Goal: Task Accomplishment & Management: Manage account settings

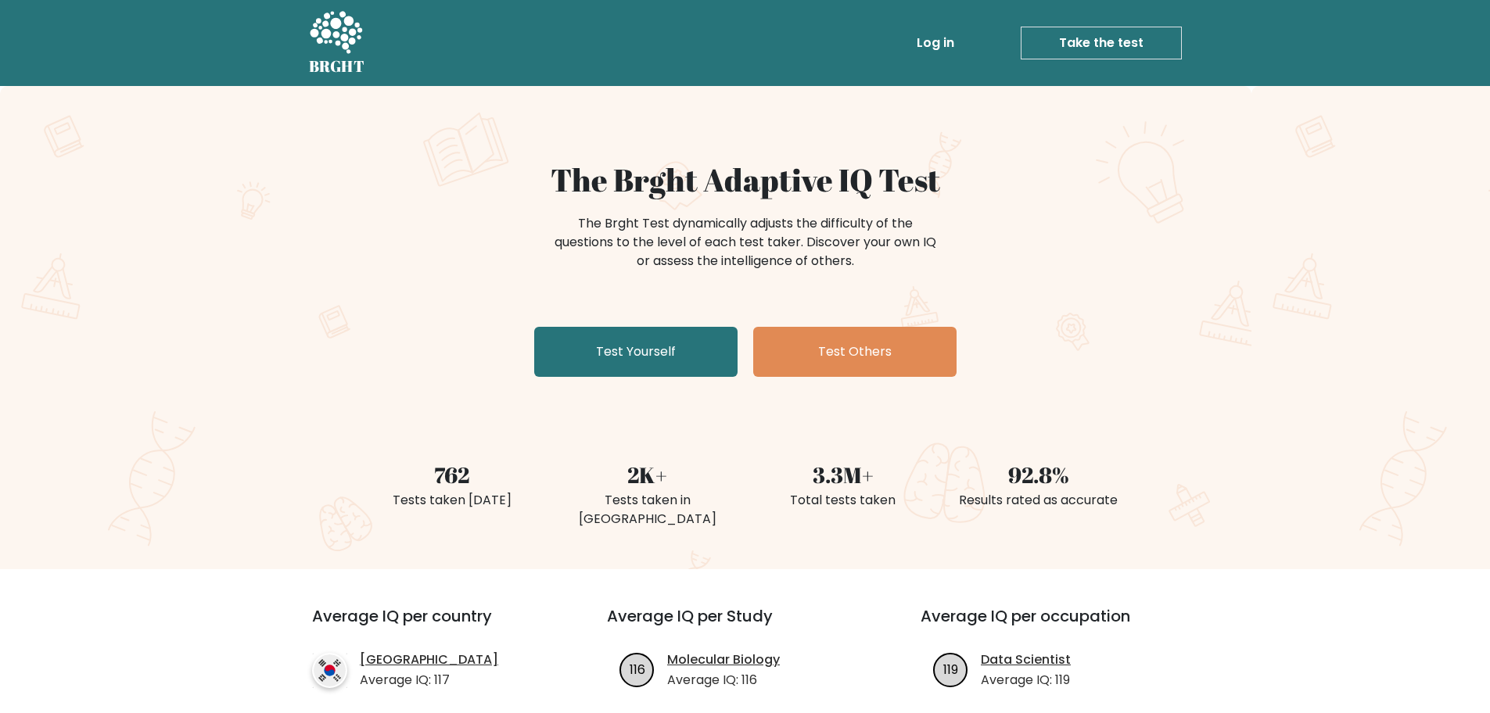
click at [950, 45] on link "Log in" at bounding box center [935, 42] width 50 height 31
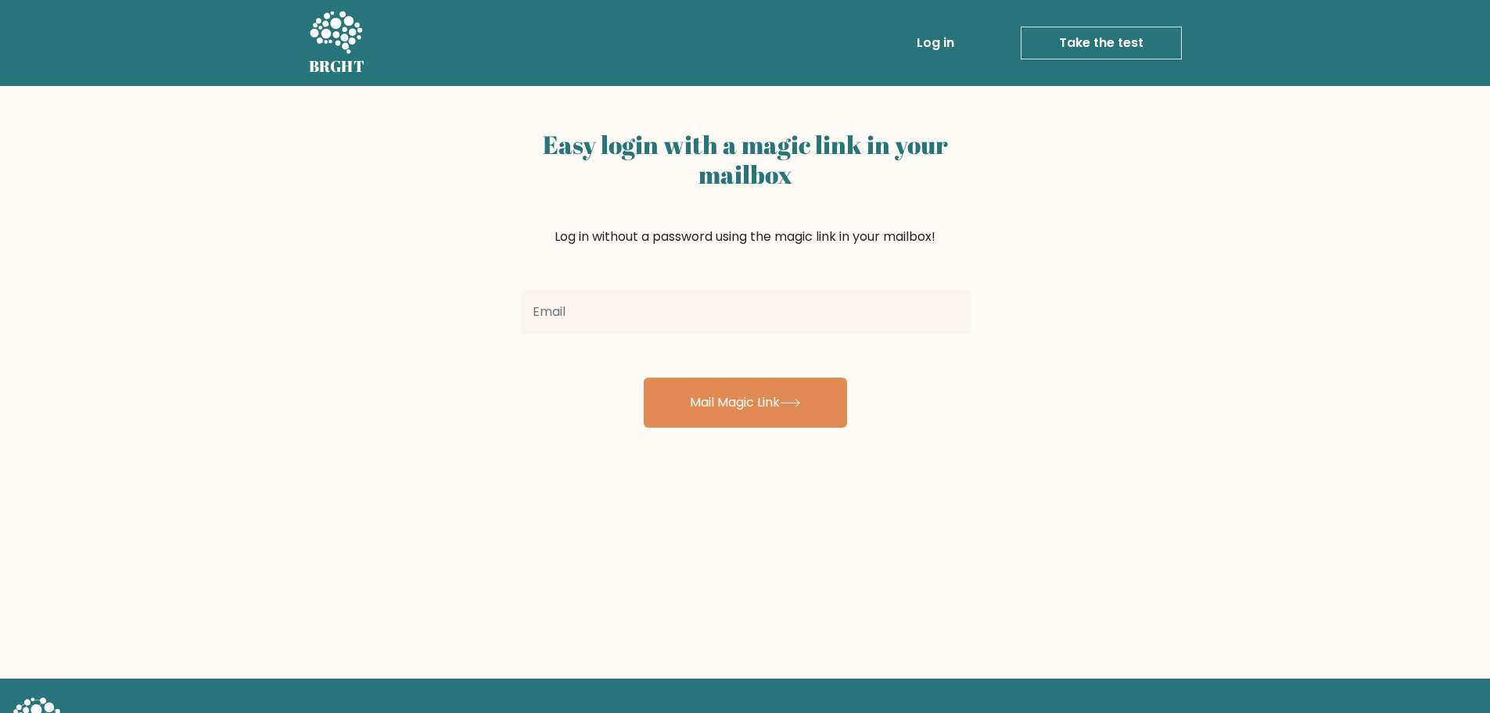
click at [701, 306] on input "email" at bounding box center [745, 312] width 450 height 44
click at [845, 275] on div "Easy login with a magic link in your mailbox Log in without a password using th…" at bounding box center [745, 204] width 450 height 160
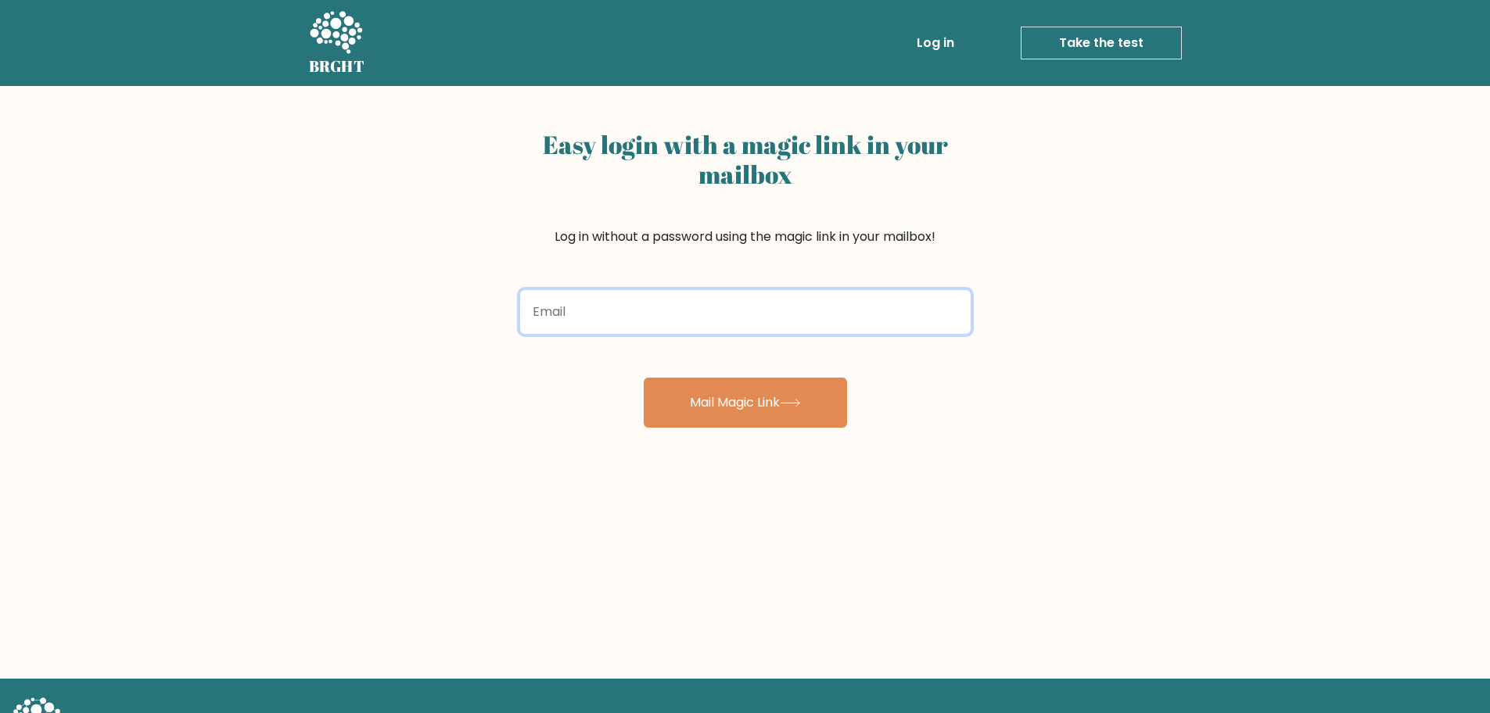
click at [658, 318] on input "email" at bounding box center [745, 312] width 450 height 44
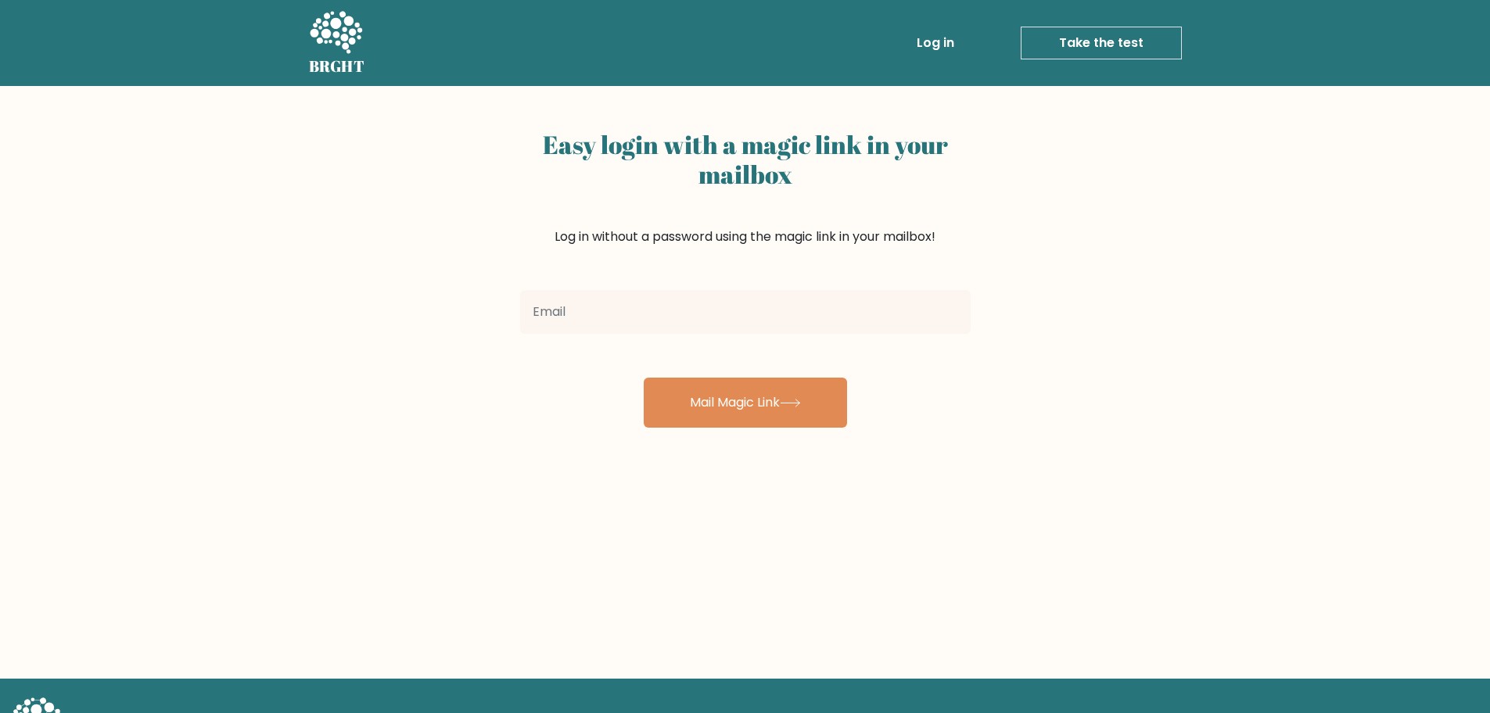
click at [867, 391] on form "Mail Magic Link" at bounding box center [745, 356] width 450 height 144
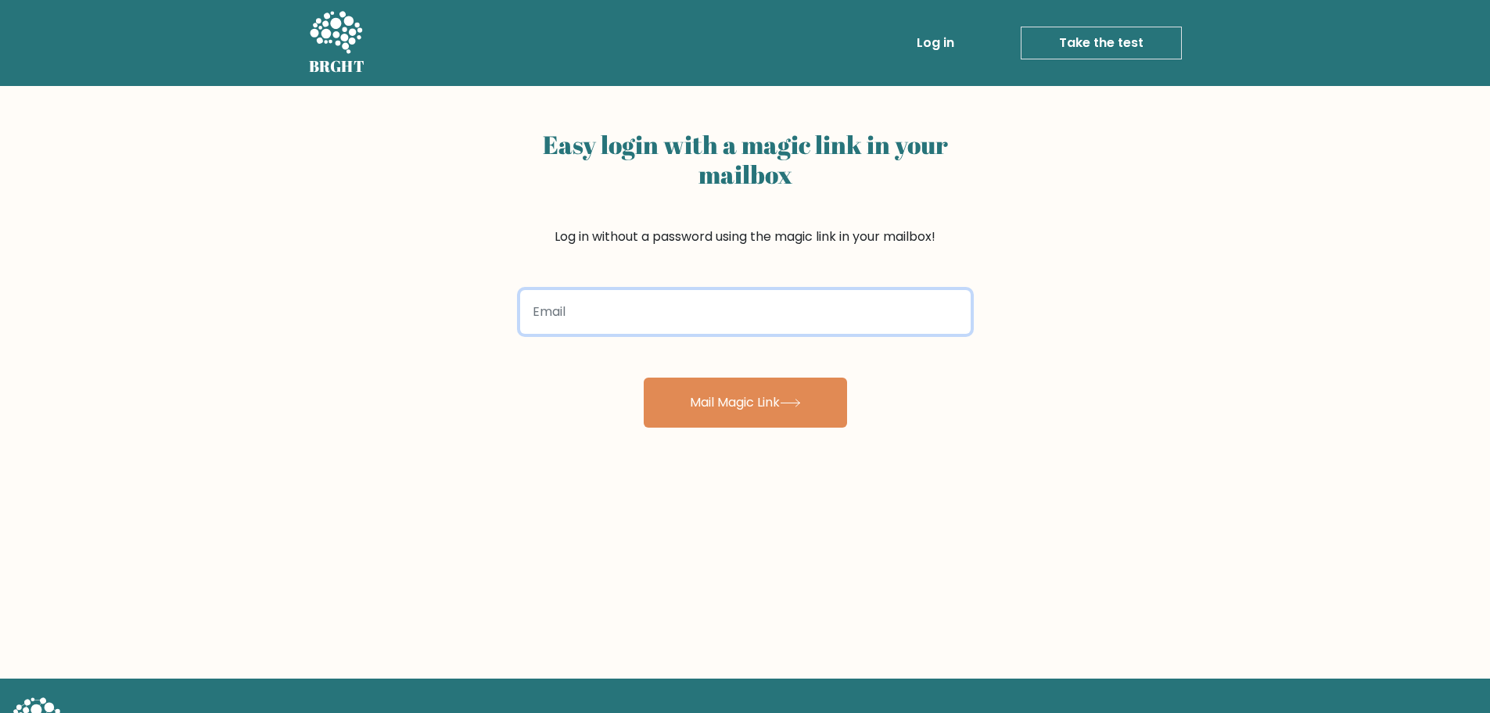
click at [697, 319] on input "email" at bounding box center [745, 312] width 450 height 44
type input "[EMAIL_ADDRESS][DOMAIN_NAME]"
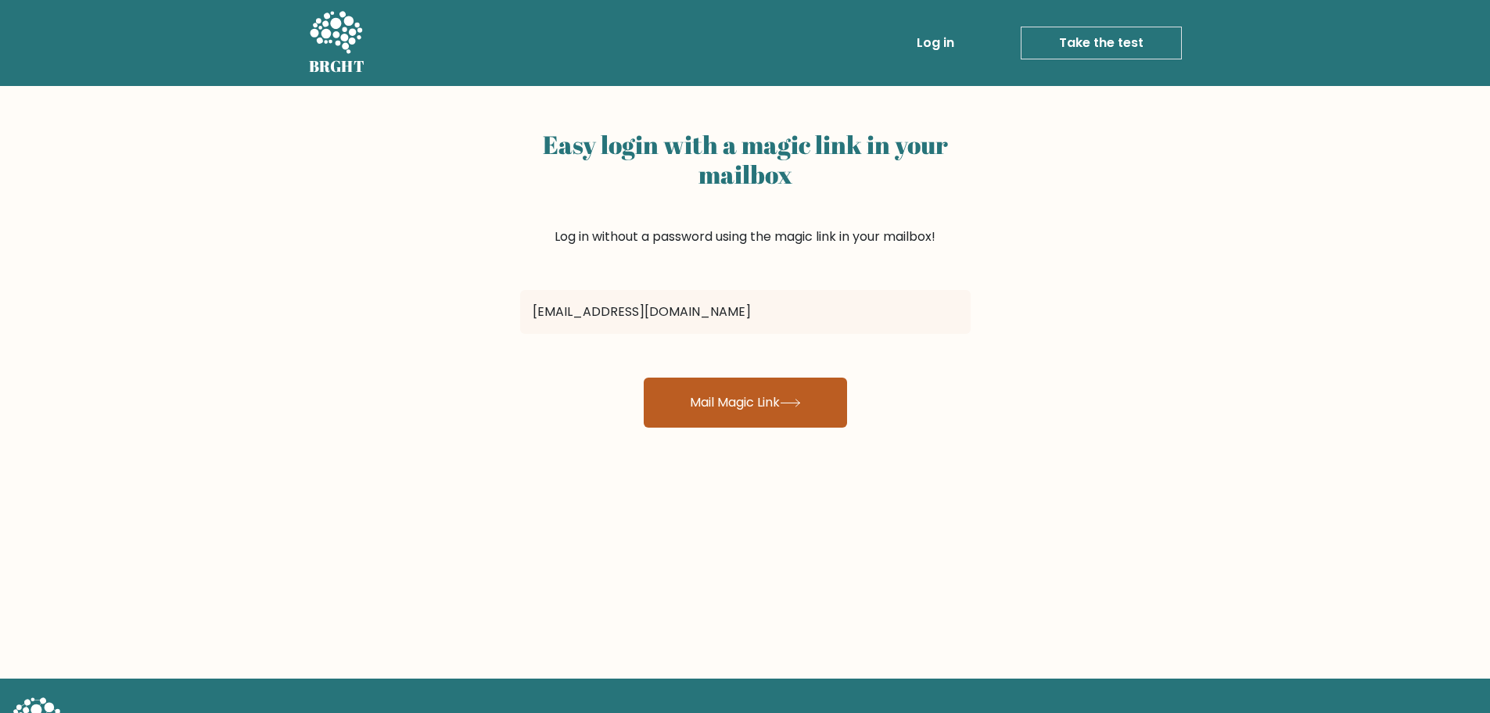
click at [752, 406] on button "Mail Magic Link" at bounding box center [745, 403] width 203 height 50
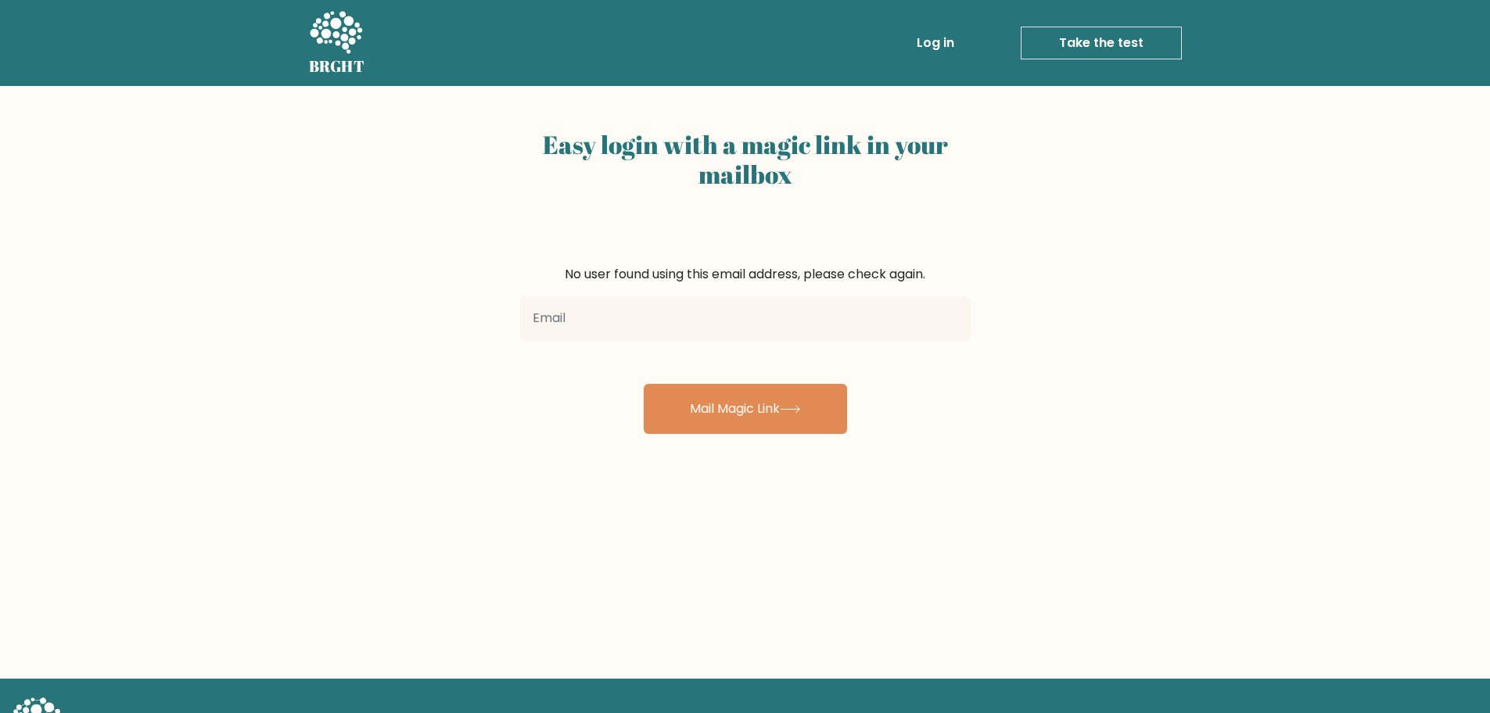
click at [752, 324] on input "email" at bounding box center [745, 318] width 450 height 44
type input "[EMAIL_ADDRESS][DOMAIN_NAME]"
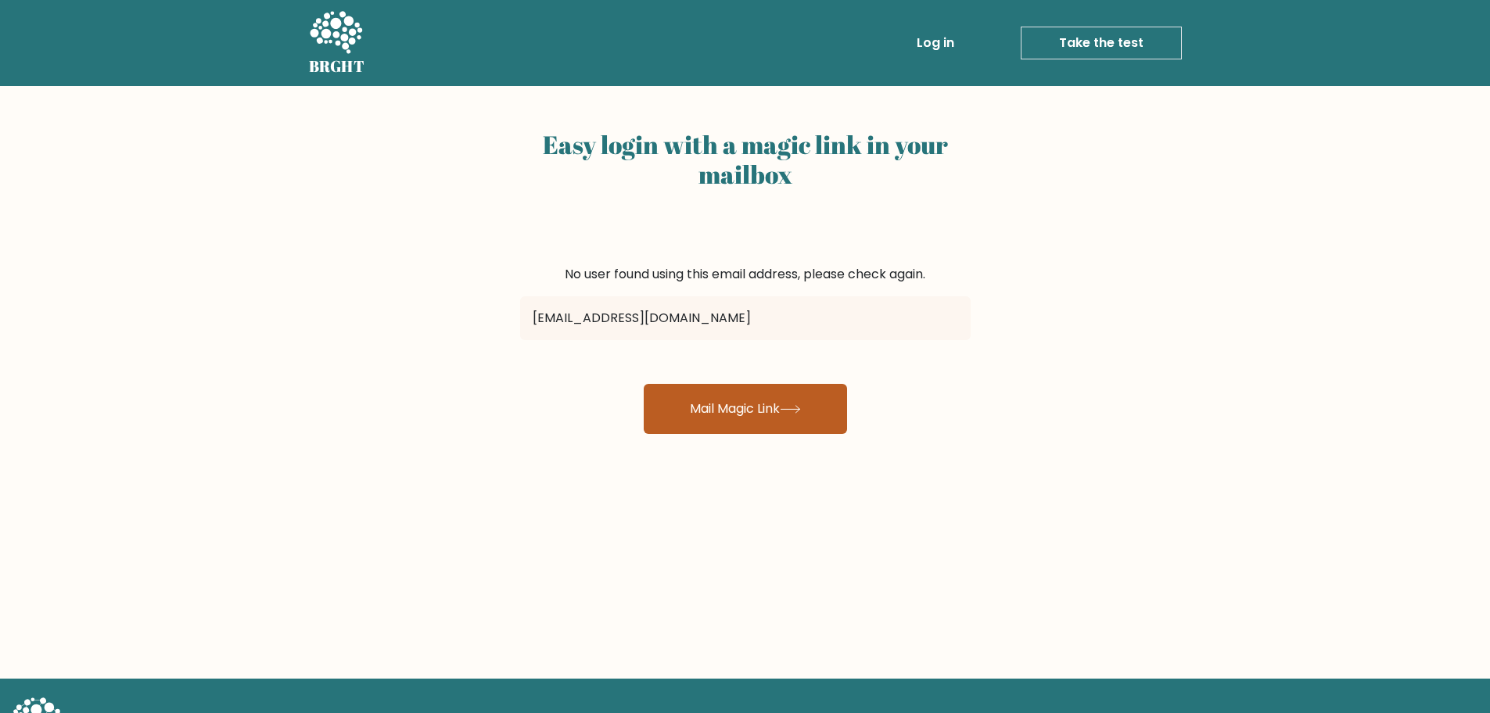
click at [715, 417] on button "Mail Magic Link" at bounding box center [745, 409] width 203 height 50
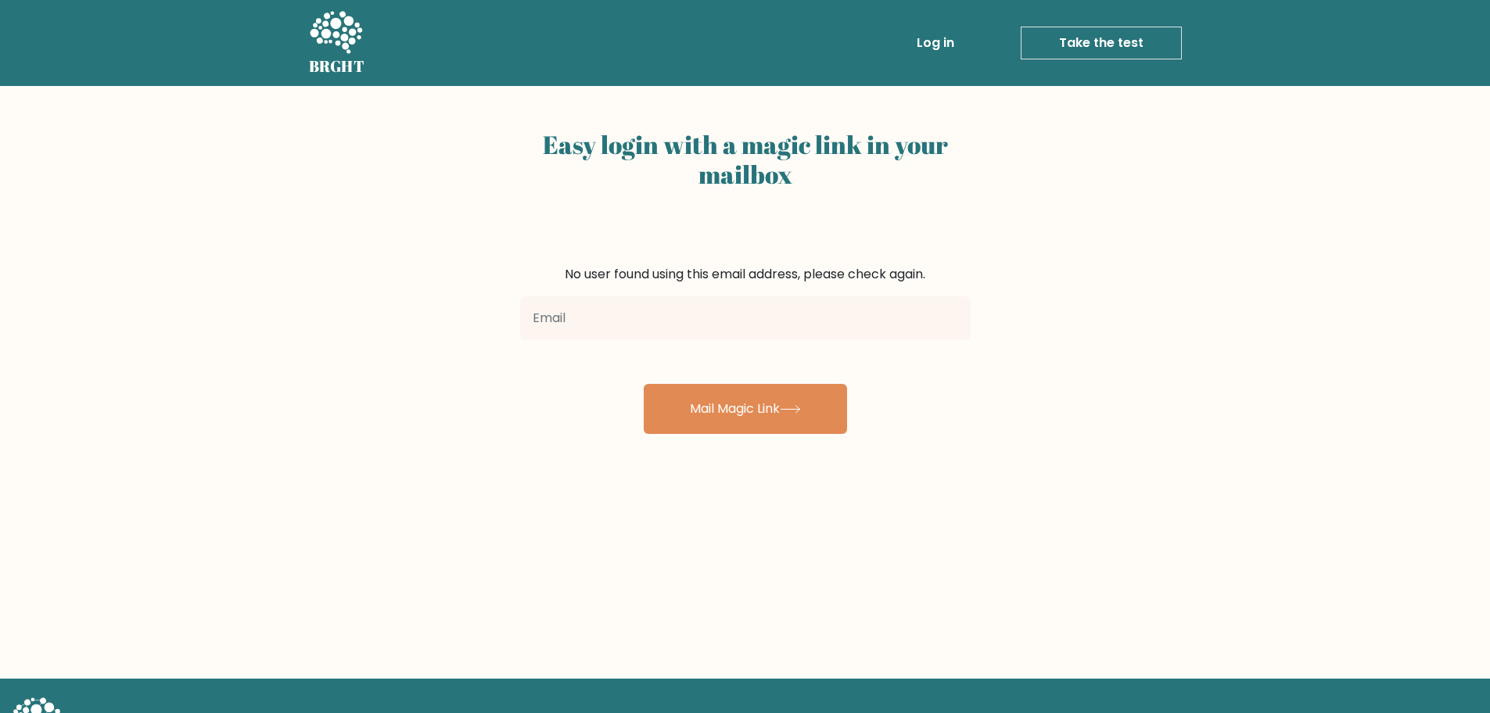
click at [691, 325] on input "email" at bounding box center [745, 318] width 450 height 44
type input "jmyan@live.com"
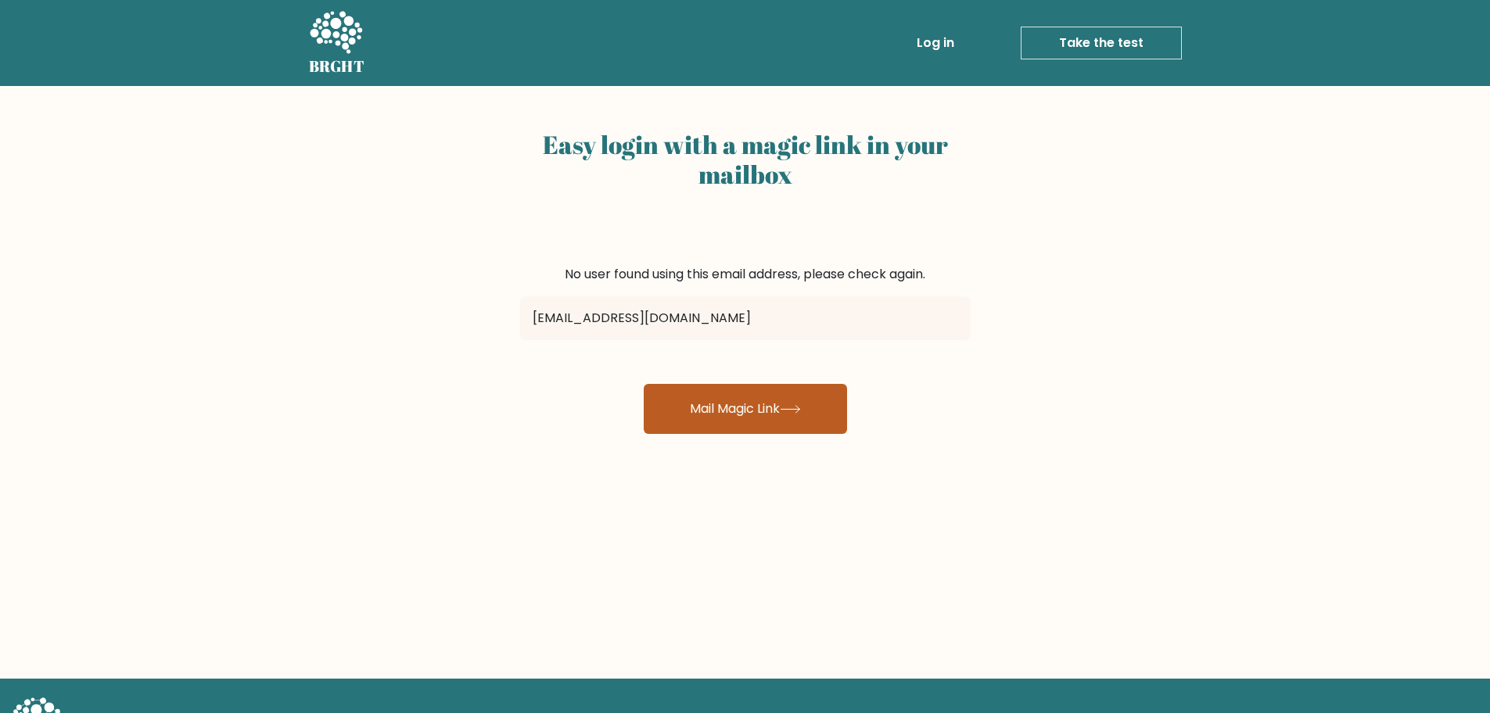
click at [719, 404] on button "Mail Magic Link" at bounding box center [745, 409] width 203 height 50
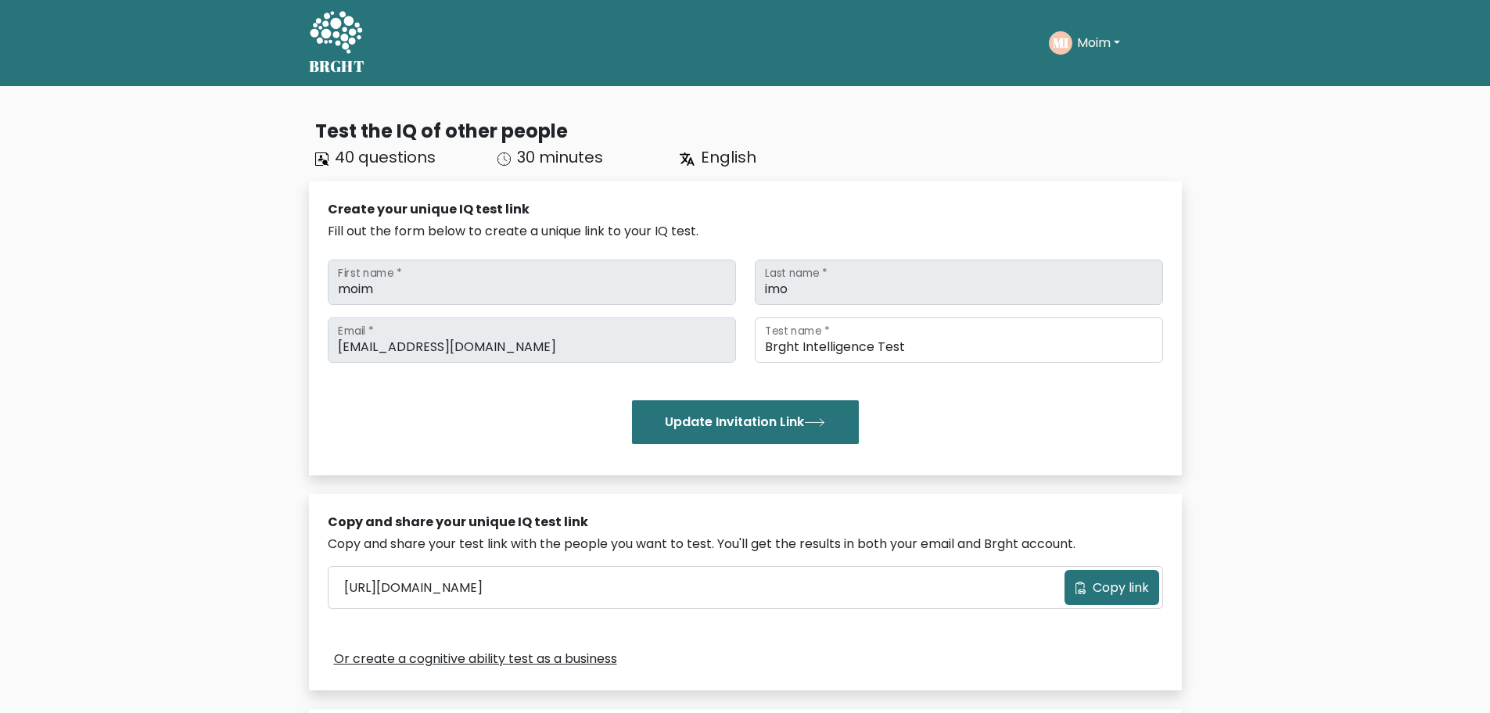
click at [1089, 42] on button "Moim" at bounding box center [1098, 43] width 52 height 20
click at [1102, 75] on link "Dashboard" at bounding box center [1112, 75] width 124 height 25
click at [1111, 41] on button "Moim" at bounding box center [1098, 43] width 52 height 20
click at [1085, 94] on link "Profile" at bounding box center [1112, 100] width 124 height 25
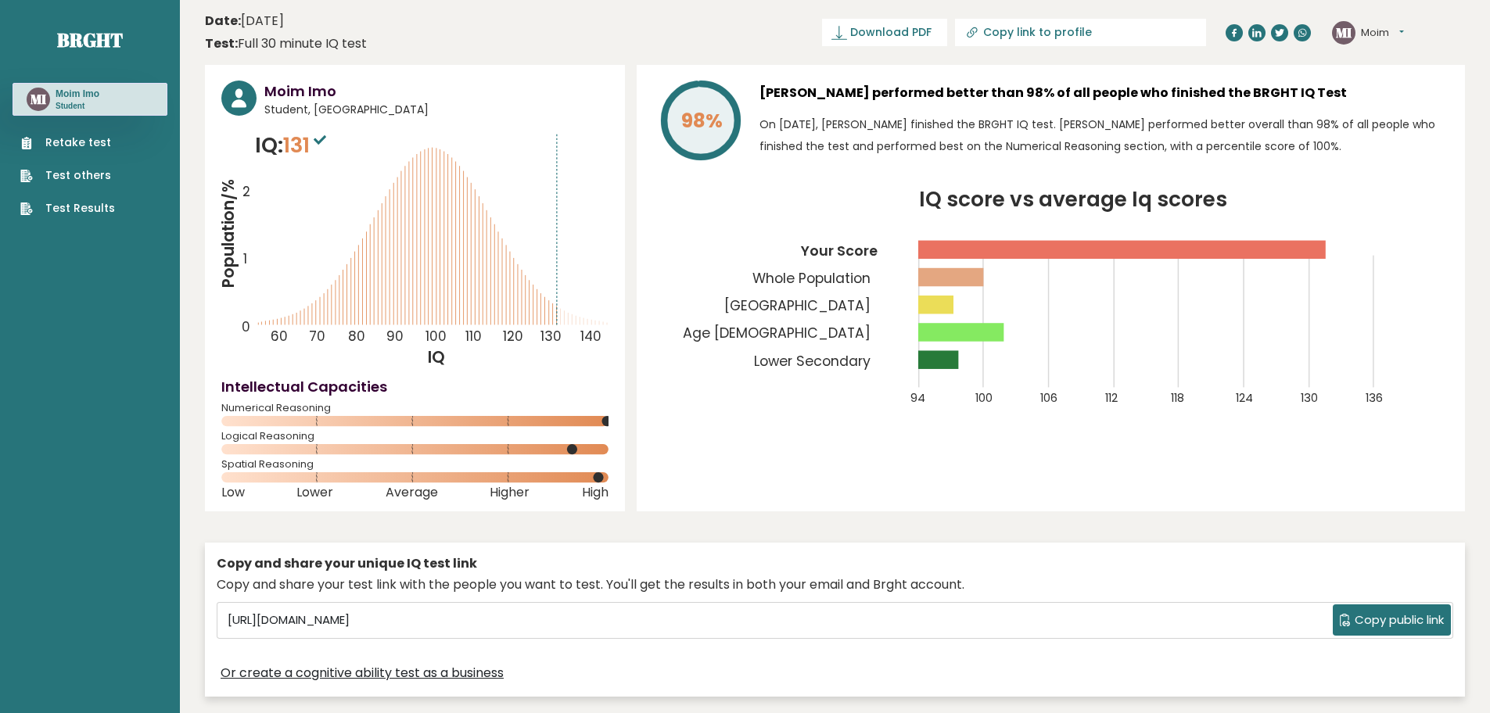
click at [88, 139] on link "Retake test" at bounding box center [67, 143] width 95 height 16
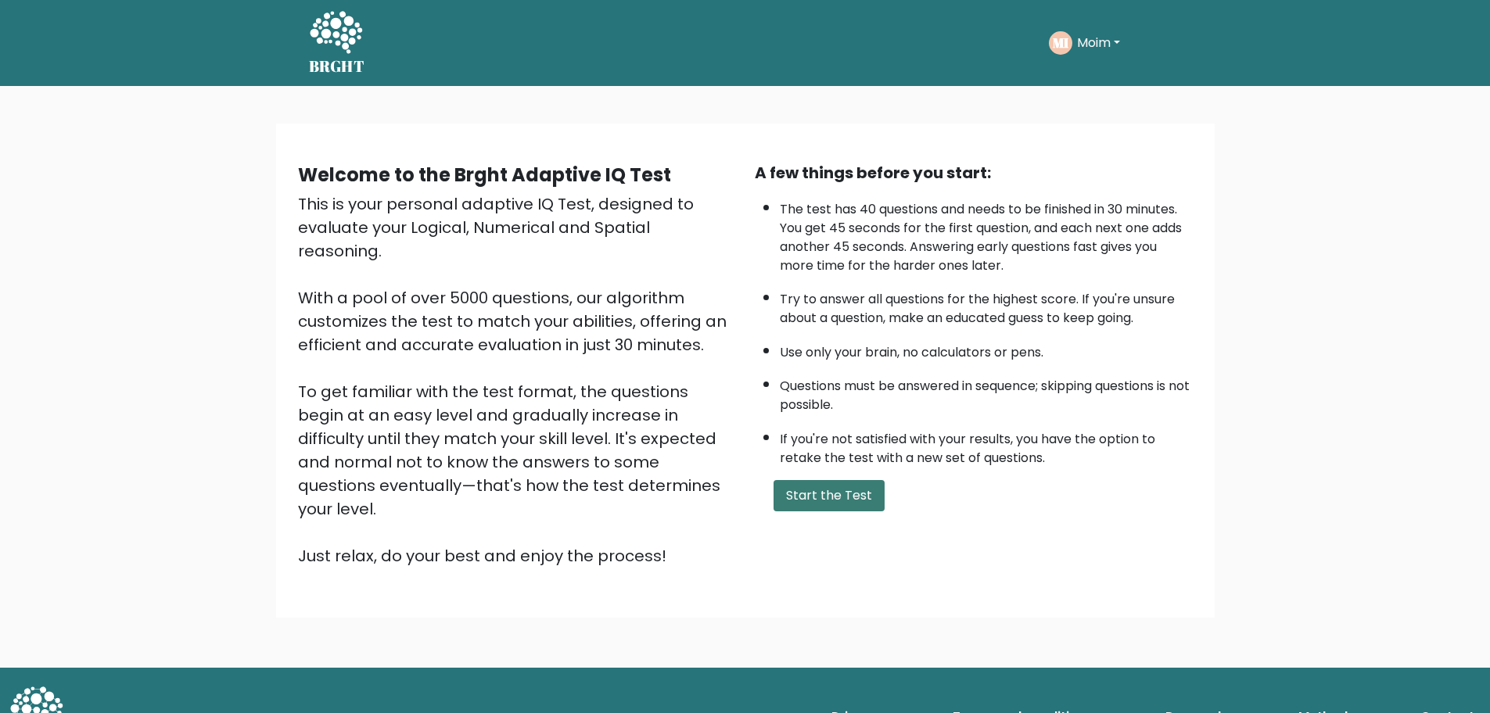
click at [846, 499] on button "Start the Test" at bounding box center [828, 495] width 111 height 31
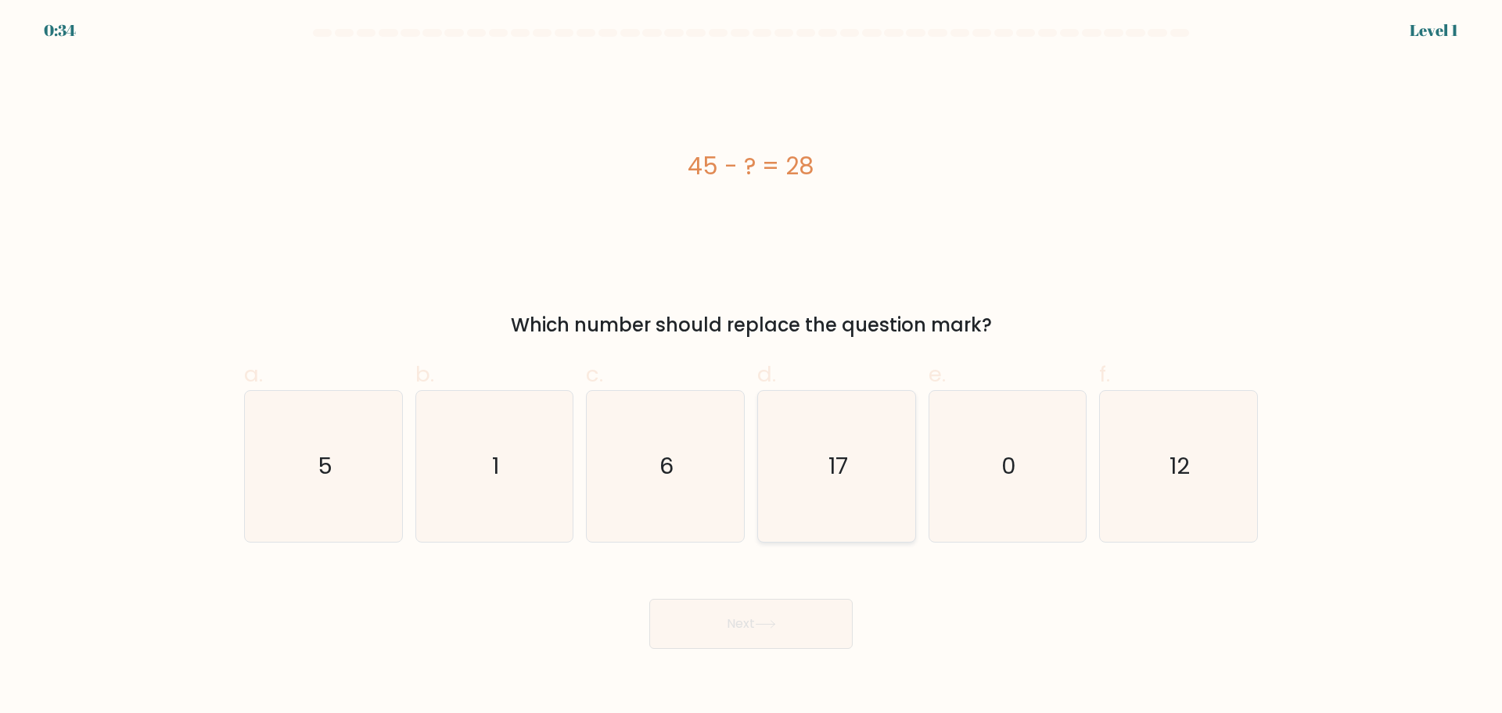
drag, startPoint x: 860, startPoint y: 463, endPoint x: 852, endPoint y: 464, distance: 7.9
click at [860, 462] on icon "17" at bounding box center [836, 466] width 151 height 151
click at [752, 367] on input "d. 17" at bounding box center [751, 362] width 1 height 10
radio input "true"
click at [720, 621] on button "Next" at bounding box center [750, 624] width 203 height 50
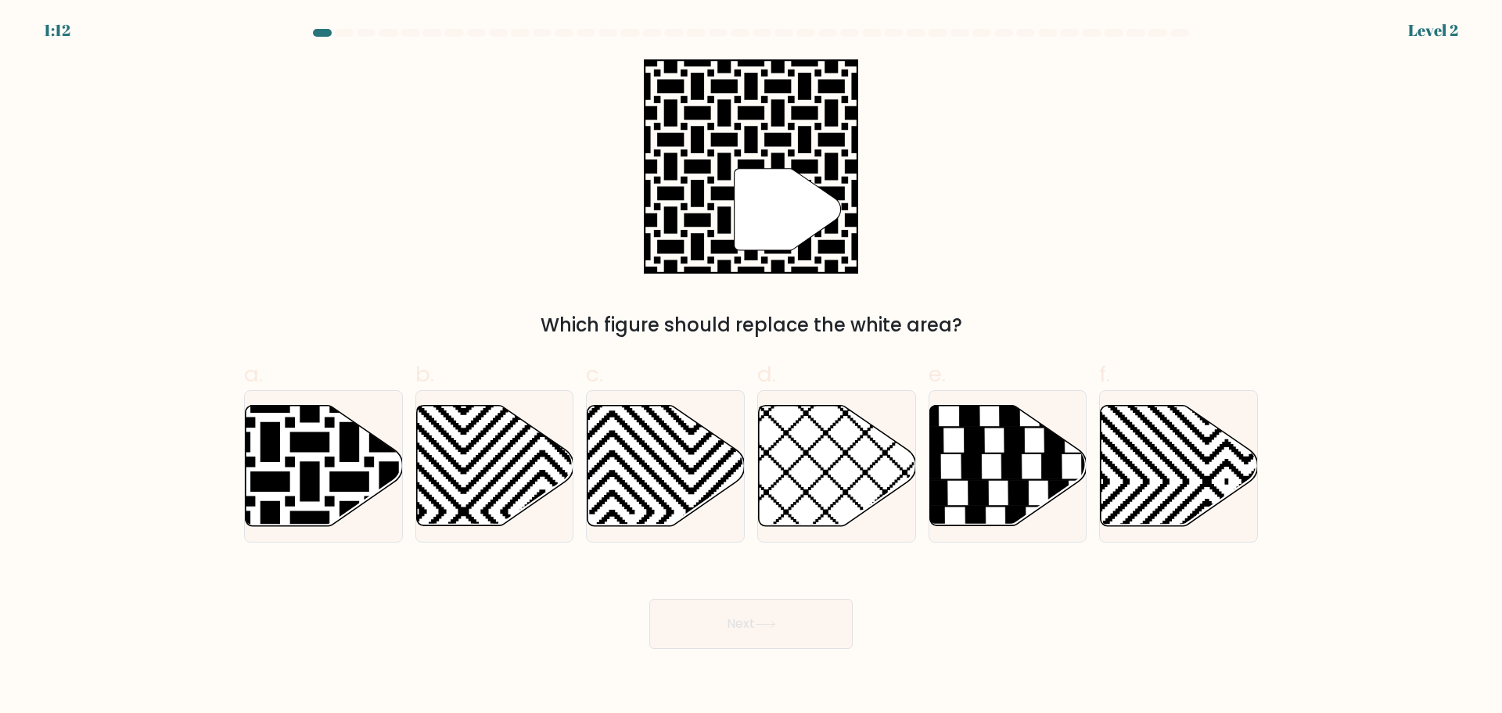
click at [783, 223] on icon at bounding box center [787, 209] width 106 height 81
click at [295, 458] on icon at bounding box center [324, 466] width 157 height 120
click at [751, 367] on input "a." at bounding box center [751, 362] width 1 height 10
radio input "true"
click at [759, 619] on button "Next" at bounding box center [750, 624] width 203 height 50
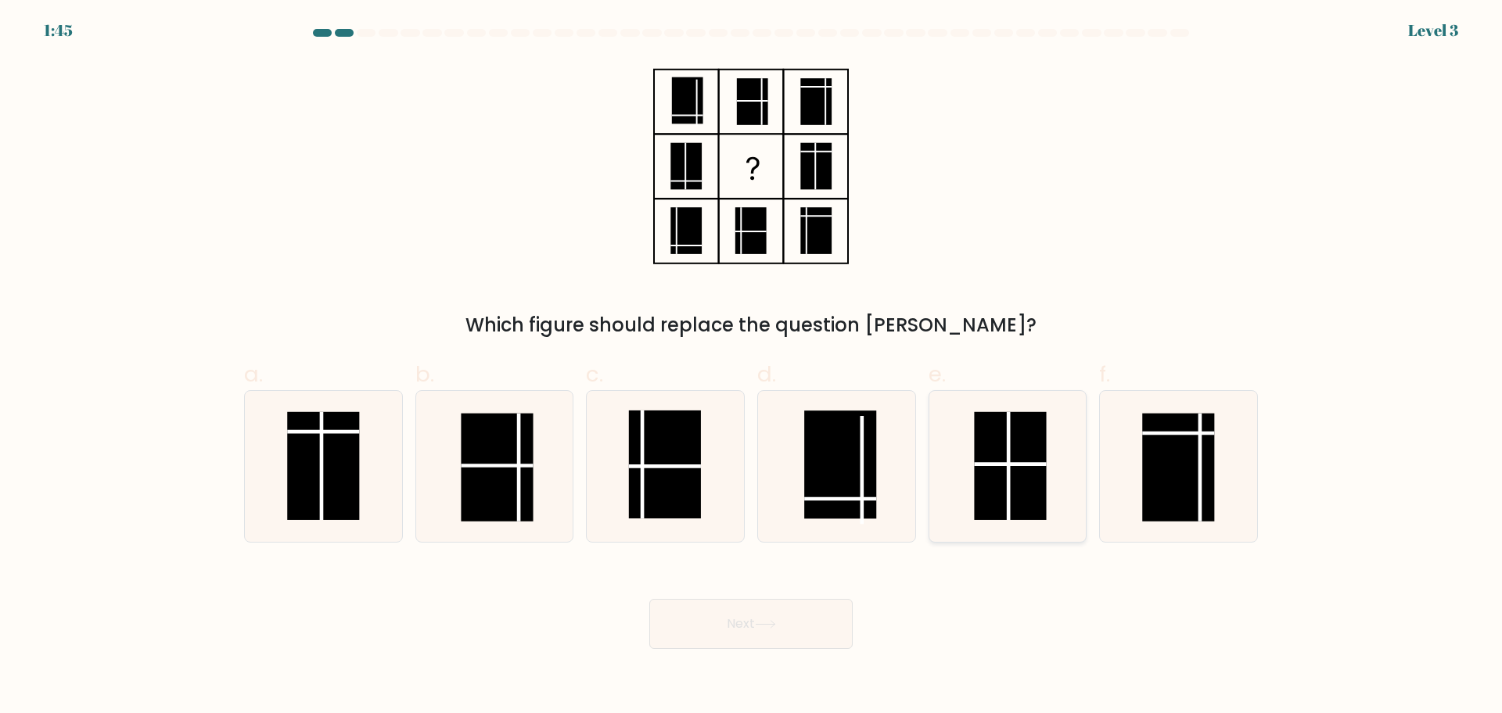
click at [1020, 464] on line at bounding box center [1010, 464] width 72 height 0
click at [752, 367] on input "e." at bounding box center [751, 362] width 1 height 10
radio input "true"
click at [681, 637] on button "Next" at bounding box center [750, 624] width 203 height 50
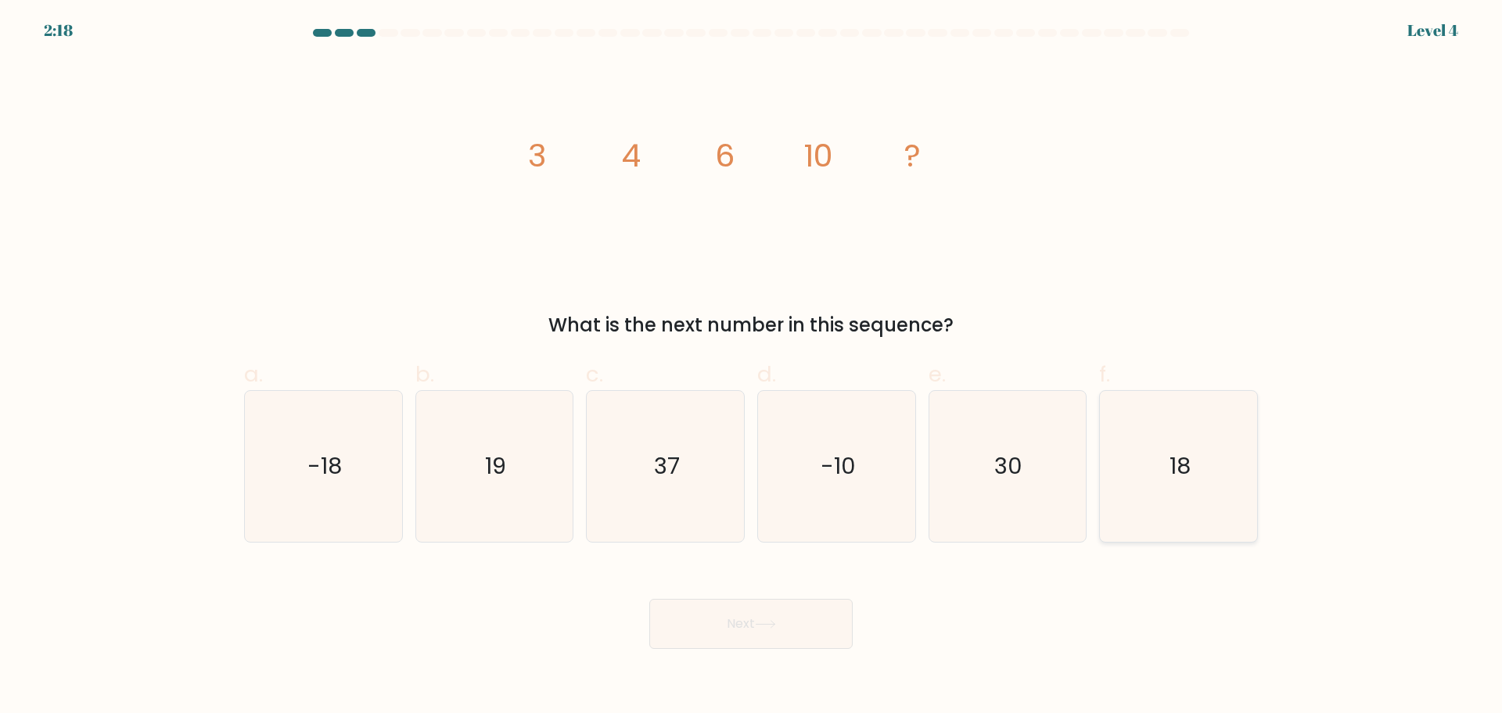
click at [1197, 461] on icon "18" at bounding box center [1178, 466] width 151 height 151
click at [752, 367] on input "f. 18" at bounding box center [751, 362] width 1 height 10
radio input "true"
click at [755, 617] on button "Next" at bounding box center [750, 624] width 203 height 50
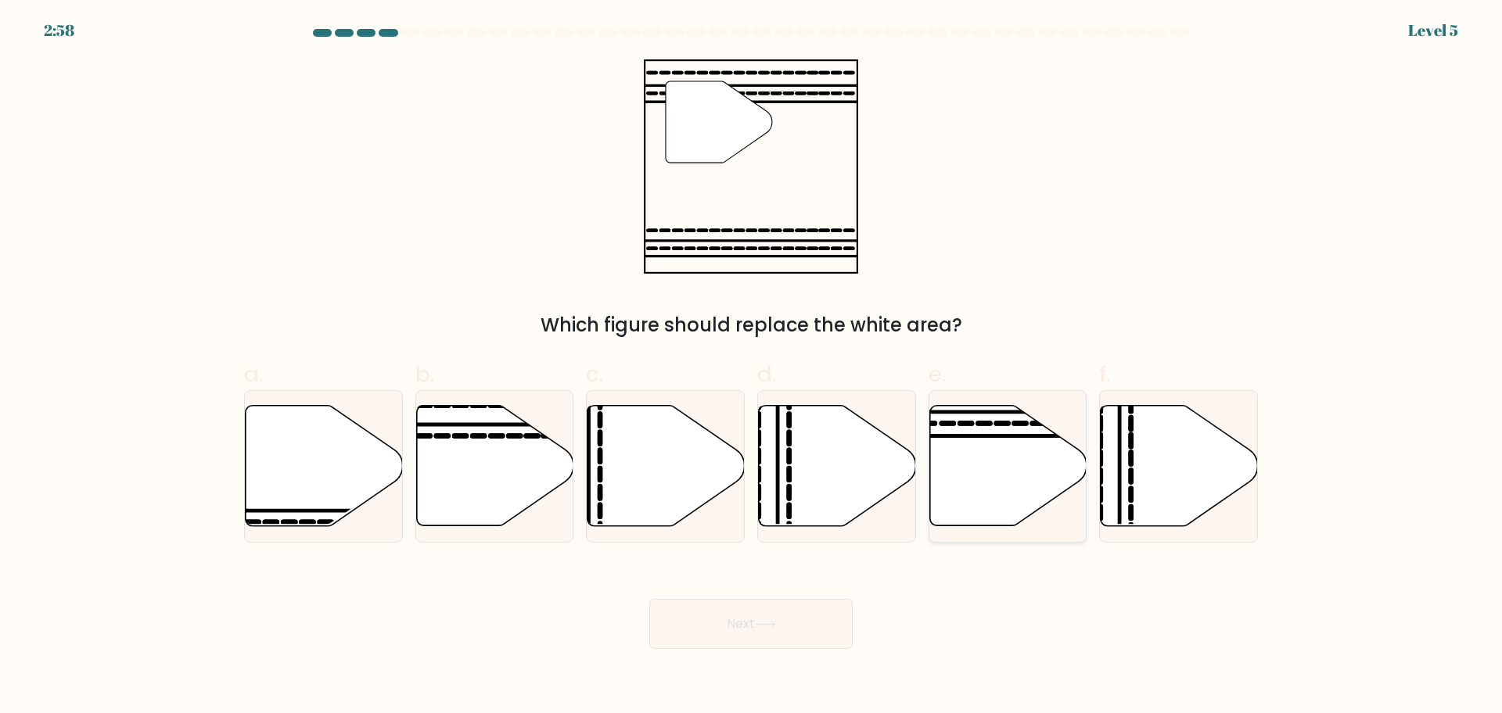
click at [974, 458] on icon at bounding box center [1007, 466] width 157 height 120
click at [752, 367] on input "e." at bounding box center [751, 362] width 1 height 10
radio input "true"
click at [782, 608] on button "Next" at bounding box center [750, 624] width 203 height 50
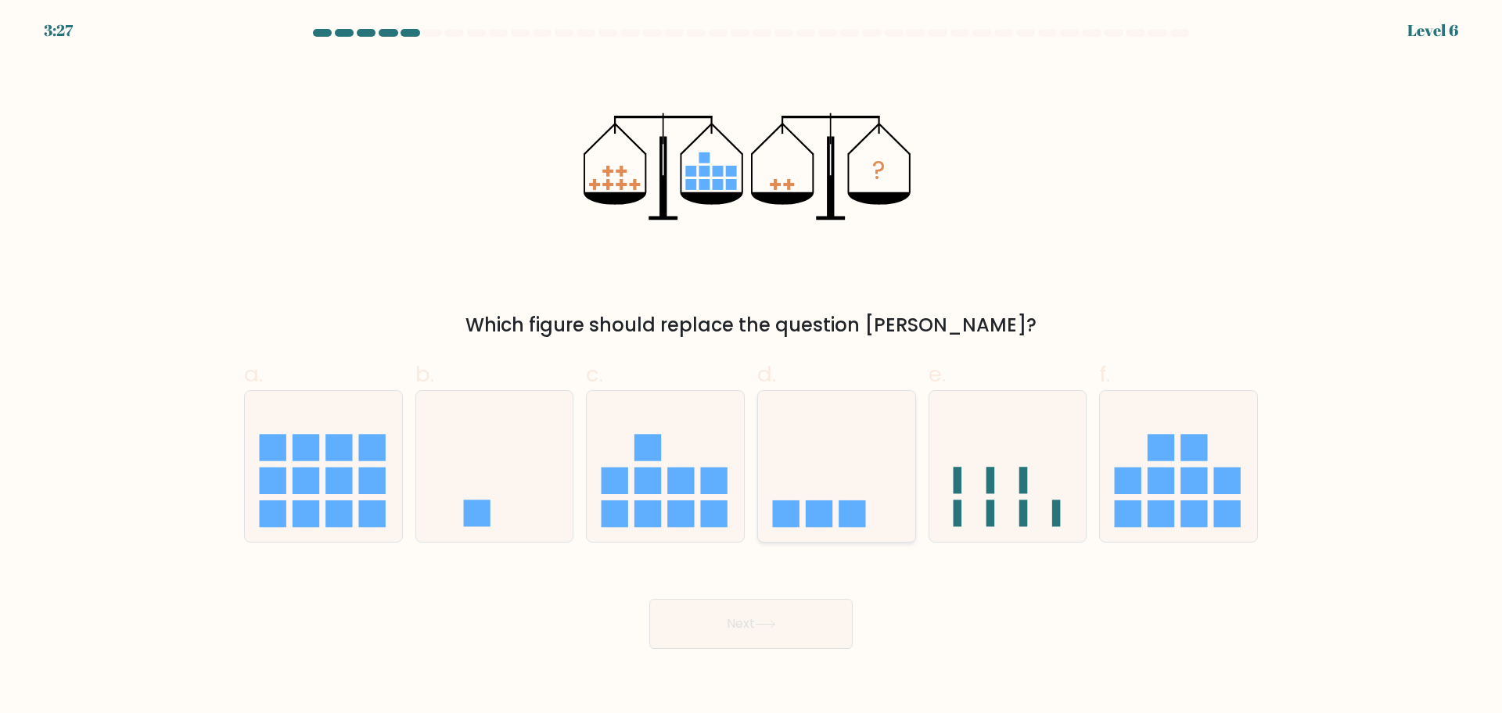
click at [839, 478] on icon at bounding box center [836, 466] width 157 height 130
click at [752, 367] on input "d." at bounding box center [751, 362] width 1 height 10
radio input "true"
click at [750, 623] on button "Next" at bounding box center [750, 624] width 203 height 50
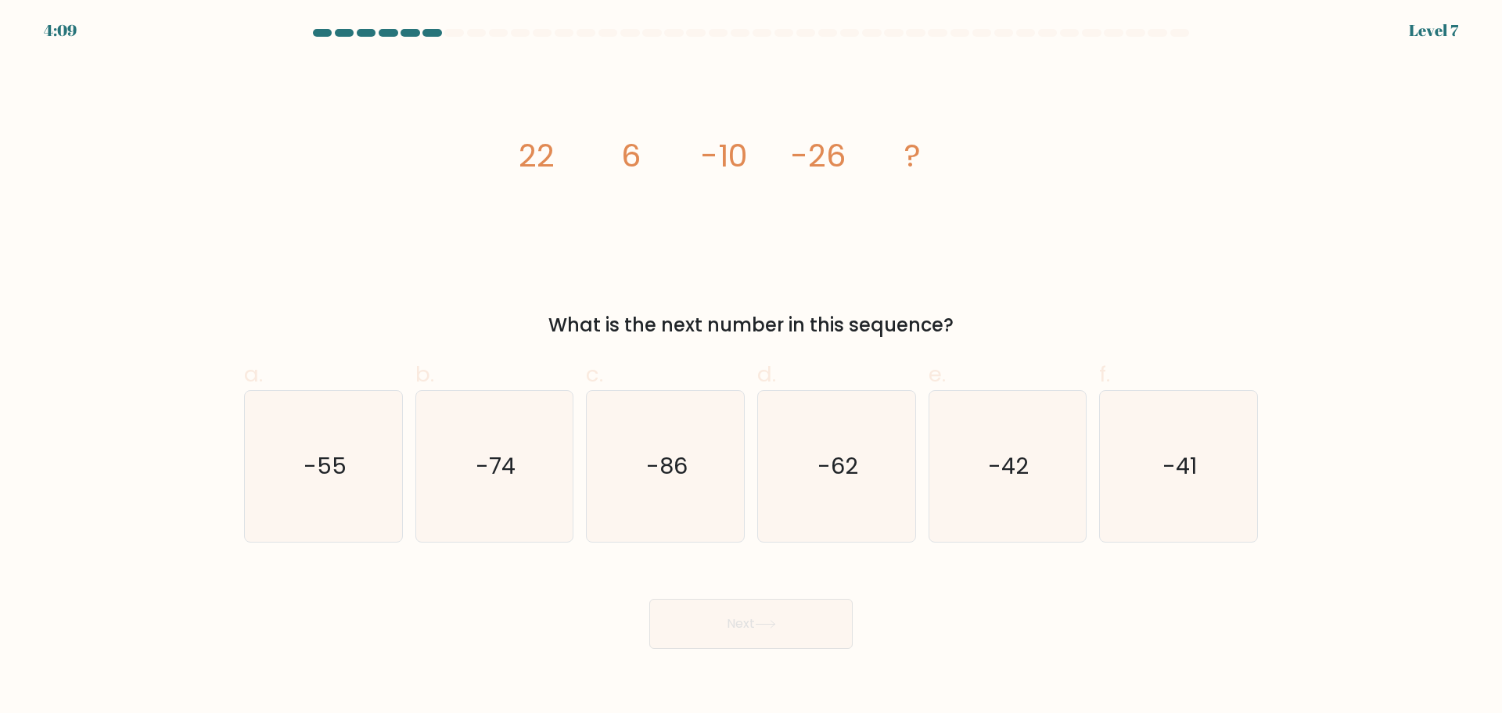
drag, startPoint x: 633, startPoint y: 168, endPoint x: 677, endPoint y: 156, distance: 46.1
click at [677, 156] on icon "image/svg+xml 22 6 -10 -26 ?" at bounding box center [750, 166] width 469 height 214
click at [580, 156] on icon "image/svg+xml 22 6 -10 -26 ?" at bounding box center [750, 166] width 469 height 214
drag, startPoint x: 523, startPoint y: 154, endPoint x: 576, endPoint y: 152, distance: 53.2
click at [576, 152] on icon "image/svg+xml 22 6 -10 -26 ?" at bounding box center [750, 166] width 469 height 214
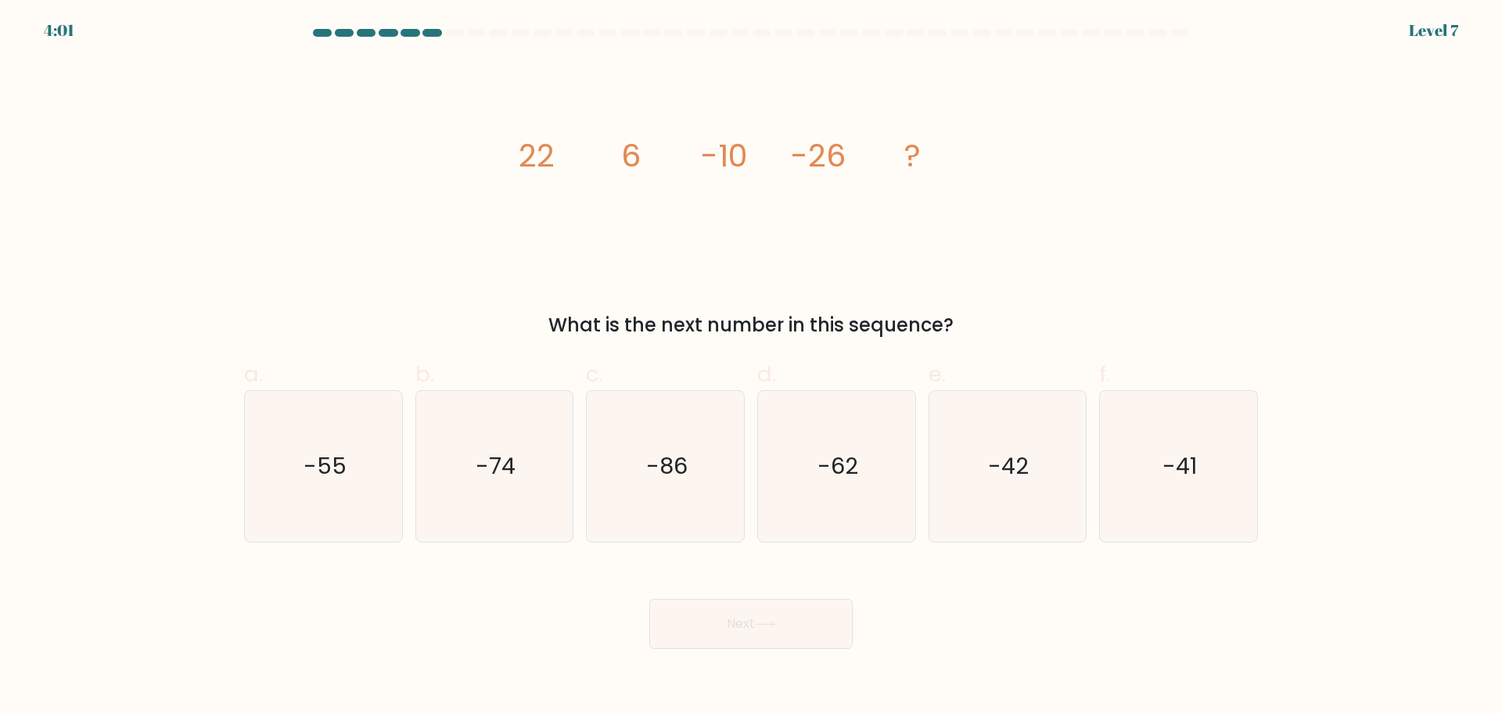
click at [641, 336] on div "What is the next number in this sequence?" at bounding box center [750, 325] width 995 height 28
click at [1044, 443] on icon "-42" at bounding box center [1006, 466] width 151 height 151
click at [752, 367] on input "e. -42" at bounding box center [751, 362] width 1 height 10
radio input "true"
click at [720, 620] on button "Next" at bounding box center [750, 624] width 203 height 50
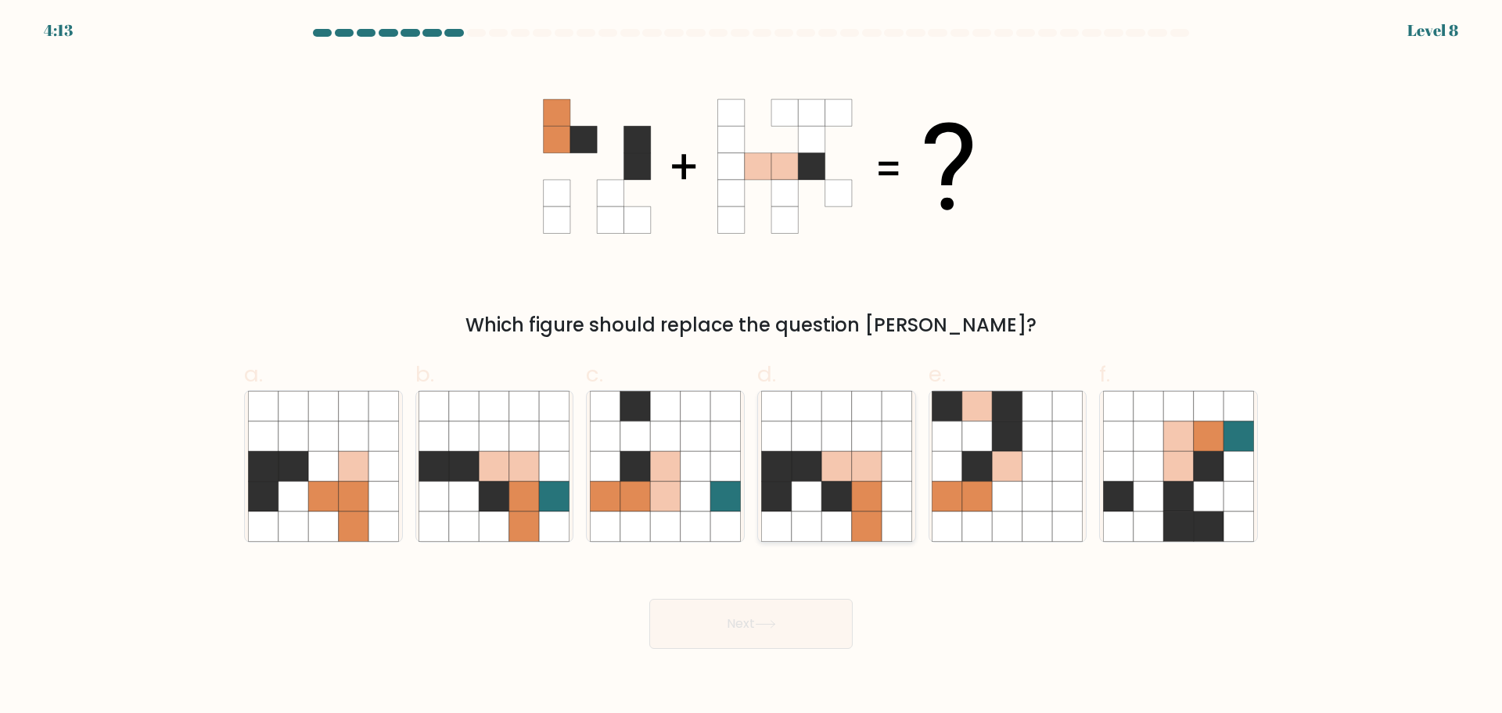
click at [840, 456] on icon at bounding box center [836, 466] width 30 height 30
click at [752, 367] on input "d." at bounding box center [751, 362] width 1 height 10
radio input "true"
click at [739, 600] on button "Next" at bounding box center [750, 624] width 203 height 50
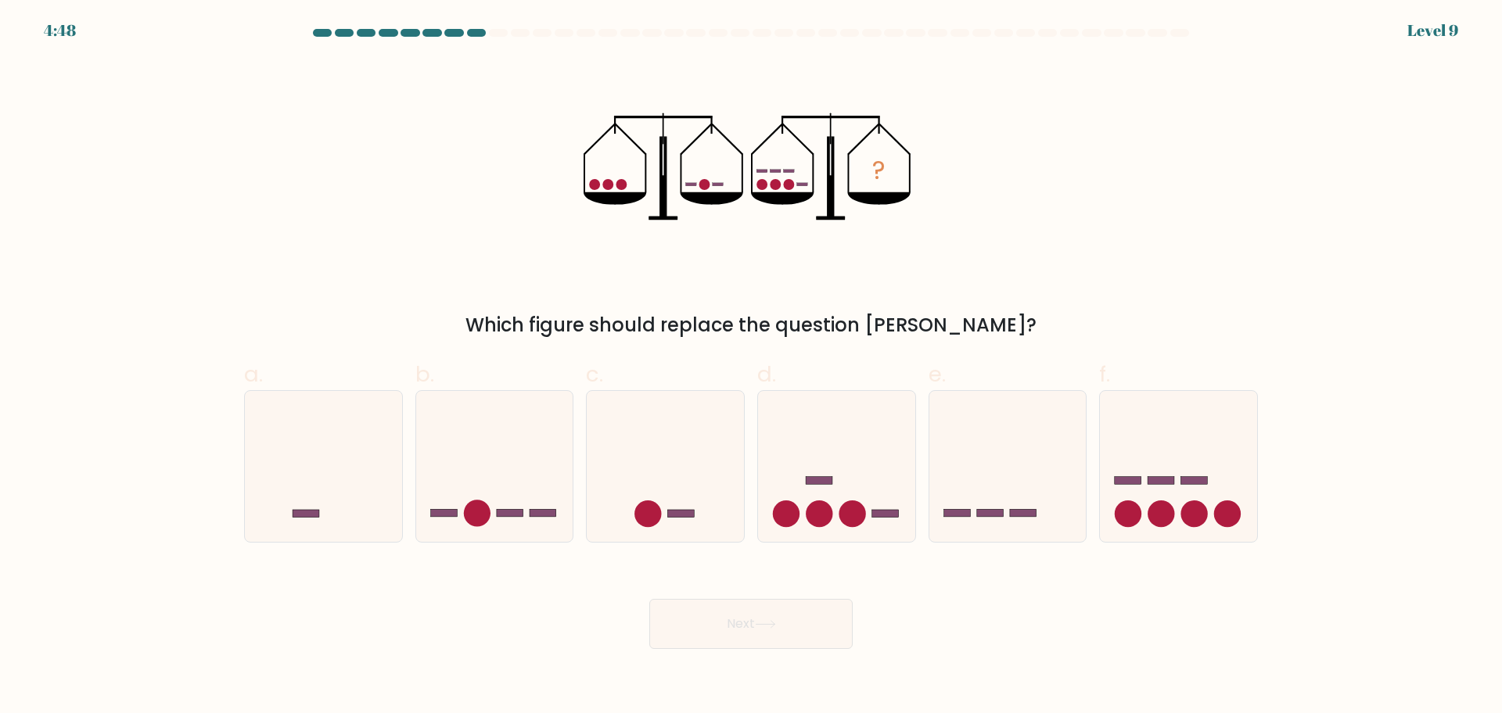
click at [785, 179] on icon "?" at bounding box center [750, 166] width 334 height 214
click at [1209, 511] on icon at bounding box center [1178, 466] width 157 height 130
click at [752, 367] on input "f." at bounding box center [751, 362] width 1 height 10
radio input "true"
click at [762, 576] on div "Next" at bounding box center [751, 606] width 1032 height 88
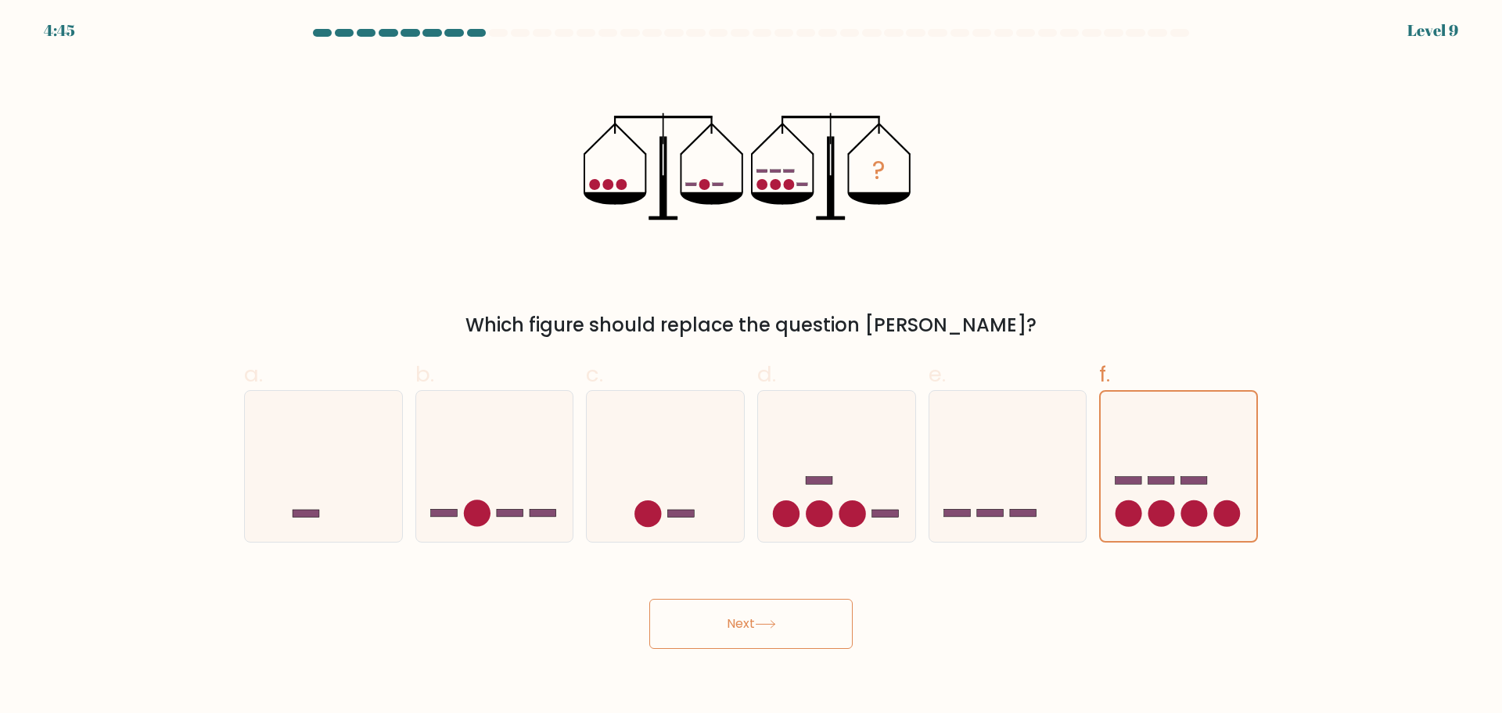
click at [747, 616] on button "Next" at bounding box center [750, 624] width 203 height 50
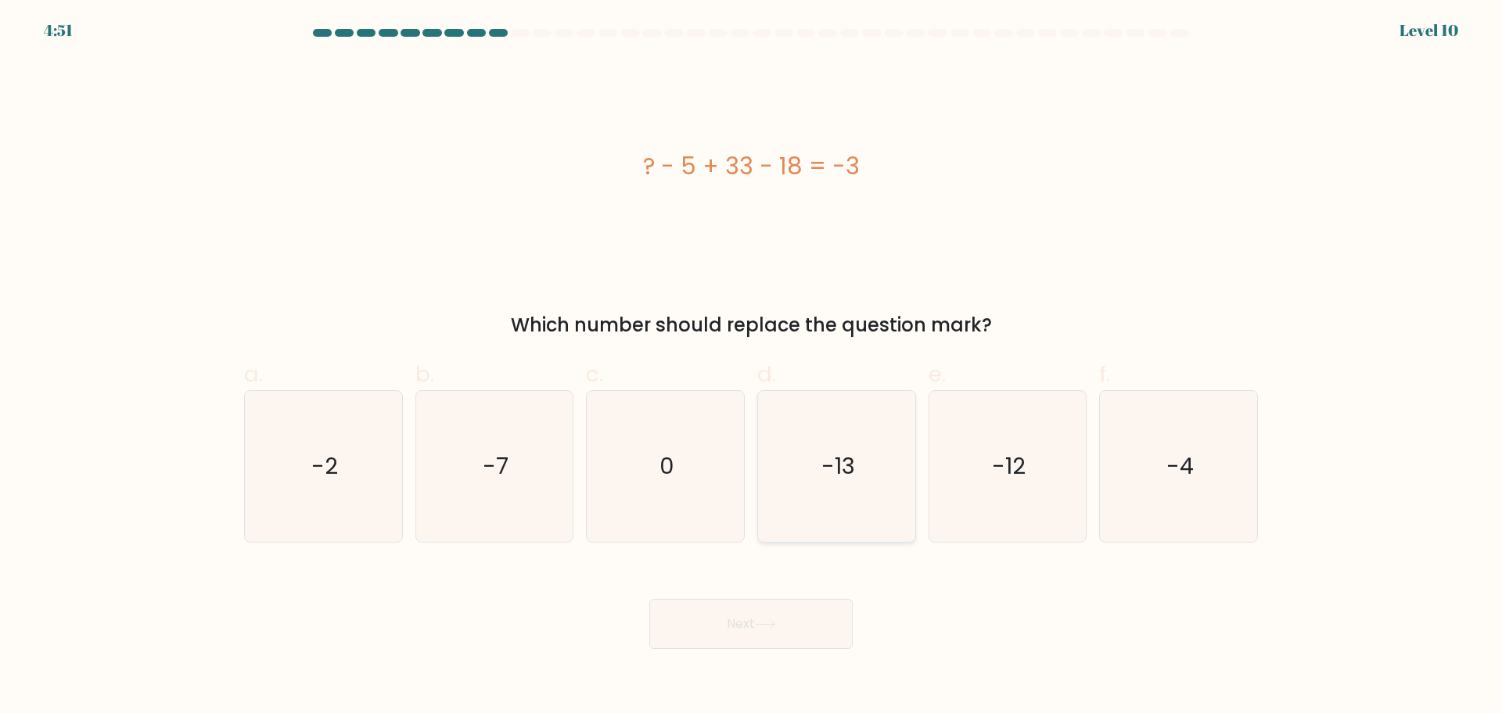
click at [849, 498] on icon "-13" at bounding box center [836, 466] width 151 height 151
click at [752, 367] on input "d. -13" at bounding box center [751, 362] width 1 height 10
radio input "true"
click at [759, 636] on button "Next" at bounding box center [750, 624] width 203 height 50
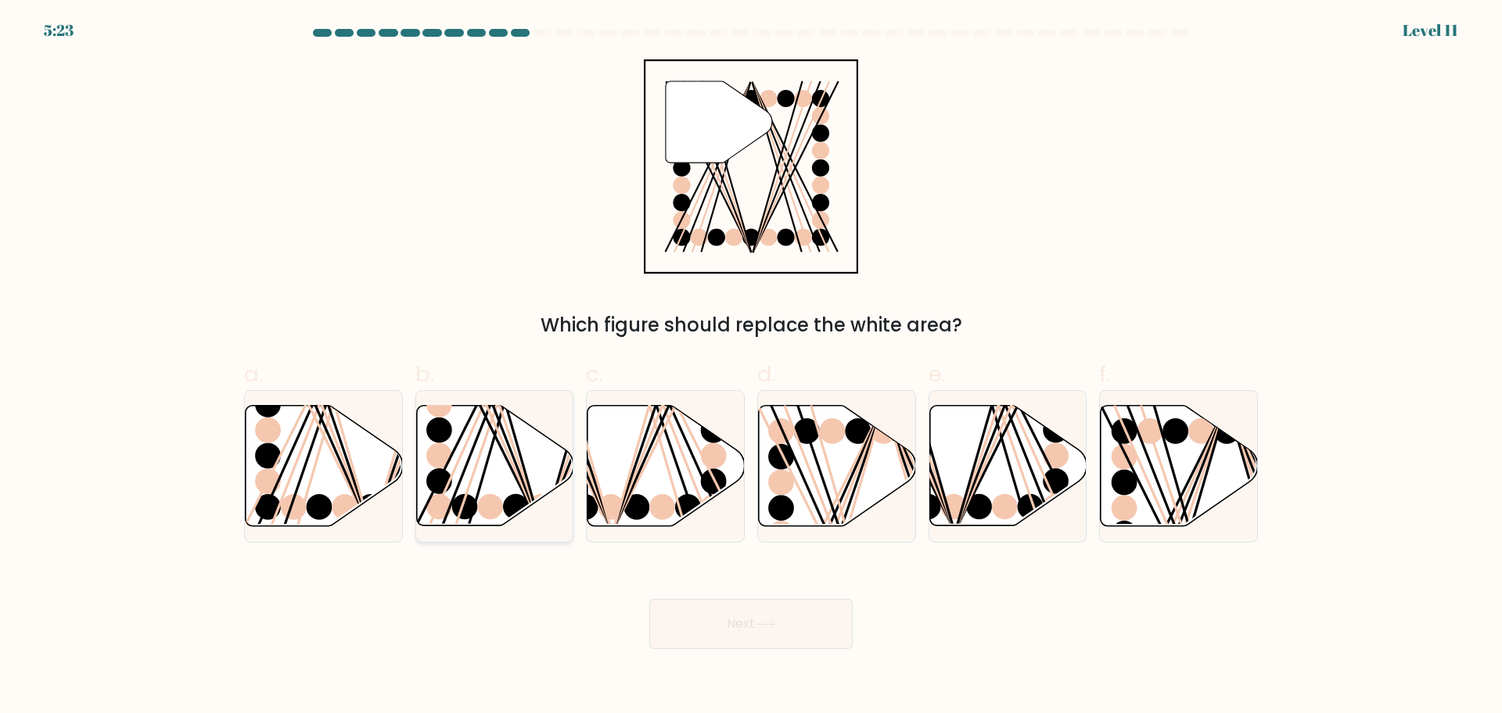
click at [472, 471] on icon at bounding box center [494, 466] width 157 height 120
click at [751, 367] on input "b." at bounding box center [751, 362] width 1 height 10
radio input "true"
click at [1183, 458] on icon at bounding box center [1178, 466] width 157 height 120
click at [752, 367] on input "f." at bounding box center [751, 362] width 1 height 10
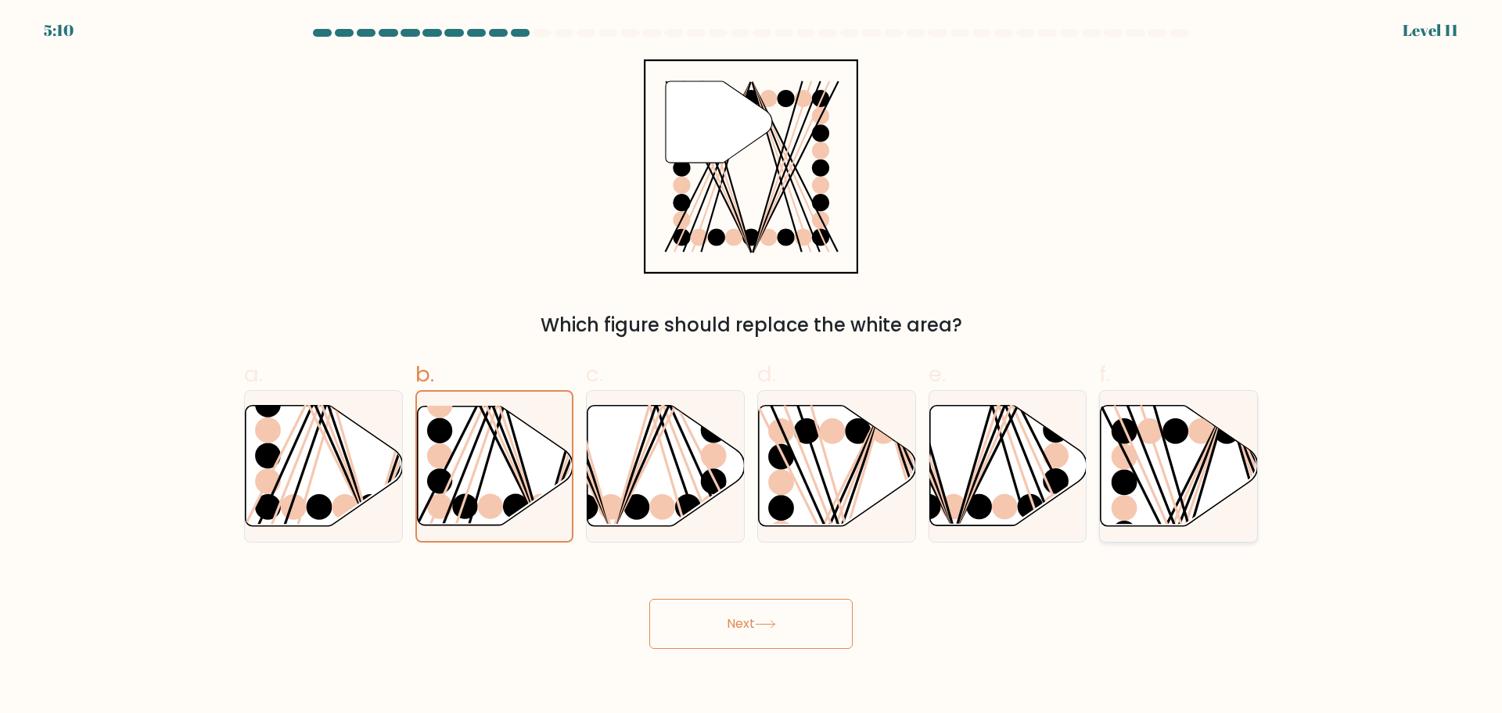
radio input "true"
click at [767, 630] on button "Next" at bounding box center [750, 624] width 203 height 50
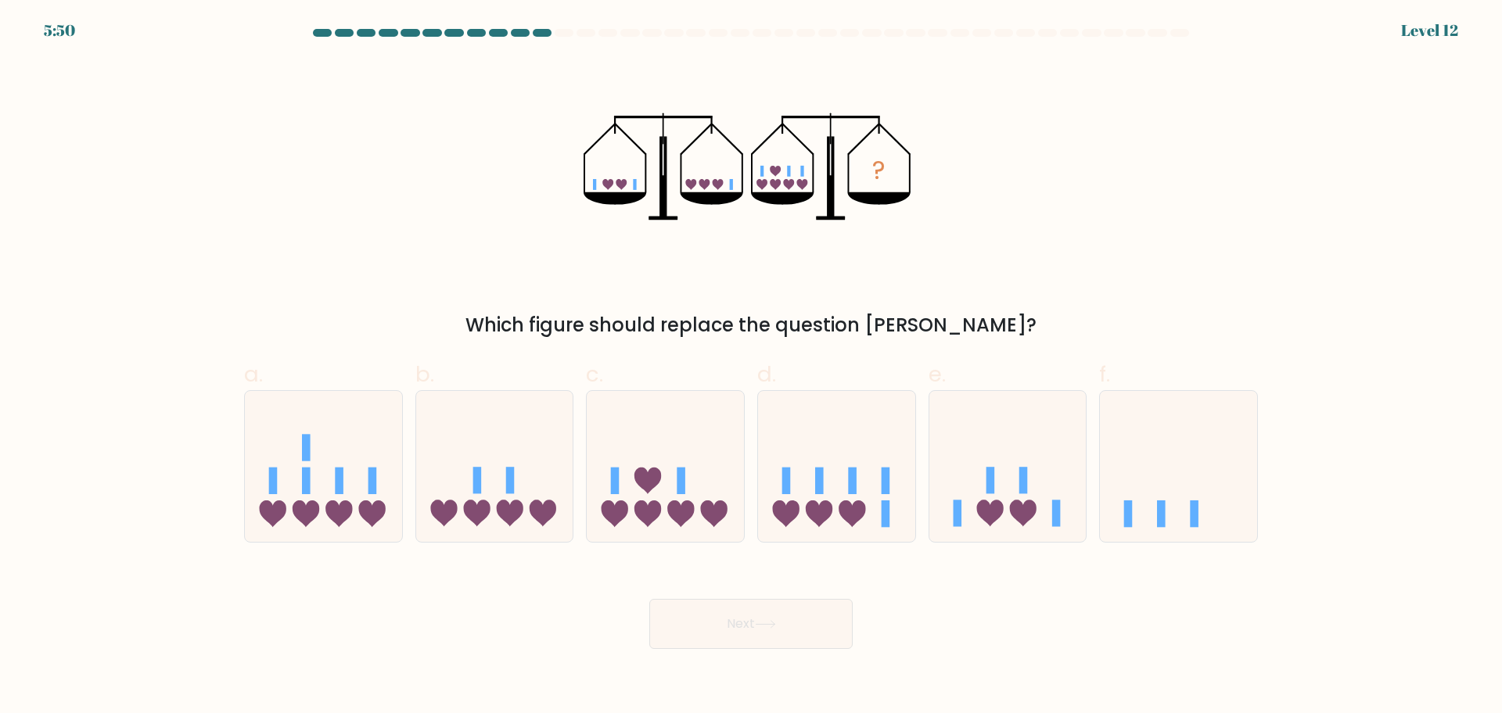
drag, startPoint x: 616, startPoint y: 192, endPoint x: 943, endPoint y: 153, distance: 329.9
click at [943, 153] on div "? Which figure should replace the question mark?" at bounding box center [751, 199] width 1032 height 280
click at [812, 492] on icon at bounding box center [836, 466] width 157 height 130
click at [752, 367] on input "d." at bounding box center [751, 362] width 1 height 10
radio input "true"
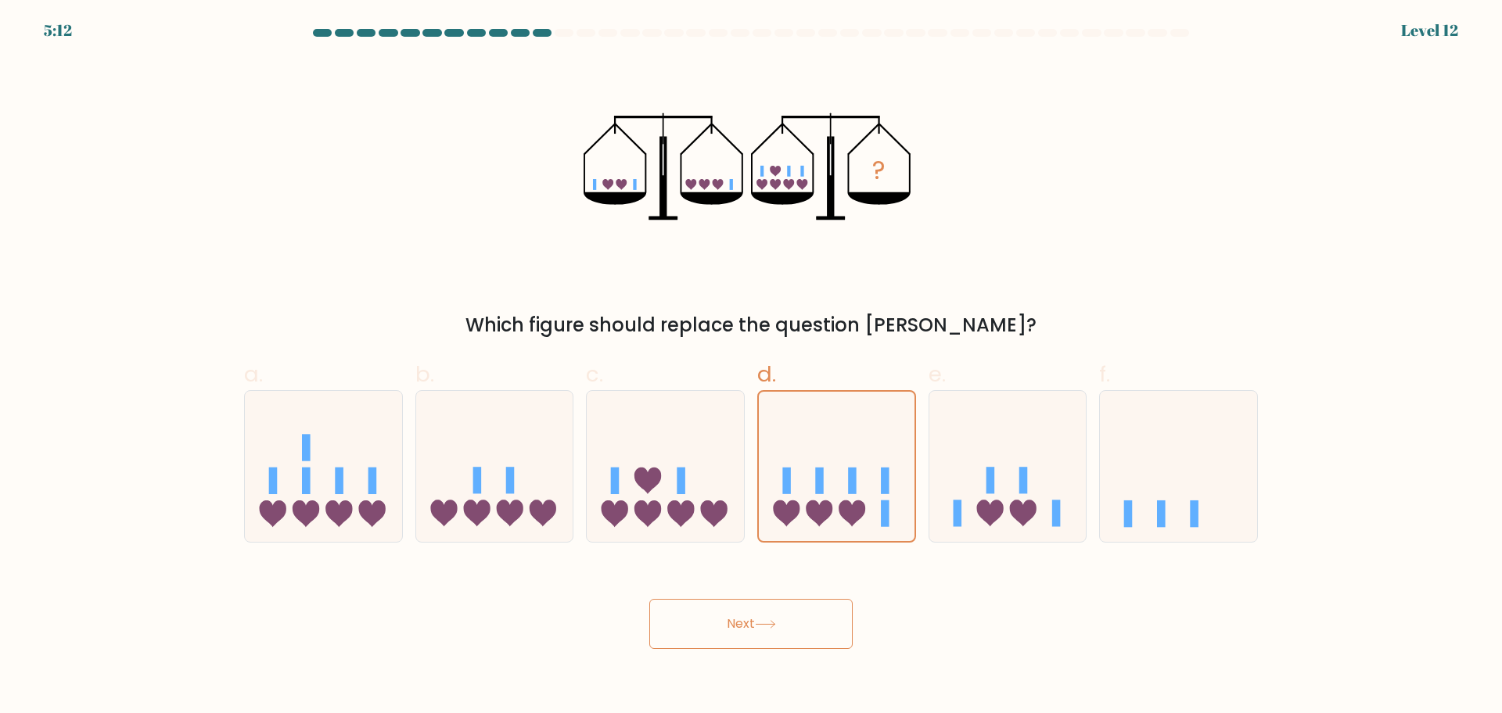
click at [741, 642] on button "Next" at bounding box center [750, 624] width 203 height 50
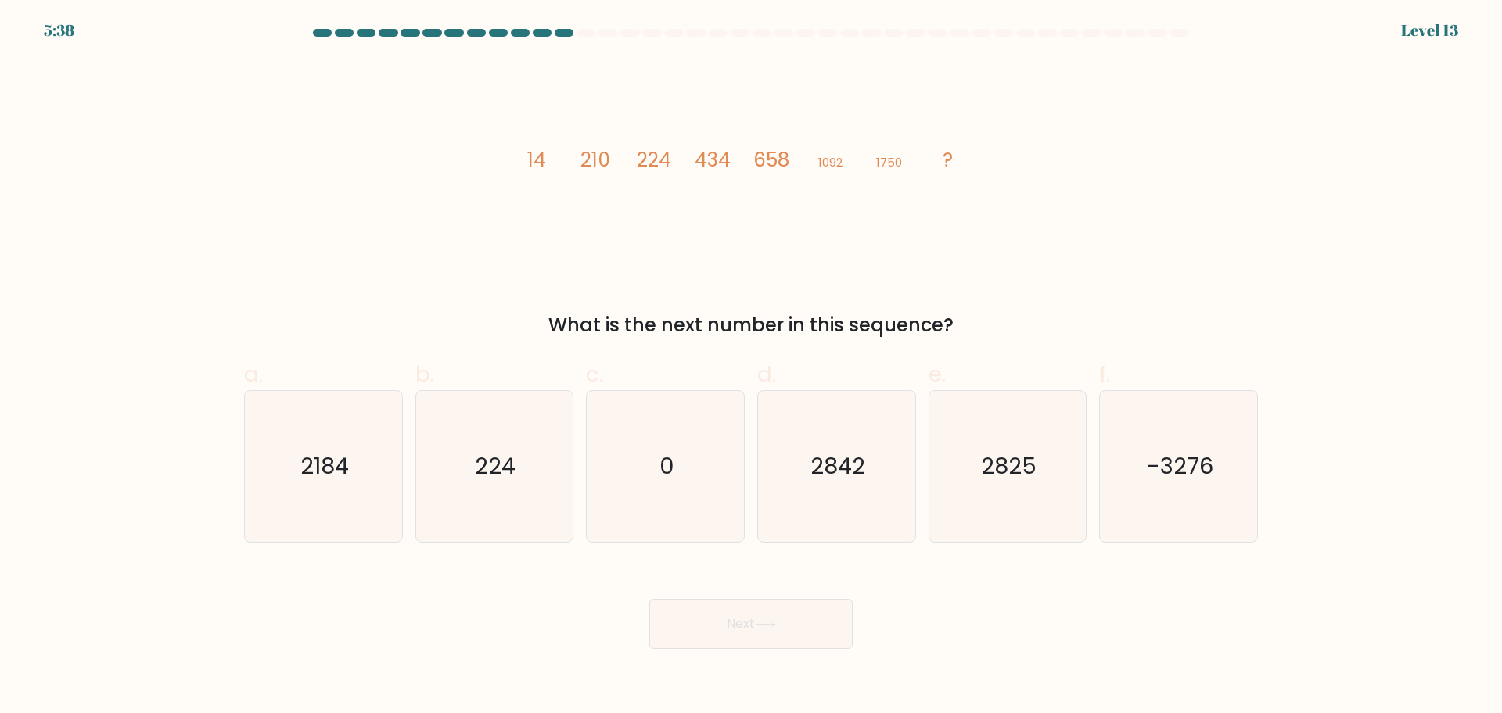
click at [548, 181] on icon "image/svg+xml 14 210 224 434 658 1092 1750 ?" at bounding box center [750, 166] width 469 height 214
click at [862, 422] on icon "2842" at bounding box center [836, 466] width 151 height 151
click at [752, 367] on input "d. 2842" at bounding box center [751, 362] width 1 height 10
radio input "true"
click at [778, 636] on button "Next" at bounding box center [750, 624] width 203 height 50
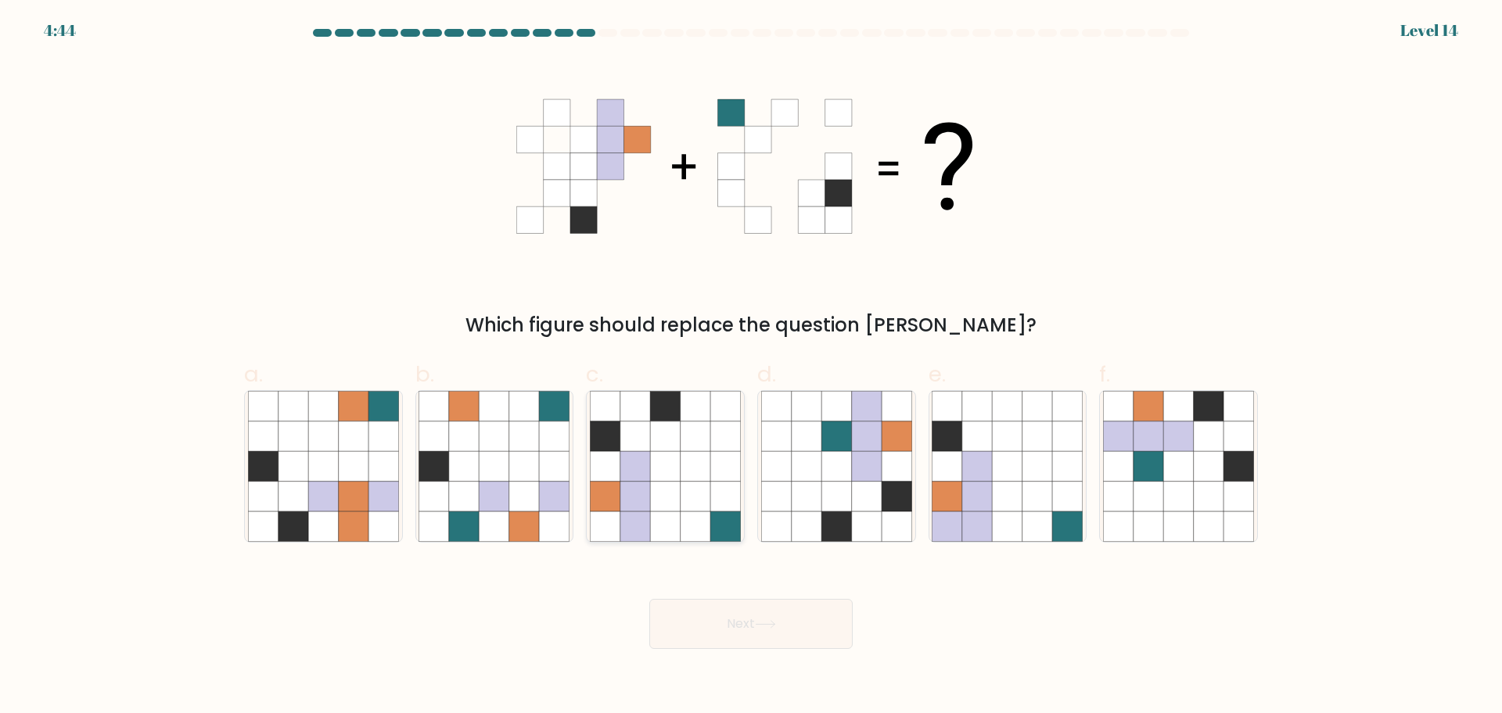
click at [681, 466] on icon at bounding box center [695, 466] width 30 height 30
click at [751, 367] on input "c." at bounding box center [751, 362] width 1 height 10
radio input "true"
click at [728, 631] on button "Next" at bounding box center [750, 624] width 203 height 50
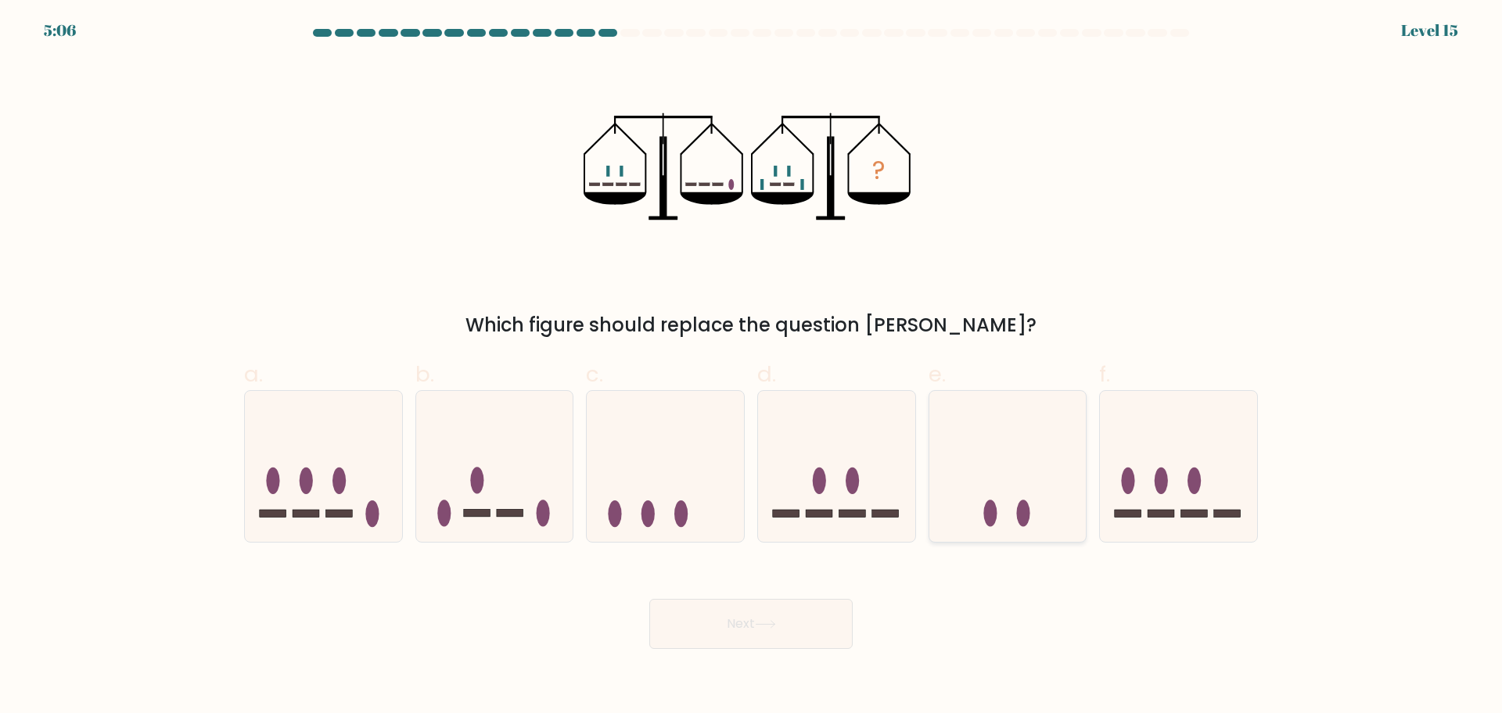
click at [952, 413] on icon at bounding box center [1007, 466] width 157 height 130
click at [752, 367] on input "e." at bounding box center [751, 362] width 1 height 10
radio input "true"
click at [713, 624] on button "Next" at bounding box center [750, 624] width 203 height 50
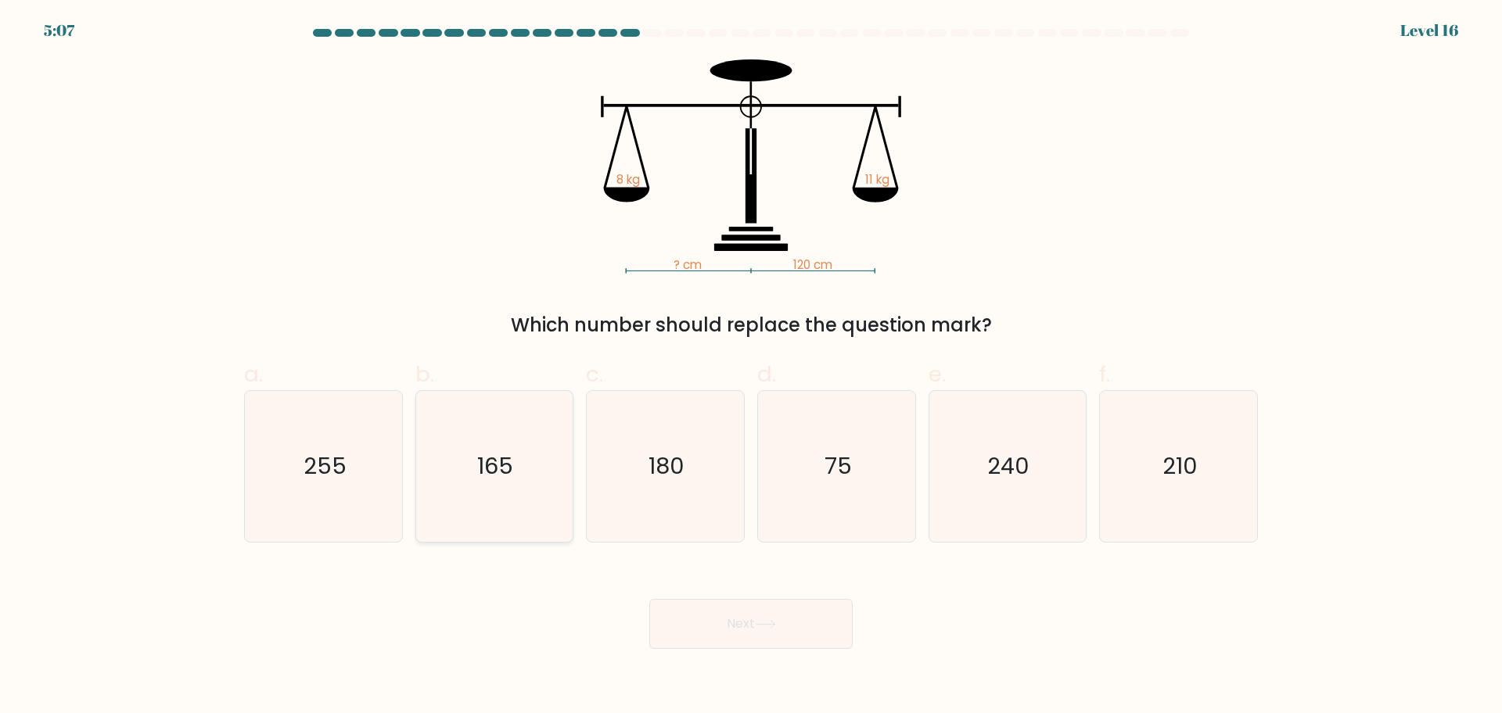
click at [538, 487] on icon "165" at bounding box center [493, 466] width 151 height 151
click at [751, 367] on input "b. 165" at bounding box center [751, 362] width 1 height 10
radio input "true"
click at [709, 609] on button "Next" at bounding box center [750, 624] width 203 height 50
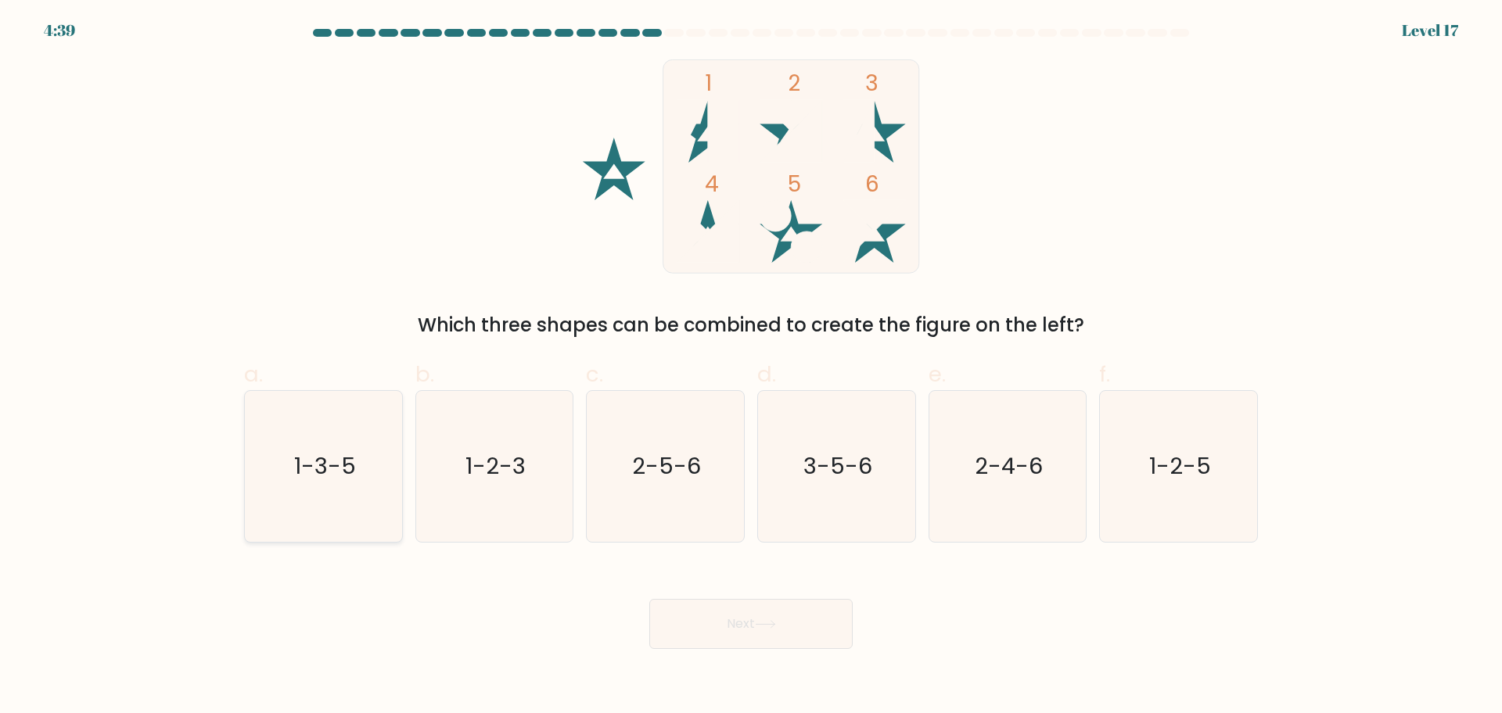
click at [354, 447] on icon "1-3-5" at bounding box center [323, 466] width 151 height 151
click at [751, 367] on input "a. 1-3-5" at bounding box center [751, 362] width 1 height 10
radio input "true"
click at [977, 459] on text "2-4-6" at bounding box center [1008, 465] width 68 height 31
click at [752, 367] on input "e. 2-4-6" at bounding box center [751, 362] width 1 height 10
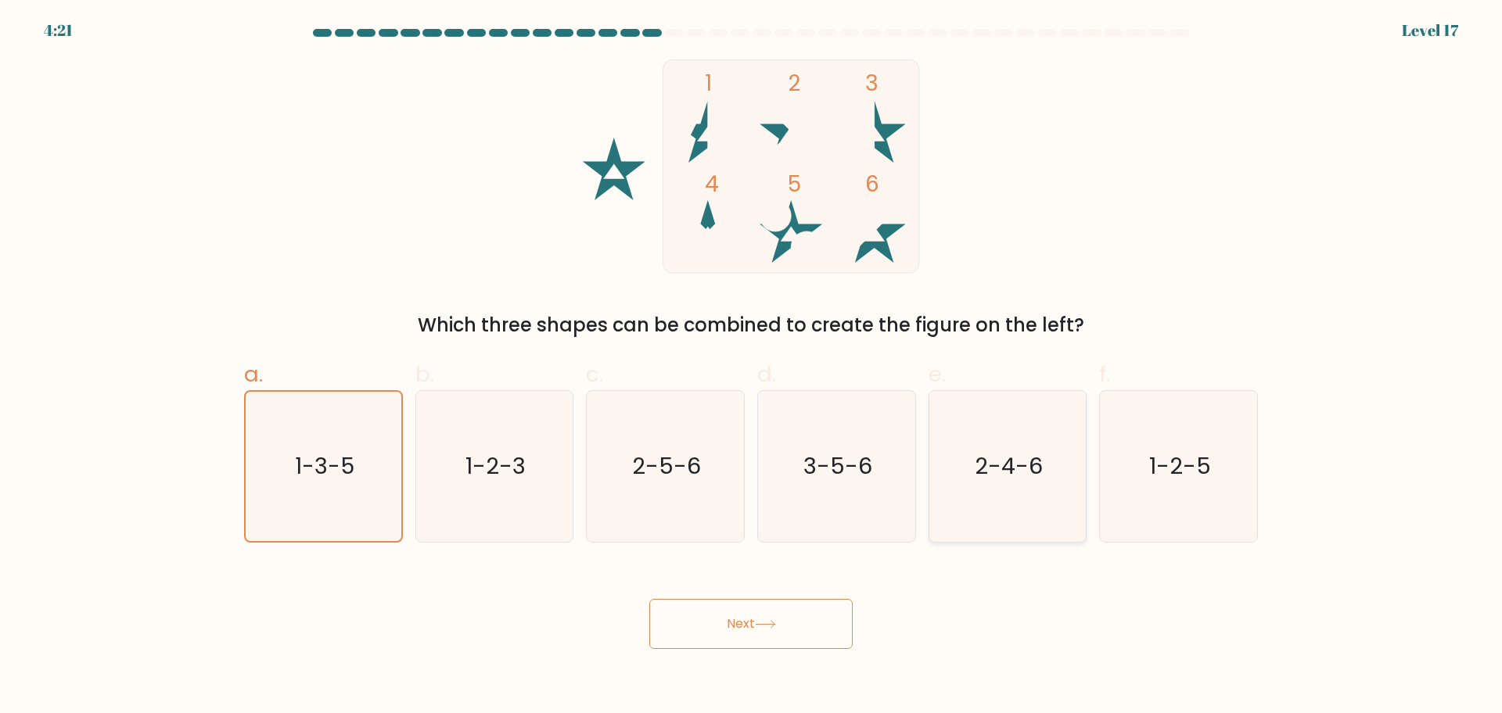
radio input "true"
click at [755, 631] on button "Next" at bounding box center [750, 624] width 203 height 50
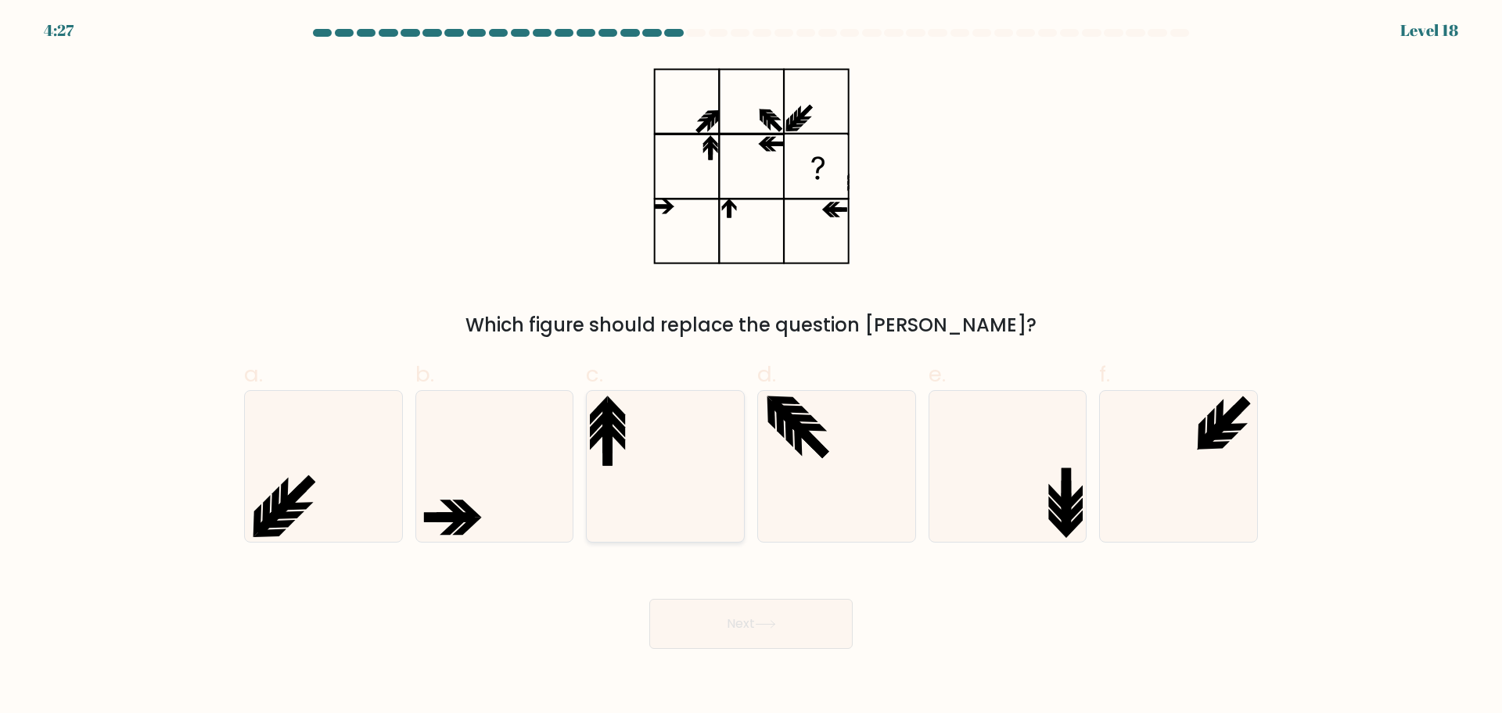
click at [623, 439] on icon at bounding box center [617, 435] width 18 height 29
click at [751, 367] on input "c." at bounding box center [751, 362] width 1 height 10
radio input "true"
click at [1046, 443] on icon at bounding box center [1006, 466] width 151 height 151
click at [752, 367] on input "e." at bounding box center [751, 362] width 1 height 10
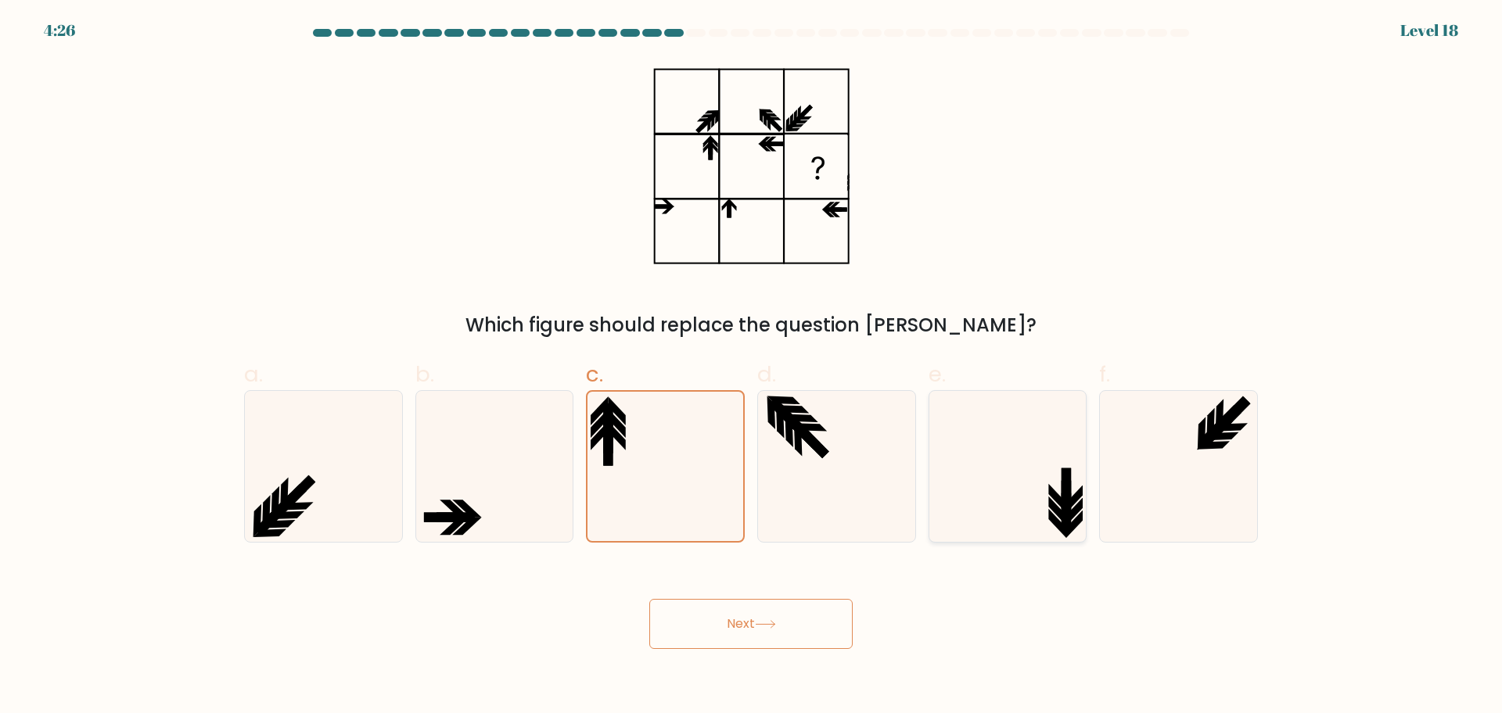
radio input "true"
click at [1191, 440] on icon at bounding box center [1178, 466] width 151 height 151
click at [752, 367] on input "f." at bounding box center [751, 362] width 1 height 10
radio input "true"
click at [698, 443] on icon at bounding box center [665, 466] width 151 height 151
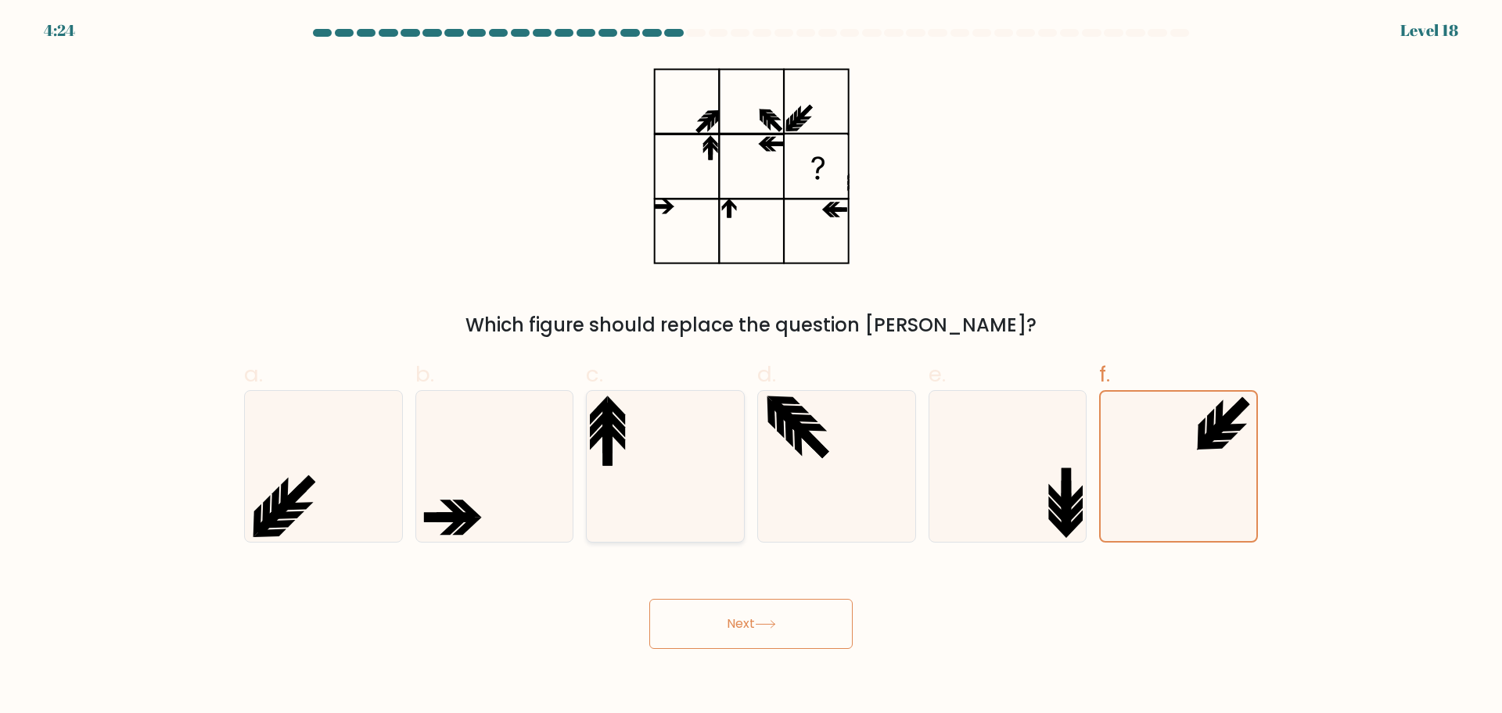
click at [751, 367] on input "c." at bounding box center [751, 362] width 1 height 10
radio input "true"
click at [982, 433] on icon at bounding box center [1006, 466] width 151 height 151
click at [752, 367] on input "e." at bounding box center [751, 362] width 1 height 10
radio input "true"
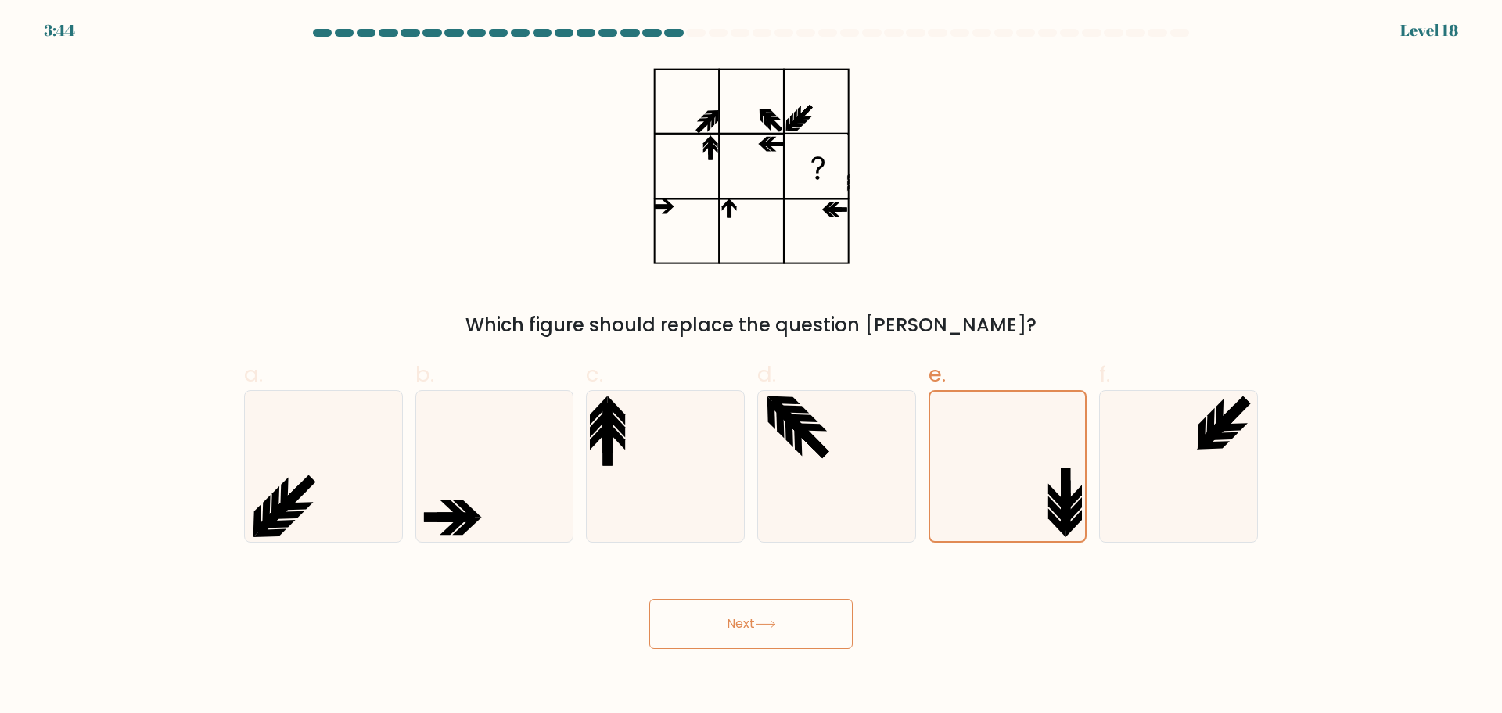
click at [765, 616] on button "Next" at bounding box center [750, 624] width 203 height 50
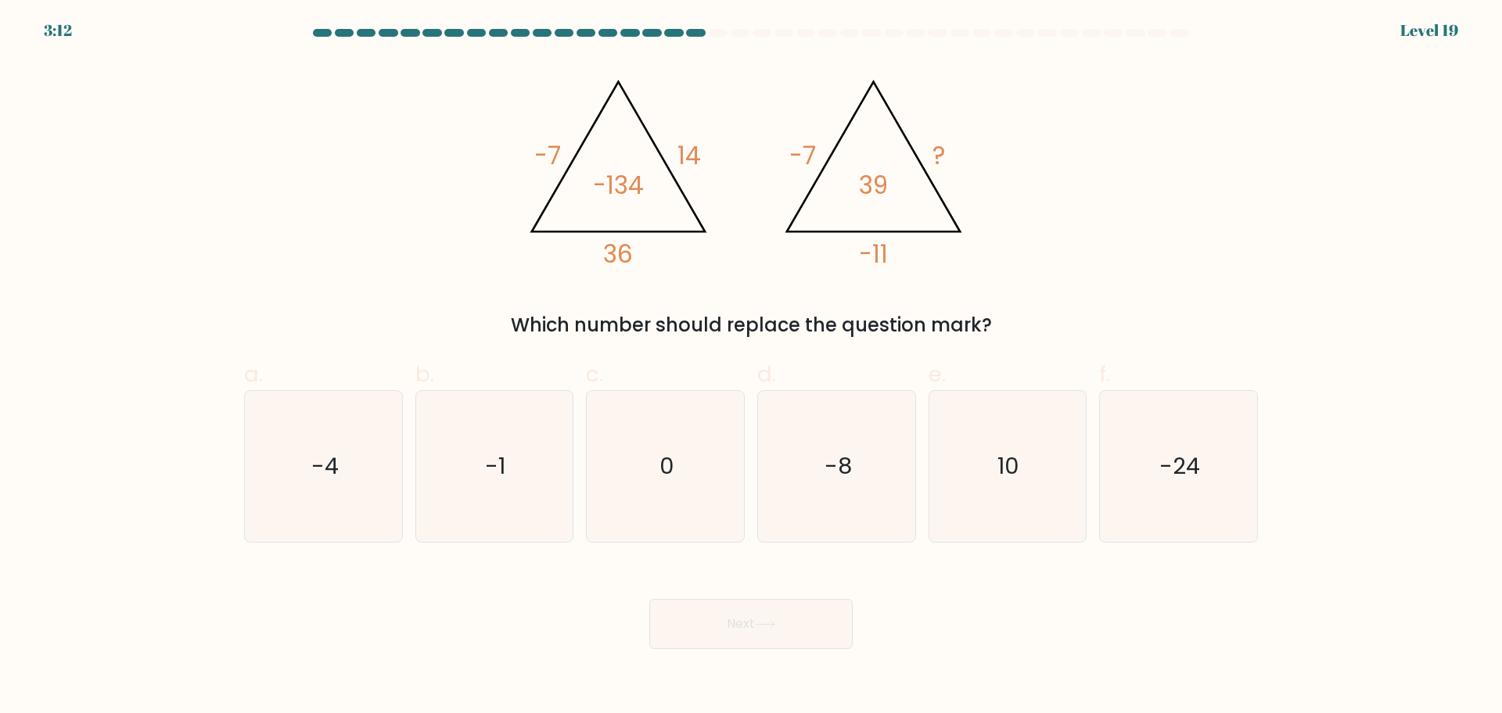
click at [686, 594] on div "Next" at bounding box center [751, 606] width 1032 height 88
click at [271, 486] on icon "-4" at bounding box center [323, 466] width 151 height 151
click at [751, 367] on input "a. -4" at bounding box center [751, 362] width 1 height 10
radio input "true"
click at [770, 601] on button "Next" at bounding box center [750, 624] width 203 height 50
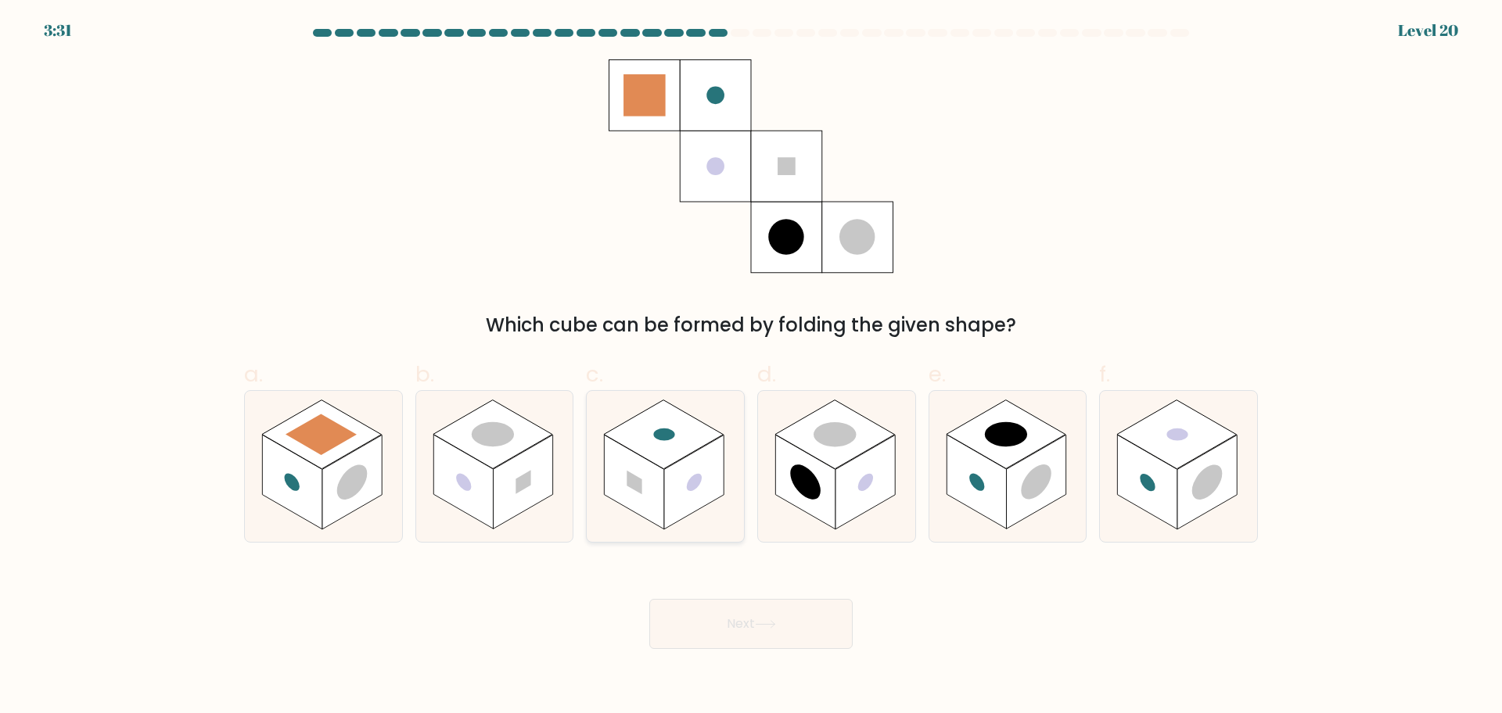
click at [684, 410] on icon at bounding box center [665, 466] width 157 height 151
click at [751, 367] on input "c." at bounding box center [751, 362] width 1 height 10
radio input "true"
click at [773, 621] on icon at bounding box center [765, 624] width 21 height 9
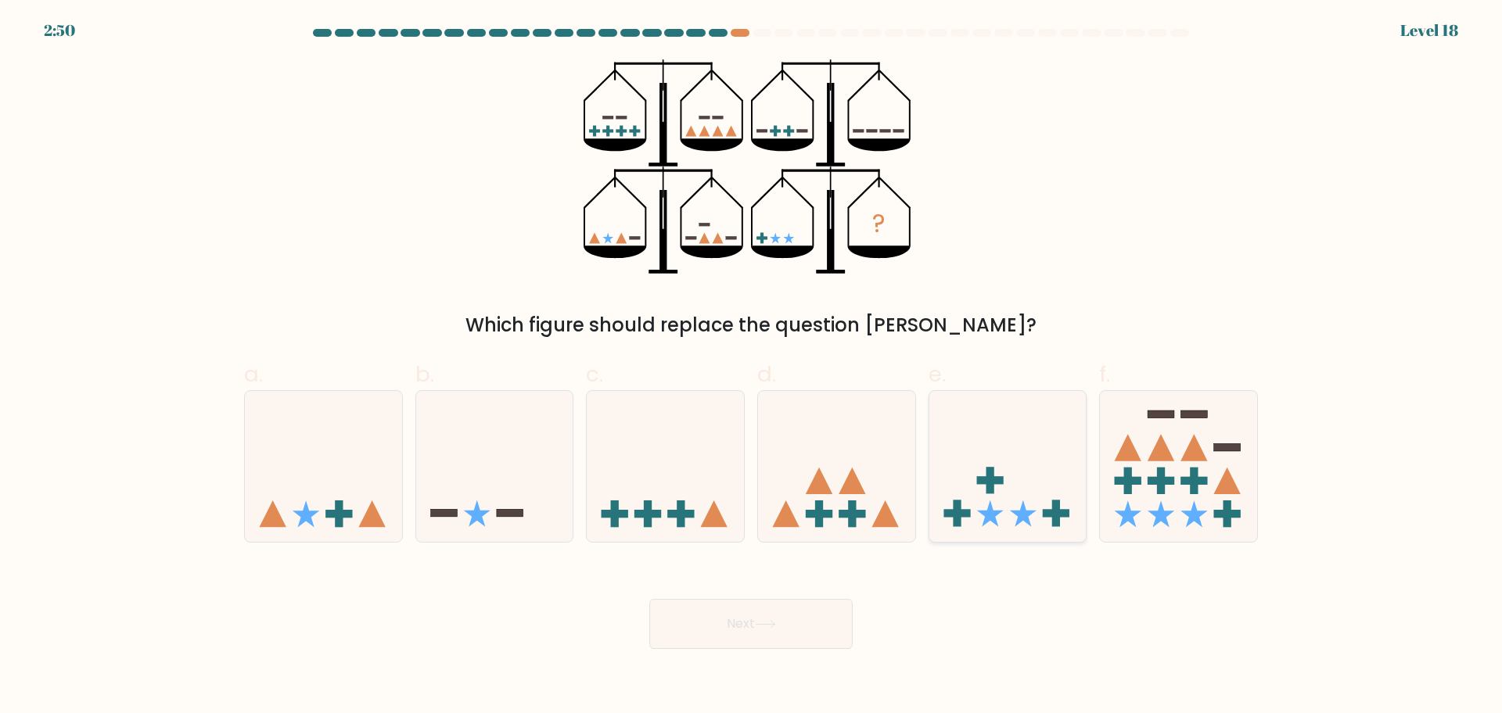
click at [1054, 499] on icon at bounding box center [1007, 466] width 157 height 130
click at [752, 367] on input "e." at bounding box center [751, 362] width 1 height 10
radio input "true"
click at [788, 594] on div "Next" at bounding box center [751, 606] width 1032 height 88
click at [770, 628] on icon at bounding box center [765, 624] width 21 height 9
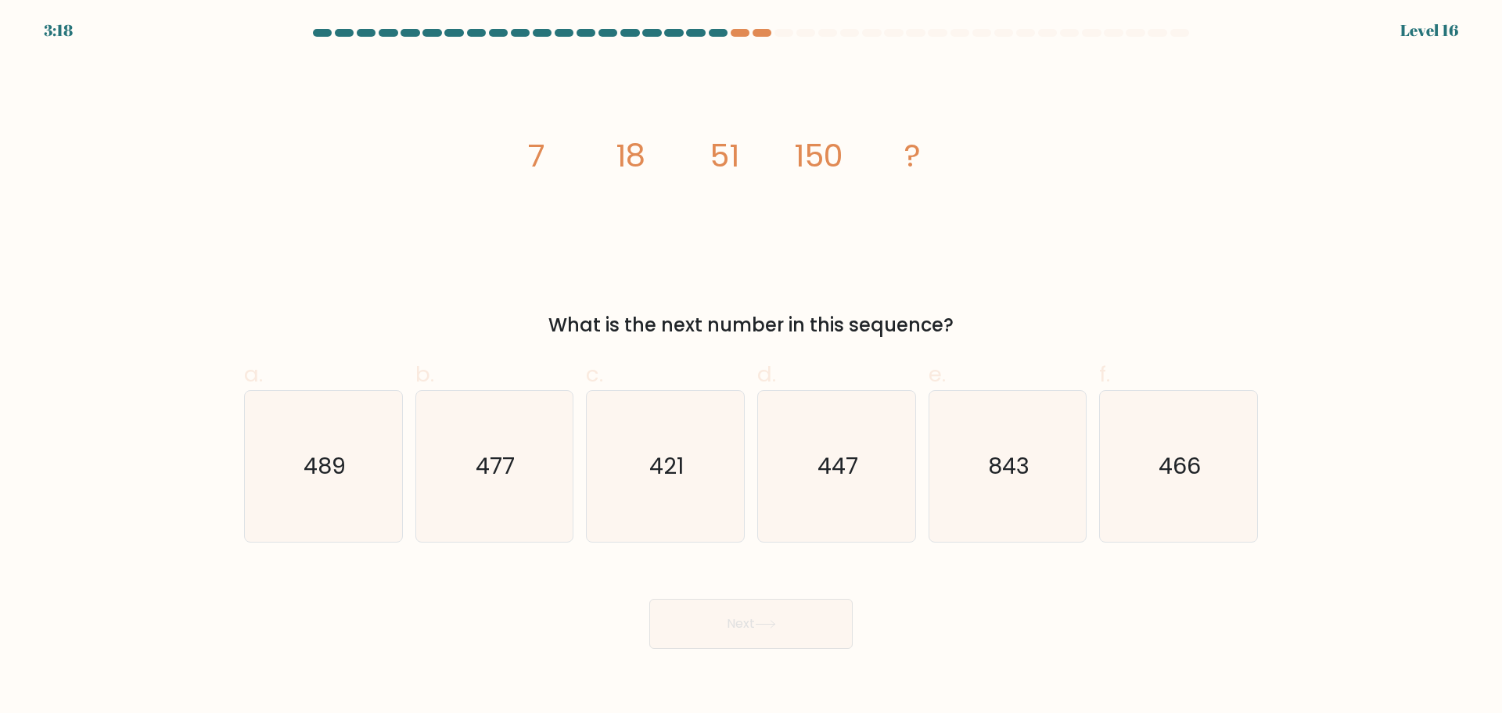
click at [608, 221] on icon "image/svg+xml 7 18 51 150 ?" at bounding box center [750, 166] width 469 height 214
click at [529, 480] on icon "477" at bounding box center [493, 466] width 151 height 151
click at [751, 367] on input "b. 477" at bounding box center [751, 362] width 1 height 10
radio input "true"
click at [811, 450] on icon "447" at bounding box center [836, 466] width 151 height 151
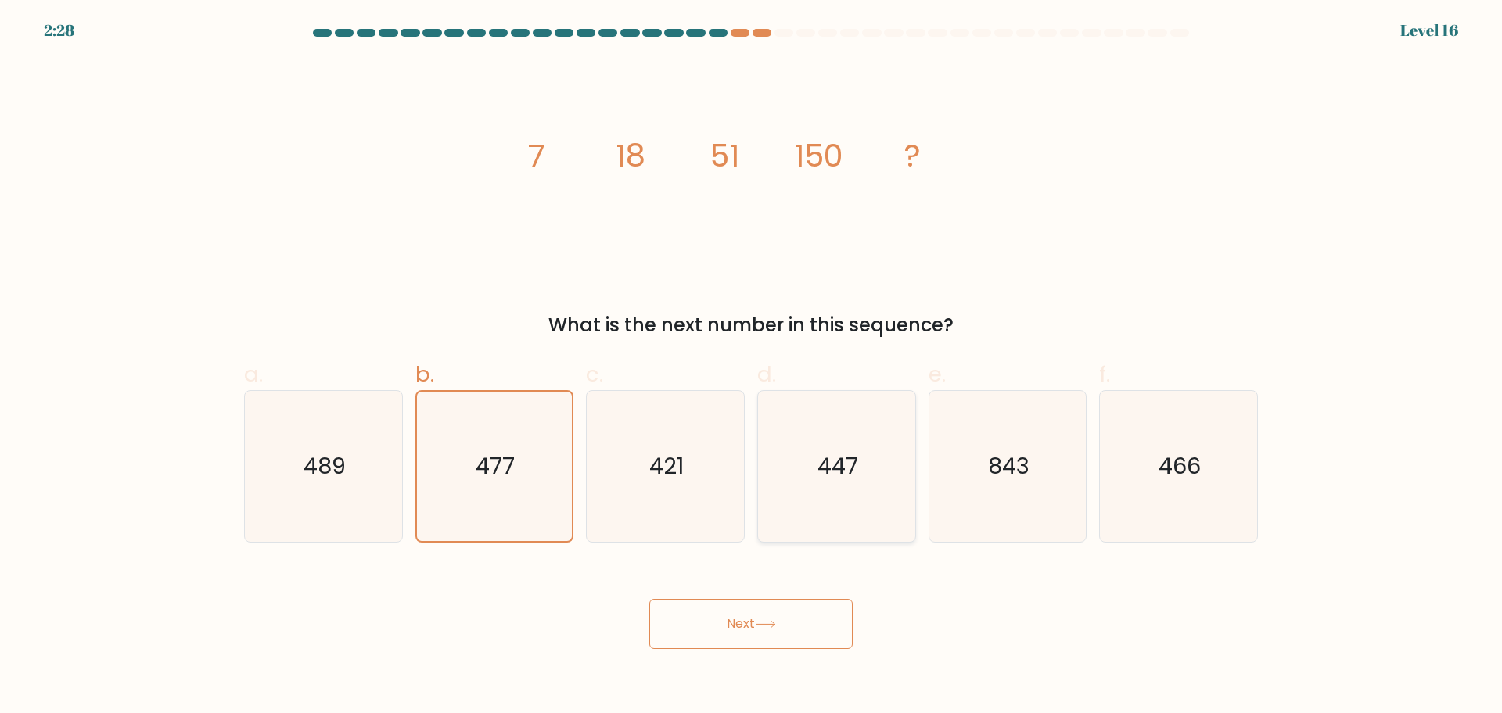
click at [752, 367] on input "d. 447" at bounding box center [751, 362] width 1 height 10
radio input "true"
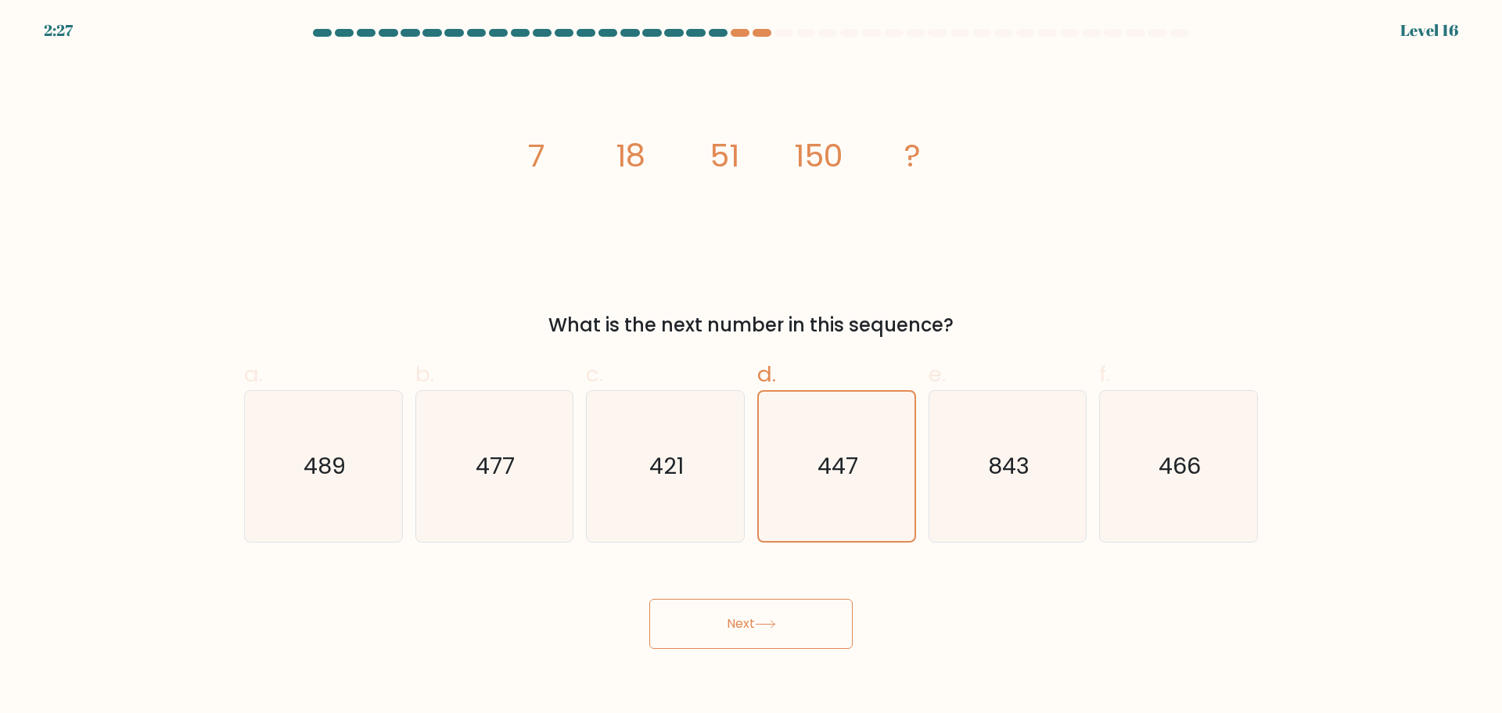
drag, startPoint x: 773, startPoint y: 588, endPoint x: 766, endPoint y: 605, distance: 18.2
click at [773, 598] on div "Next" at bounding box center [751, 606] width 1032 height 88
click at [759, 612] on button "Next" at bounding box center [750, 624] width 203 height 50
click at [771, 629] on icon at bounding box center [765, 624] width 21 height 9
click at [823, 413] on icon "447" at bounding box center [836, 466] width 149 height 149
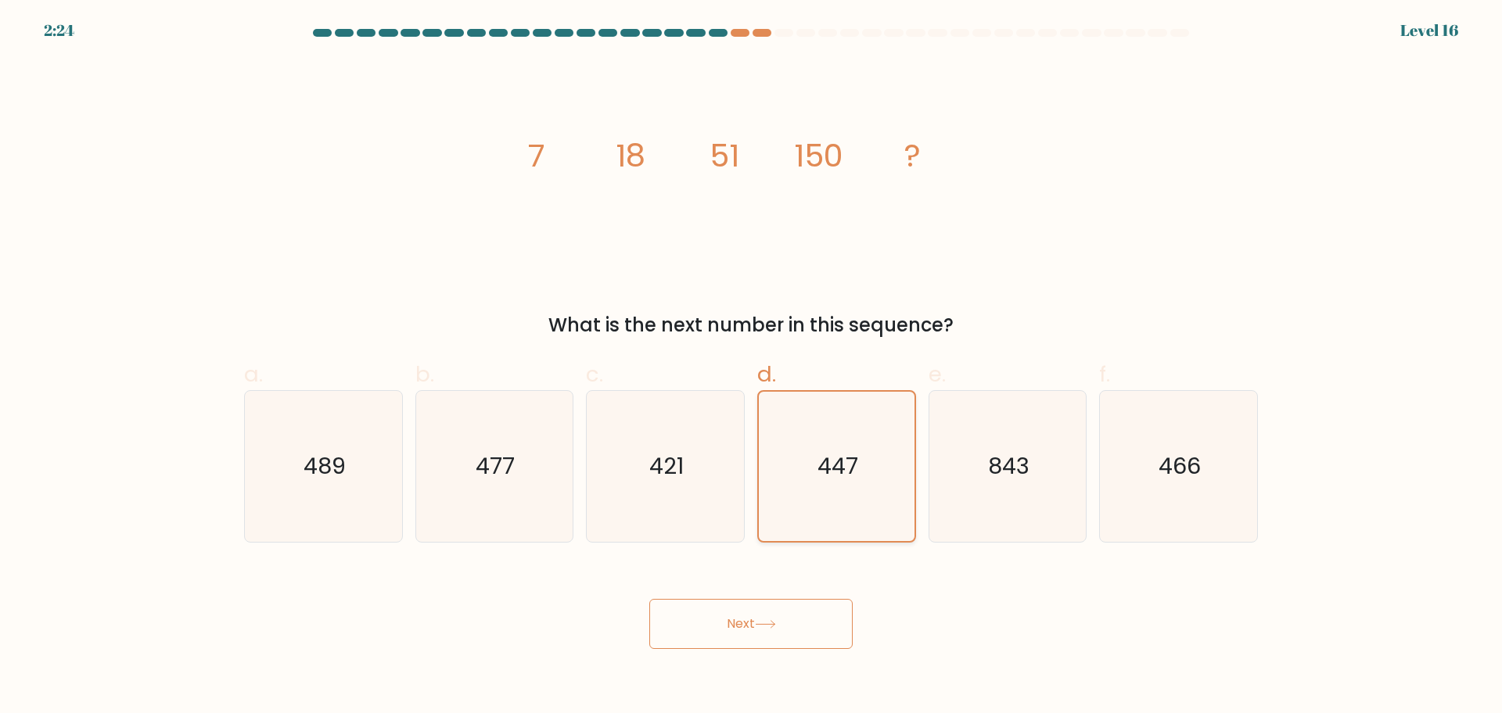
click at [752, 367] on input "d. 447" at bounding box center [751, 362] width 1 height 10
click at [727, 620] on button "Next" at bounding box center [750, 624] width 203 height 50
click at [730, 618] on button "Next" at bounding box center [750, 624] width 203 height 50
drag, startPoint x: 1065, startPoint y: 102, endPoint x: 817, endPoint y: 95, distance: 248.0
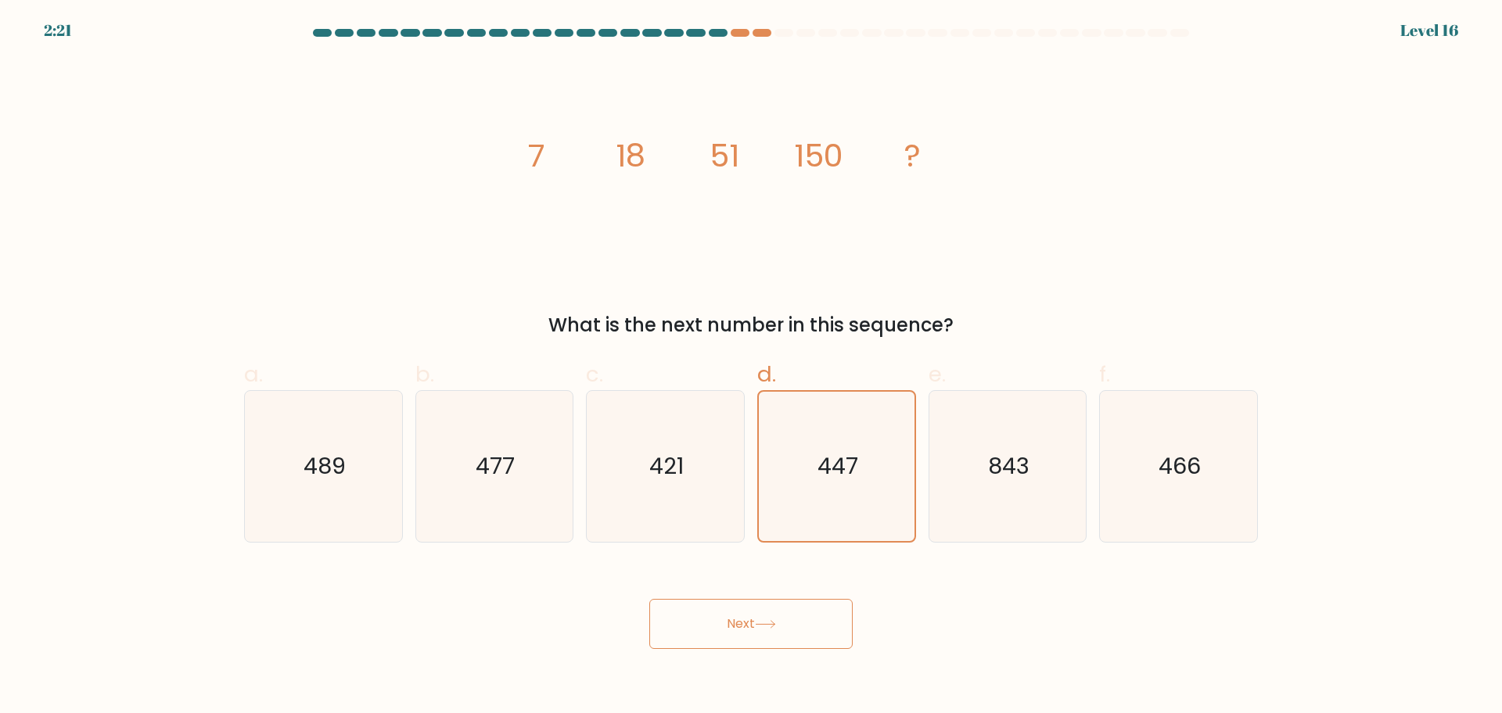
click at [1064, 102] on div "image/svg+xml 7 18 51 150 ? What is the next number in this sequence?" at bounding box center [751, 199] width 1032 height 280
click at [886, 192] on icon "image/svg+xml 7 18 51 150 ?" at bounding box center [750, 166] width 469 height 214
click at [758, 524] on div "447" at bounding box center [836, 466] width 159 height 153
click at [752, 367] on input "d. 447" at bounding box center [751, 362] width 1 height 10
click at [748, 639] on button "Next" at bounding box center [750, 624] width 203 height 50
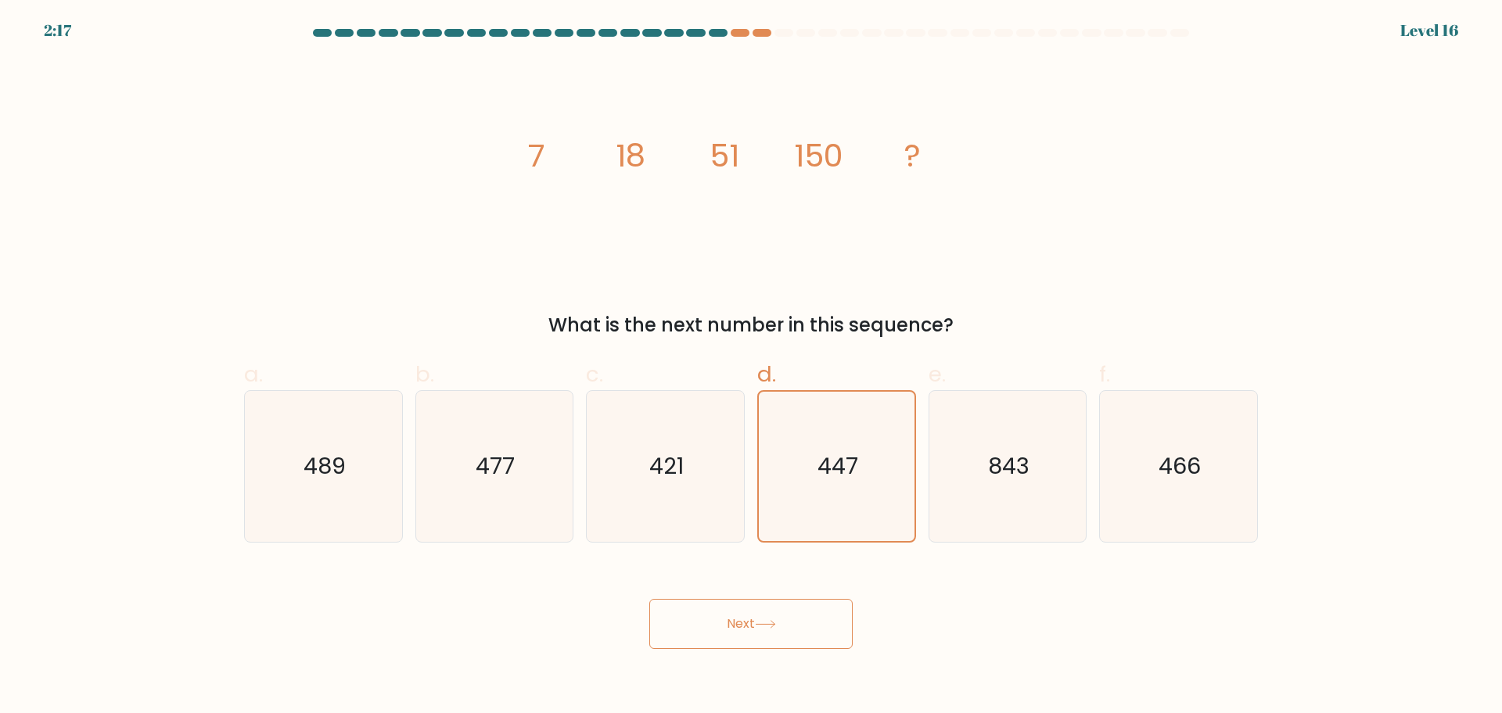
click at [748, 632] on button "Next" at bounding box center [750, 624] width 203 height 50
drag, startPoint x: 751, startPoint y: 629, endPoint x: 770, endPoint y: 383, distance: 246.3
click at [757, 616] on button "Next" at bounding box center [750, 624] width 203 height 50
click at [669, 402] on icon "421" at bounding box center [665, 466] width 151 height 151
click at [751, 367] on input "c. 421" at bounding box center [751, 362] width 1 height 10
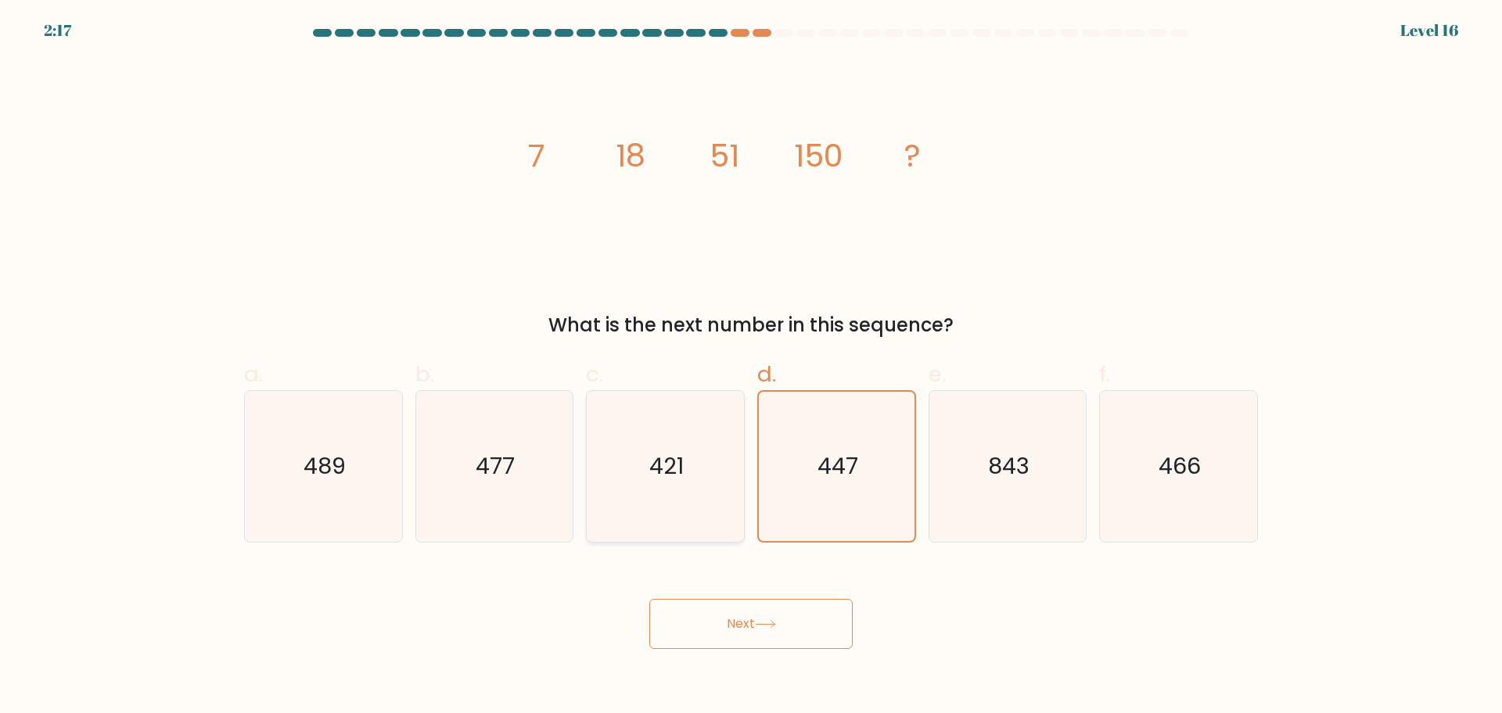
radio input "true"
click at [799, 426] on icon "447" at bounding box center [836, 466] width 151 height 151
click at [752, 367] on input "d. 447" at bounding box center [751, 362] width 1 height 10
radio input "true"
click at [799, 426] on icon "447" at bounding box center [836, 466] width 149 height 149
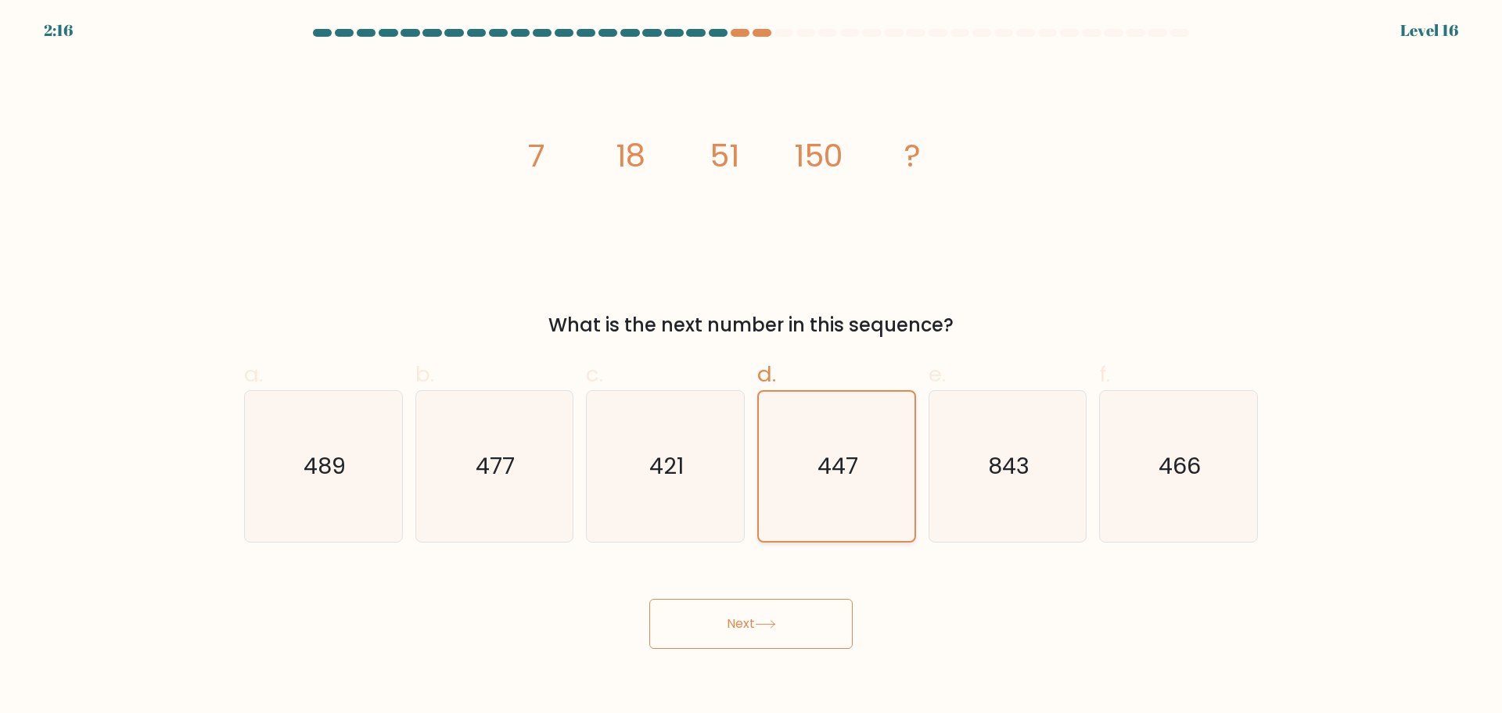
click at [752, 367] on input "d. 447" at bounding box center [751, 362] width 1 height 10
click at [741, 633] on button "Next" at bounding box center [750, 624] width 203 height 50
click at [741, 632] on button "Next" at bounding box center [750, 624] width 203 height 50
drag, startPoint x: 741, startPoint y: 630, endPoint x: 735, endPoint y: 616, distance: 15.4
click at [736, 625] on button "Next" at bounding box center [750, 624] width 203 height 50
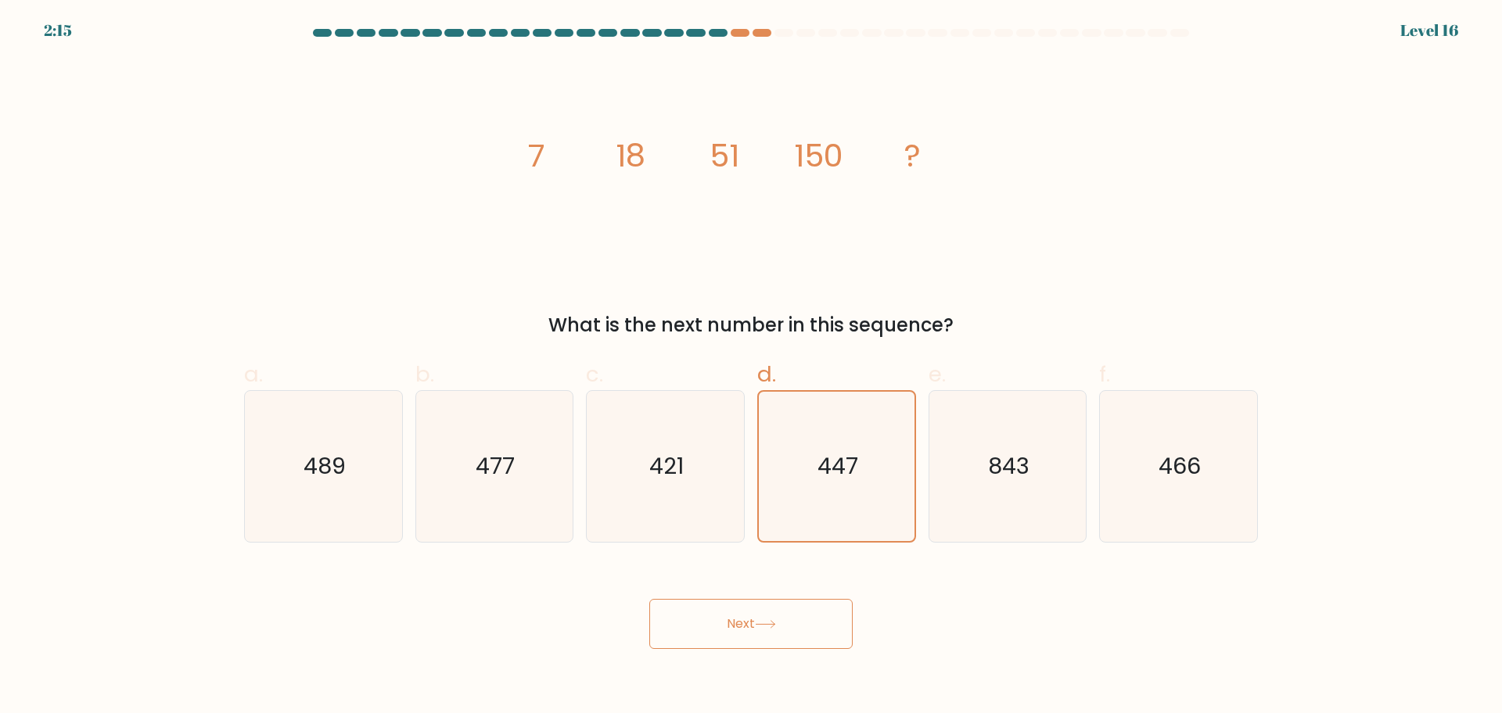
click at [731, 622] on button "Next" at bounding box center [750, 624] width 203 height 50
click at [736, 619] on button "Next" at bounding box center [750, 624] width 203 height 50
click at [755, 621] on button "Next" at bounding box center [750, 624] width 203 height 50
drag, startPoint x: 756, startPoint y: 620, endPoint x: 907, endPoint y: 596, distance: 152.9
click at [759, 621] on button "Next" at bounding box center [750, 624] width 203 height 50
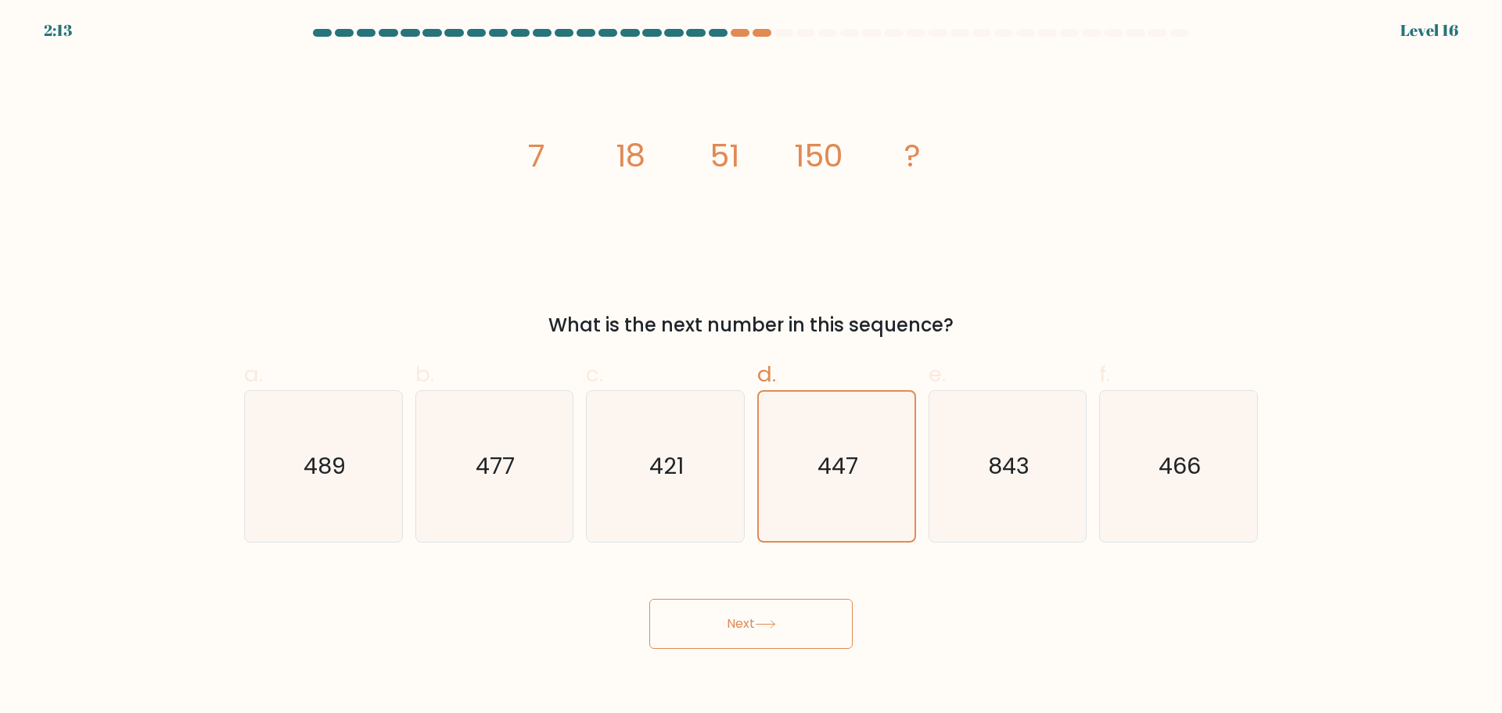
drag, startPoint x: 1160, startPoint y: 580, endPoint x: 1129, endPoint y: 601, distance: 36.7
click at [1141, 608] on div "Next" at bounding box center [751, 606] width 1032 height 88
click at [807, 614] on button "Next" at bounding box center [750, 624] width 203 height 50
click at [805, 613] on button "Next" at bounding box center [750, 624] width 203 height 50
click at [804, 613] on button "Next" at bounding box center [750, 624] width 203 height 50
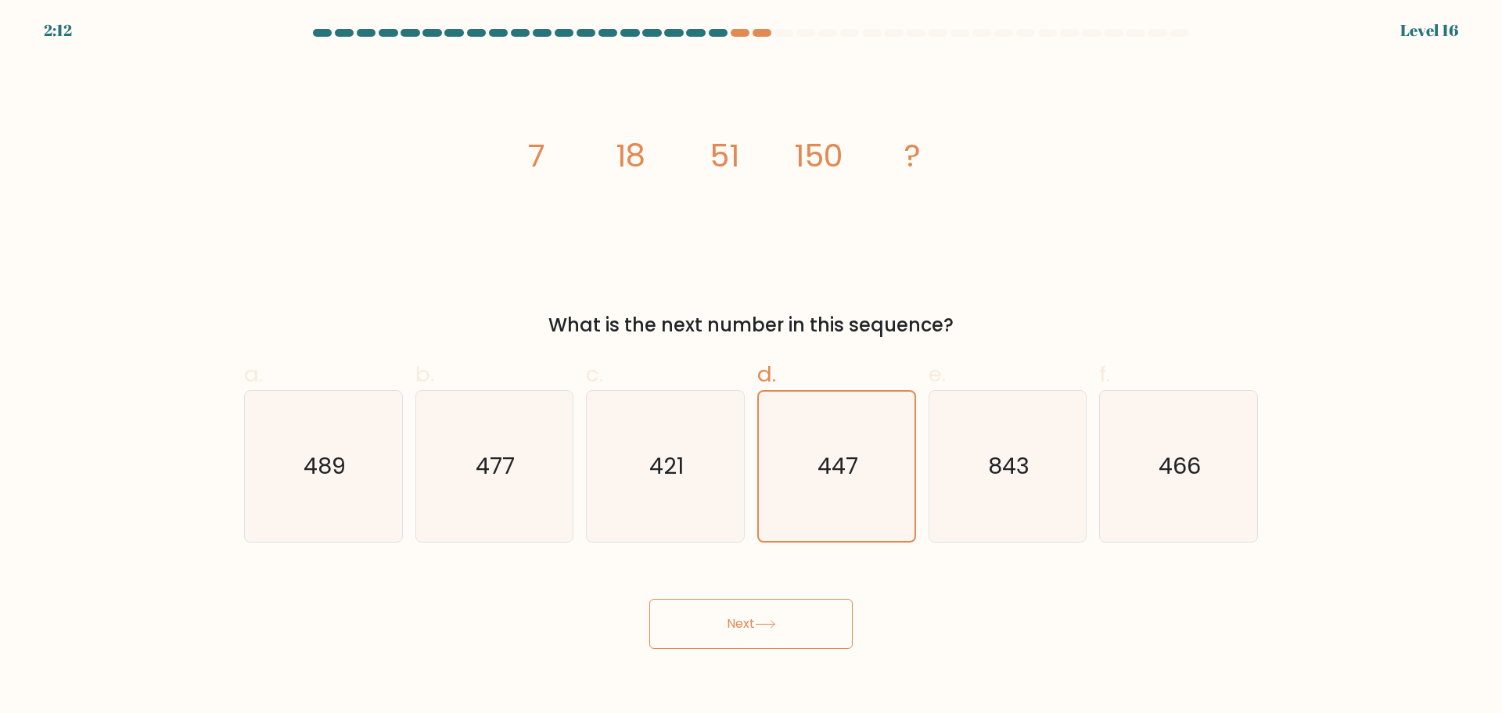
click at [800, 613] on button "Next" at bounding box center [750, 624] width 203 height 50
click at [799, 613] on button "Next" at bounding box center [750, 624] width 203 height 50
click at [918, 311] on div "What is the next number in this sequence?" at bounding box center [750, 325] width 995 height 28
click at [832, 411] on icon "447" at bounding box center [836, 466] width 149 height 149
click at [752, 367] on input "d. 447" at bounding box center [751, 362] width 1 height 10
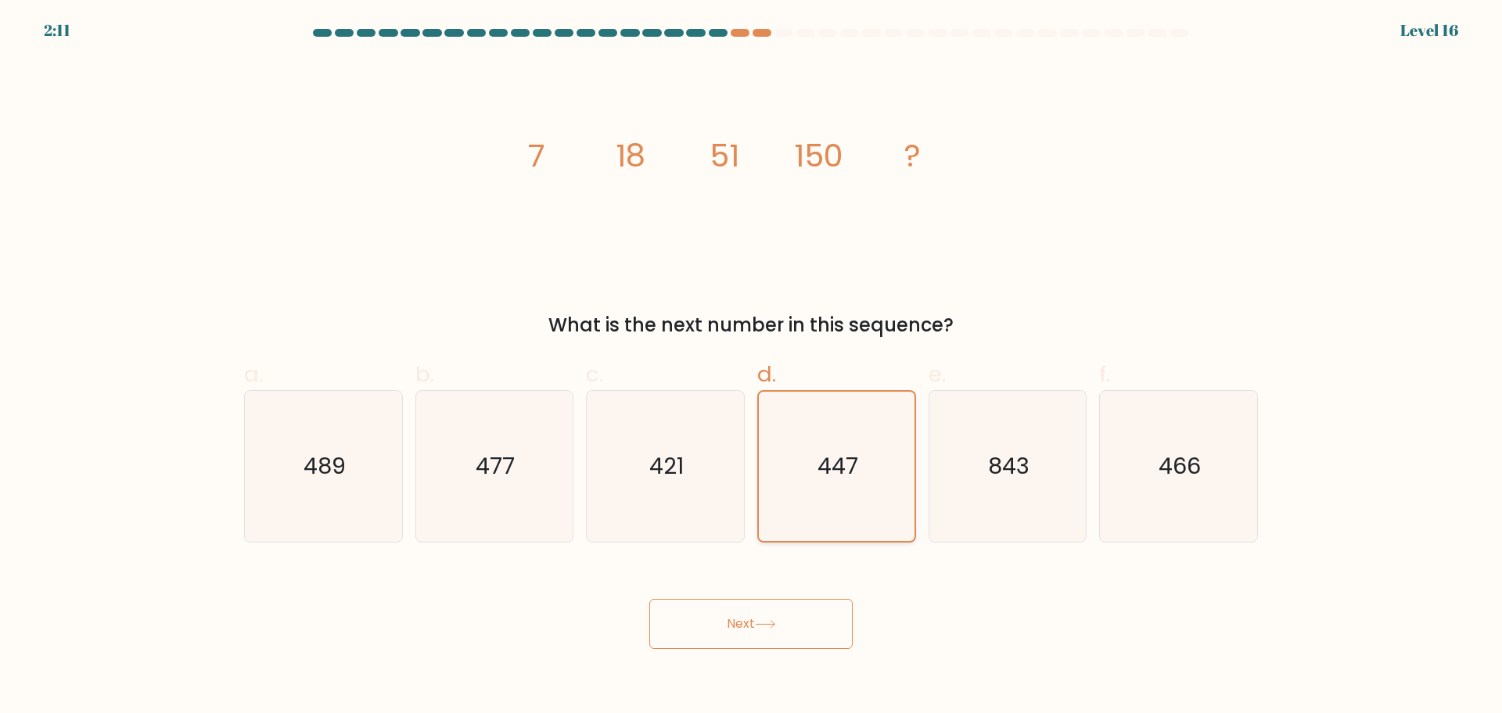
drag, startPoint x: 832, startPoint y: 411, endPoint x: 859, endPoint y: 411, distance: 26.6
click at [832, 411] on icon "447" at bounding box center [836, 466] width 149 height 149
click at [752, 367] on input "d. 447" at bounding box center [751, 362] width 1 height 10
click at [980, 447] on icon "843" at bounding box center [1006, 466] width 151 height 151
click at [752, 367] on input "e. 843" at bounding box center [751, 362] width 1 height 10
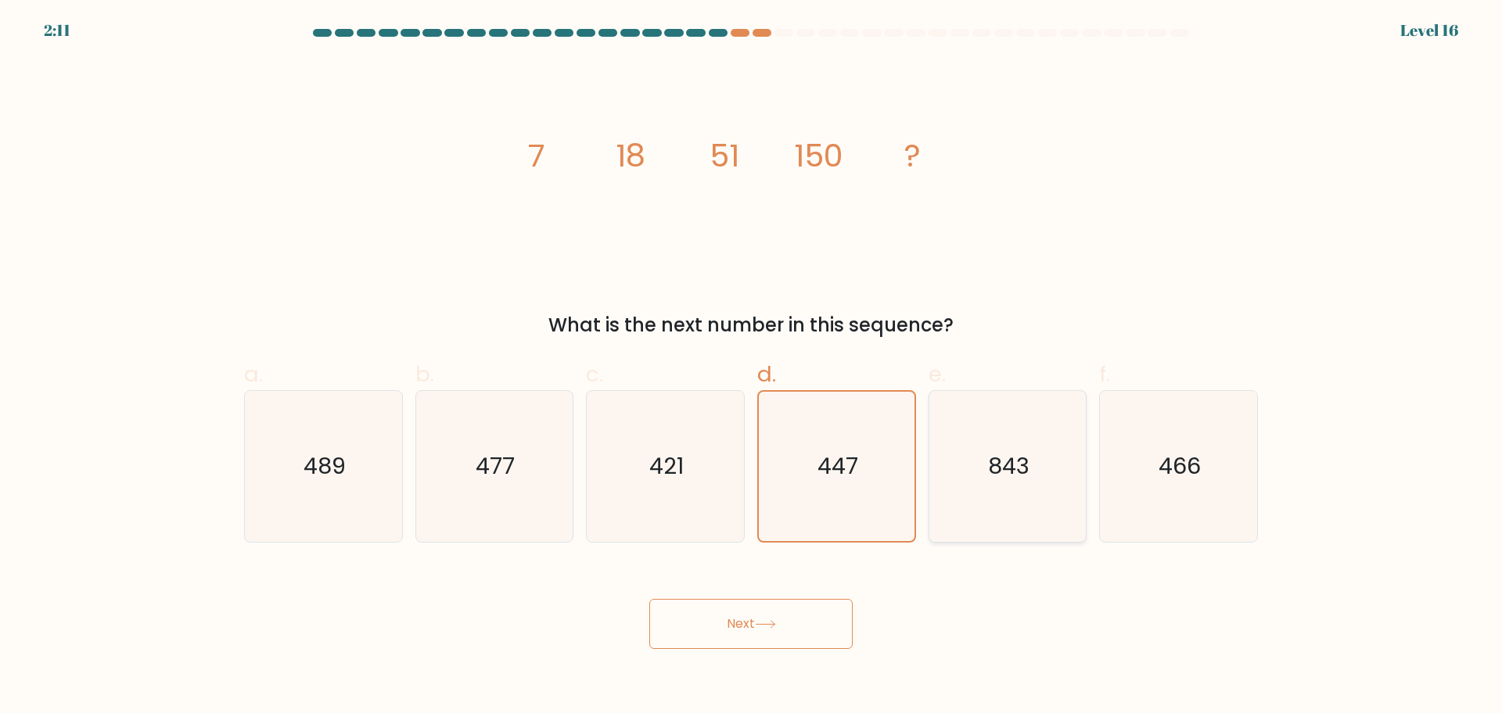
radio input "true"
click at [817, 445] on icon "447" at bounding box center [836, 466] width 151 height 151
click at [752, 367] on input "d. 447" at bounding box center [751, 362] width 1 height 10
radio input "true"
drag, startPoint x: 821, startPoint y: 443, endPoint x: 802, endPoint y: 579, distance: 137.5
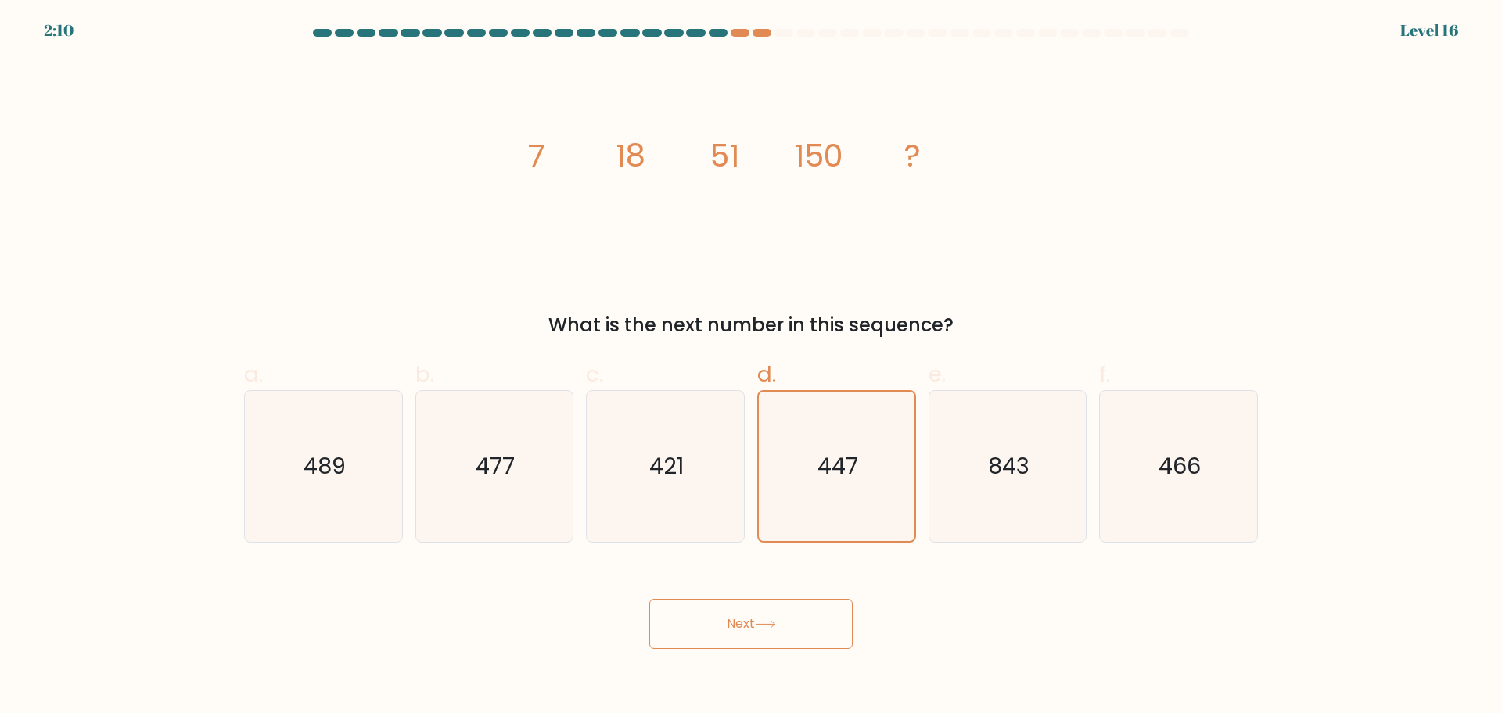
click at [824, 449] on icon "447" at bounding box center [836, 466] width 149 height 149
click at [752, 367] on input "d. 447" at bounding box center [751, 362] width 1 height 10
click at [783, 620] on button "Next" at bounding box center [750, 624] width 203 height 50
click at [649, 599] on button "Next" at bounding box center [750, 624] width 203 height 50
drag, startPoint x: 616, startPoint y: 451, endPoint x: 538, endPoint y: 447, distance: 77.6
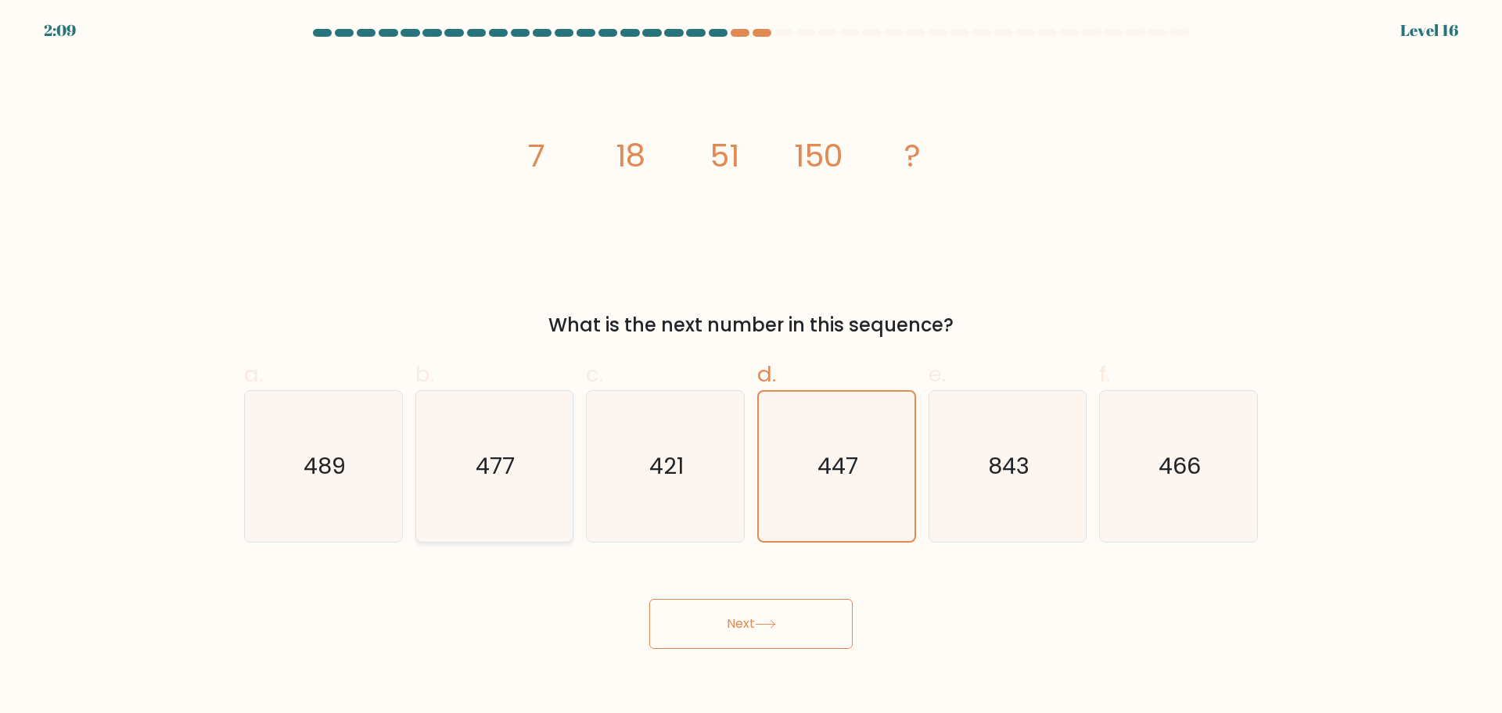
click at [610, 454] on icon "421" at bounding box center [665, 466] width 151 height 151
click at [751, 367] on input "c. 421" at bounding box center [751, 362] width 1 height 10
radio input "true"
click at [318, 438] on icon "489" at bounding box center [323, 466] width 151 height 151
click at [751, 367] on input "a. 489" at bounding box center [751, 362] width 1 height 10
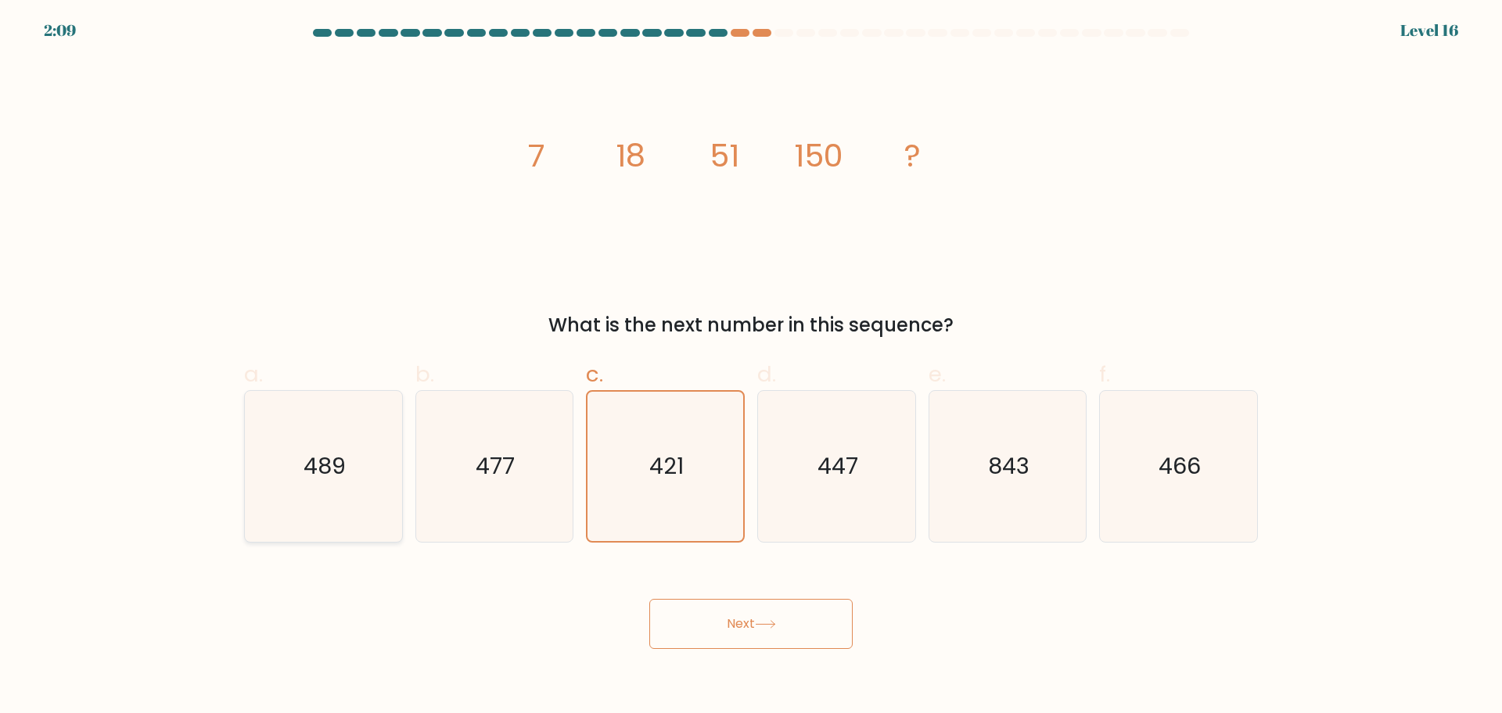
radio input "true"
drag, startPoint x: 441, startPoint y: 436, endPoint x: 475, endPoint y: 433, distance: 33.8
click at [441, 437] on icon "477" at bounding box center [493, 466] width 151 height 151
click at [751, 367] on input "b. 477" at bounding box center [751, 362] width 1 height 10
radio input "true"
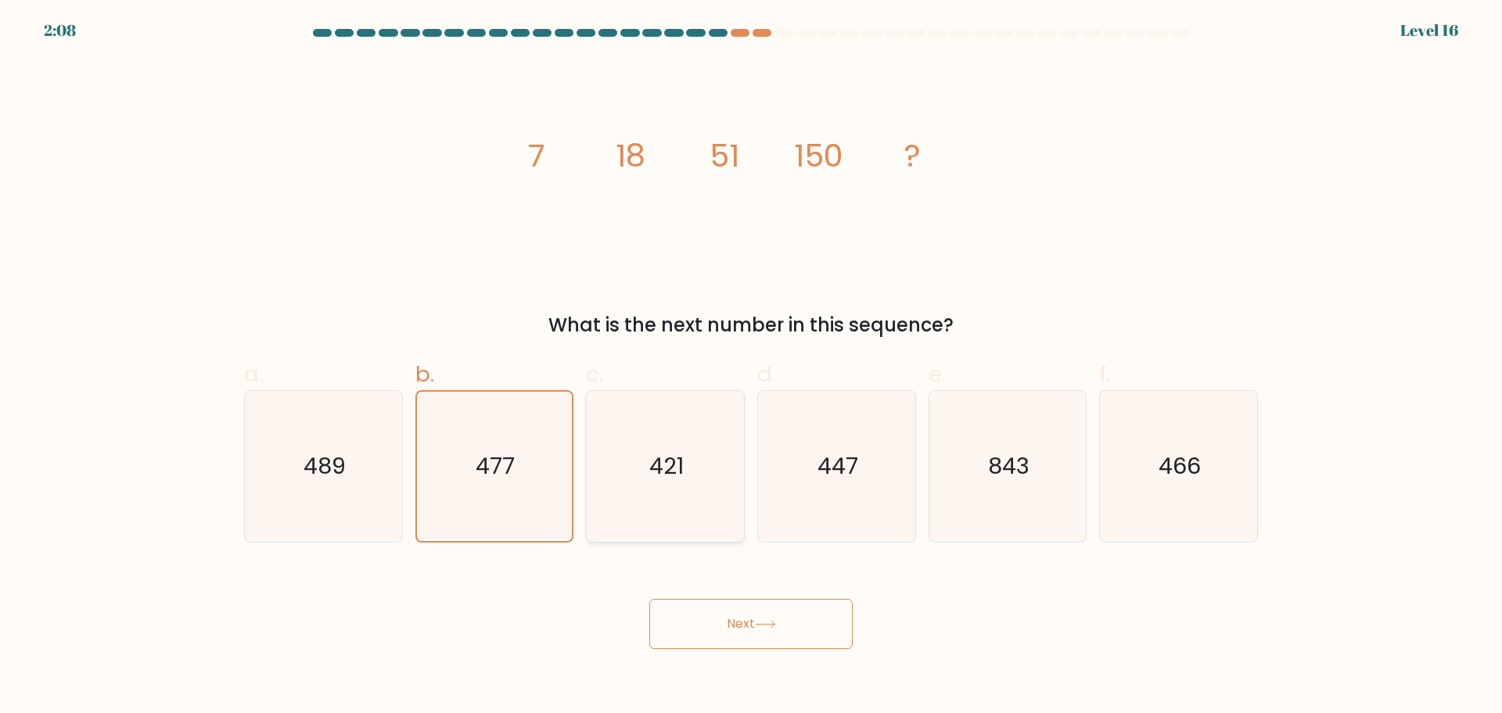
click at [601, 436] on icon "421" at bounding box center [665, 466] width 151 height 151
click at [751, 367] on input "c. 421" at bounding box center [751, 362] width 1 height 10
radio input "true"
drag, startPoint x: 769, startPoint y: 427, endPoint x: 787, endPoint y: 430, distance: 18.3
click at [786, 429] on div "447" at bounding box center [836, 466] width 159 height 153
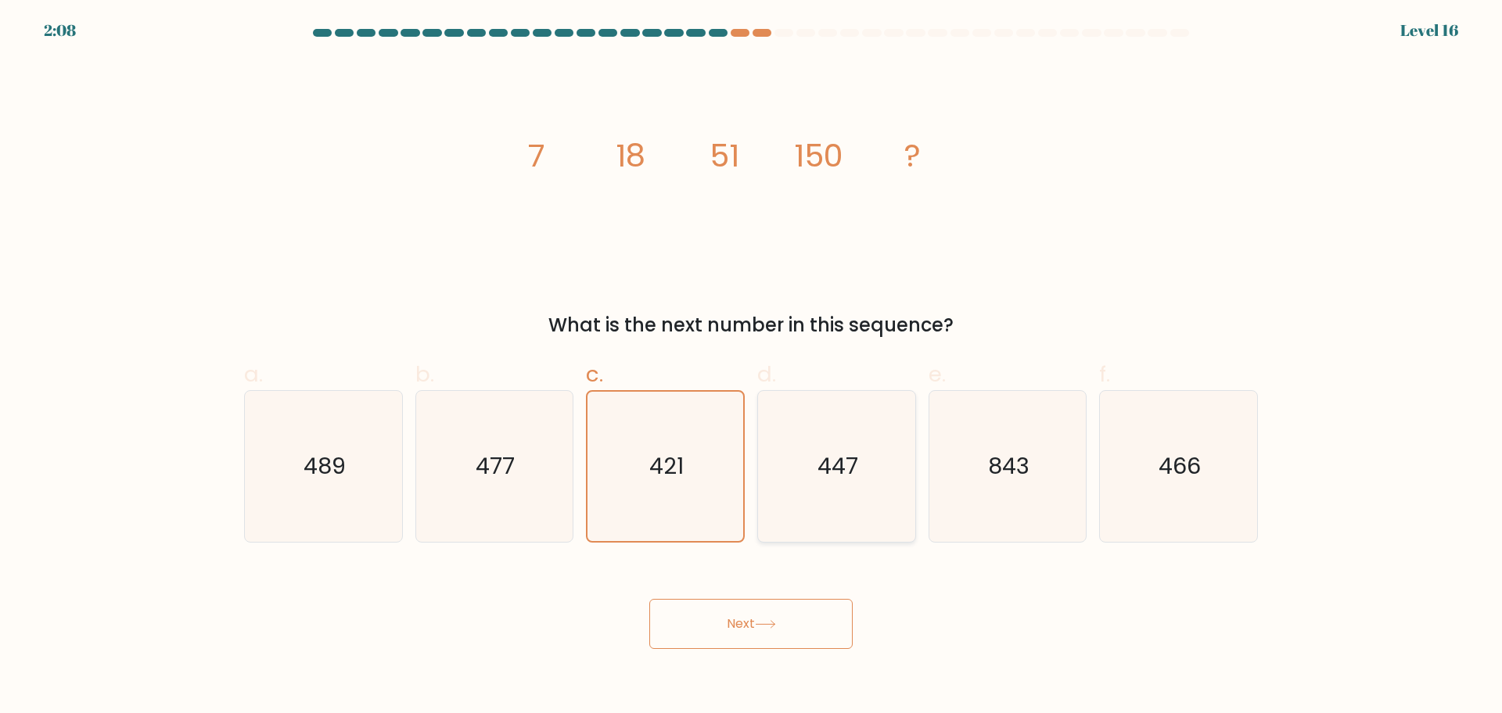
click at [752, 367] on input "d. 447" at bounding box center [751, 362] width 1 height 10
radio input "true"
click at [791, 620] on button "Next" at bounding box center [750, 624] width 203 height 50
click at [975, 84] on icon "image/svg+xml 7 18 51 150 ?" at bounding box center [750, 166] width 469 height 214
click at [987, 324] on div "What is the next number in this sequence?" at bounding box center [750, 325] width 995 height 28
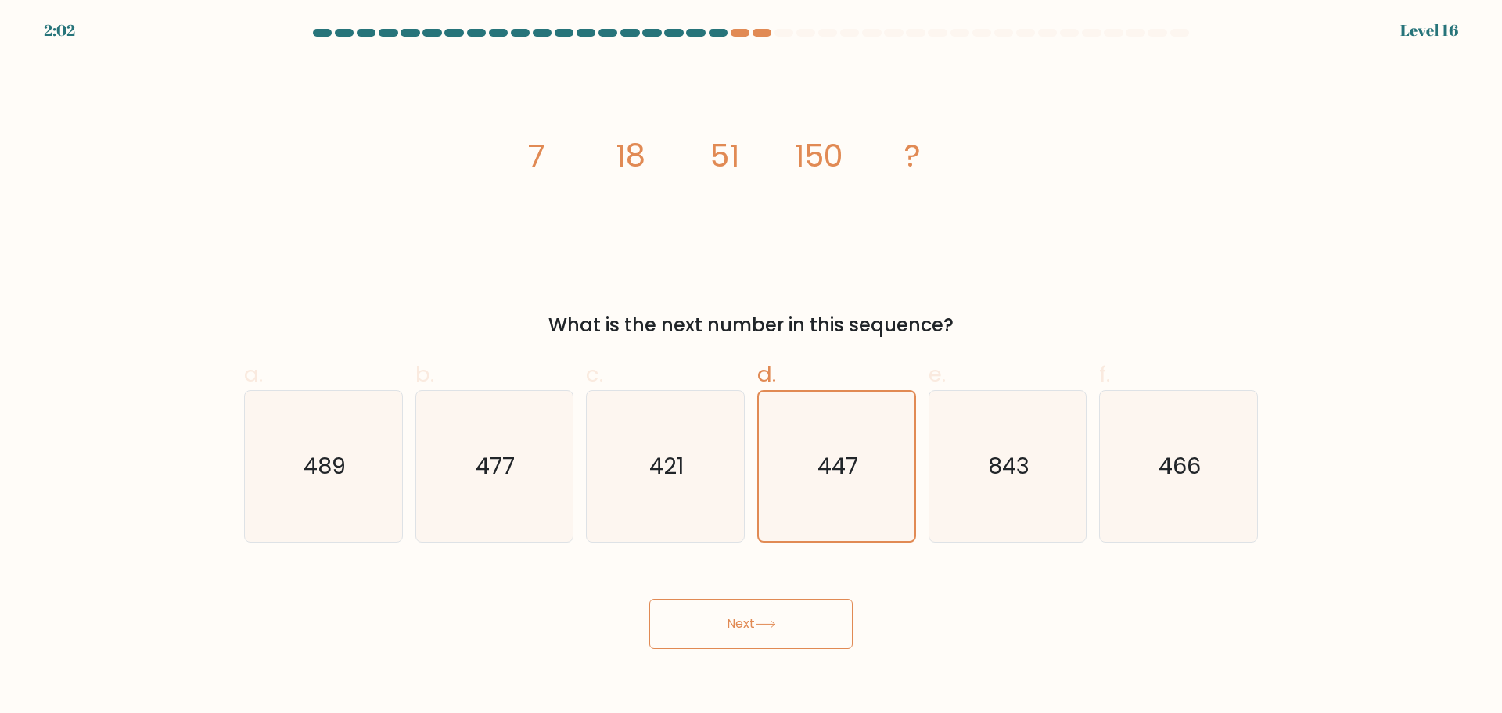
click at [813, 278] on div "image/svg+xml 7 18 51 150 ? What is the next number in this sequence?" at bounding box center [751, 199] width 1032 height 280
drag, startPoint x: 788, startPoint y: 504, endPoint x: 795, endPoint y: 497, distance: 10.0
click at [791, 501] on icon "447" at bounding box center [836, 466] width 149 height 149
click at [752, 367] on input "d. 447" at bounding box center [751, 362] width 1 height 10
click at [795, 498] on icon "447" at bounding box center [836, 466] width 149 height 149
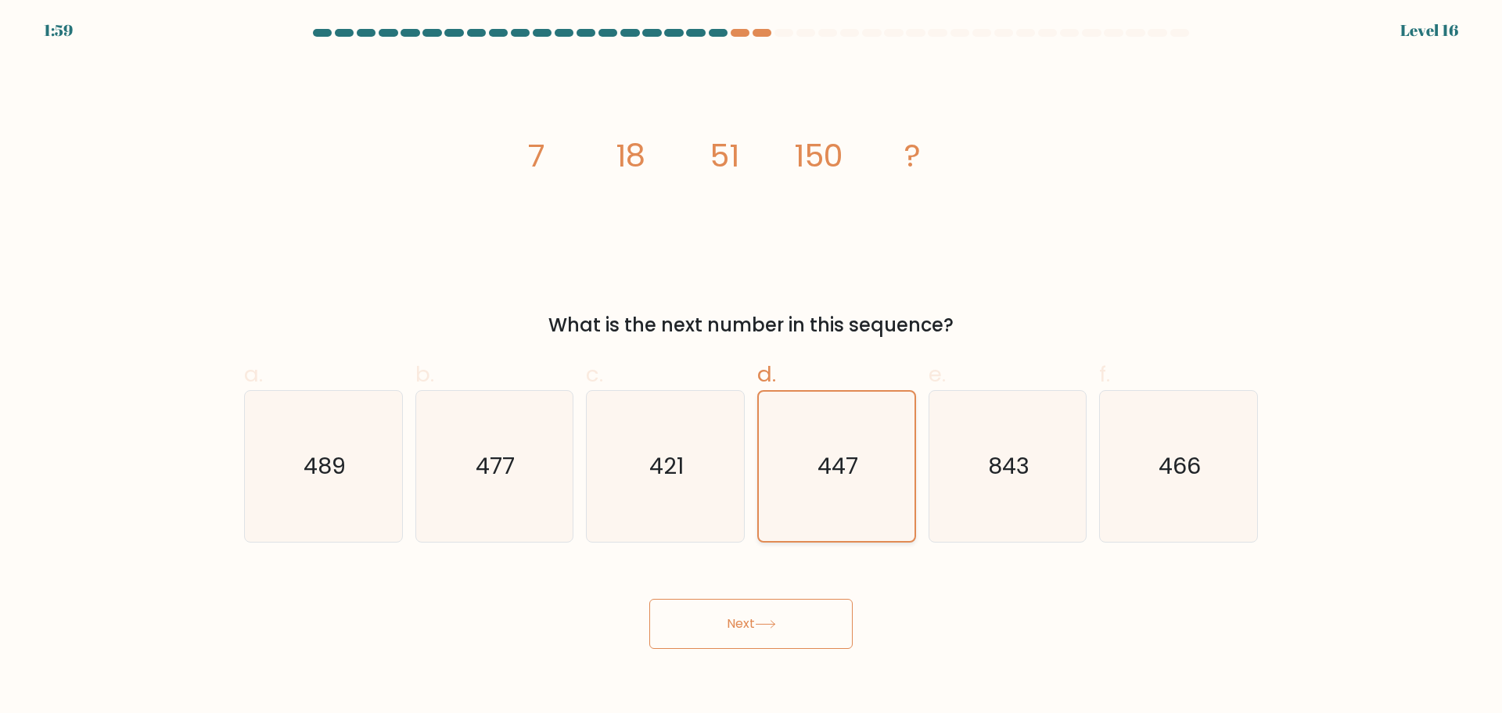
click at [752, 367] on input "d. 447" at bounding box center [751, 362] width 1 height 10
click at [748, 630] on button "Next" at bounding box center [750, 624] width 203 height 50
click at [748, 629] on button "Next" at bounding box center [750, 624] width 203 height 50
click at [856, 407] on icon "447" at bounding box center [836, 466] width 149 height 149
click at [752, 367] on input "d. 447" at bounding box center [751, 362] width 1 height 10
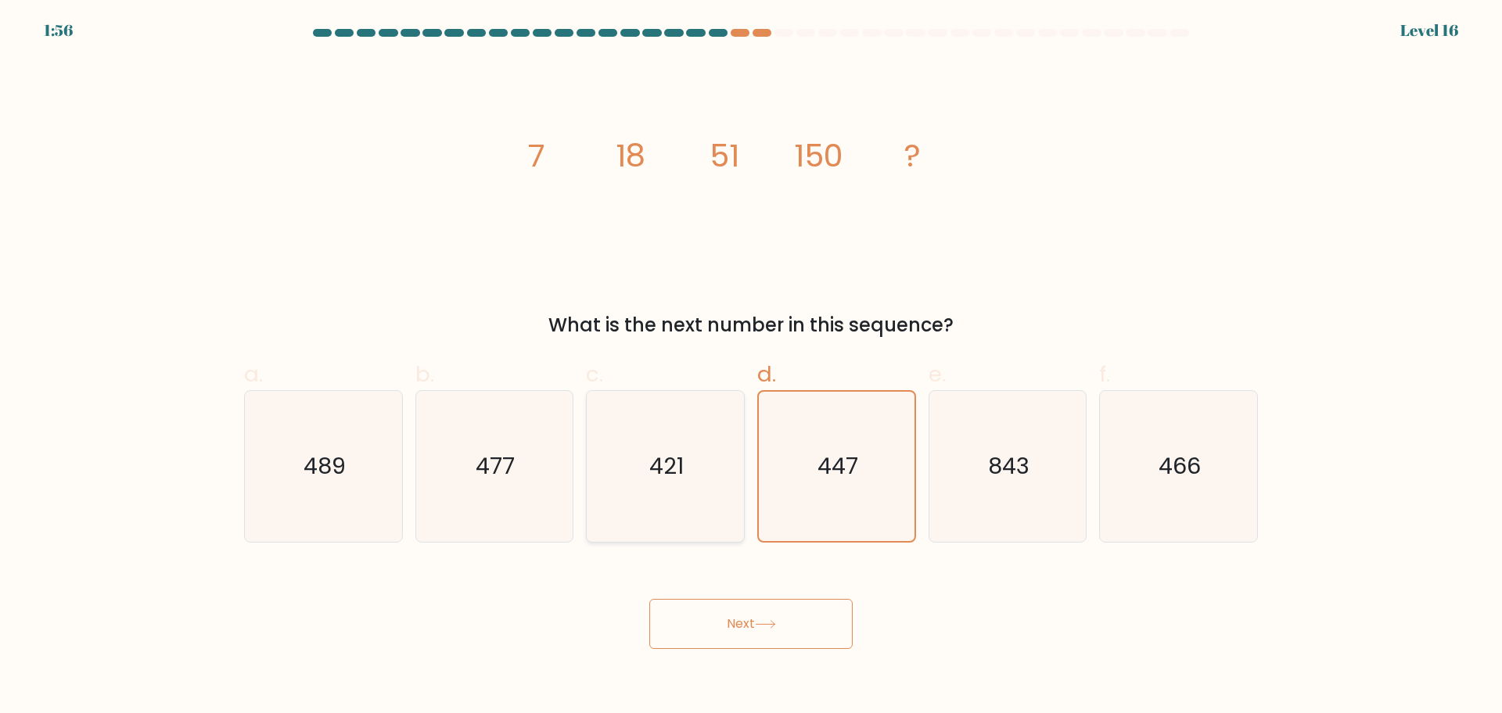
click at [694, 426] on icon "421" at bounding box center [665, 466] width 151 height 151
click at [751, 367] on input "c. 421" at bounding box center [751, 362] width 1 height 10
radio input "true"
click at [694, 426] on icon "421" at bounding box center [664, 466] width 149 height 149
click at [751, 367] on input "c. 421" at bounding box center [751, 362] width 1 height 10
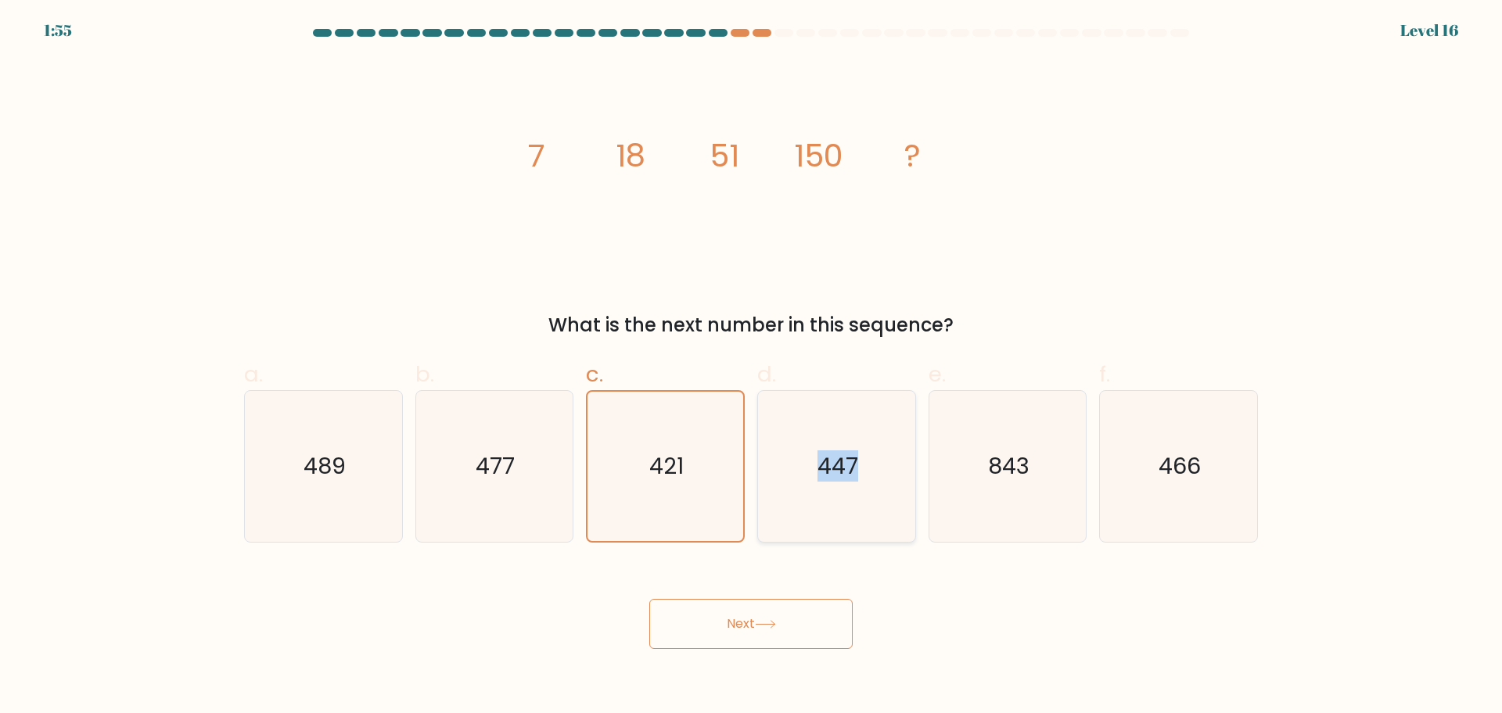
click at [856, 434] on icon "447" at bounding box center [836, 466] width 151 height 151
drag, startPoint x: 883, startPoint y: 712, endPoint x: 885, endPoint y: 724, distance: 11.8
click at [885, 712] on html "1:55 Level 16" at bounding box center [751, 356] width 1502 height 713
click at [781, 555] on form at bounding box center [751, 339] width 1502 height 620
click at [691, 486] on icon "421" at bounding box center [664, 466] width 149 height 149
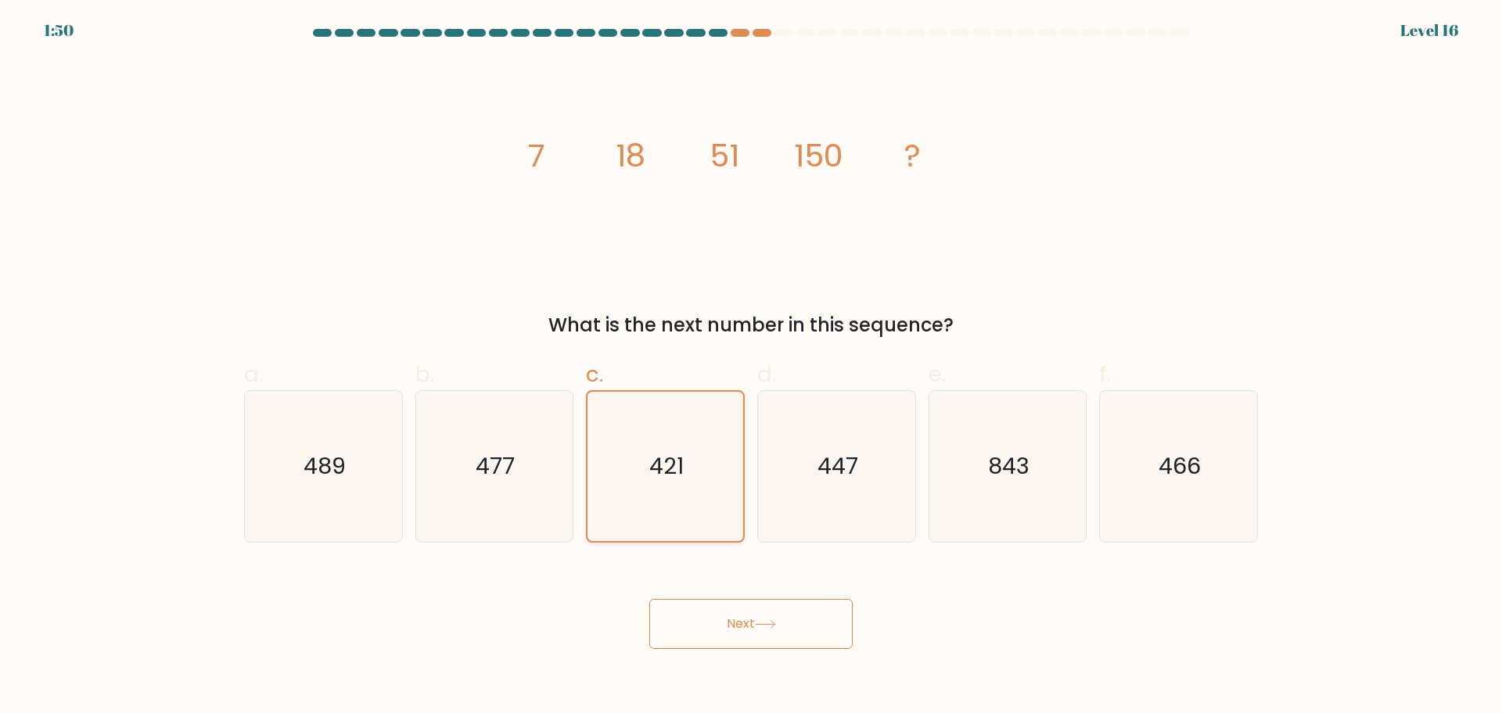
click at [751, 367] on input "c. 421" at bounding box center [751, 362] width 1 height 10
click at [691, 486] on icon "421" at bounding box center [664, 466] width 149 height 149
click at [751, 367] on input "c. 421" at bounding box center [751, 362] width 1 height 10
click at [783, 480] on icon "447" at bounding box center [836, 466] width 151 height 151
click at [752, 367] on input "d. 447" at bounding box center [751, 362] width 1 height 10
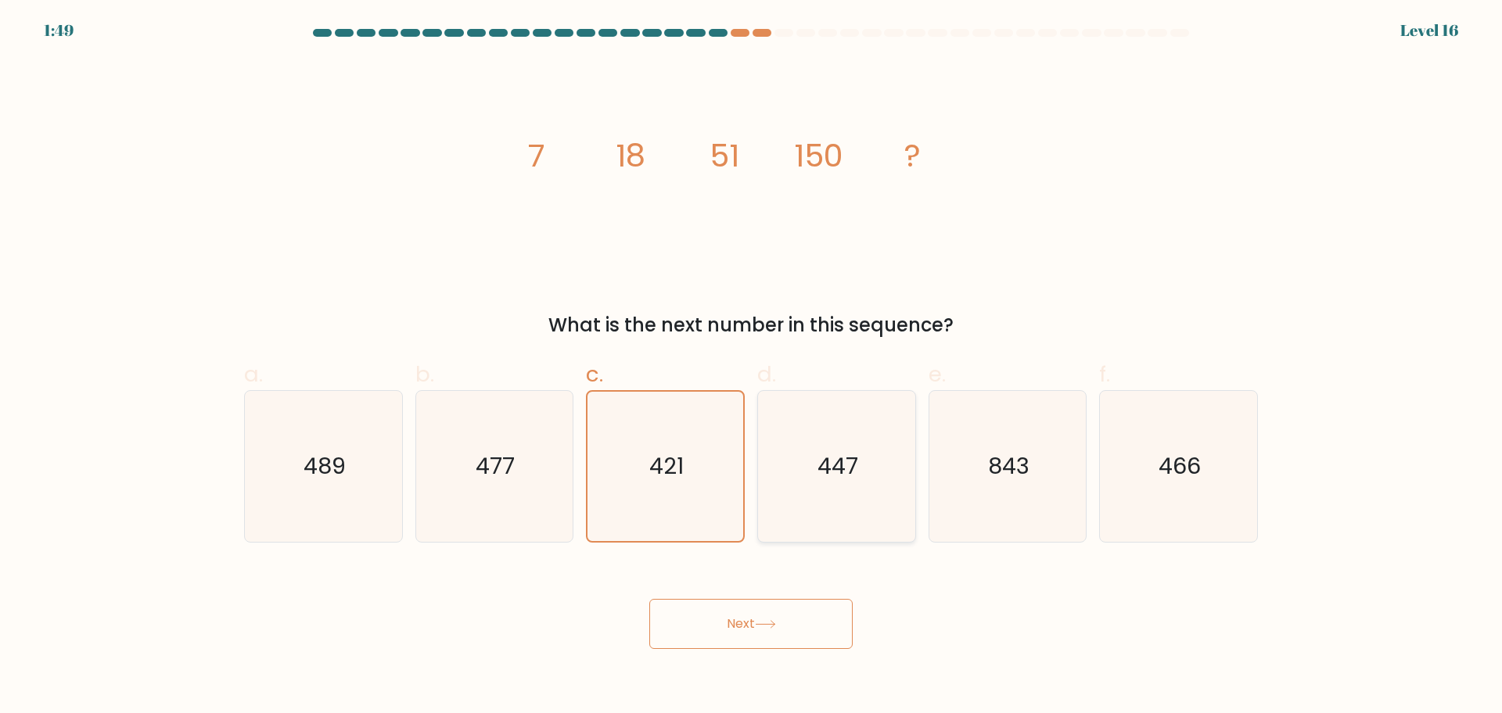
radio input "true"
click at [794, 470] on icon "447" at bounding box center [836, 466] width 149 height 149
click at [752, 367] on input "d. 447" at bounding box center [751, 362] width 1 height 10
click at [770, 628] on button "Next" at bounding box center [750, 624] width 203 height 50
click at [770, 628] on icon at bounding box center [765, 624] width 21 height 9
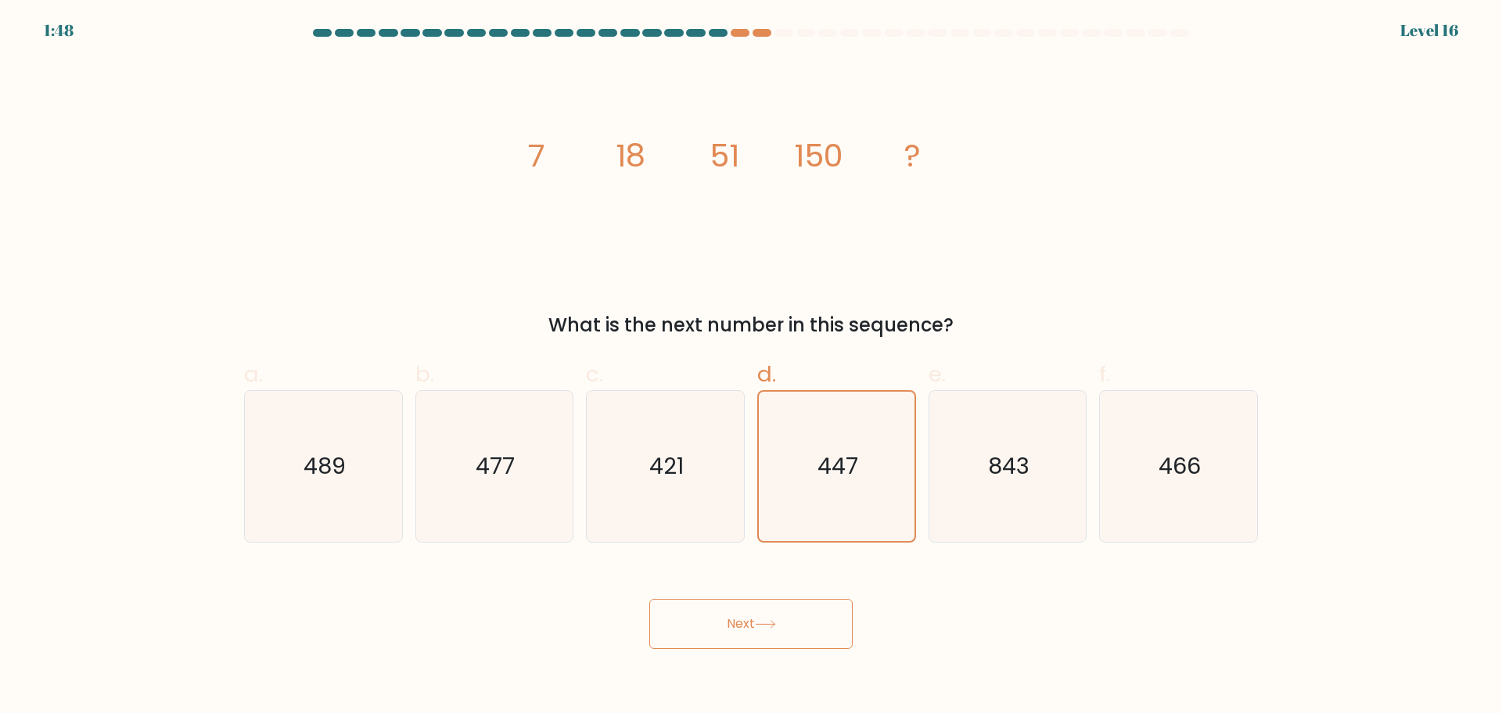
click at [770, 628] on icon at bounding box center [765, 624] width 21 height 9
click at [649, 599] on button "Next" at bounding box center [750, 624] width 203 height 50
click at [772, 625] on icon at bounding box center [765, 624] width 21 height 9
click at [649, 599] on button "Next" at bounding box center [750, 624] width 203 height 50
click at [772, 628] on icon at bounding box center [765, 624] width 21 height 9
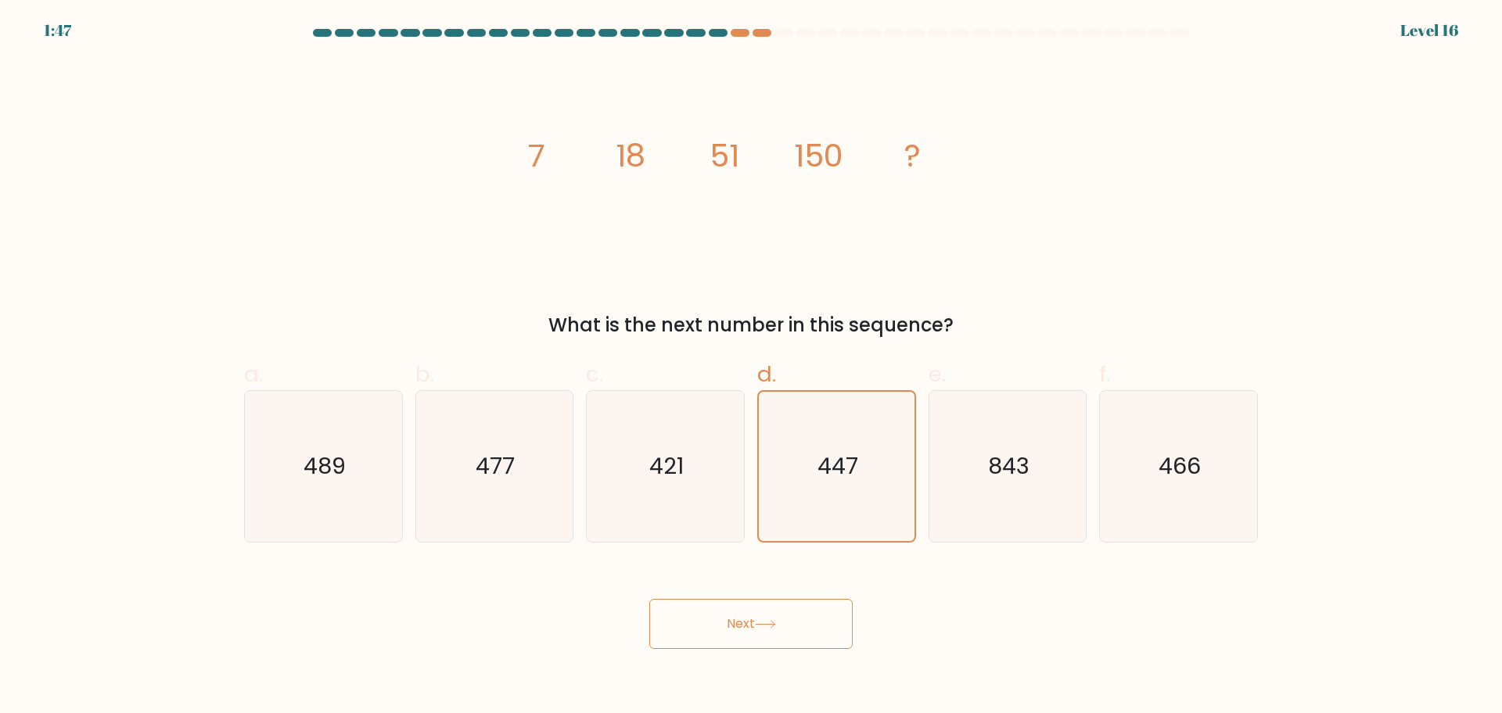
click at [771, 619] on button "Next" at bounding box center [750, 624] width 203 height 50
click at [739, 46] on form at bounding box center [751, 339] width 1502 height 620
click at [817, 22] on div "1:46 Level 16" at bounding box center [751, 21] width 1502 height 42
click at [764, 34] on body "1:46 Level 16" at bounding box center [751, 356] width 1502 height 713
click at [765, 36] on div at bounding box center [761, 33] width 19 height 8
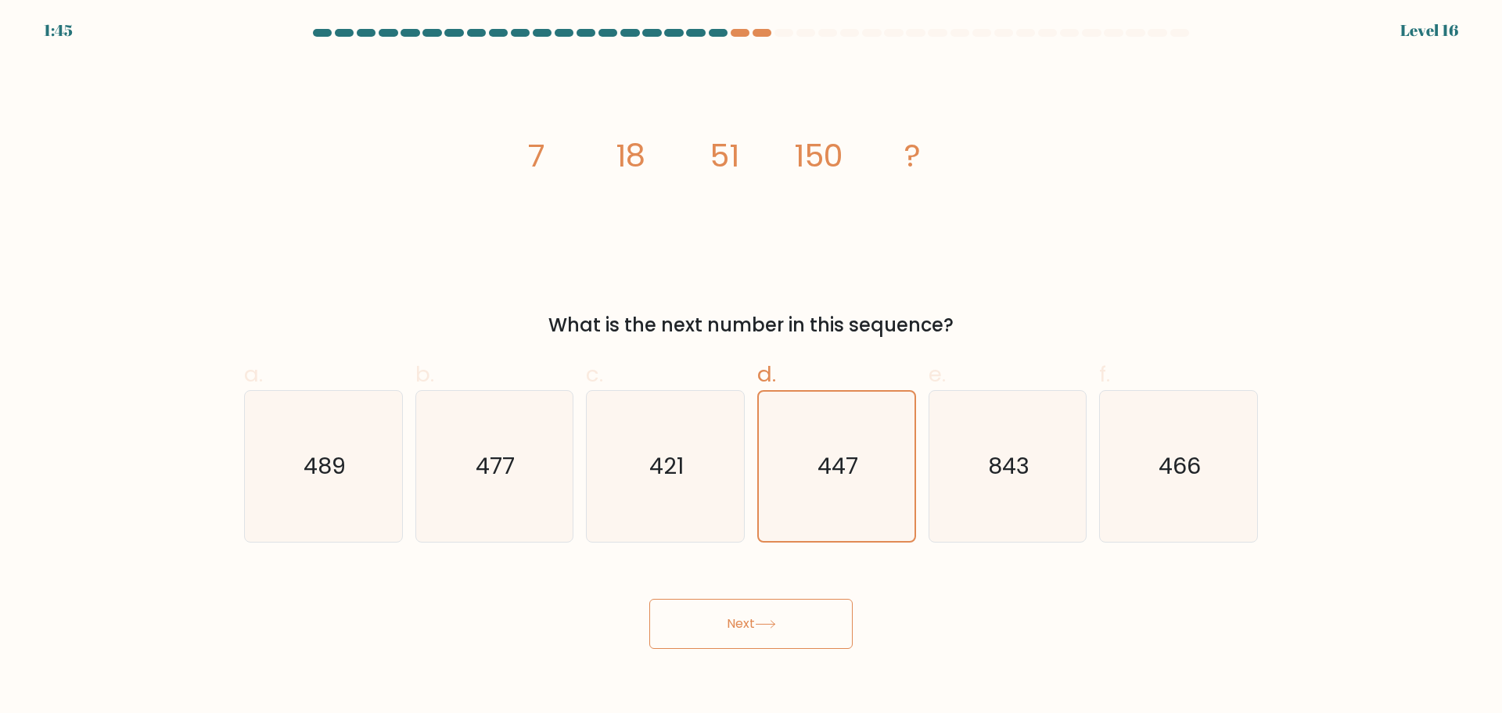
click at [769, 88] on icon "image/svg+xml 7 18 51 150 ?" at bounding box center [750, 166] width 469 height 214
click at [938, 205] on icon "image/svg+xml 7 18 51 150 ?" at bounding box center [750, 166] width 469 height 214
drag, startPoint x: 641, startPoint y: 452, endPoint x: 476, endPoint y: 452, distance: 165.0
click at [637, 452] on icon "421" at bounding box center [665, 466] width 151 height 151
click at [751, 367] on input "c. 421" at bounding box center [751, 362] width 1 height 10
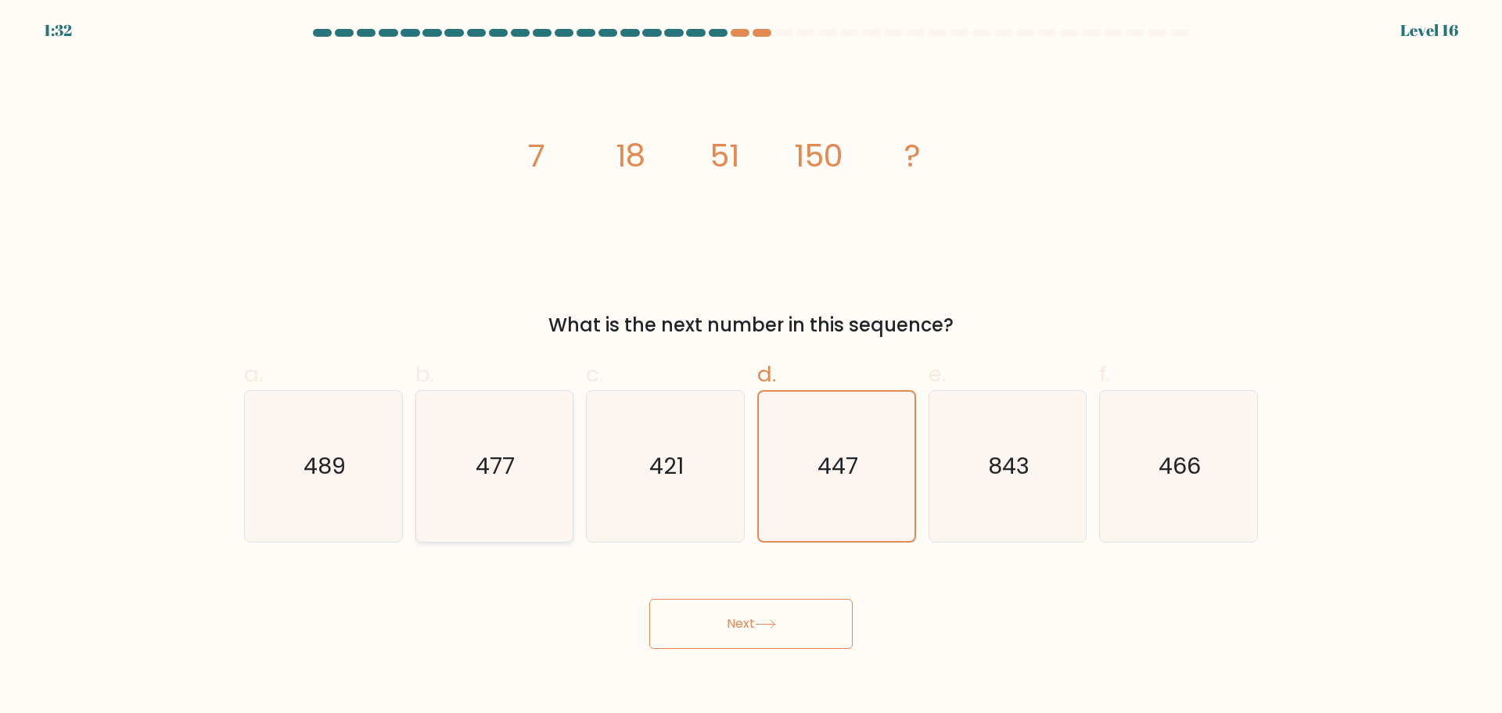
radio input "true"
click at [332, 450] on icon "489" at bounding box center [323, 466] width 151 height 151
click at [751, 367] on input "a. 489" at bounding box center [751, 362] width 1 height 10
radio input "true"
click at [535, 443] on icon "477" at bounding box center [493, 466] width 151 height 151
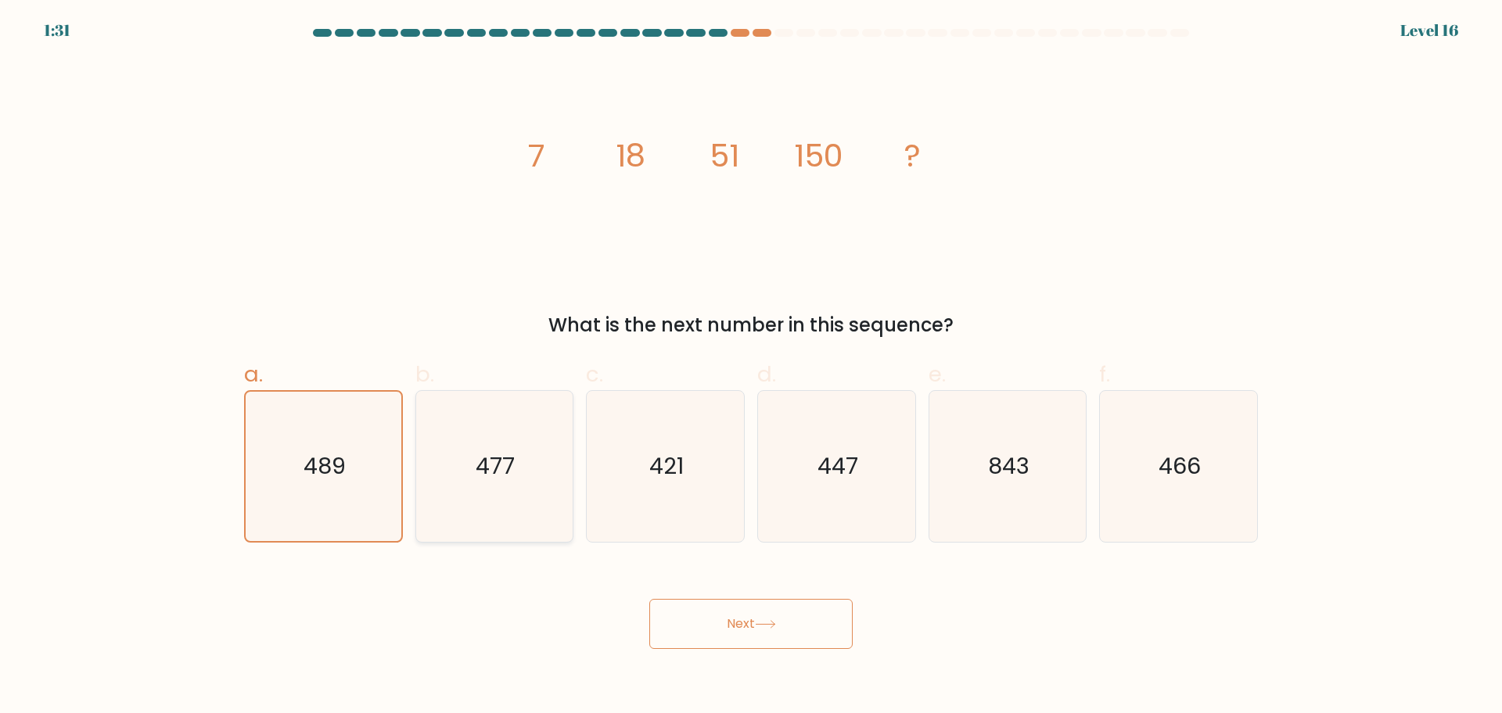
click at [751, 367] on input "b. 477" at bounding box center [751, 362] width 1 height 10
radio input "true"
drag, startPoint x: 650, startPoint y: 440, endPoint x: 662, endPoint y: 439, distance: 11.8
click at [659, 440] on icon "421" at bounding box center [665, 466] width 151 height 151
click at [722, 434] on icon "421" at bounding box center [665, 466] width 151 height 151
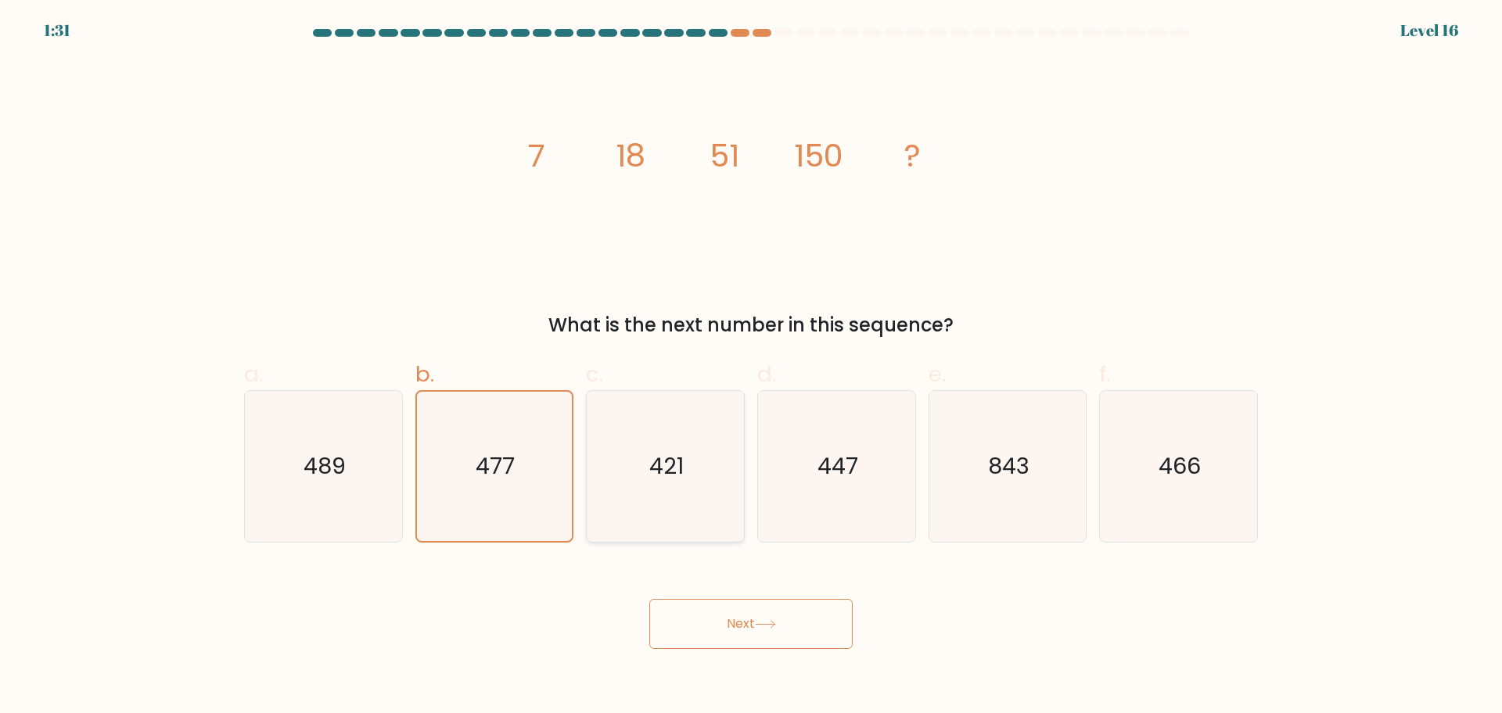
click at [751, 367] on input "c. 421" at bounding box center [751, 362] width 1 height 10
radio input "true"
click at [741, 434] on div "421" at bounding box center [665, 466] width 159 height 153
click at [751, 367] on input "c. 421" at bounding box center [751, 362] width 1 height 10
click at [877, 432] on icon "447" at bounding box center [836, 466] width 151 height 151
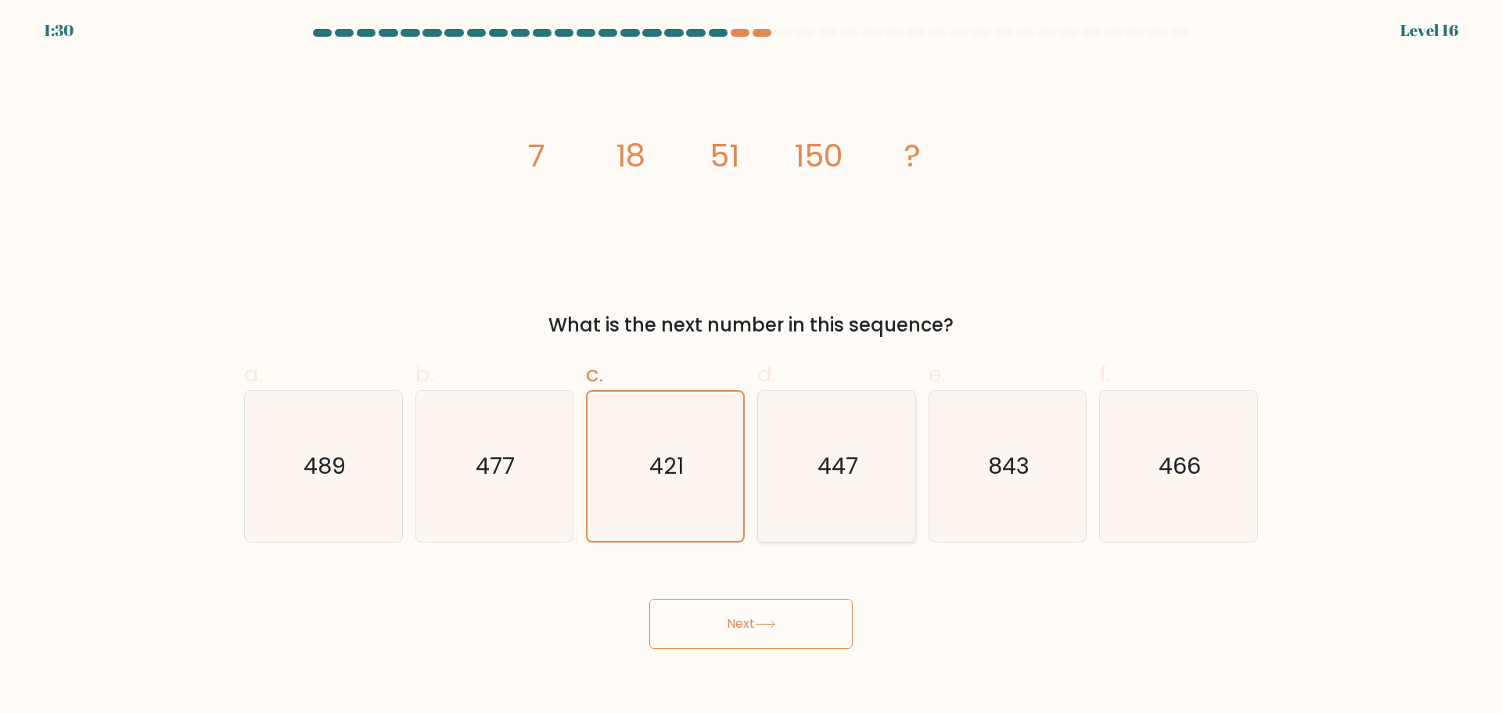
click at [752, 367] on input "d. 447" at bounding box center [751, 362] width 1 height 10
radio input "true"
click at [770, 595] on div "Next" at bounding box center [751, 606] width 1032 height 88
click at [760, 628] on icon at bounding box center [765, 624] width 21 height 9
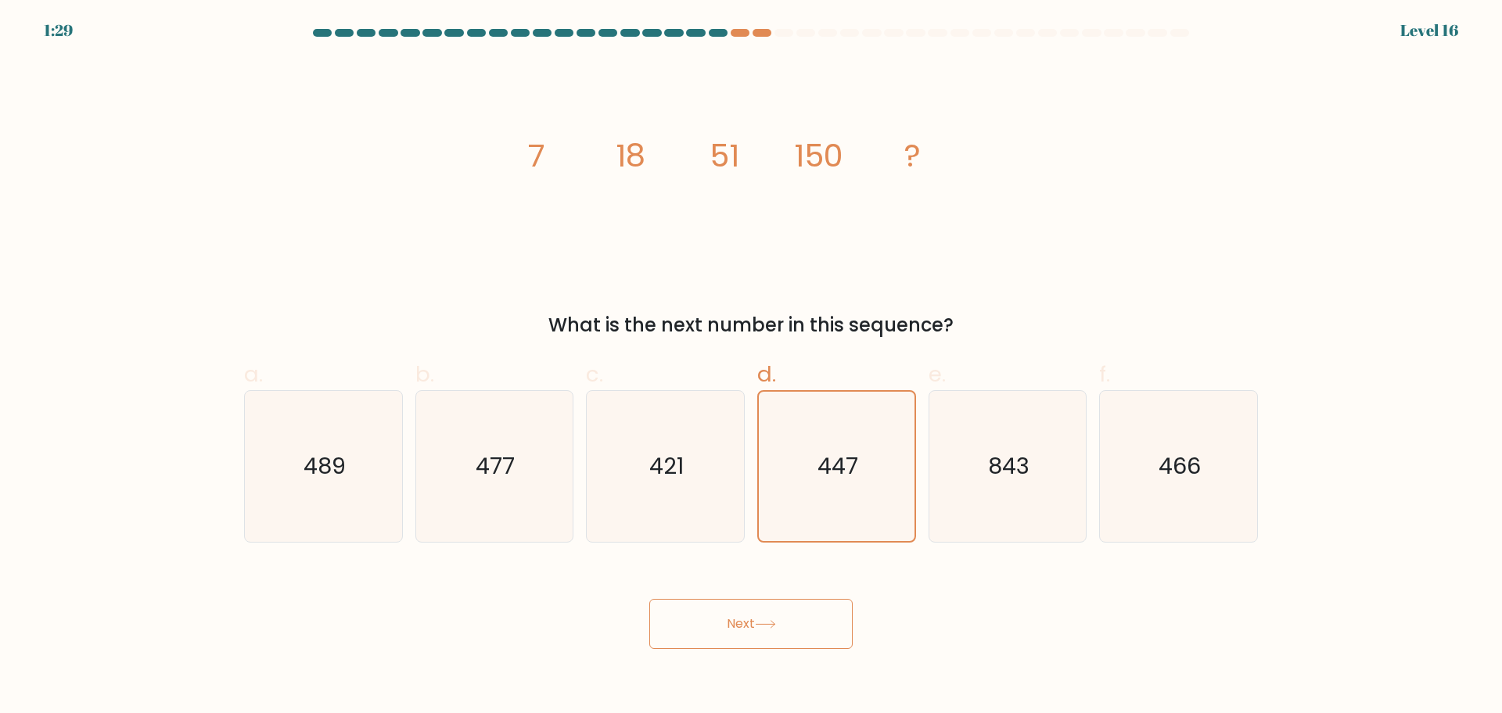
click at [760, 628] on icon at bounding box center [765, 624] width 21 height 9
drag, startPoint x: 826, startPoint y: 609, endPoint x: 968, endPoint y: 616, distance: 142.5
click at [965, 619] on div "Next" at bounding box center [751, 606] width 1032 height 88
click at [767, 621] on icon at bounding box center [765, 624] width 21 height 9
click at [771, 616] on button "Next" at bounding box center [750, 624] width 203 height 50
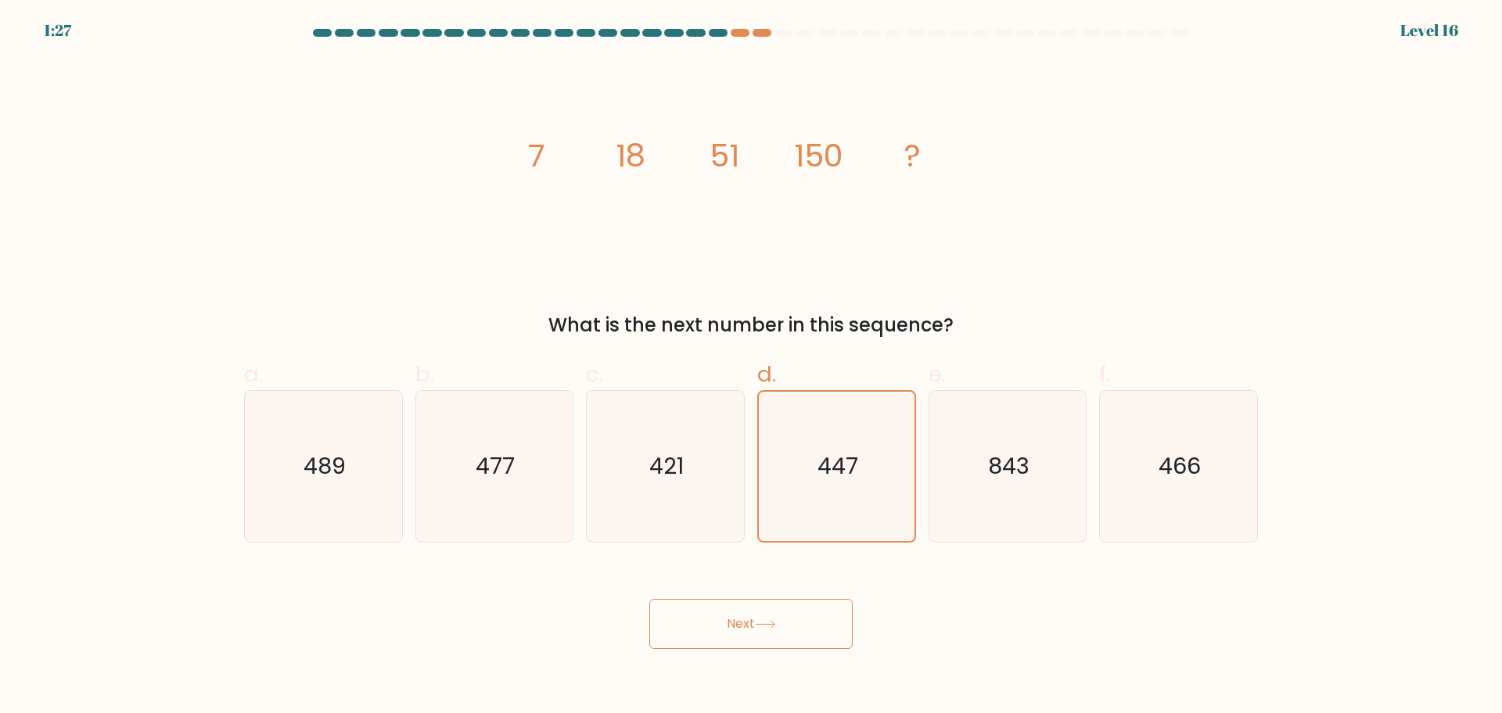
drag, startPoint x: 782, startPoint y: 609, endPoint x: 737, endPoint y: 10, distance: 600.8
click at [763, 398] on form at bounding box center [751, 339] width 1502 height 620
click at [783, 57] on form at bounding box center [751, 339] width 1502 height 620
click at [784, 57] on form at bounding box center [751, 339] width 1502 height 620
click at [812, 156] on tspan "150" at bounding box center [818, 156] width 49 height 44
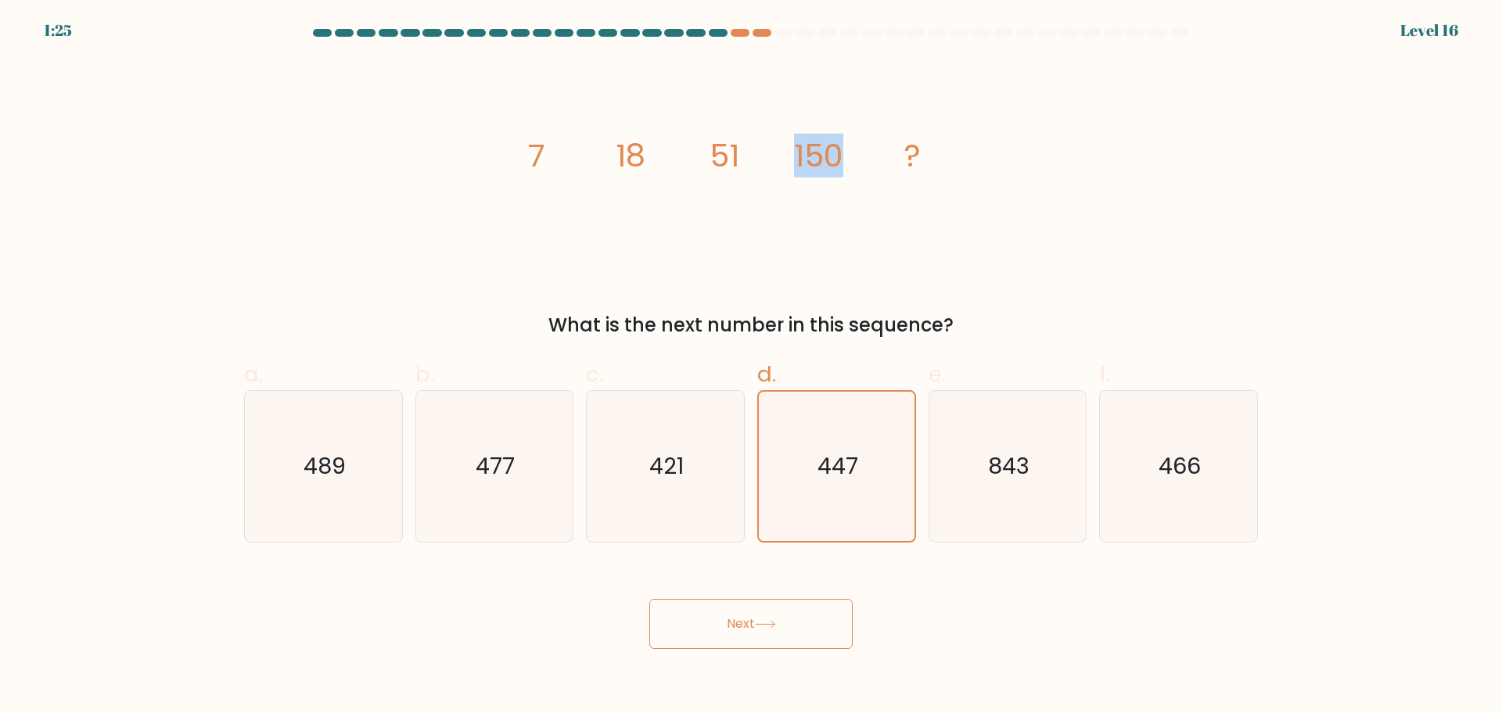
click at [813, 155] on tspan "150" at bounding box center [818, 156] width 49 height 44
click at [978, 147] on icon "image/svg+xml 7 18 51 150 ?" at bounding box center [750, 166] width 469 height 214
click at [975, 147] on icon "image/svg+xml 7 18 51 150 ?" at bounding box center [750, 166] width 469 height 214
click at [796, 644] on button "Next" at bounding box center [750, 624] width 203 height 50
click at [795, 630] on button "Next" at bounding box center [750, 624] width 203 height 50
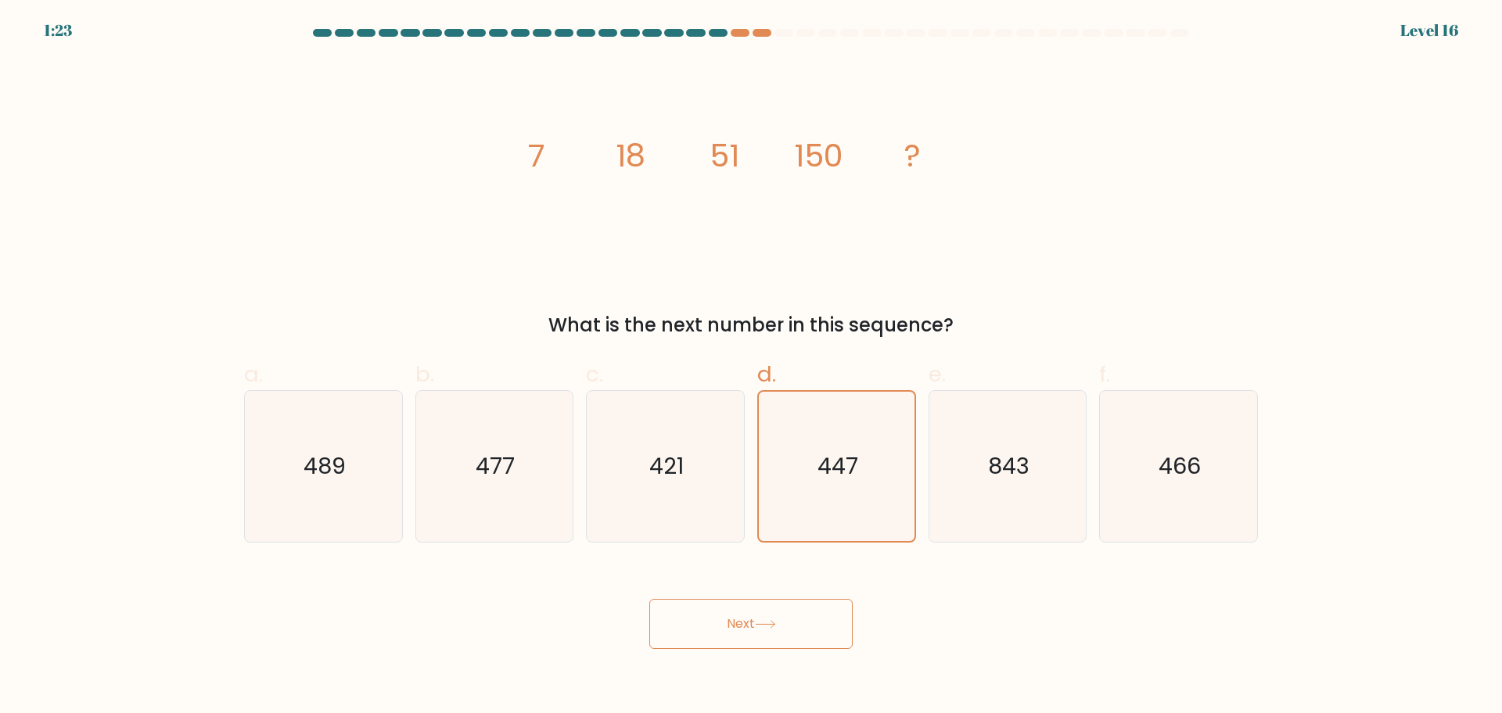
click at [795, 630] on button "Next" at bounding box center [750, 624] width 203 height 50
click at [649, 599] on button "Next" at bounding box center [750, 624] width 203 height 50
click at [795, 630] on button "Next" at bounding box center [750, 624] width 203 height 50
click at [649, 599] on button "Next" at bounding box center [750, 624] width 203 height 50
click at [795, 627] on button "Next" at bounding box center [750, 624] width 203 height 50
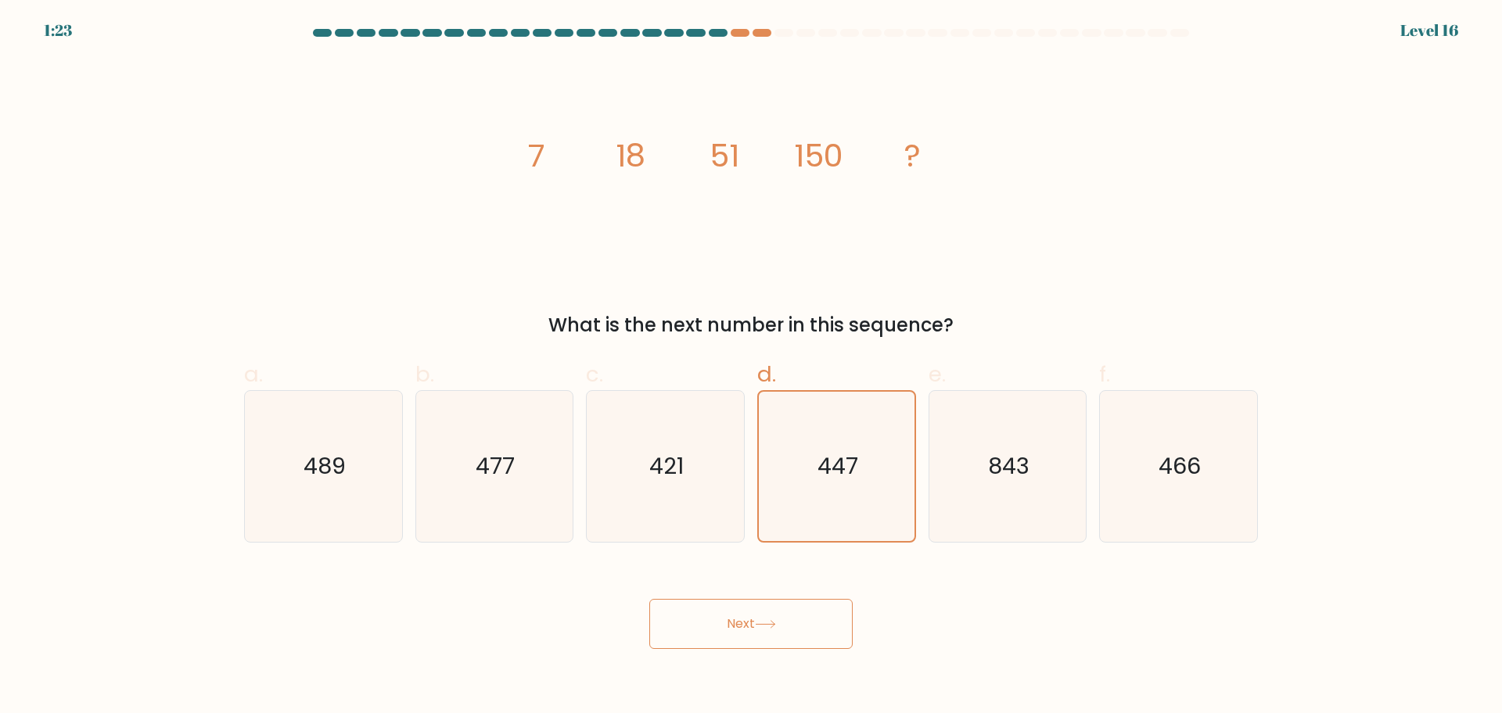
click at [649, 599] on button "Next" at bounding box center [750, 624] width 203 height 50
click at [797, 626] on button "Next" at bounding box center [750, 624] width 203 height 50
click at [812, 601] on button "Next" at bounding box center [750, 624] width 203 height 50
drag, startPoint x: 817, startPoint y: 590, endPoint x: 789, endPoint y: 628, distance: 47.6
click at [789, 628] on div "Next" at bounding box center [751, 606] width 1032 height 88
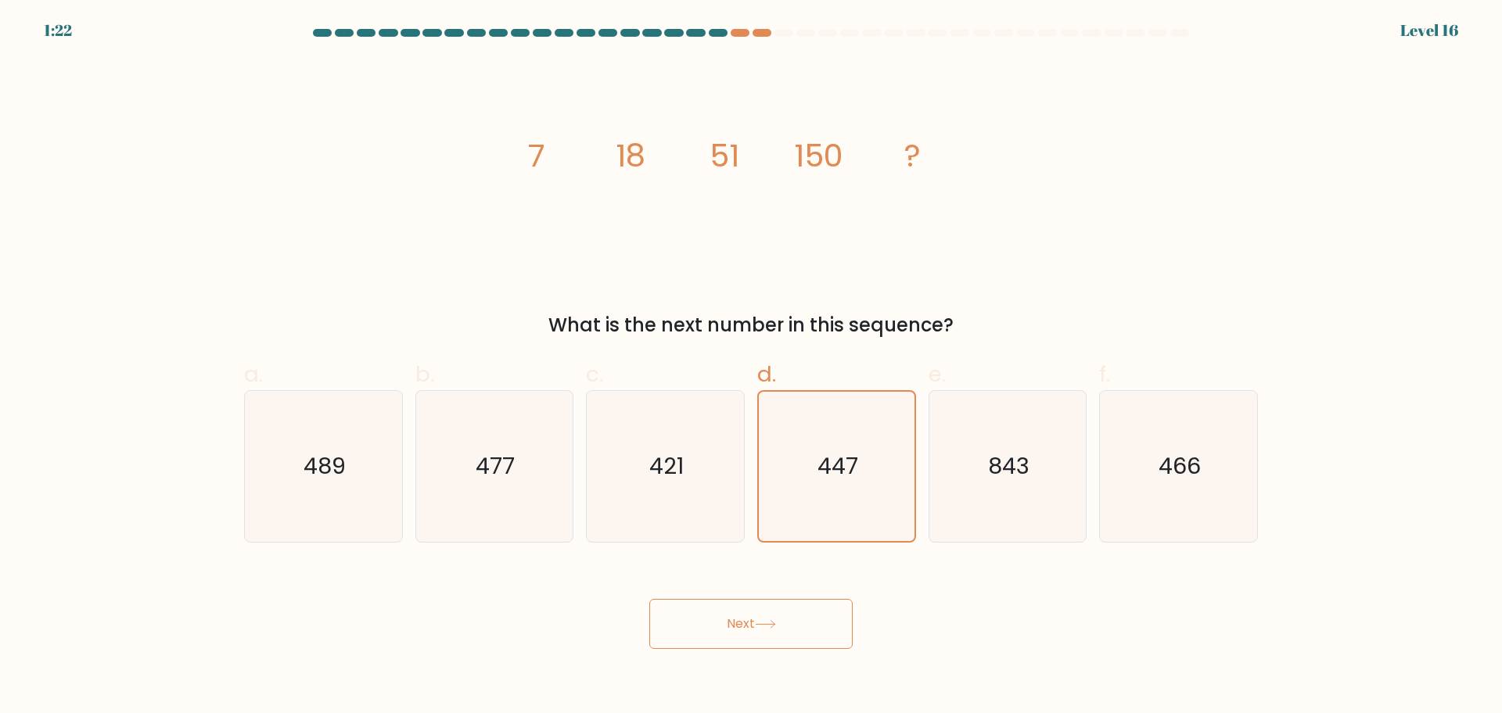
click at [723, 646] on button "Next" at bounding box center [750, 624] width 203 height 50
click at [724, 638] on button "Next" at bounding box center [750, 624] width 203 height 50
click at [847, 489] on icon "447" at bounding box center [836, 466] width 151 height 151
click at [752, 367] on input "d. 447" at bounding box center [751, 362] width 1 height 10
radio input "true"
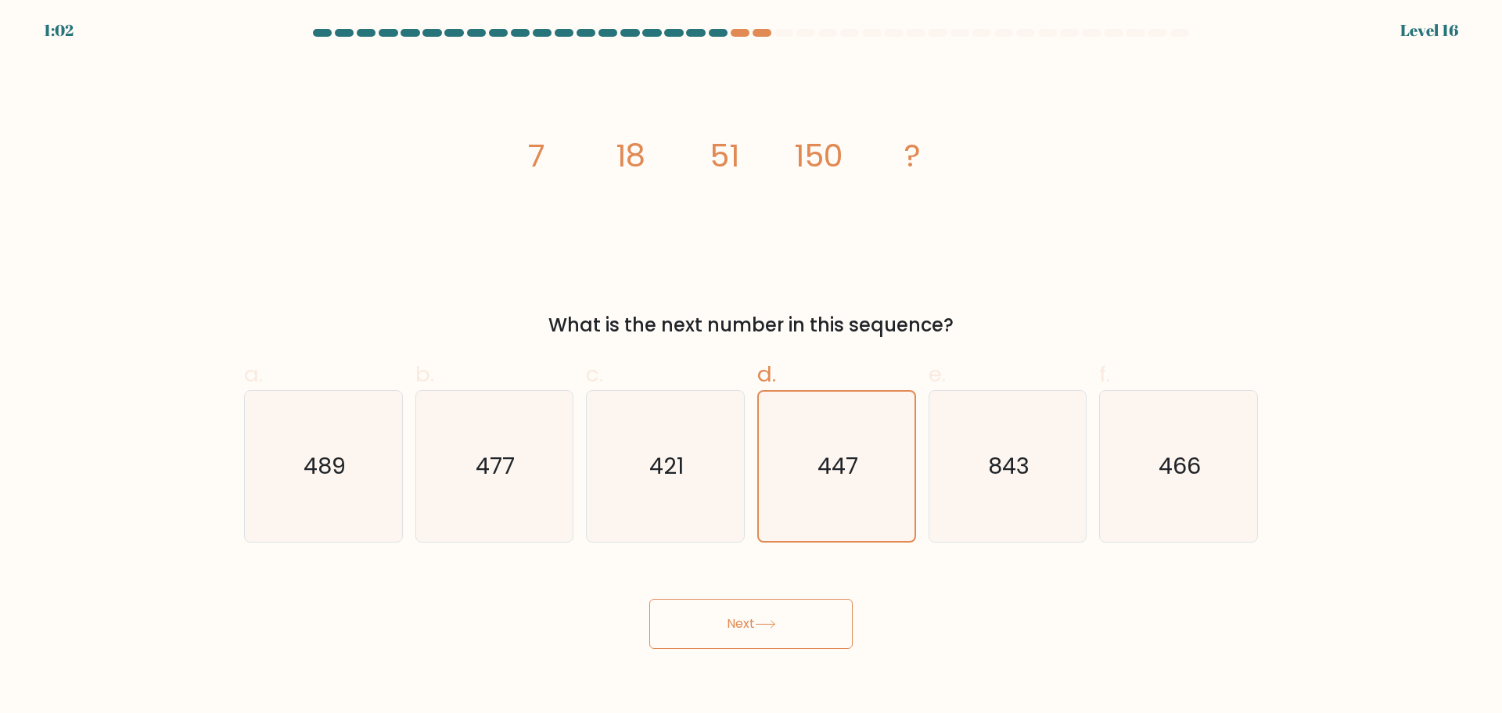
click at [779, 626] on button "Next" at bounding box center [750, 624] width 203 height 50
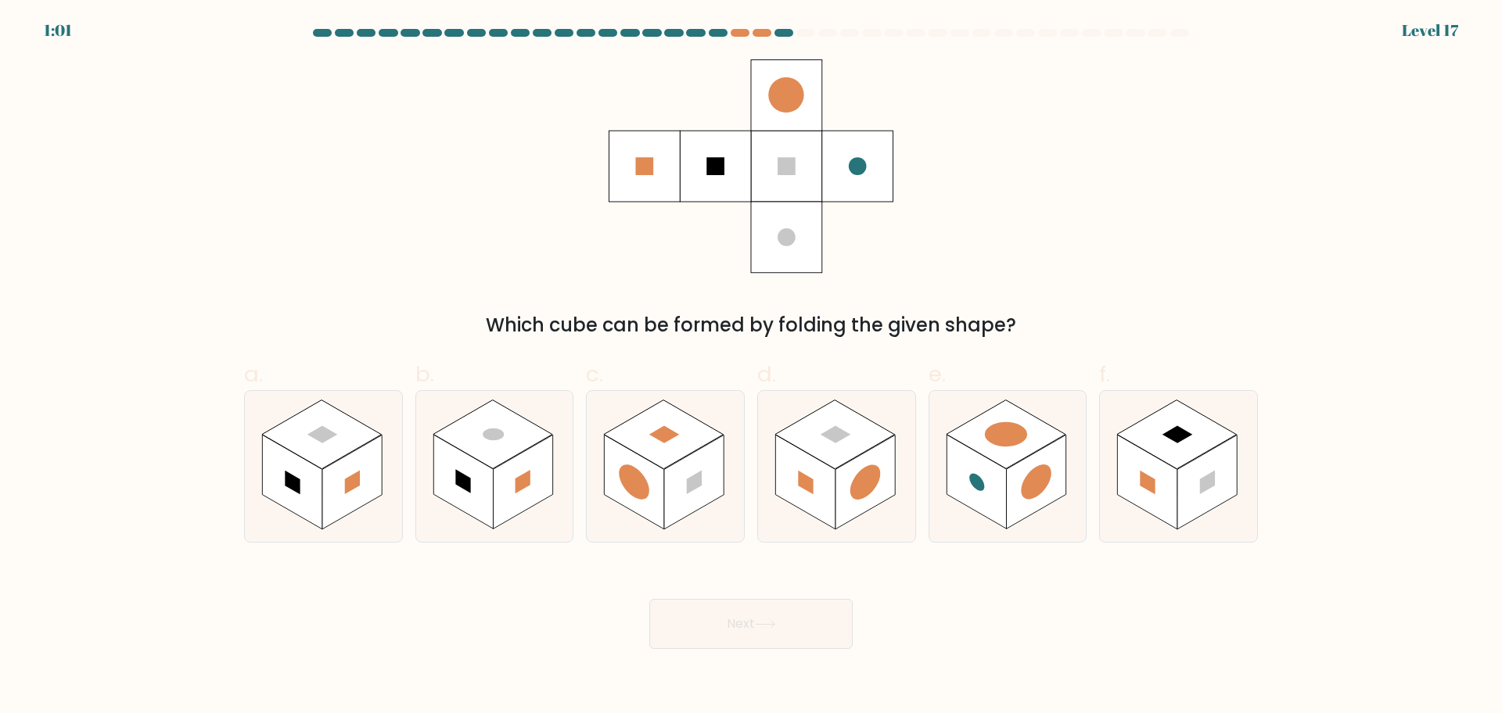
click at [786, 616] on button "Next" at bounding box center [750, 624] width 203 height 50
click at [799, 175] on rect at bounding box center [786, 166] width 71 height 71
click at [781, 232] on circle at bounding box center [786, 237] width 18 height 18
click at [639, 174] on rect at bounding box center [644, 166] width 18 height 18
click at [835, 438] on rect at bounding box center [835, 433] width 31 height 17
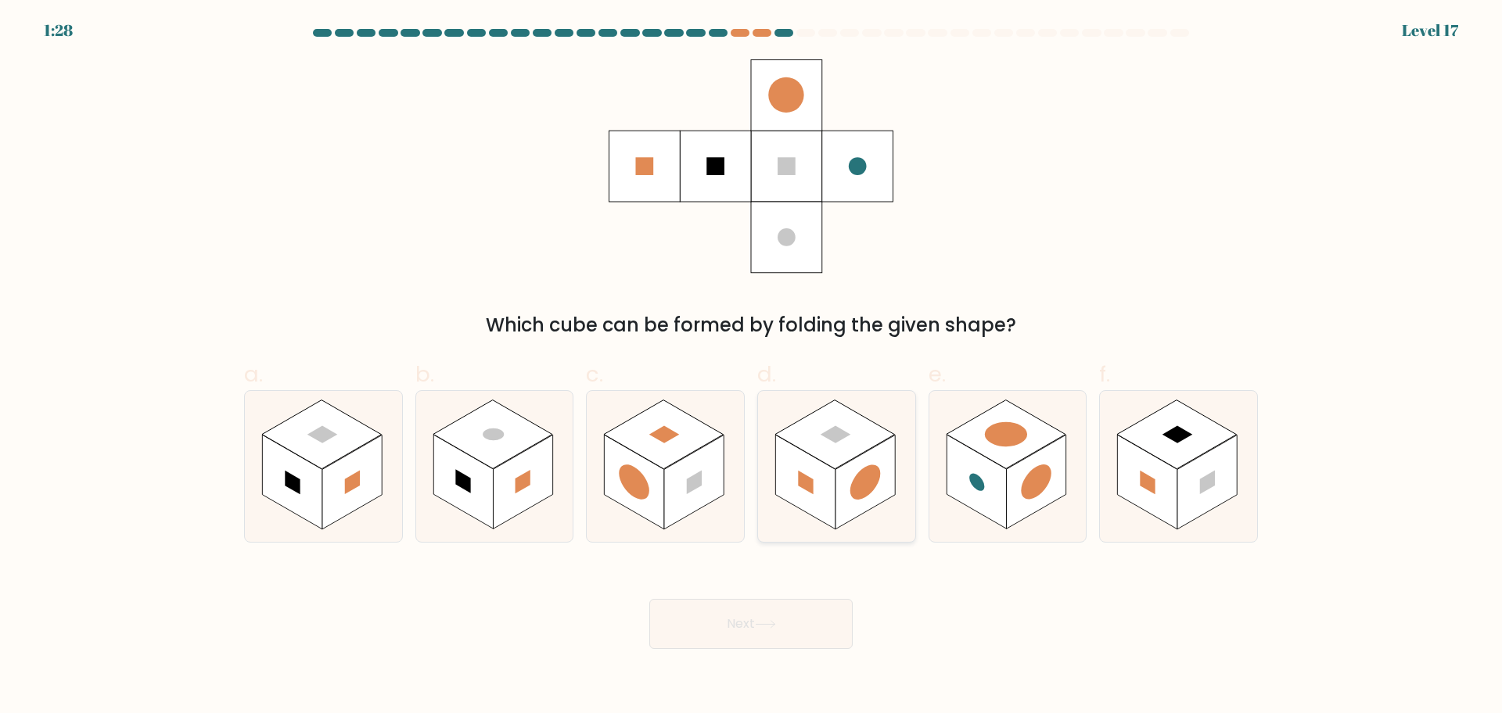
click at [752, 367] on input "d." at bounding box center [751, 362] width 1 height 10
radio input "true"
click at [1048, 445] on icon at bounding box center [1007, 466] width 157 height 151
click at [752, 367] on input "e." at bounding box center [751, 362] width 1 height 10
radio input "true"
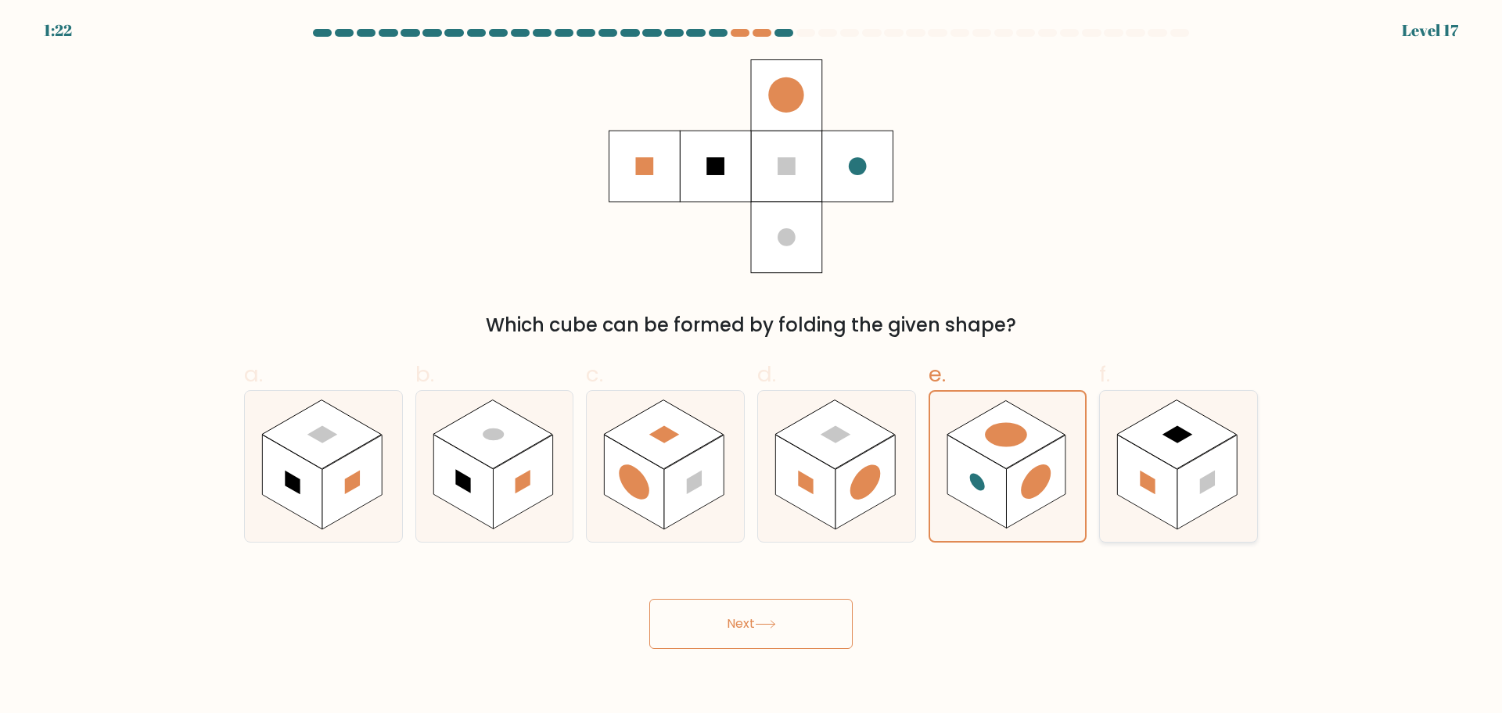
click at [1154, 440] on rect at bounding box center [1177, 434] width 120 height 69
click at [752, 367] on input "f." at bounding box center [751, 362] width 1 height 10
radio input "true"
click at [758, 637] on button "Next" at bounding box center [750, 624] width 203 height 50
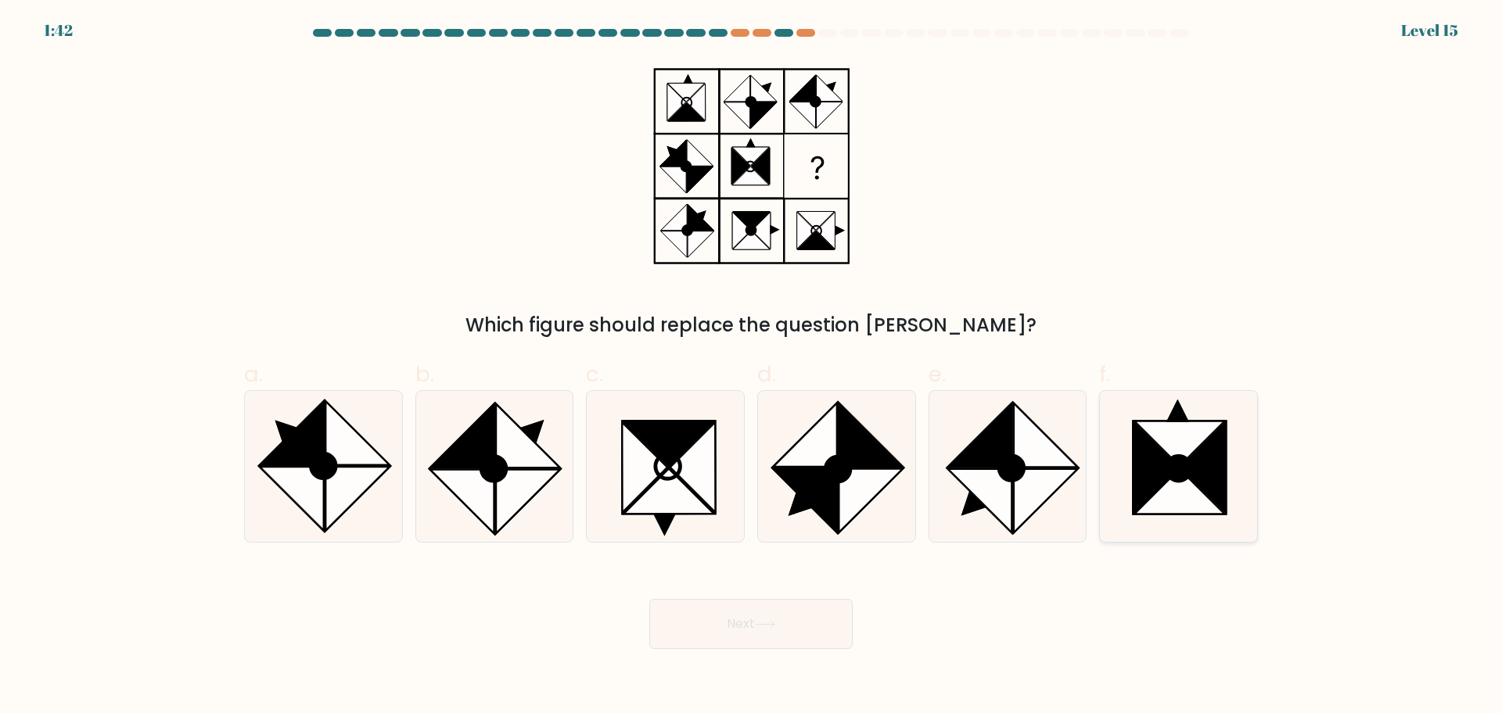
click at [1200, 462] on icon at bounding box center [1203, 467] width 45 height 90
click at [752, 367] on input "f." at bounding box center [751, 362] width 1 height 10
radio input "true"
click at [750, 615] on button "Next" at bounding box center [750, 624] width 203 height 50
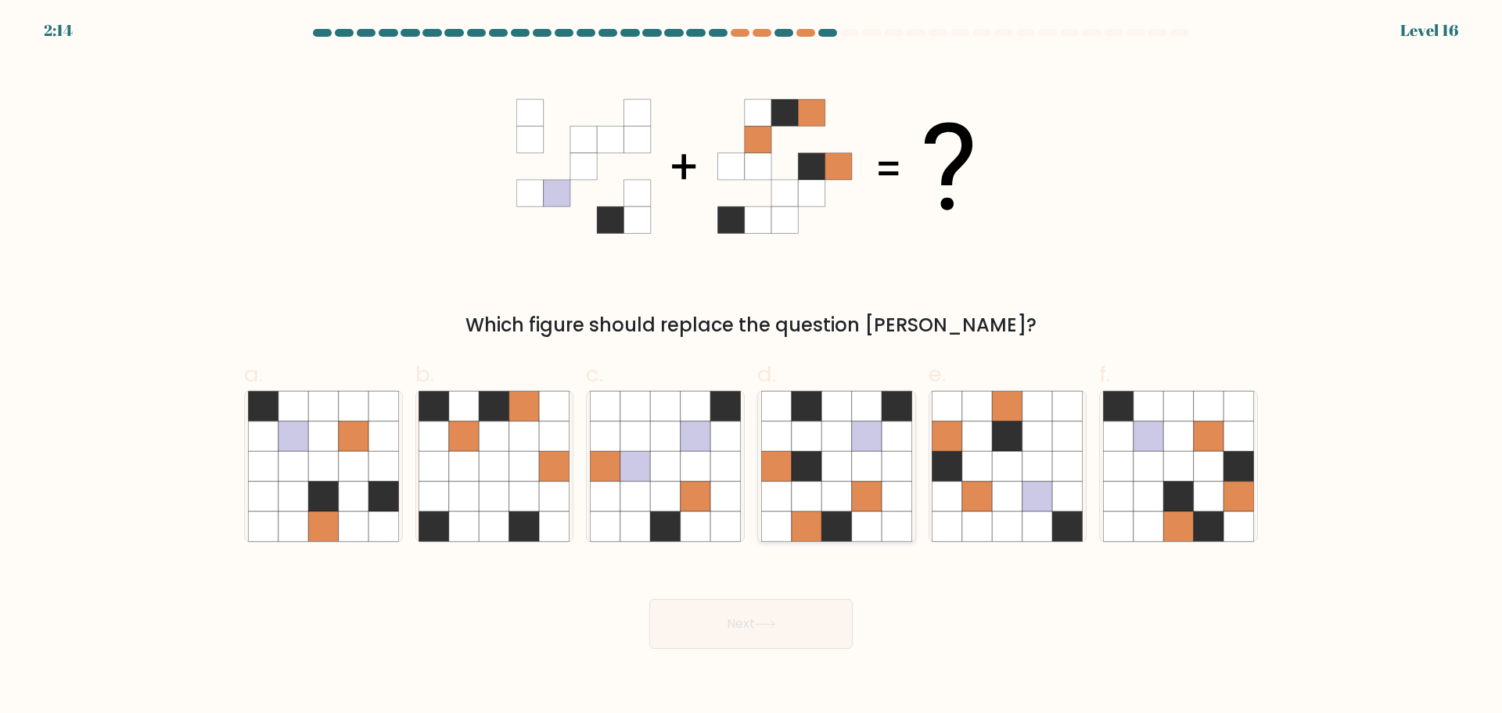
click at [842, 447] on icon at bounding box center [836, 437] width 30 height 30
click at [752, 367] on input "d." at bounding box center [751, 362] width 1 height 10
radio input "true"
click at [852, 431] on icon at bounding box center [866, 437] width 30 height 30
click at [752, 367] on input "d." at bounding box center [751, 362] width 1 height 10
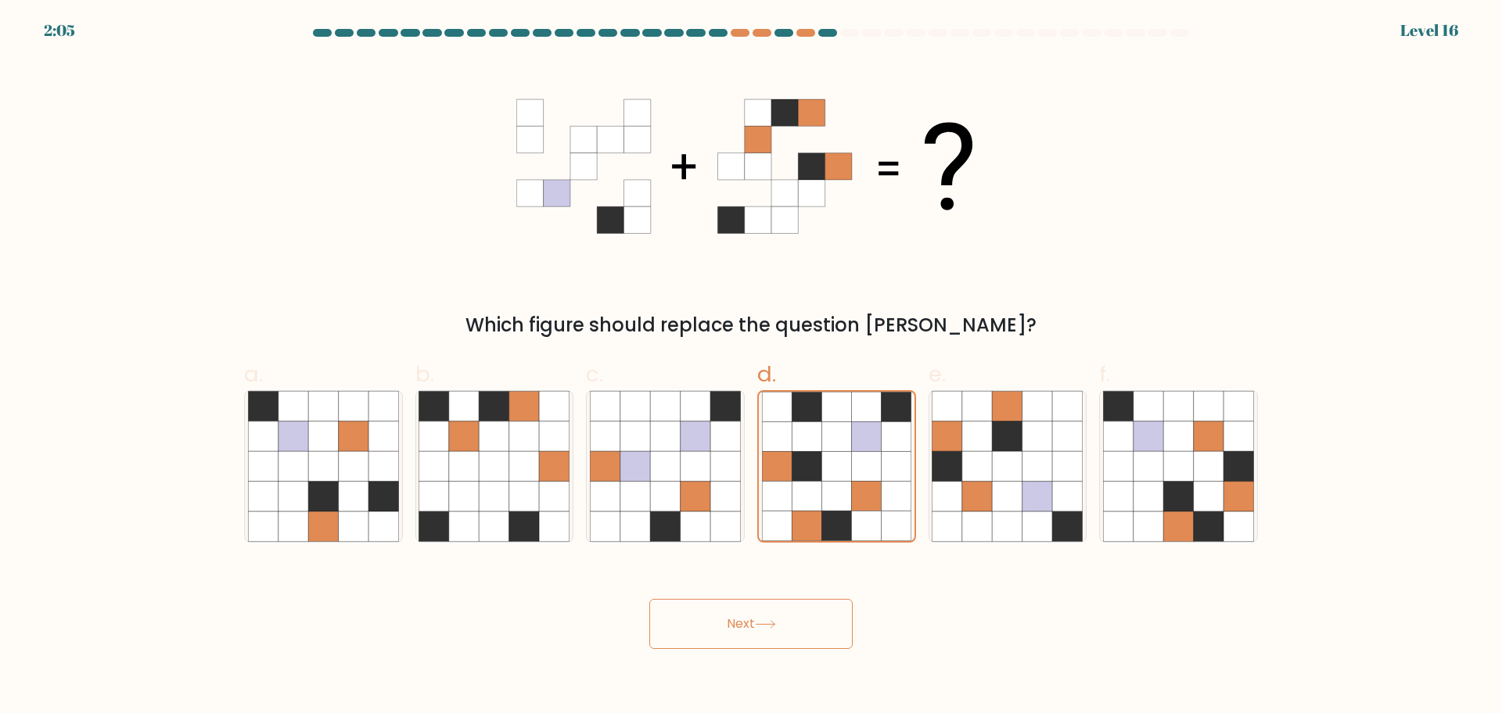
click at [779, 607] on button "Next" at bounding box center [750, 624] width 203 height 50
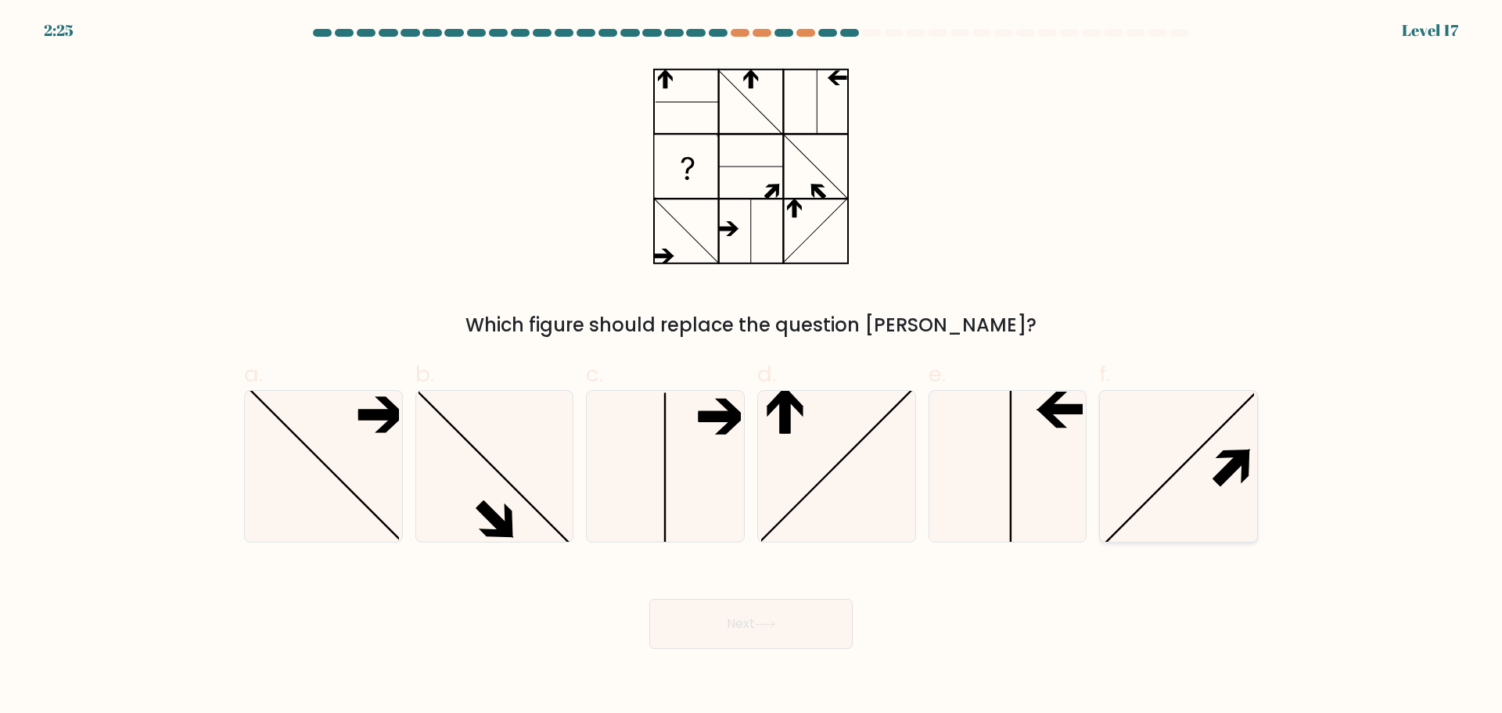
click at [1200, 468] on icon at bounding box center [1178, 466] width 151 height 151
click at [752, 367] on input "f." at bounding box center [751, 362] width 1 height 10
radio input "true"
click at [693, 608] on button "Next" at bounding box center [750, 624] width 203 height 50
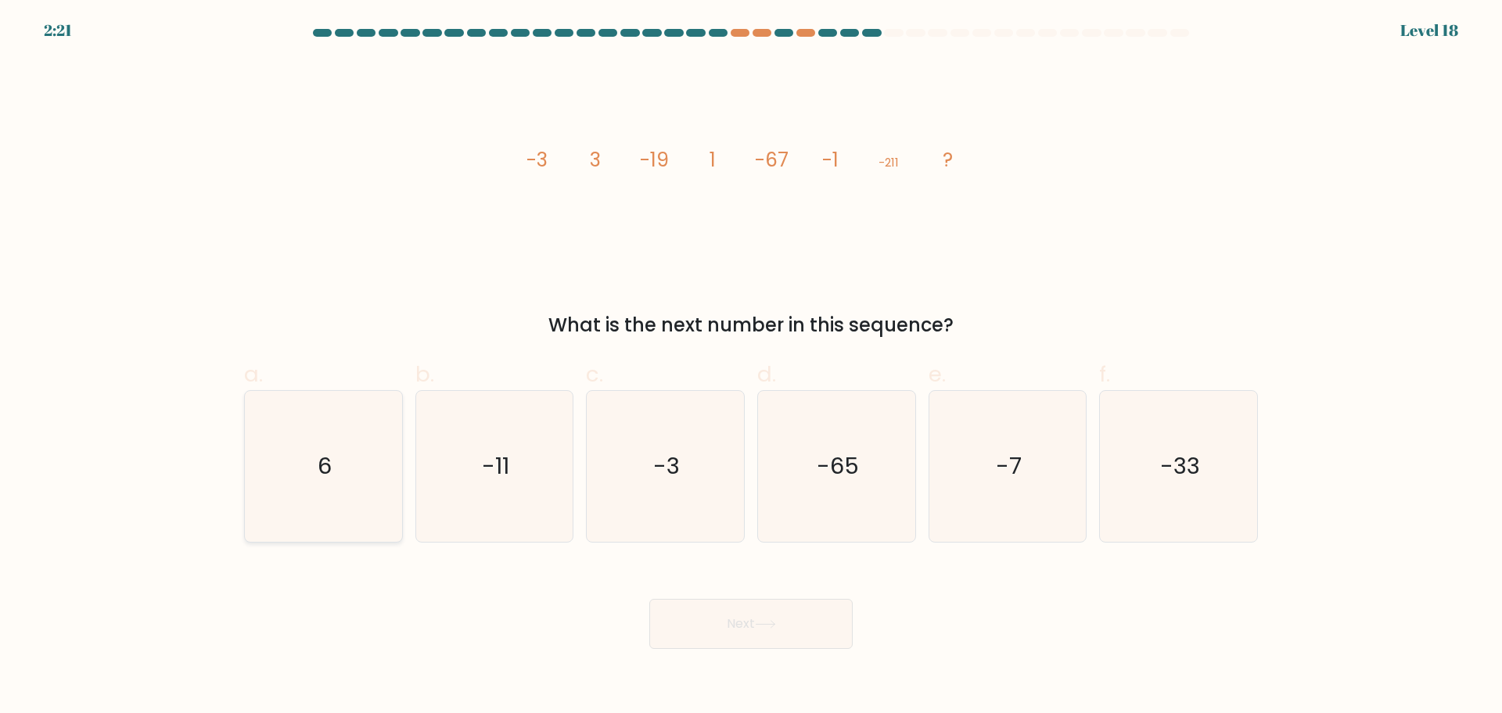
click at [277, 481] on icon "6" at bounding box center [323, 466] width 151 height 151
click at [751, 367] on input "a. 6" at bounding box center [751, 362] width 1 height 10
radio input "true"
click at [697, 631] on button "Next" at bounding box center [750, 624] width 203 height 50
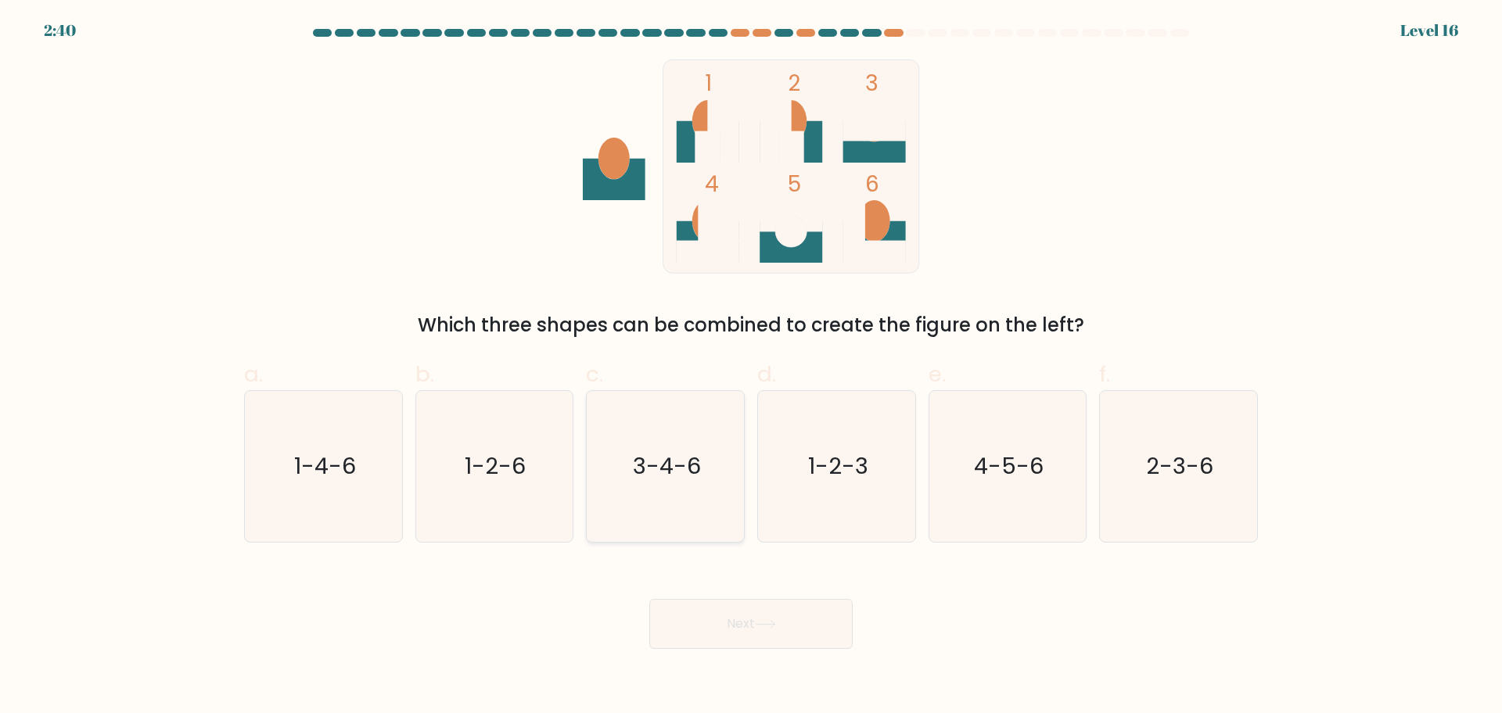
click at [679, 416] on icon "3-4-6" at bounding box center [665, 466] width 151 height 151
click at [751, 367] on input "c. 3-4-6" at bounding box center [751, 362] width 1 height 10
radio input "true"
click at [730, 613] on button "Next" at bounding box center [750, 624] width 203 height 50
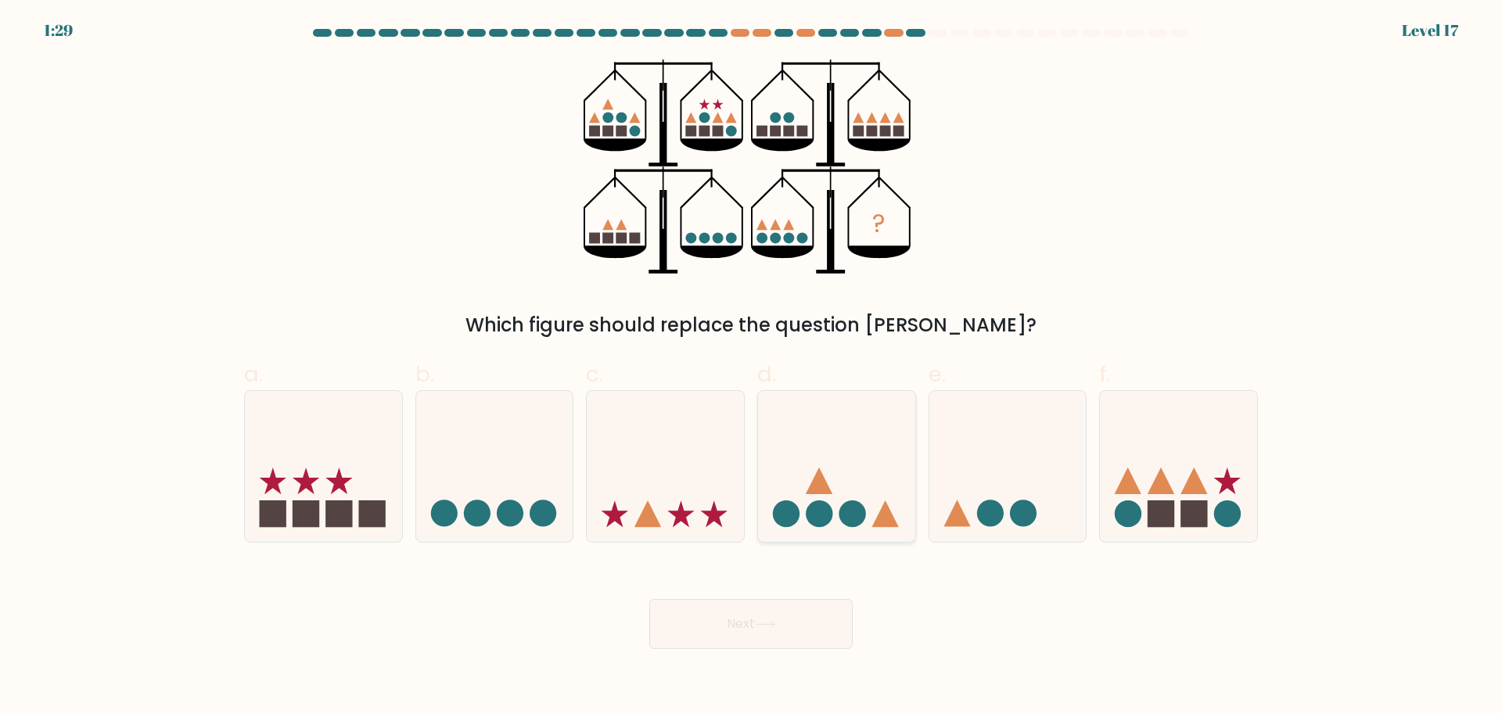
click at [876, 405] on icon at bounding box center [836, 466] width 157 height 130
click at [752, 367] on input "d." at bounding box center [751, 362] width 1 height 10
radio input "true"
click at [778, 597] on div "Next" at bounding box center [751, 606] width 1032 height 88
click at [762, 626] on icon at bounding box center [765, 624] width 21 height 9
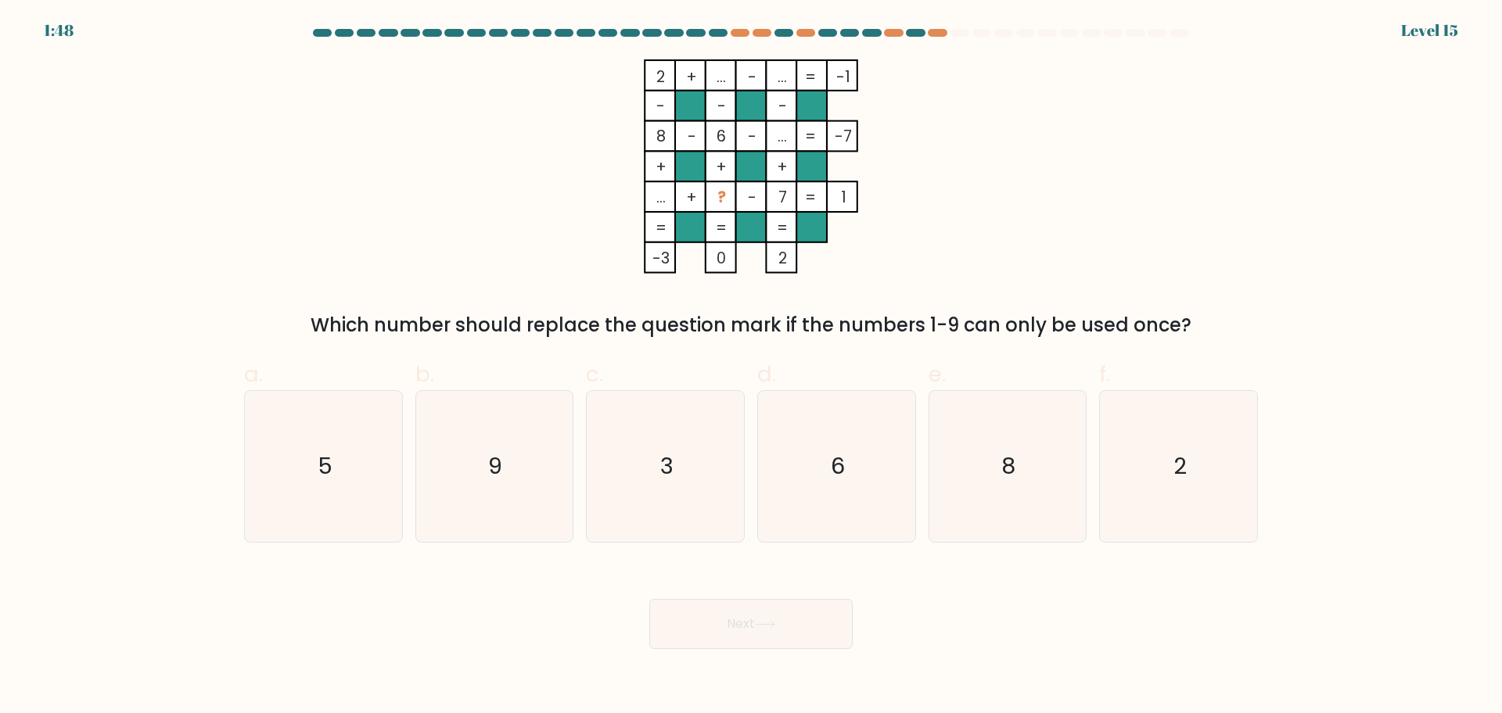
click at [664, 200] on tspan "..." at bounding box center [660, 197] width 9 height 22
click at [657, 199] on tspan "..." at bounding box center [660, 197] width 9 height 22
click at [371, 443] on icon "5" at bounding box center [323, 466] width 151 height 151
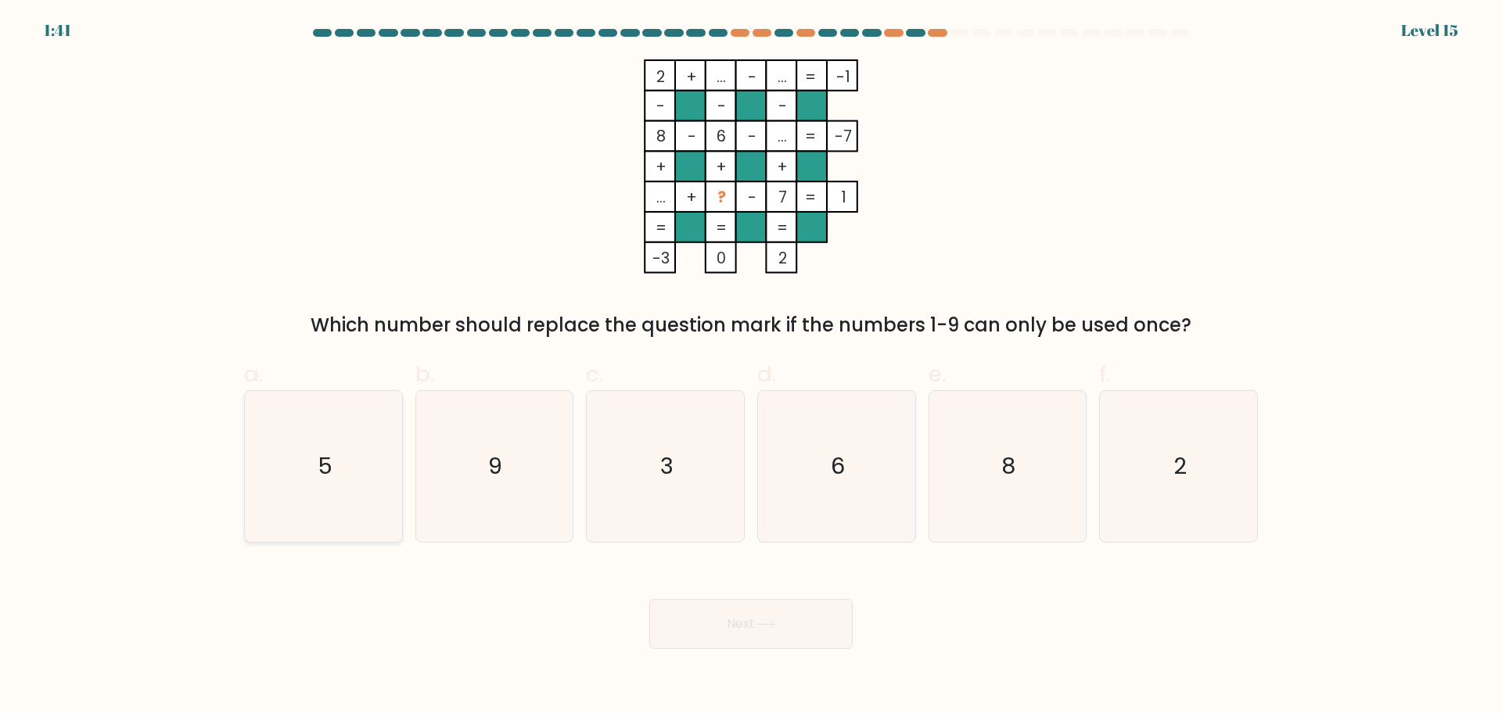
click at [751, 367] on input "a. 5" at bounding box center [751, 362] width 1 height 10
radio input "true"
click at [765, 627] on icon at bounding box center [765, 624] width 21 height 9
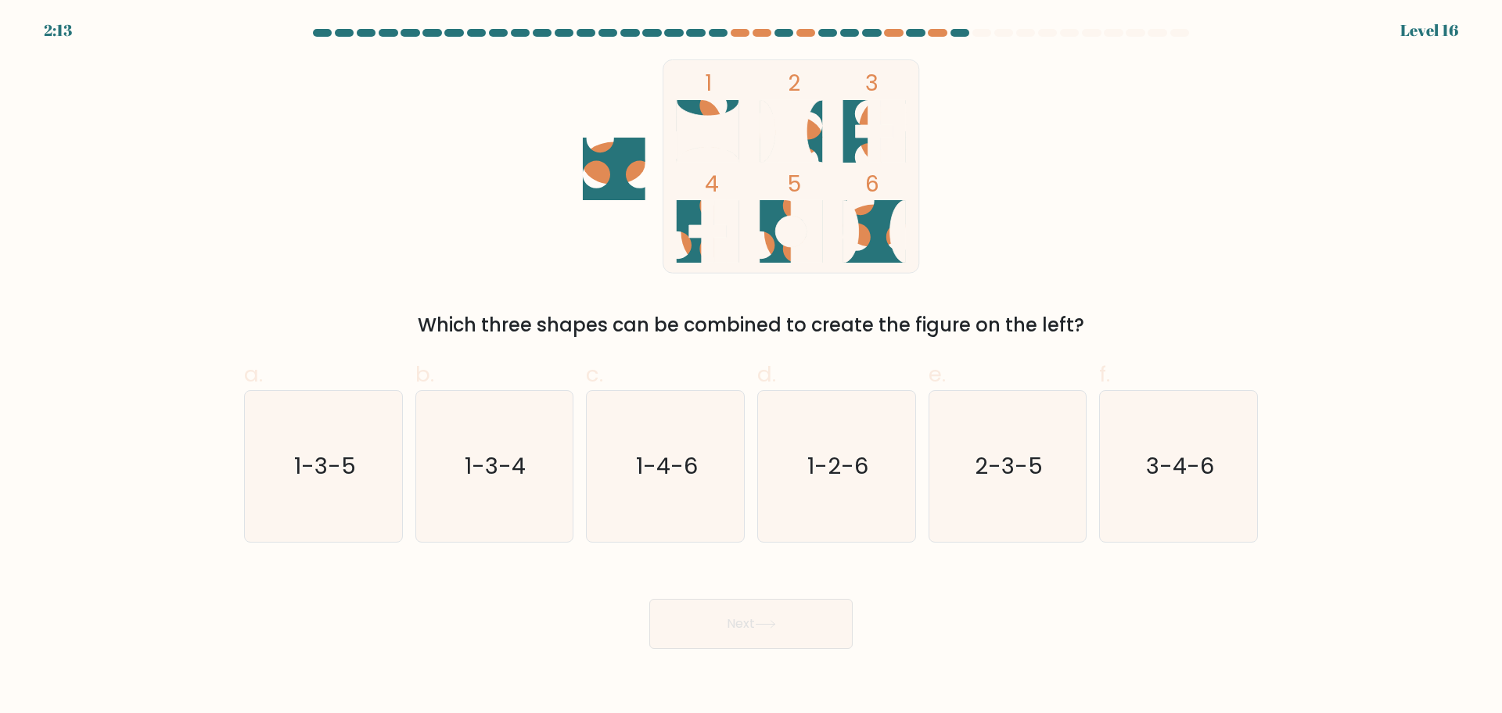
click at [804, 121] on icon at bounding box center [790, 131] width 63 height 63
click at [989, 432] on icon "2-3-5" at bounding box center [1006, 466] width 151 height 151
click at [752, 367] on input "e. 2-3-5" at bounding box center [751, 362] width 1 height 10
radio input "true"
drag, startPoint x: 684, startPoint y: 596, endPoint x: 683, endPoint y: 609, distance: 13.3
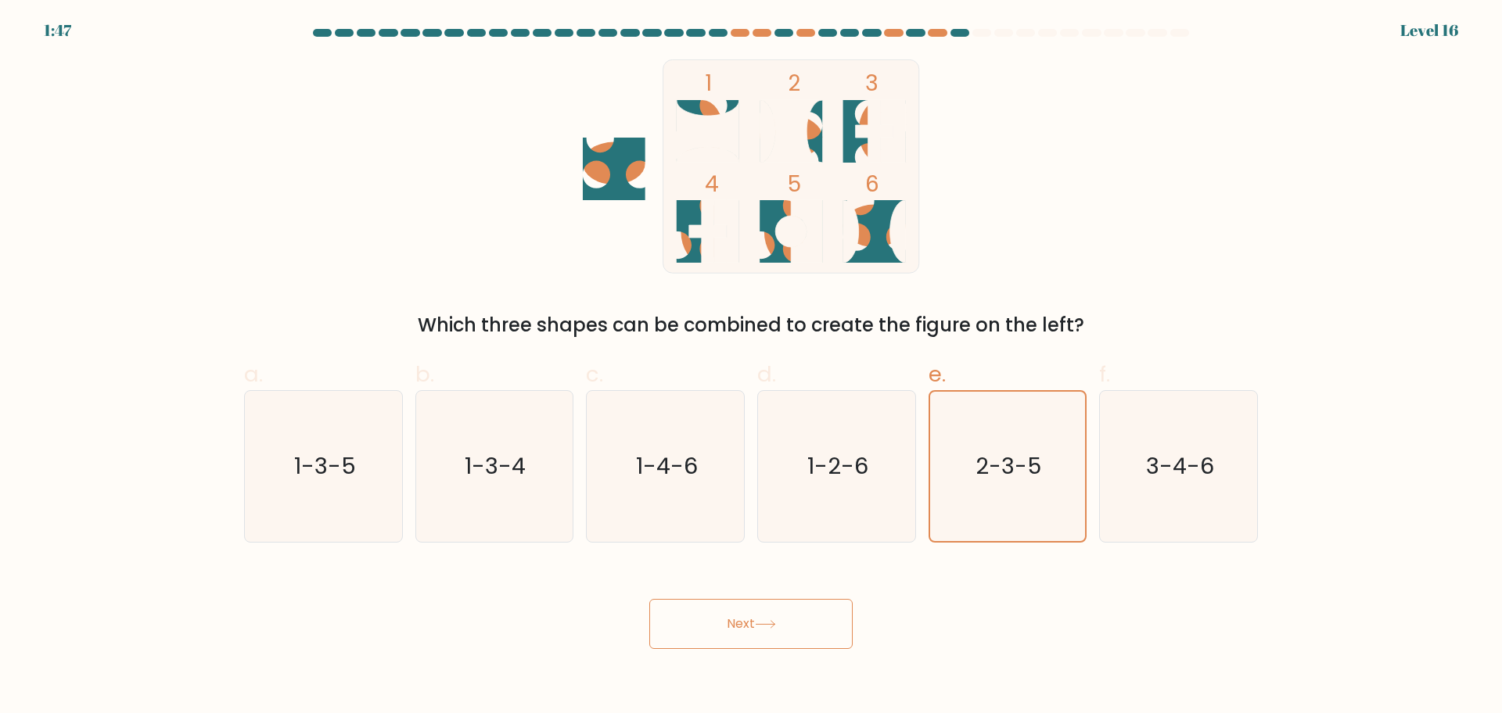
click at [683, 609] on div "Next" at bounding box center [751, 606] width 1032 height 88
click at [687, 629] on button "Next" at bounding box center [750, 624] width 203 height 50
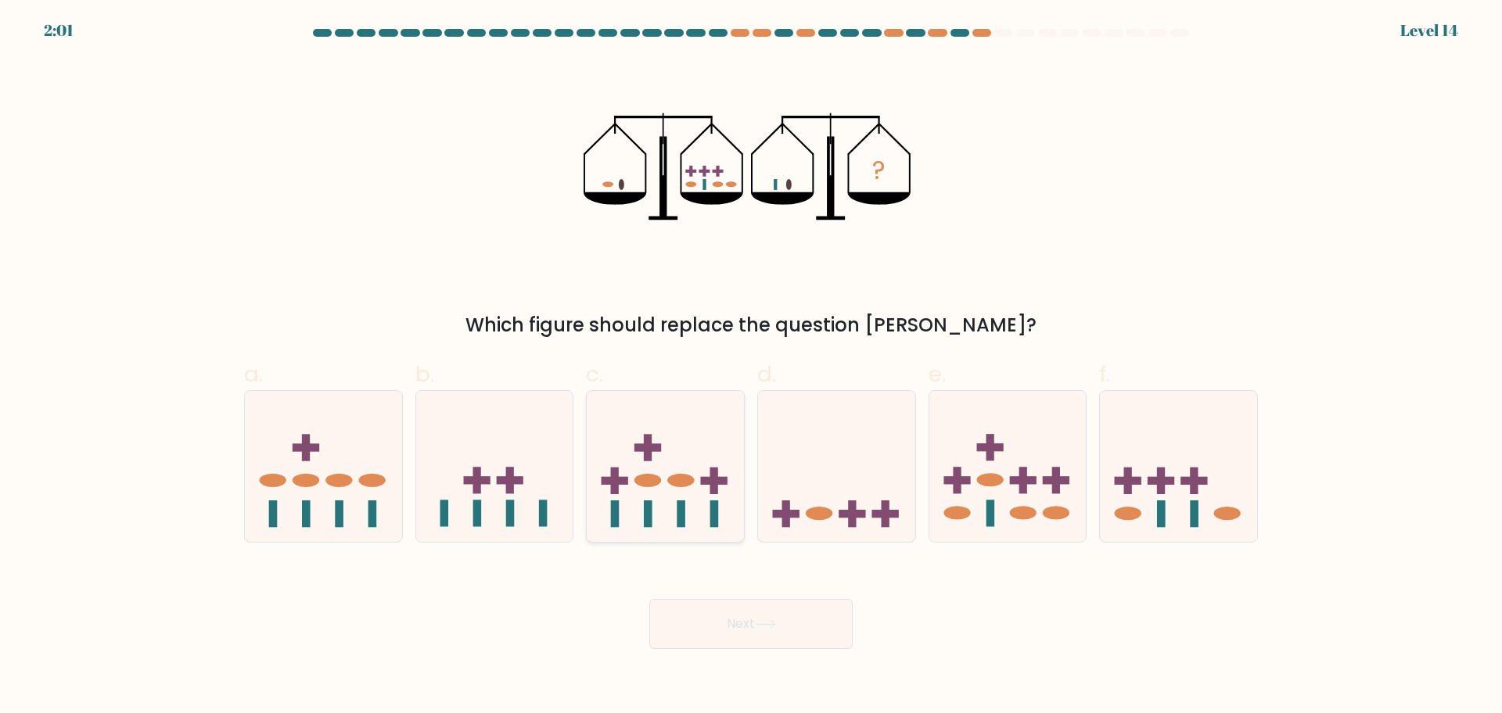
click at [689, 438] on icon at bounding box center [665, 466] width 157 height 130
click at [751, 367] on input "c." at bounding box center [751, 362] width 1 height 10
radio input "true"
click at [744, 626] on button "Next" at bounding box center [750, 624] width 203 height 50
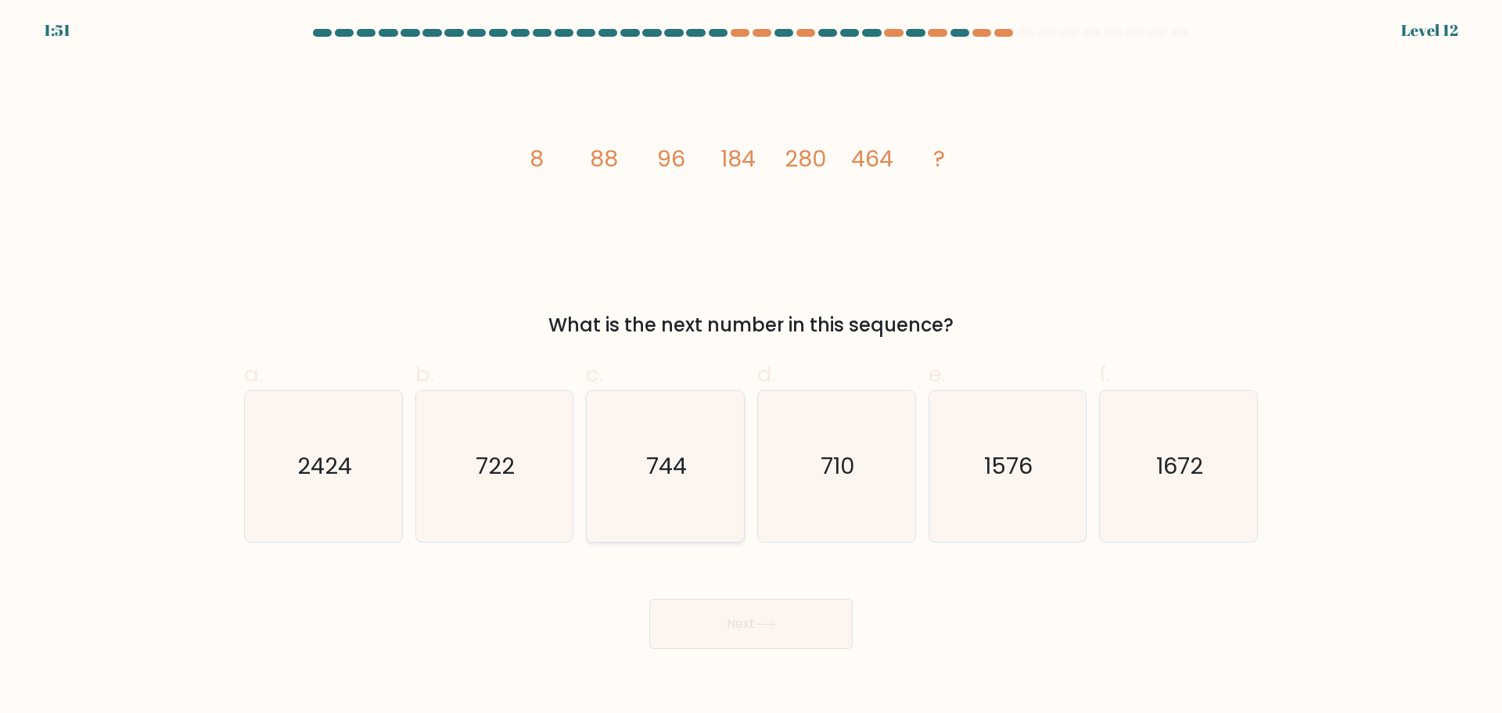
click at [723, 422] on icon "744" at bounding box center [665, 466] width 151 height 151
click at [751, 367] on input "c. 744" at bounding box center [751, 362] width 1 height 10
radio input "true"
click at [727, 614] on button "Next" at bounding box center [750, 624] width 203 height 50
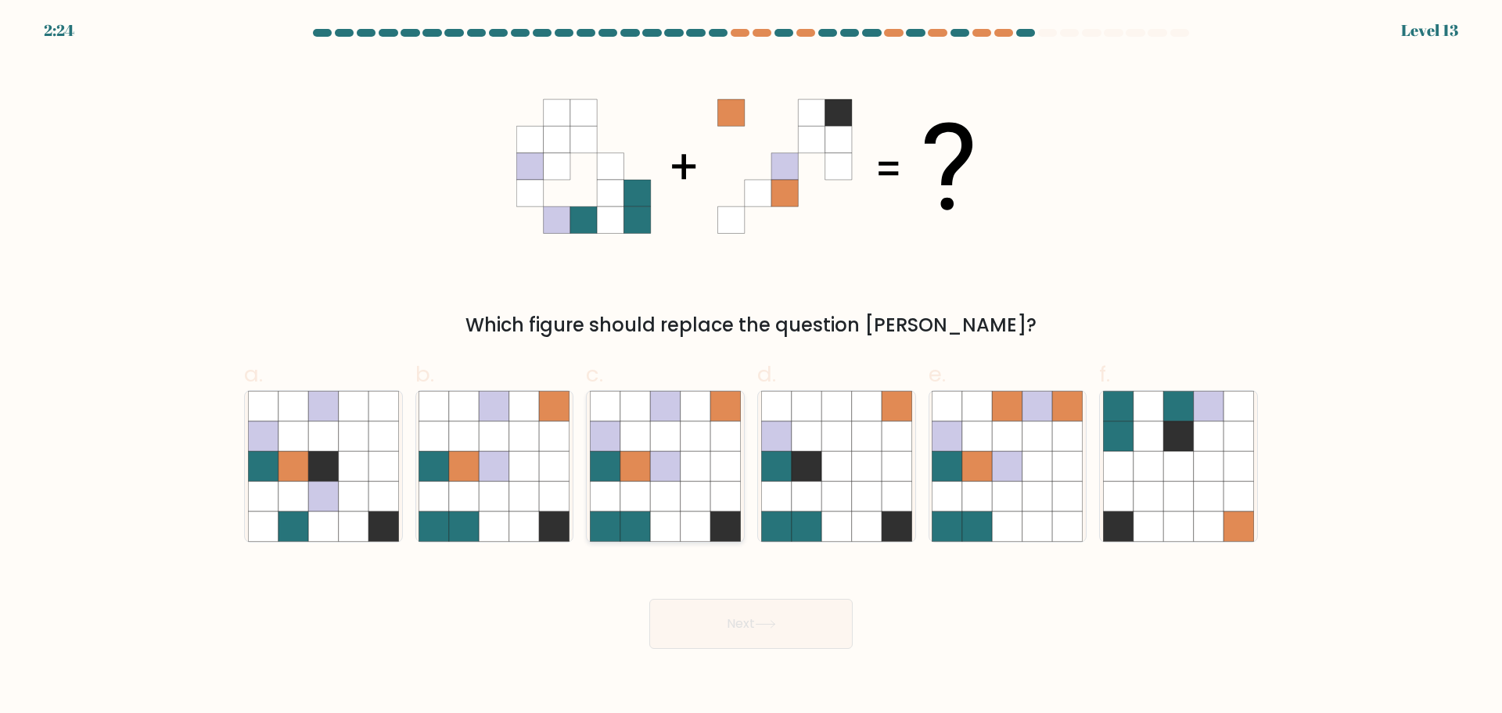
click at [638, 440] on icon at bounding box center [635, 437] width 30 height 30
click at [751, 367] on input "c." at bounding box center [751, 362] width 1 height 10
radio input "true"
click at [734, 616] on button "Next" at bounding box center [750, 624] width 203 height 50
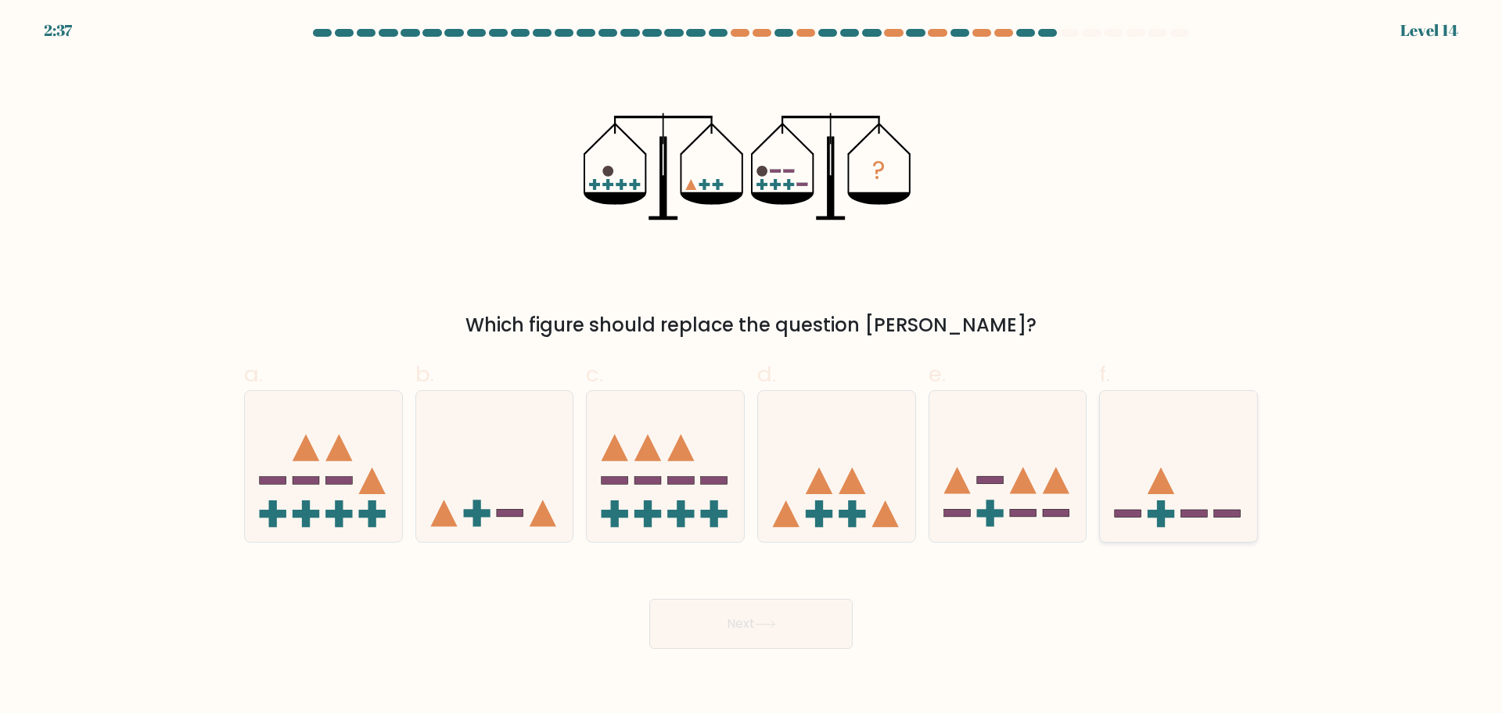
click at [1148, 465] on icon at bounding box center [1178, 466] width 157 height 130
click at [752, 367] on input "f." at bounding box center [751, 362] width 1 height 10
radio input "true"
click at [770, 630] on button "Next" at bounding box center [750, 624] width 203 height 50
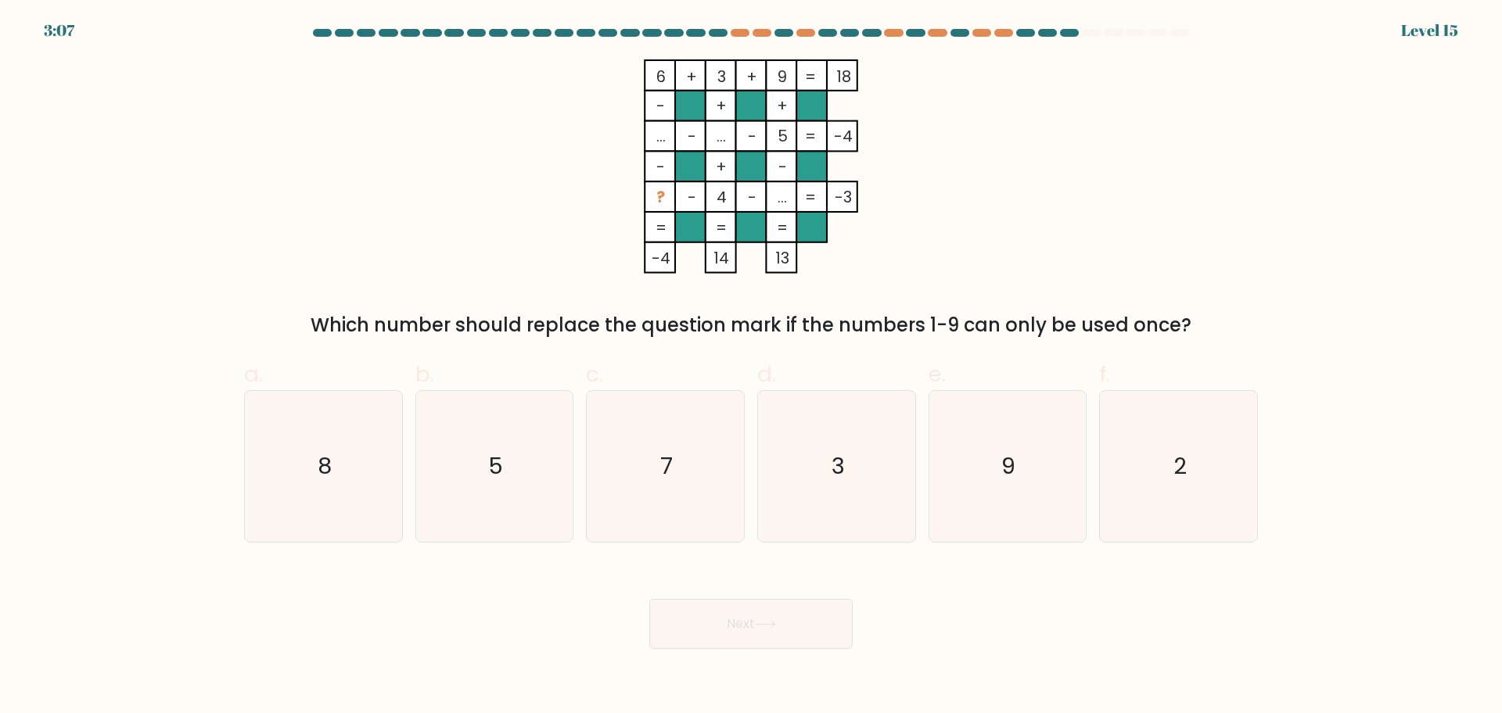
click at [723, 138] on tspan "..." at bounding box center [720, 136] width 9 height 22
click at [724, 133] on tspan "..." at bounding box center [720, 136] width 9 height 22
click at [716, 133] on tspan "..." at bounding box center [720, 136] width 9 height 22
click at [666, 135] on tspan "..." at bounding box center [660, 136] width 9 height 22
click at [1165, 444] on icon "2" at bounding box center [1178, 466] width 151 height 151
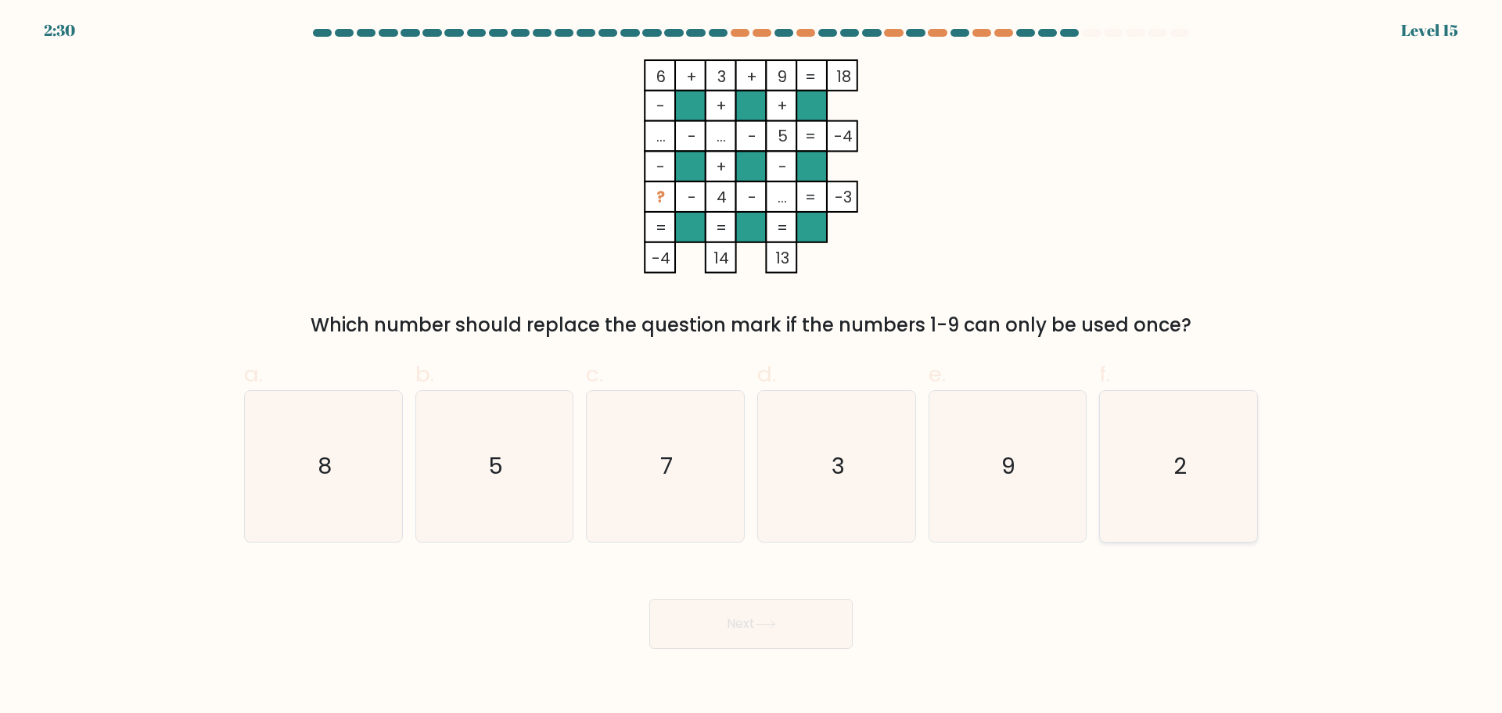
click at [752, 367] on input "f. 2" at bounding box center [751, 362] width 1 height 10
radio input "true"
click at [770, 611] on button "Next" at bounding box center [750, 624] width 203 height 50
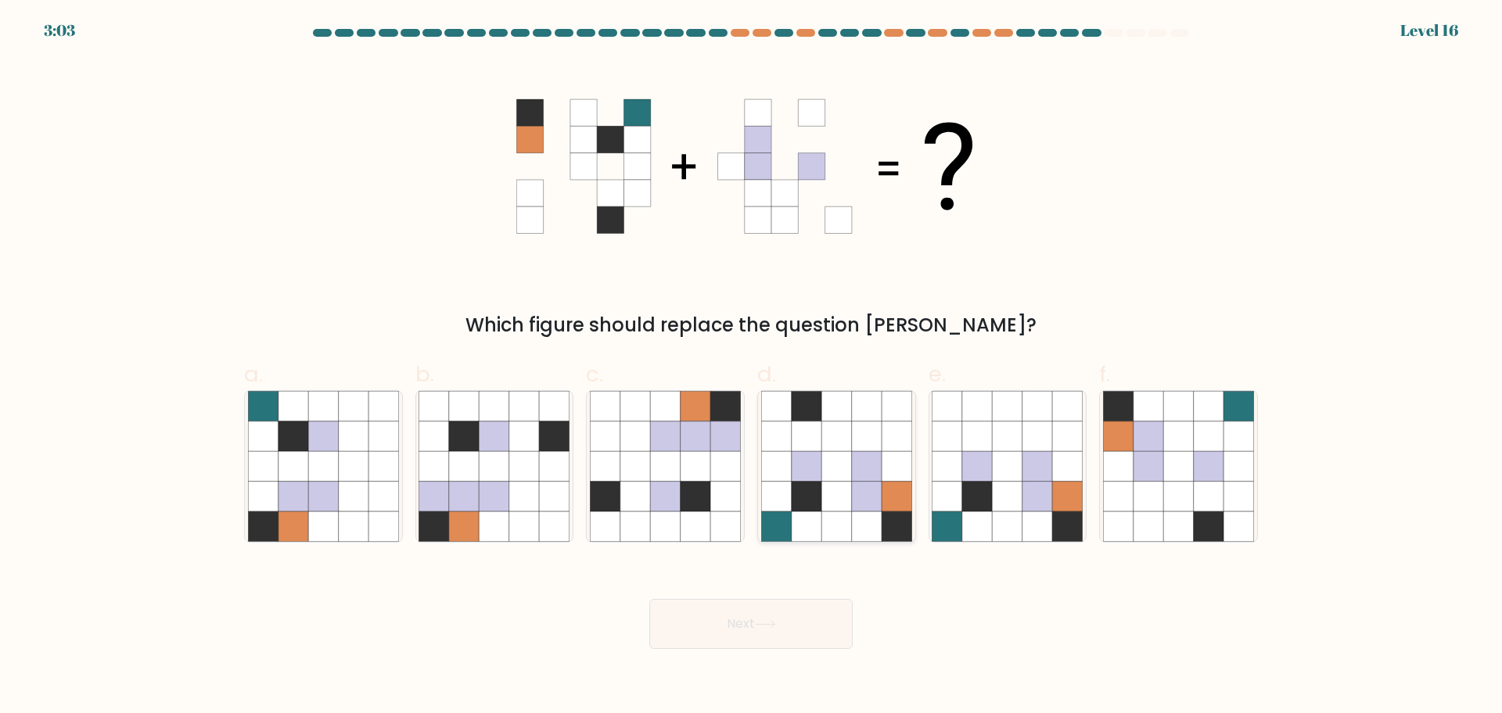
click at [860, 443] on icon at bounding box center [867, 437] width 30 height 30
click at [752, 367] on input "d." at bounding box center [751, 362] width 1 height 10
radio input "true"
click at [754, 593] on div "Next" at bounding box center [751, 606] width 1032 height 88
click at [742, 616] on button "Next" at bounding box center [750, 624] width 203 height 50
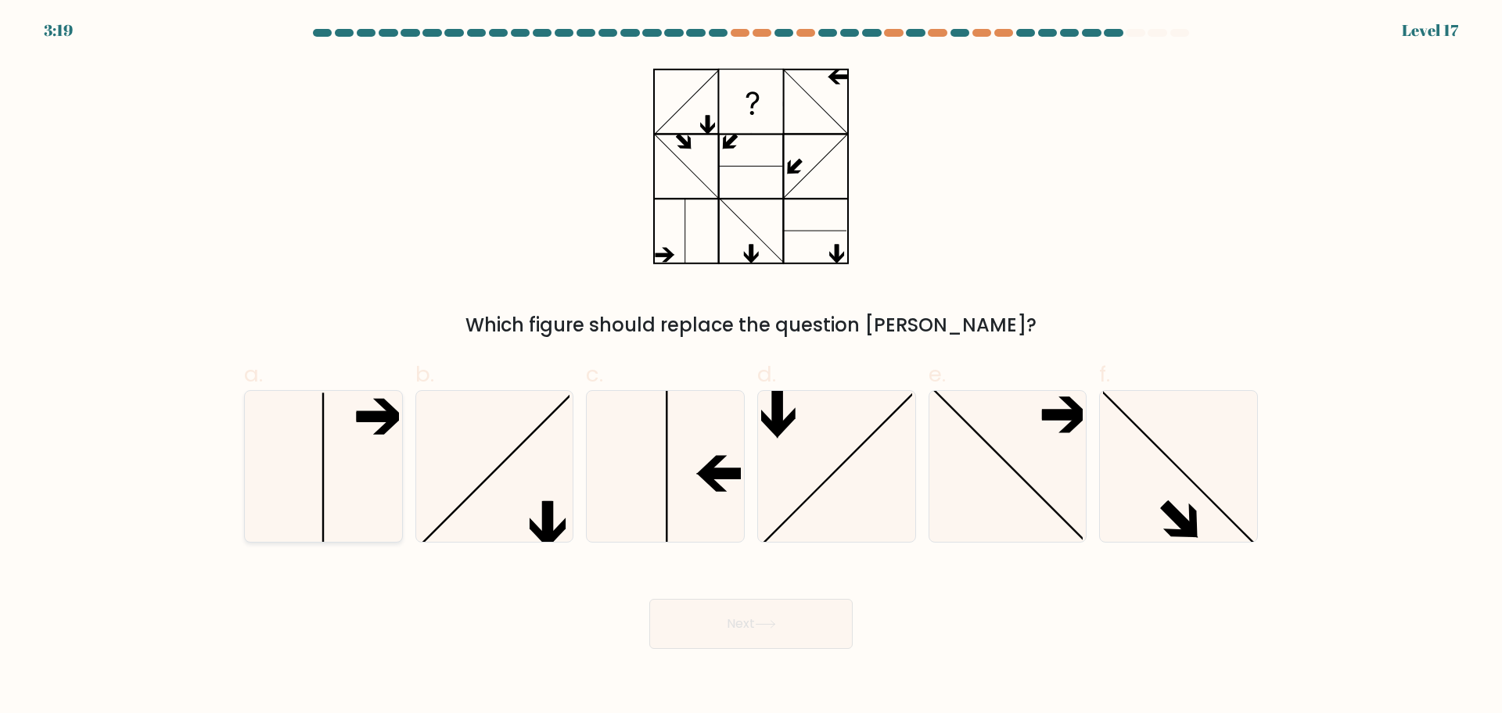
click at [315, 441] on icon at bounding box center [323, 466] width 151 height 151
click at [751, 367] on input "a." at bounding box center [751, 362] width 1 height 10
radio input "true"
click at [380, 437] on icon at bounding box center [323, 466] width 149 height 149
click at [751, 367] on input "a." at bounding box center [751, 362] width 1 height 10
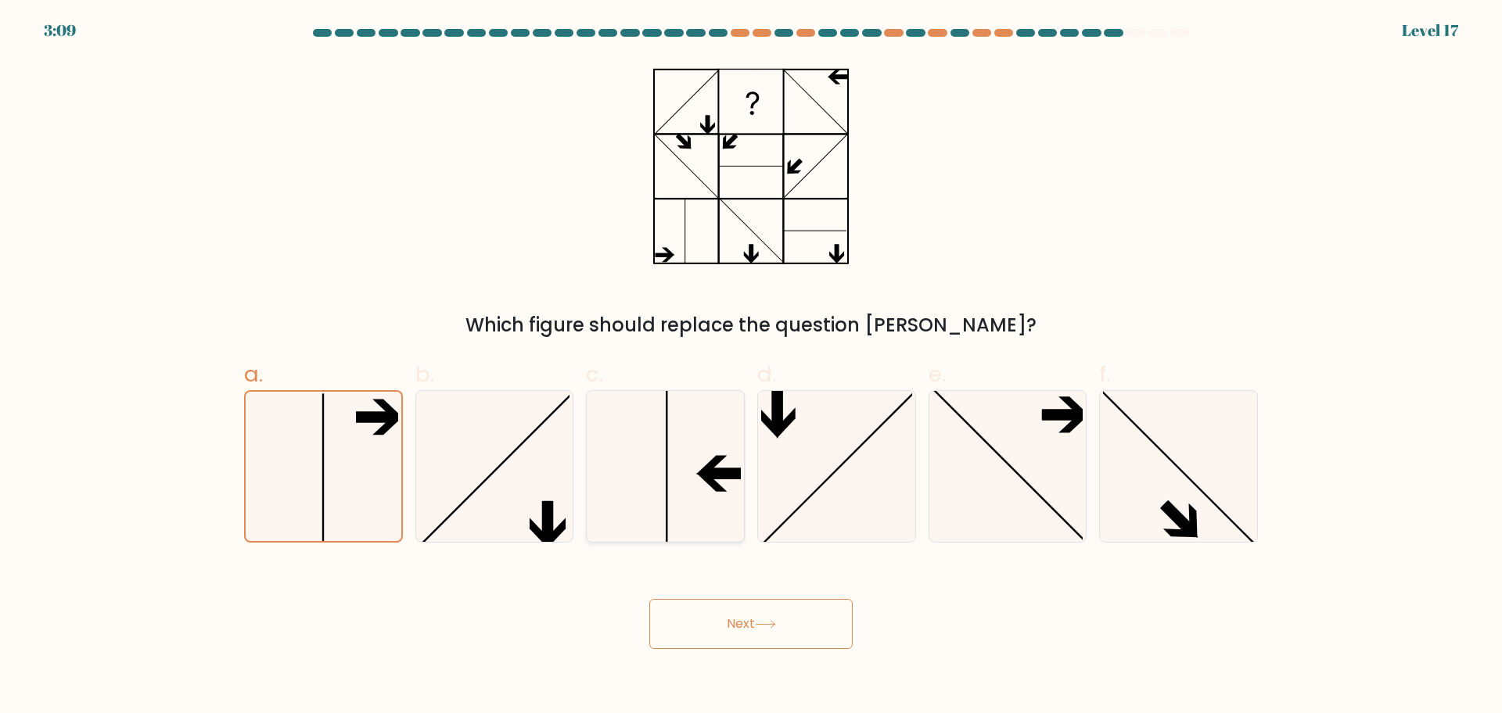
click at [623, 443] on icon at bounding box center [665, 466] width 151 height 151
click at [751, 367] on input "c." at bounding box center [751, 362] width 1 height 10
radio input "true"
click at [709, 645] on button "Next" at bounding box center [750, 624] width 203 height 50
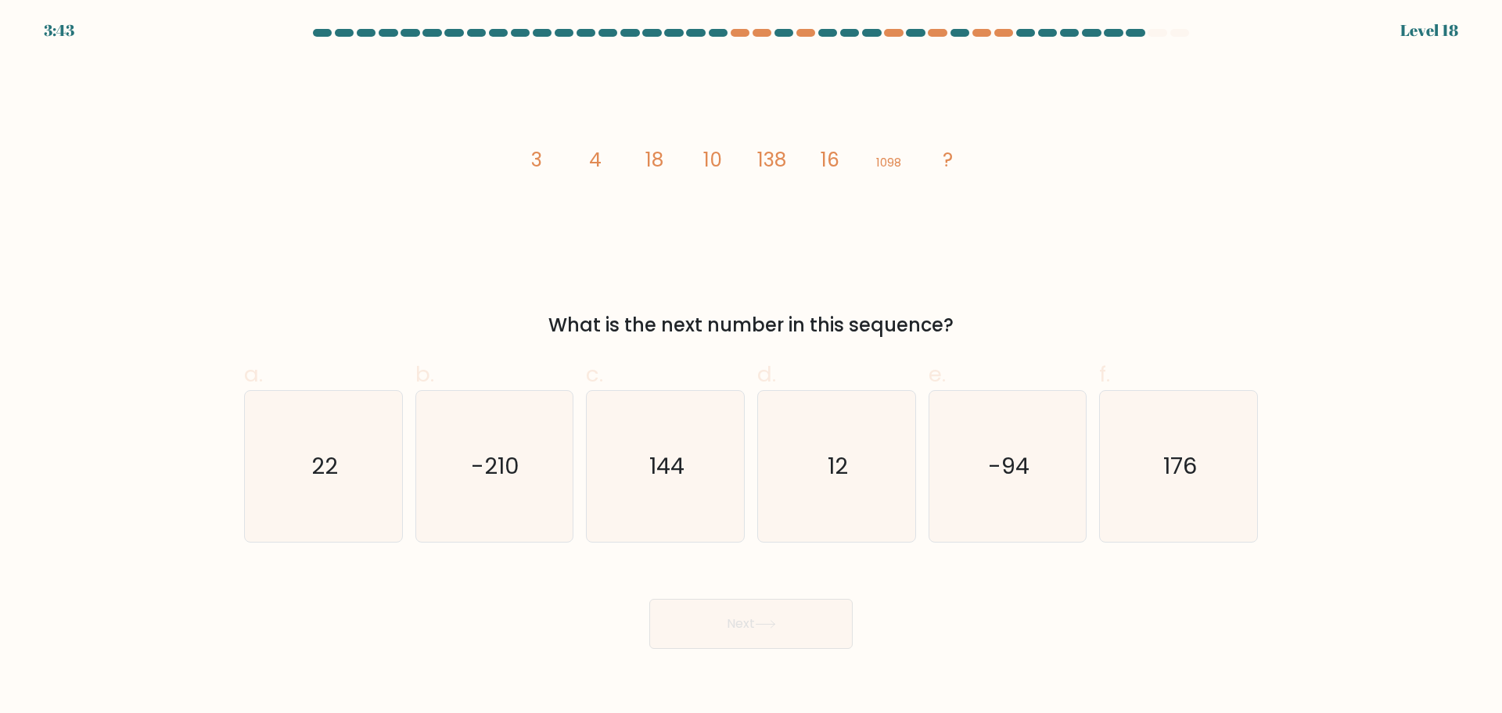
click at [1124, 178] on div "image/svg+xml 3 4 18 10 138 16 1098 ? What is the next number in this sequence?" at bounding box center [751, 199] width 1032 height 280
click at [263, 460] on icon "22" at bounding box center [323, 466] width 151 height 151
click at [751, 367] on input "a. 22" at bounding box center [751, 362] width 1 height 10
radio input "true"
click at [691, 629] on button "Next" at bounding box center [750, 624] width 203 height 50
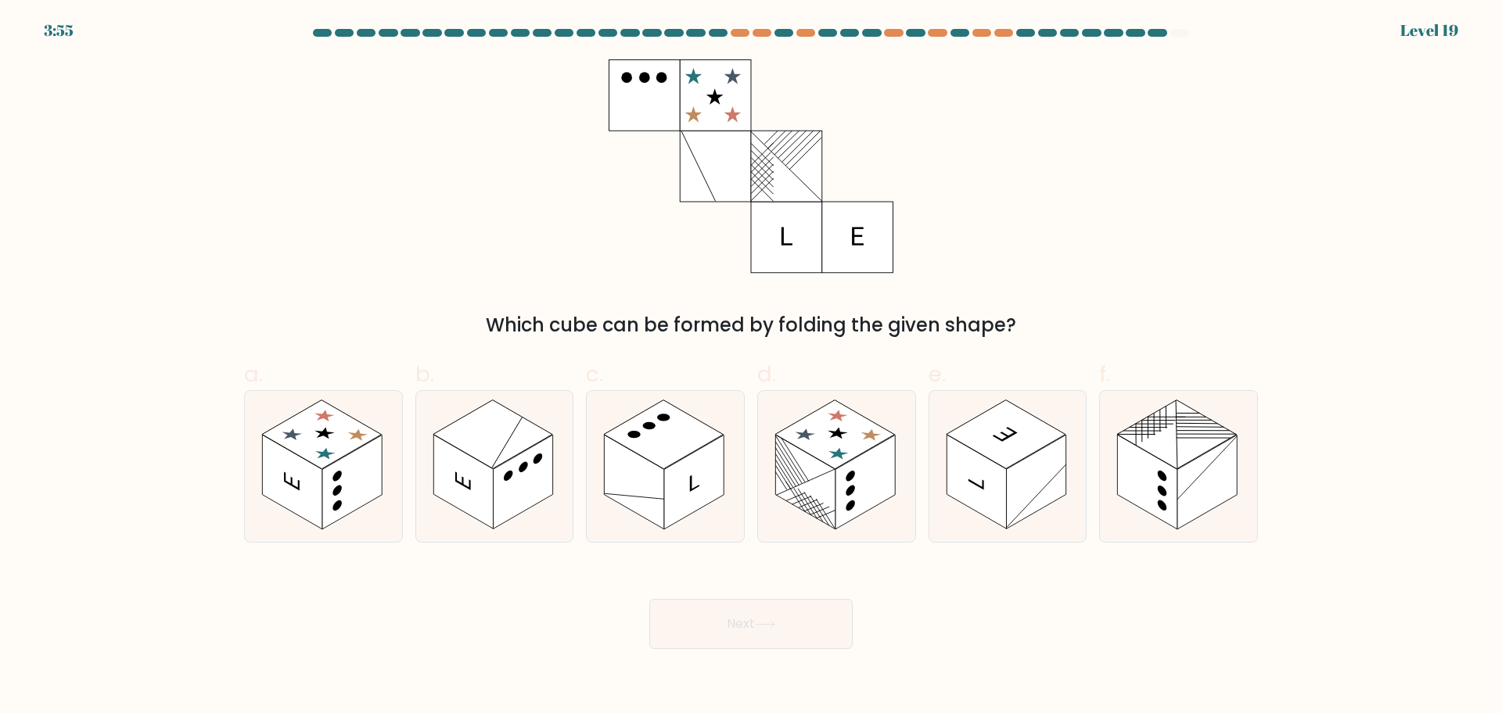
click at [1184, 29] on div at bounding box center [1179, 33] width 19 height 8
click at [256, 437] on icon at bounding box center [323, 466] width 157 height 151
click at [751, 367] on input "a." at bounding box center [751, 362] width 1 height 10
radio input "true"
click at [800, 586] on div "Next" at bounding box center [751, 606] width 1032 height 88
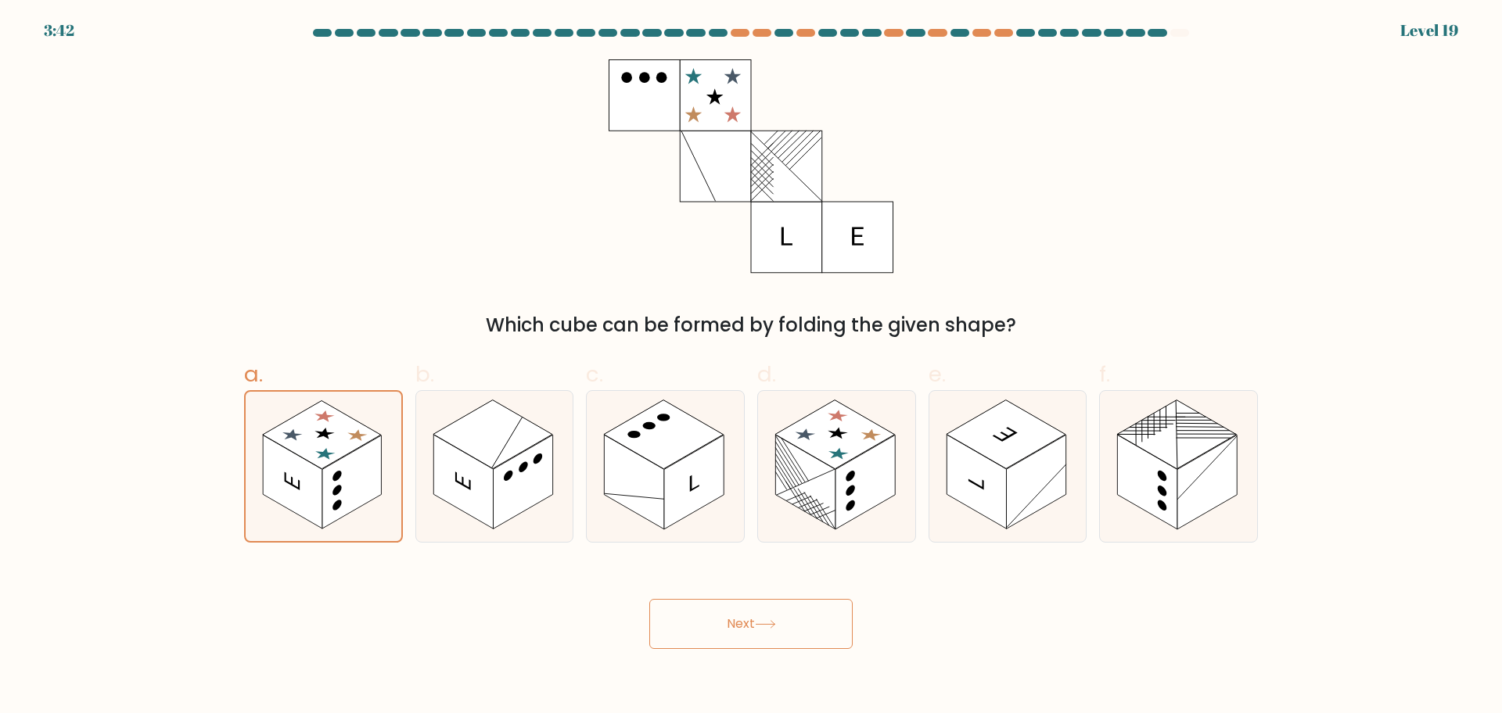
click at [779, 620] on button "Next" at bounding box center [750, 624] width 203 height 50
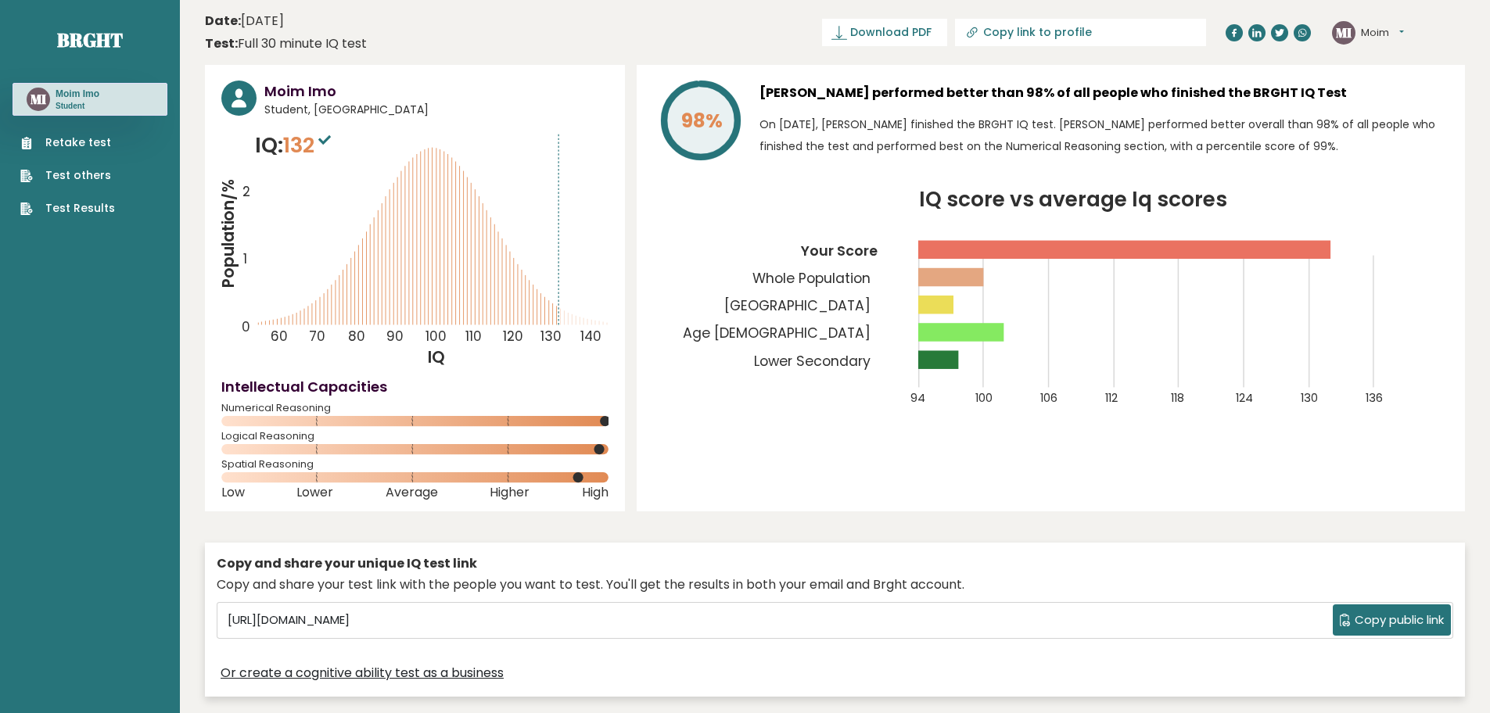
click at [1382, 25] on button "Moim" at bounding box center [1382, 33] width 43 height 16
click at [1393, 75] on link "Profile" at bounding box center [1402, 79] width 80 height 22
click at [1362, 29] on button "Moim" at bounding box center [1382, 33] width 43 height 16
click at [1386, 70] on link "Profile" at bounding box center [1402, 79] width 80 height 22
click at [1394, 56] on link "Dashboard" at bounding box center [1402, 58] width 80 height 22
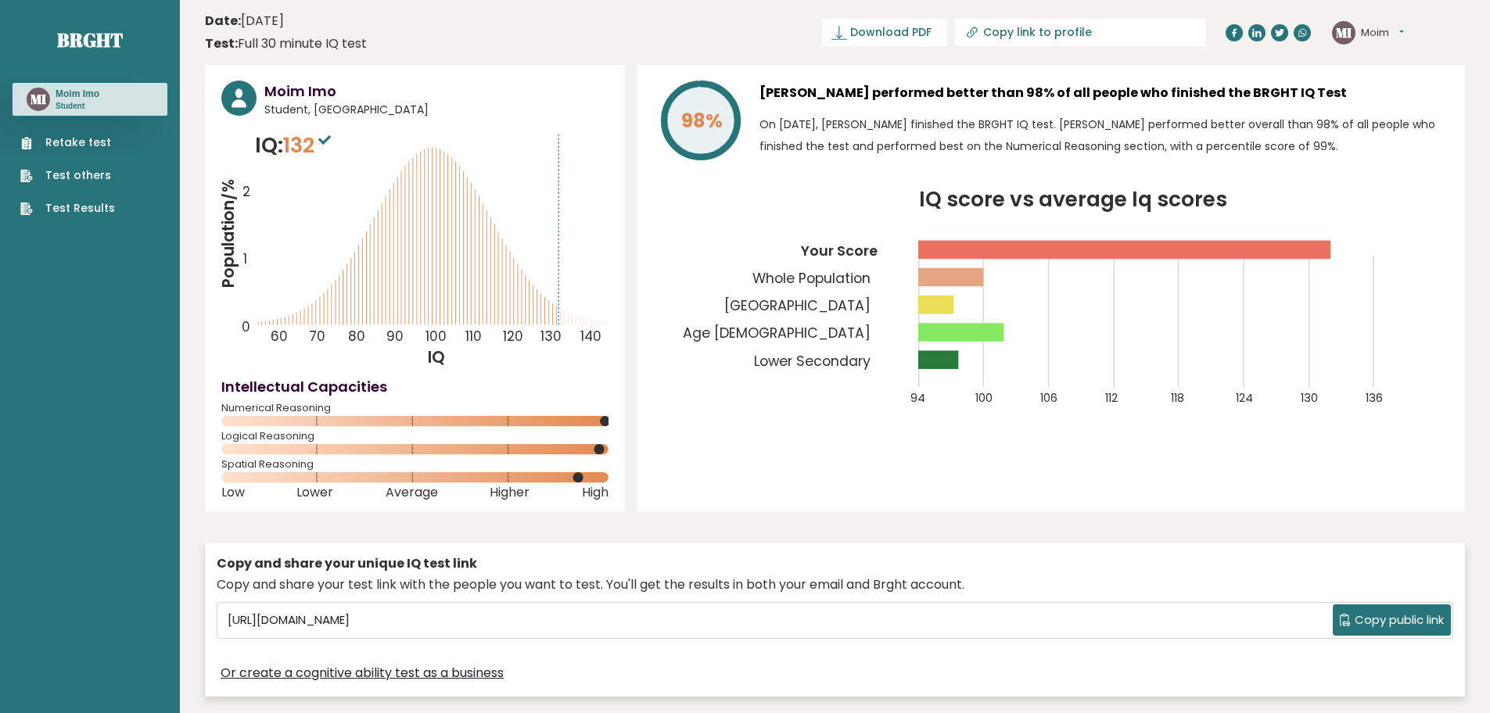
click at [1355, 31] on circle at bounding box center [1343, 32] width 23 height 23
click at [1388, 31] on button "Moim" at bounding box center [1382, 33] width 43 height 16
click at [1405, 95] on link "Settings" at bounding box center [1402, 101] width 80 height 22
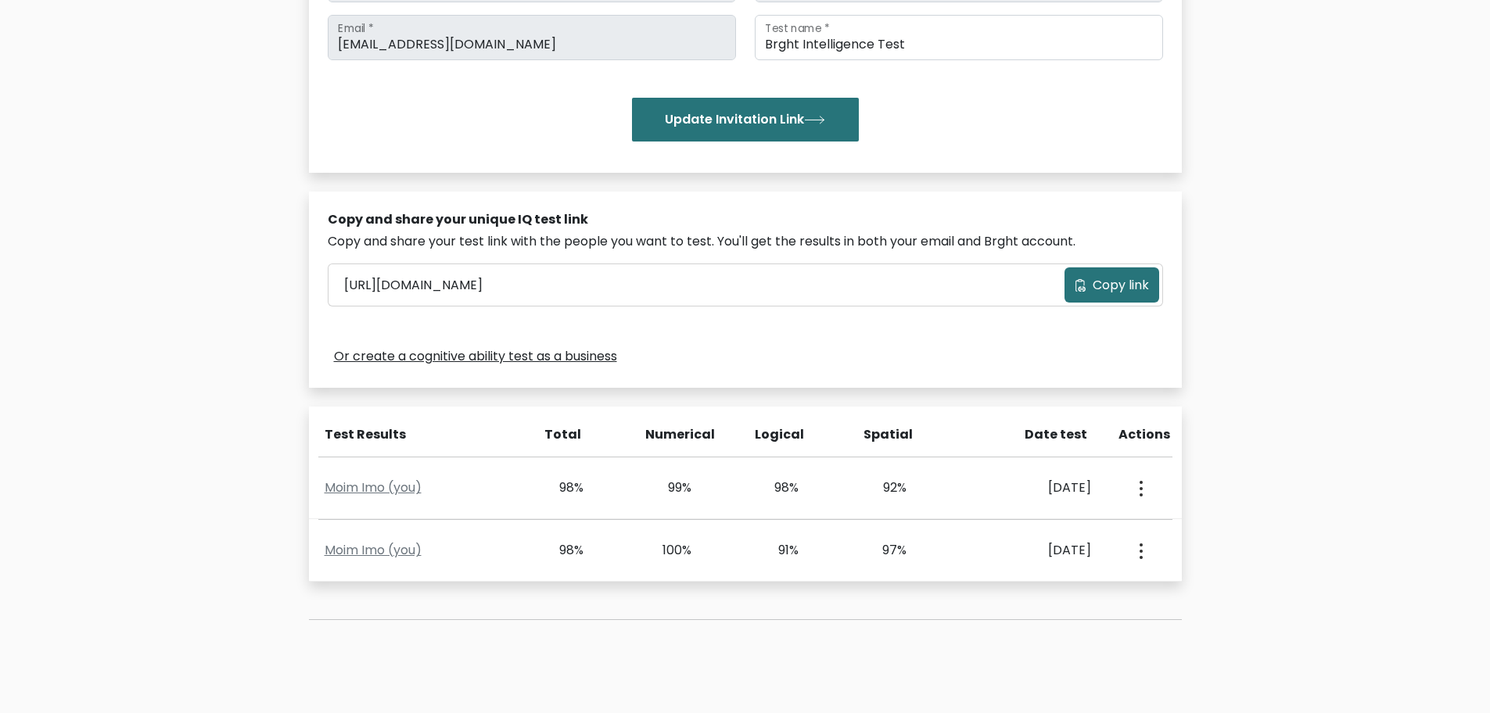
scroll to position [418, 0]
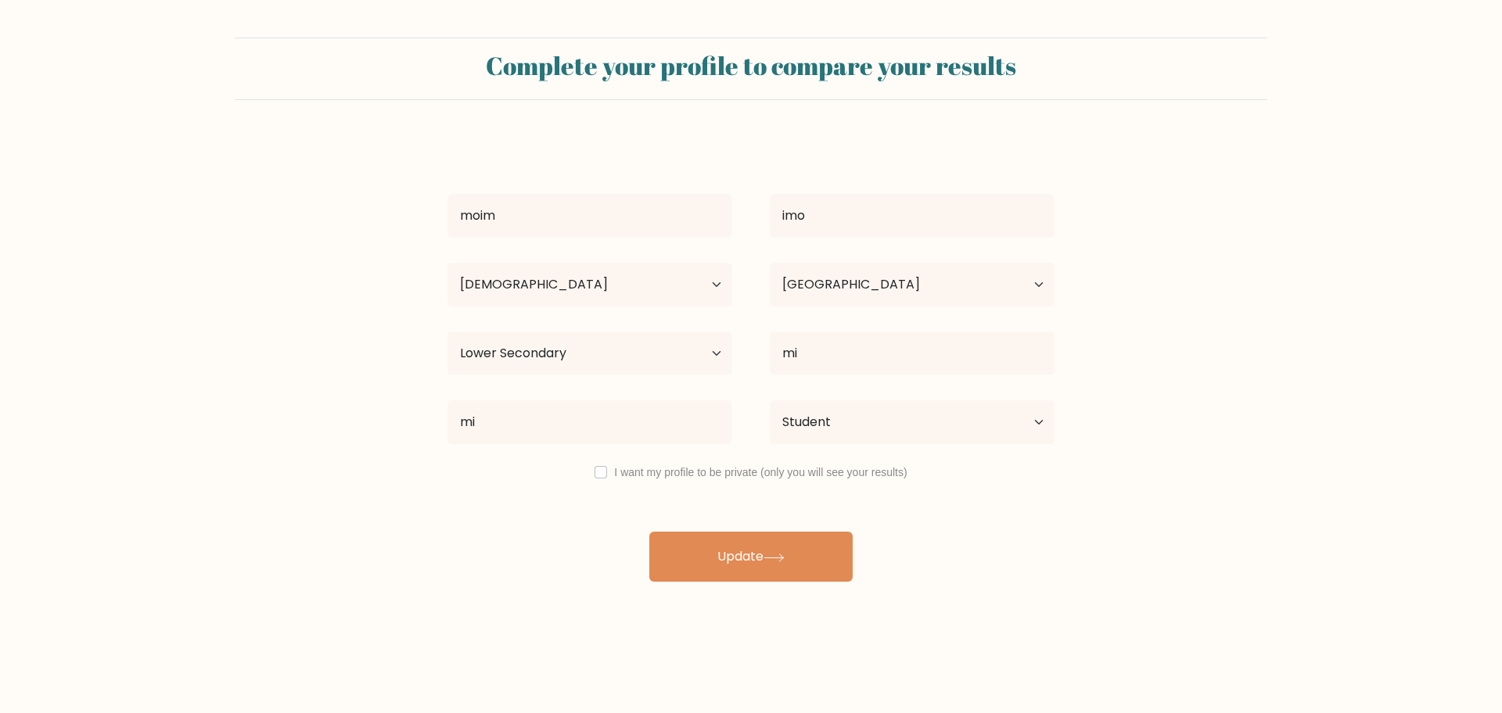
select select "18_24"
select select "BO"
select select "lower_secondary"
select select "student"
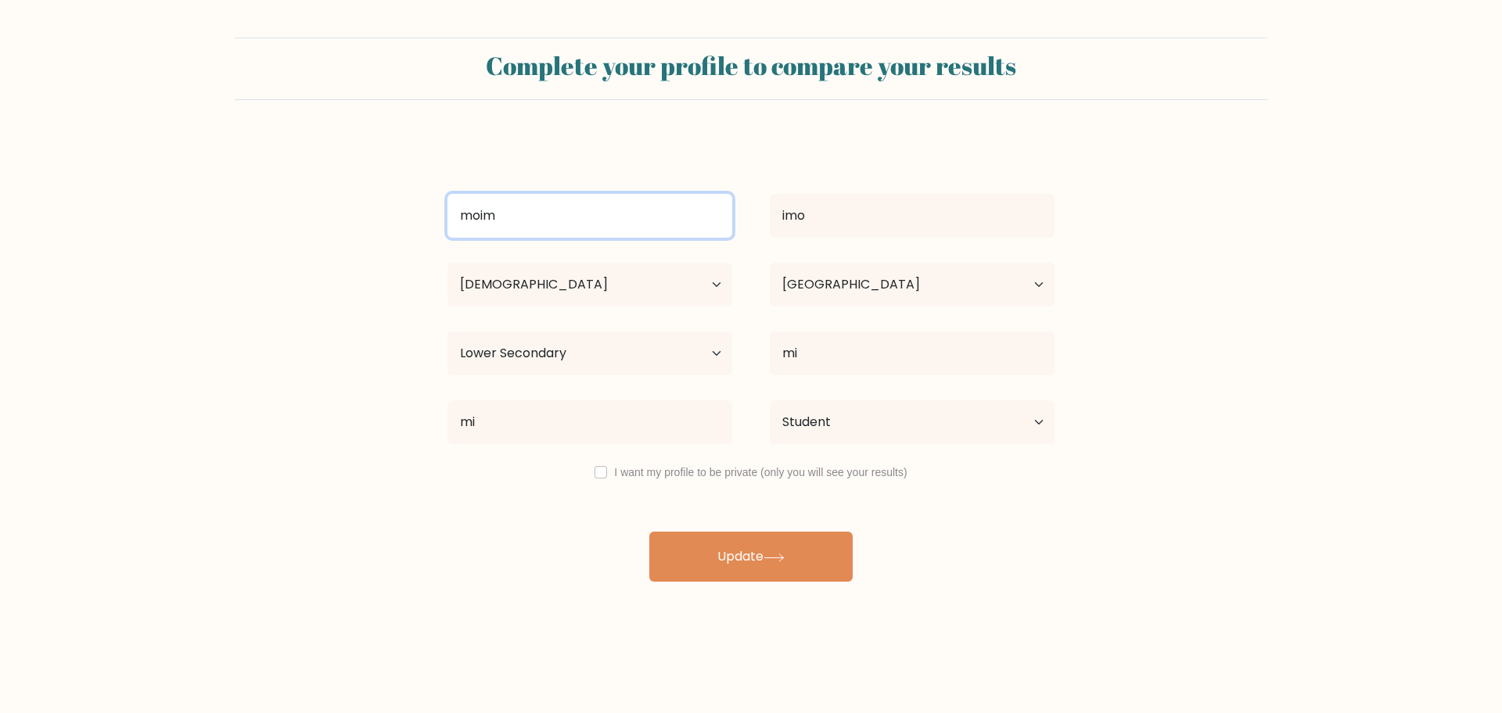
click at [624, 227] on input "moim" at bounding box center [589, 216] width 285 height 44
type input "D"
type input "J"
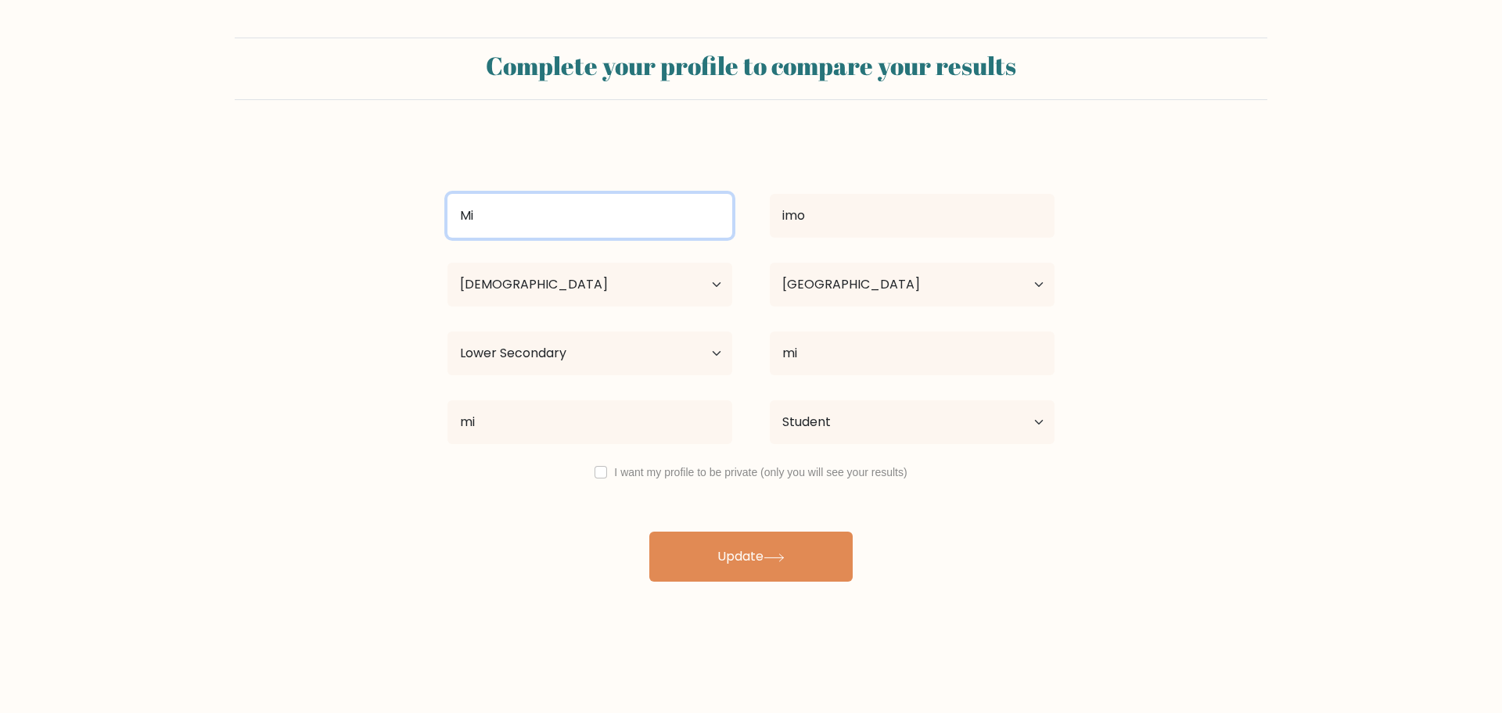
type input "M"
type input "Duro"
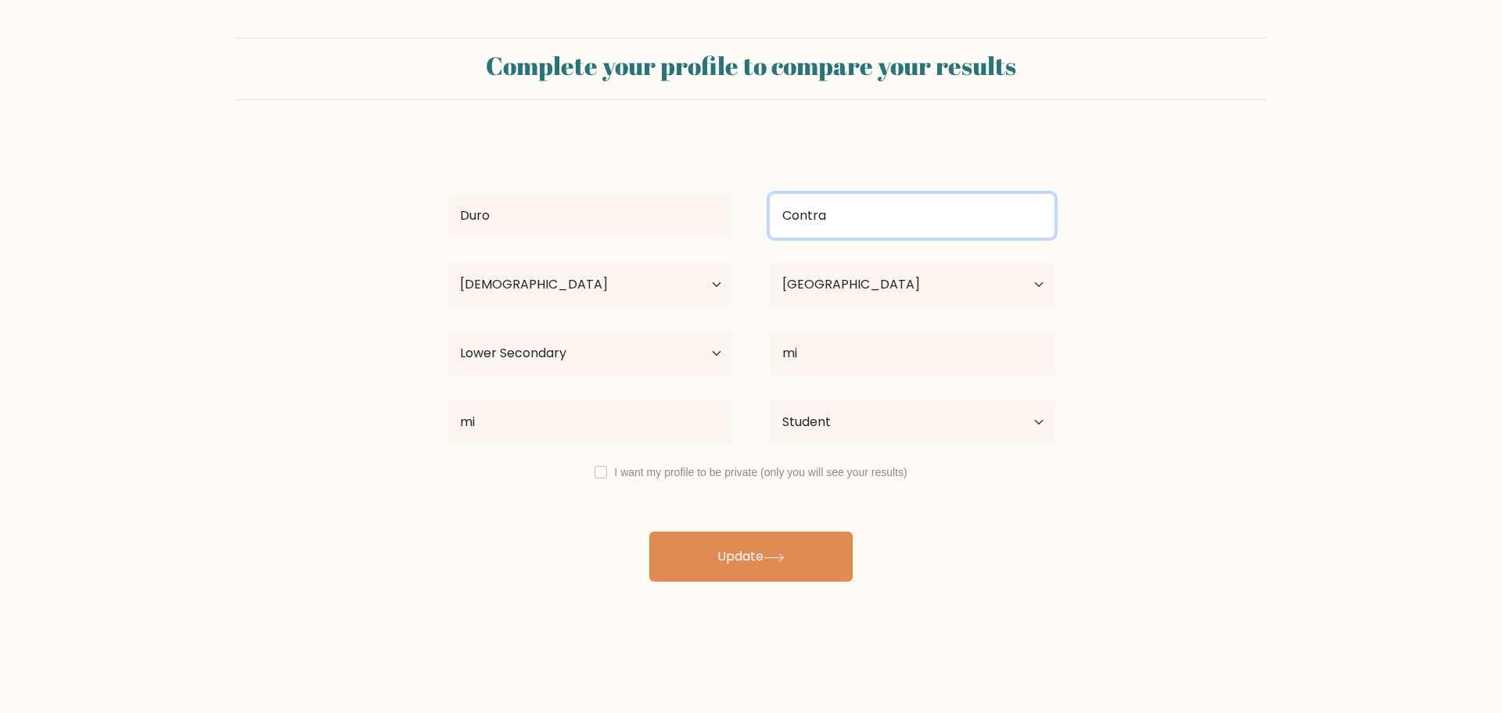
type input "Contra"
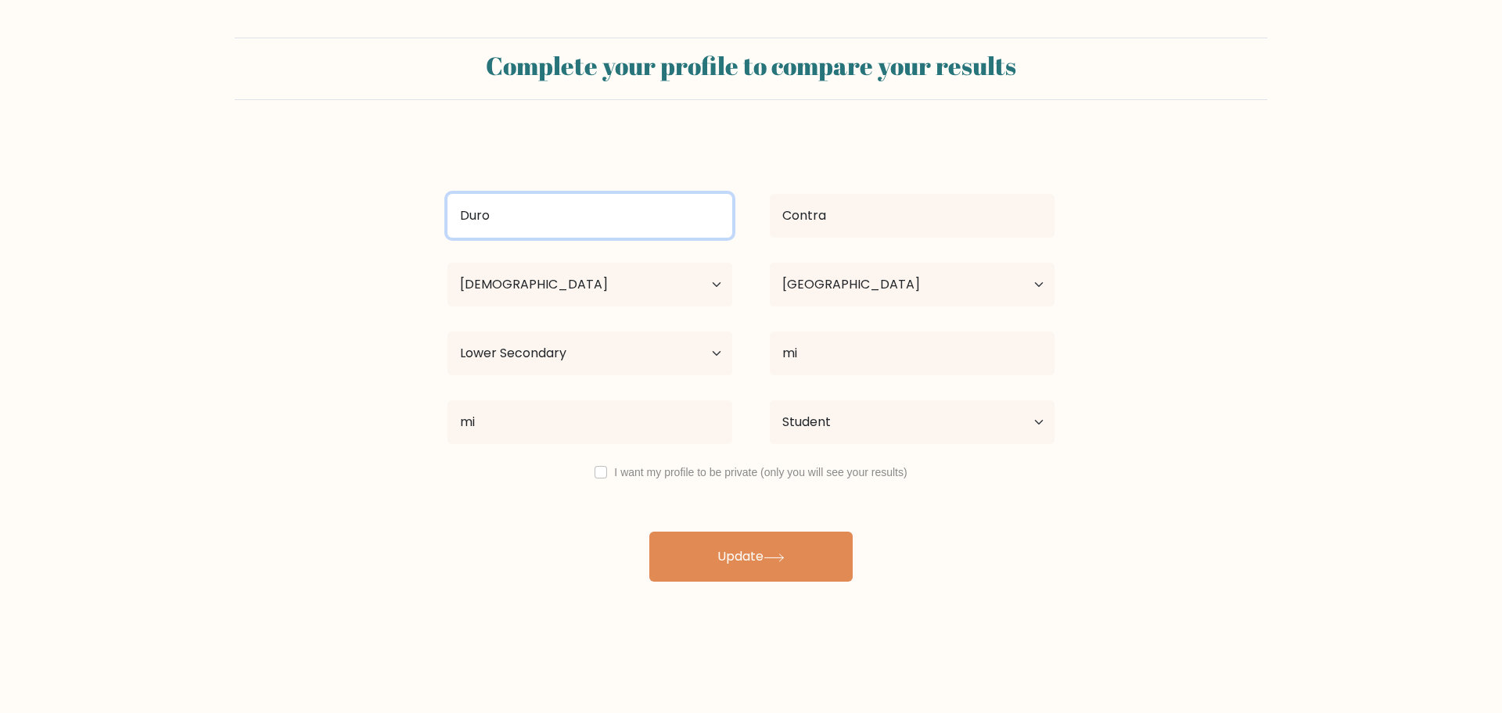
click at [555, 211] on input "Duro" at bounding box center [589, 216] width 285 height 44
type input "Contra"
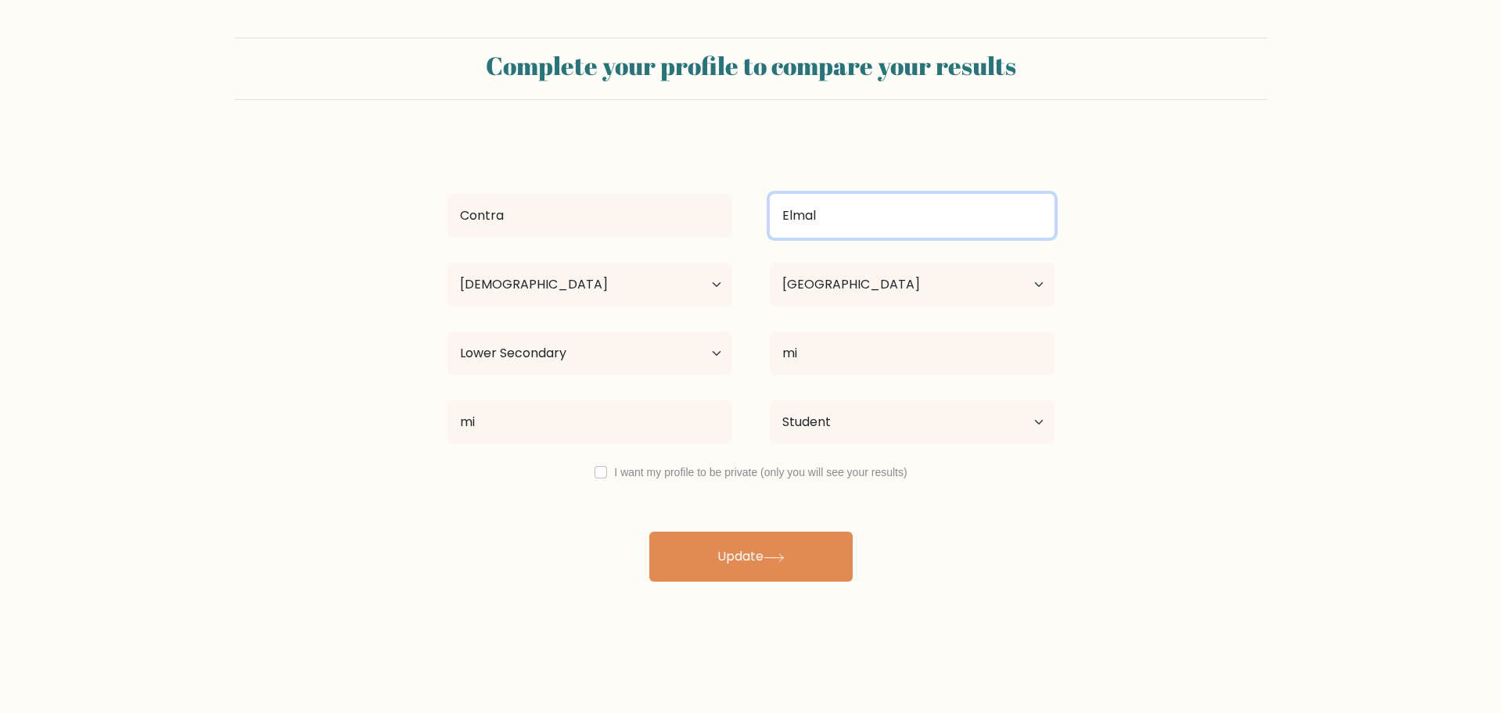
type input "Elmal"
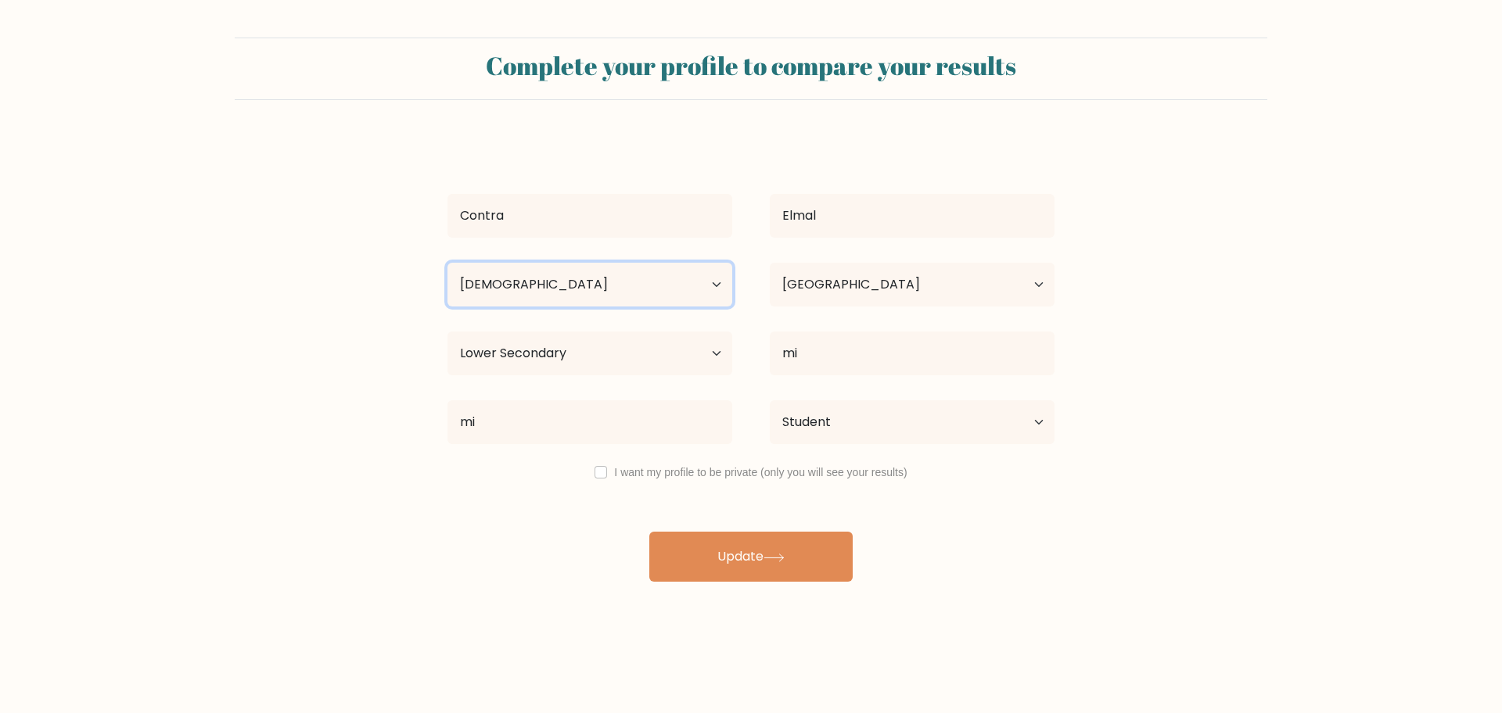
click at [649, 289] on select "Age Under 18 years old 18-24 years old 25-34 years old 35-44 years old 45-54 ye…" at bounding box center [589, 285] width 285 height 44
select select "35_44"
click at [447, 263] on select "Age Under 18 years old 18-24 years old 25-34 years old 35-44 years old 45-54 ye…" at bounding box center [589, 285] width 285 height 44
click at [857, 296] on select "Country Afghanistan Albania Algeria American Samoa Andorra Angola Anguilla Anta…" at bounding box center [912, 285] width 285 height 44
click at [837, 288] on select "Country Afghanistan Albania Algeria American Samoa Andorra Angola Anguilla Anta…" at bounding box center [912, 285] width 285 height 44
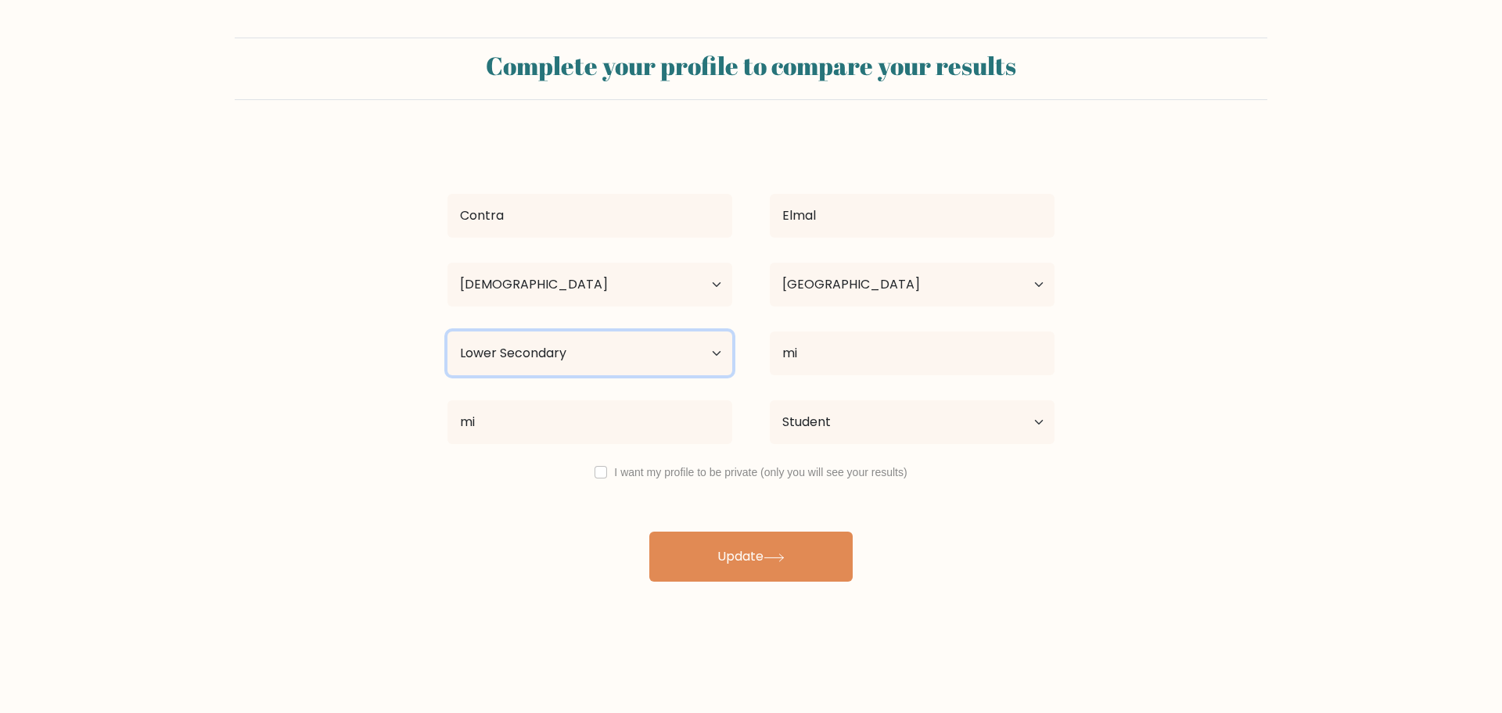
click at [608, 344] on select "Highest education level No schooling Primary Lower Secondary Upper Secondary Oc…" at bounding box center [589, 354] width 285 height 44
select select "doctoral_degree"
click at [447, 332] on select "Highest education level No schooling Primary Lower Secondary Upper Secondary Oc…" at bounding box center [589, 354] width 285 height 44
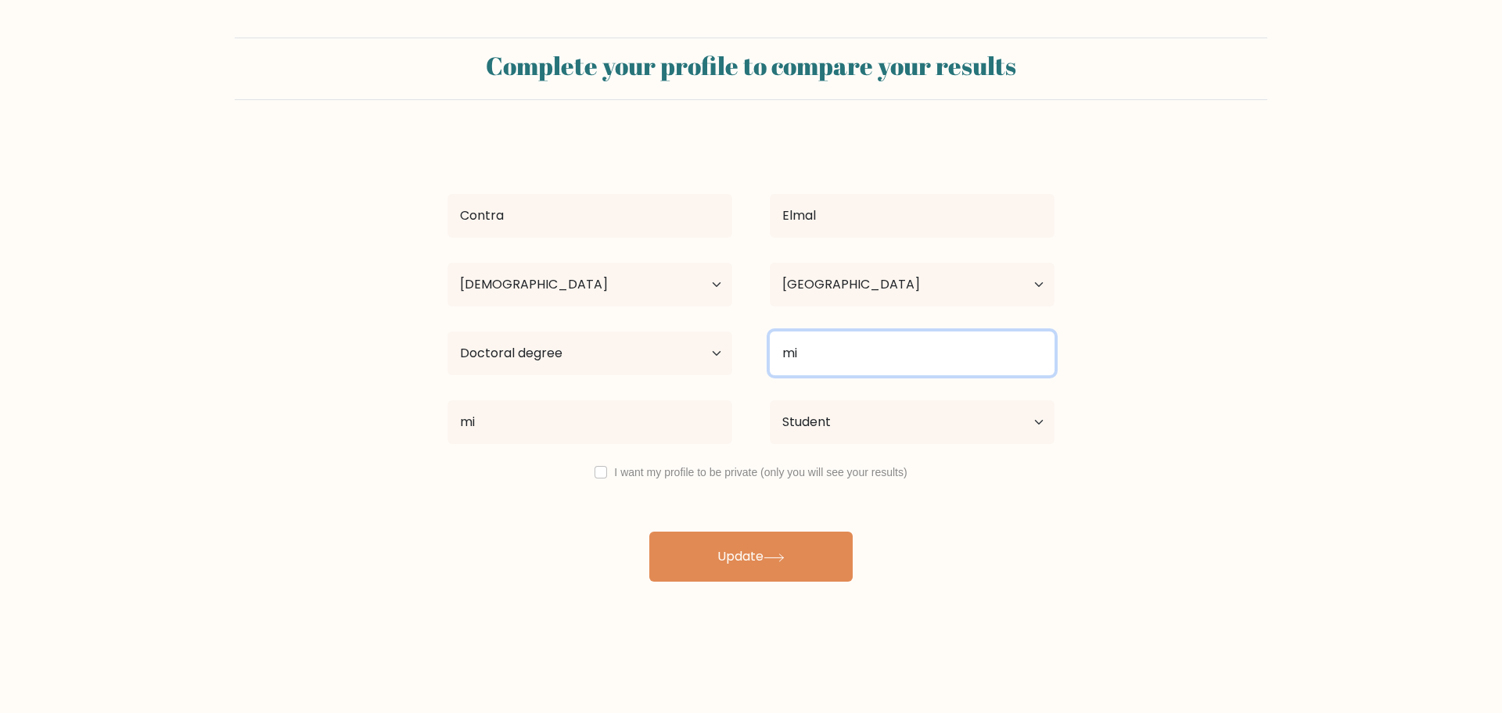
click at [873, 357] on input "mi" at bounding box center [912, 354] width 285 height 44
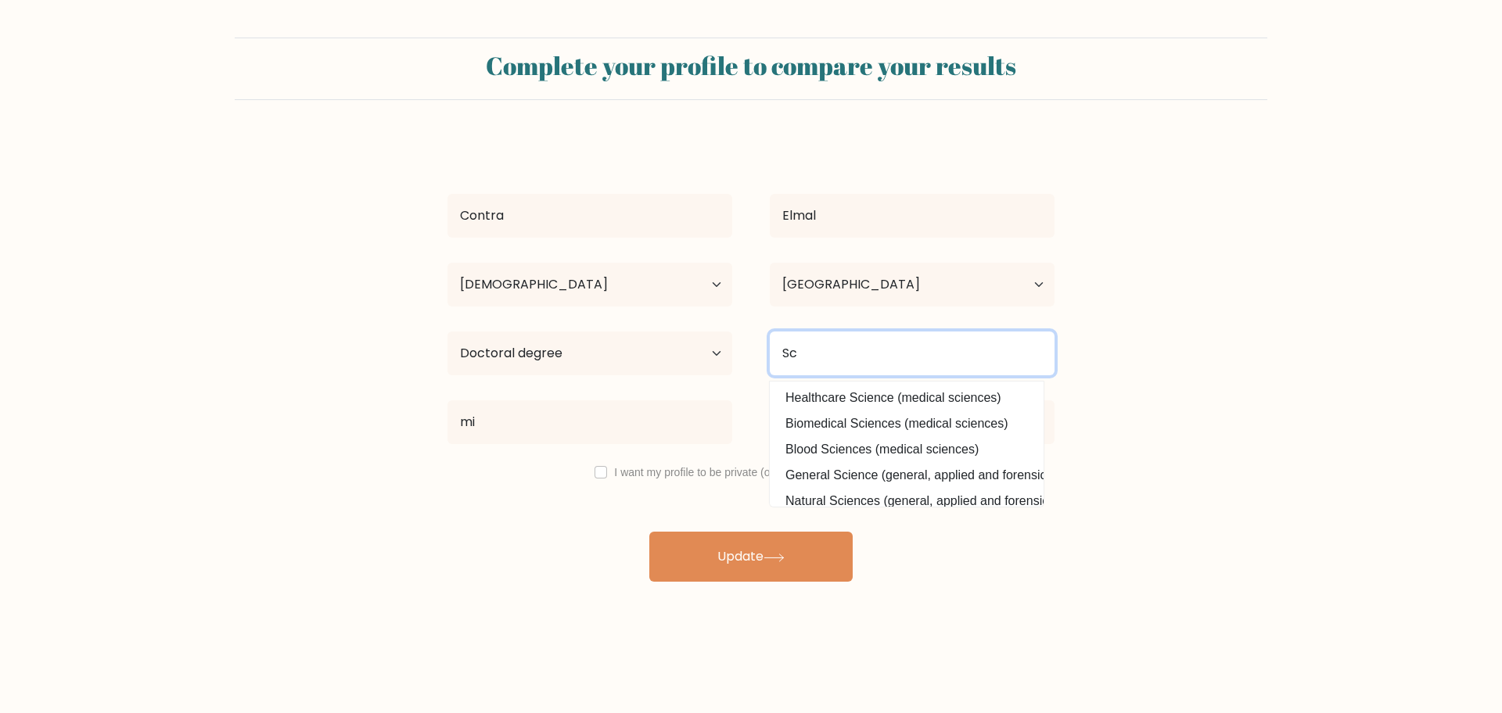
type input "S"
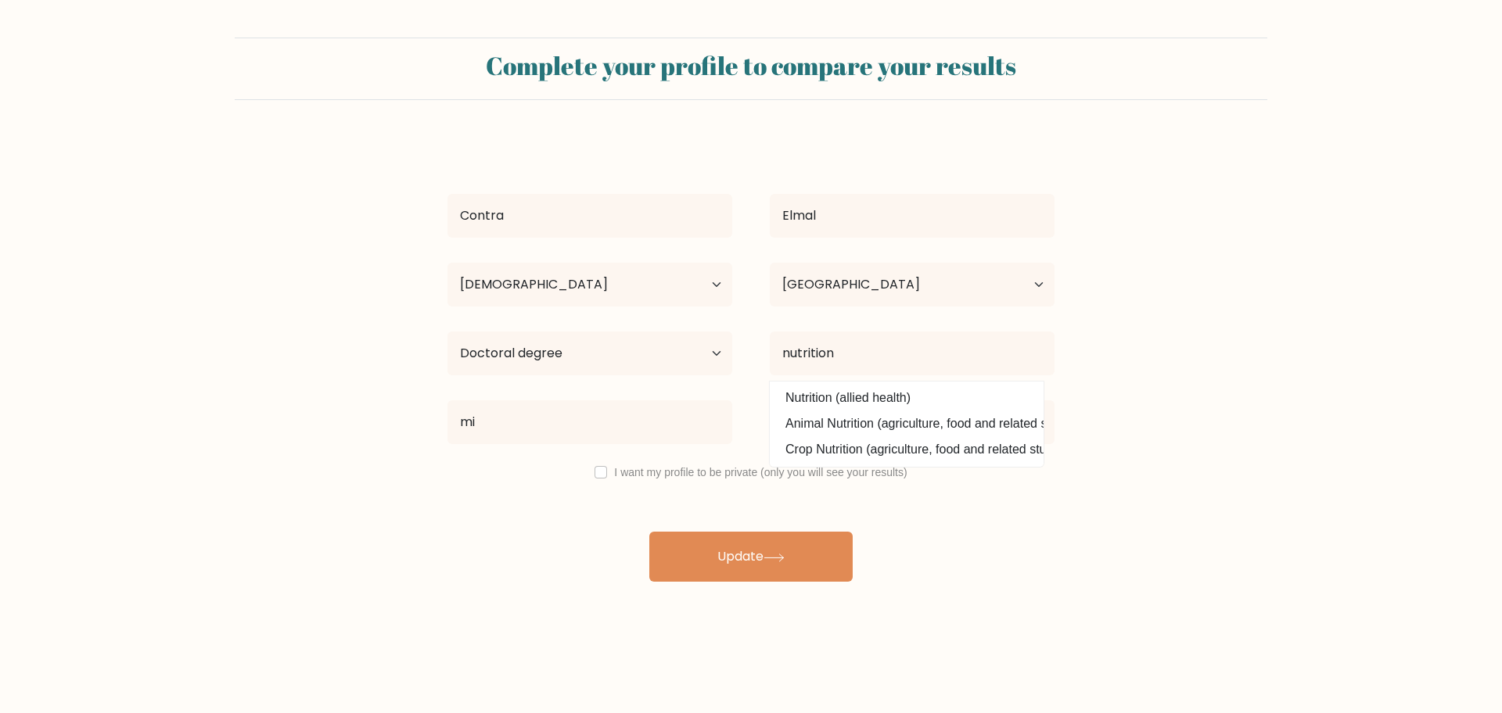
click at [910, 391] on option "Nutrition (allied health)" at bounding box center [906, 398] width 266 height 25
type input "Nutrition"
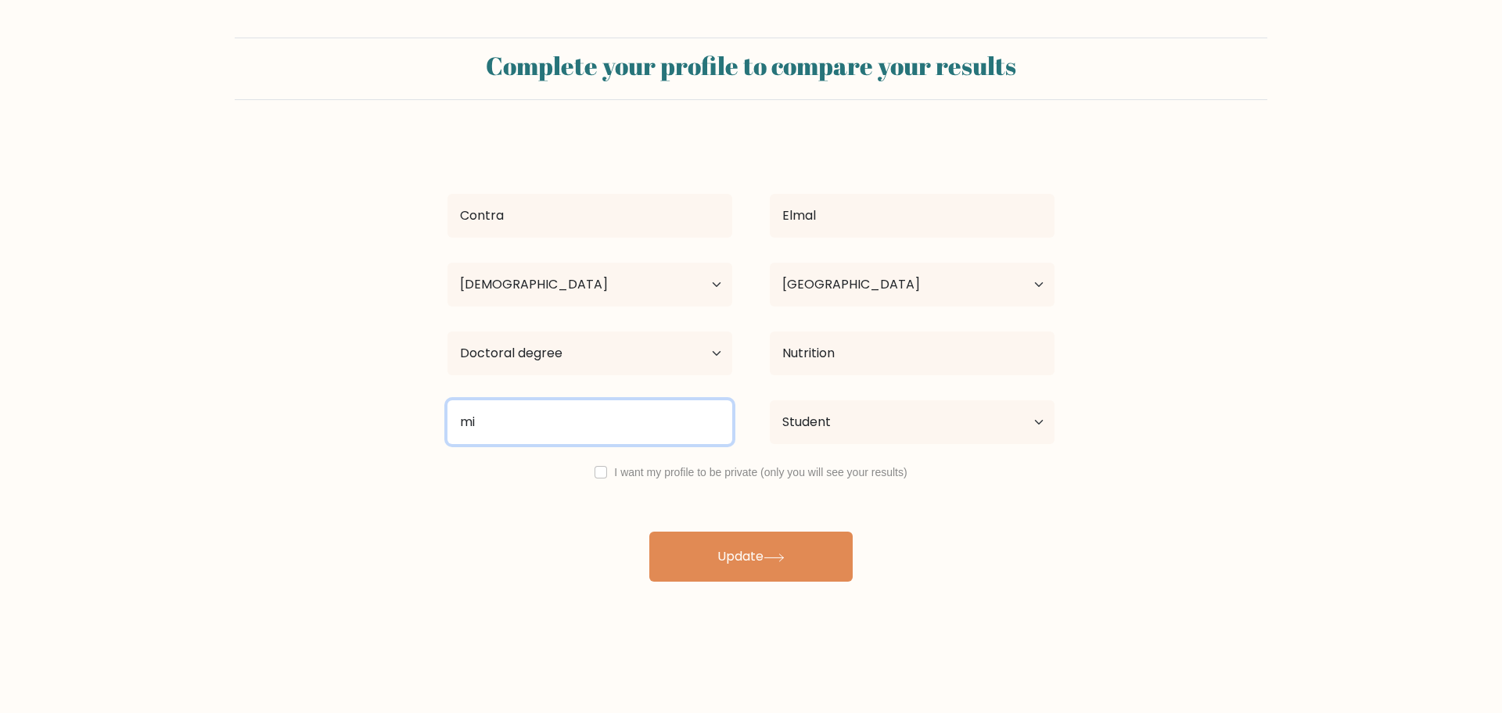
click at [727, 412] on input "mi" at bounding box center [589, 422] width 285 height 44
click at [705, 422] on input at bounding box center [589, 422] width 285 height 44
type input "m"
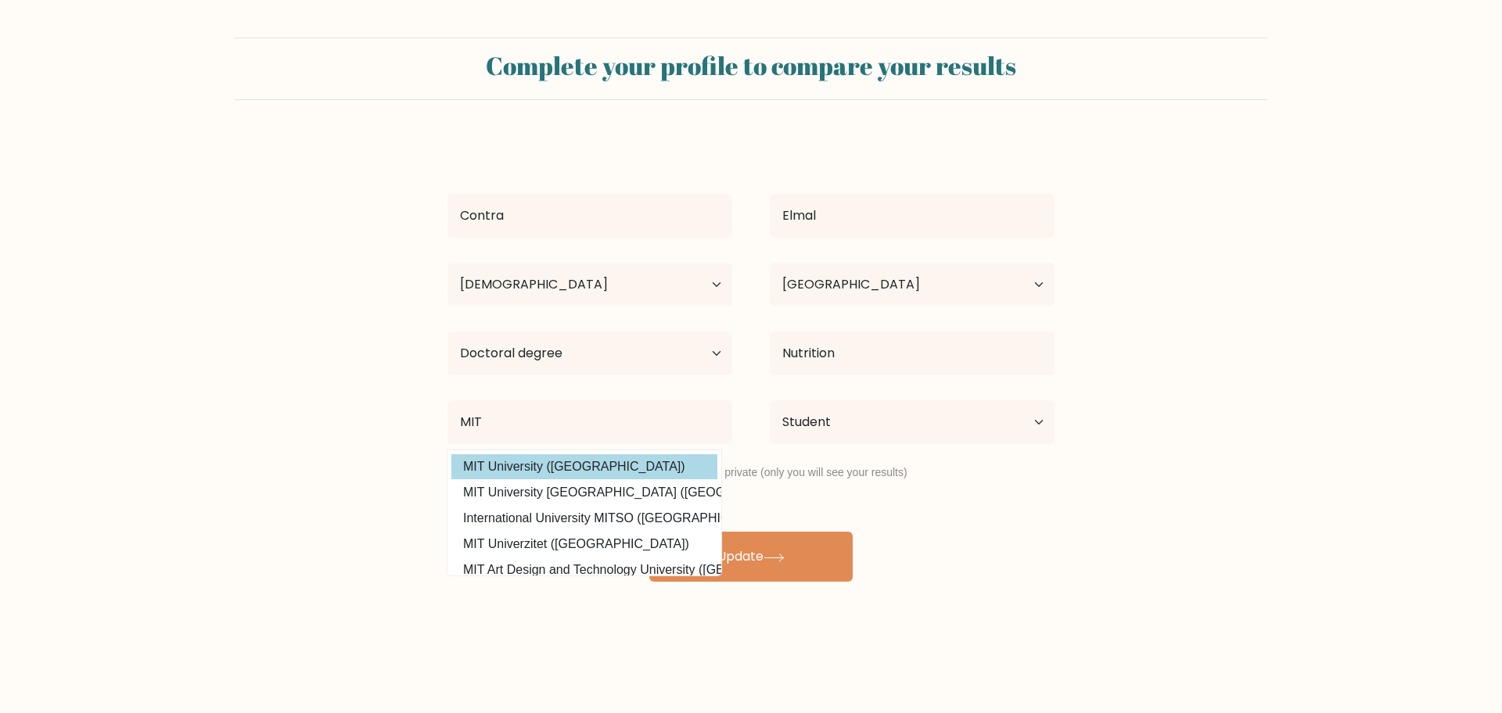
click at [649, 462] on div "Contra Elmal Age Under 18 years old 18-24 years old 25-34 years old 35-44 years…" at bounding box center [751, 360] width 626 height 444
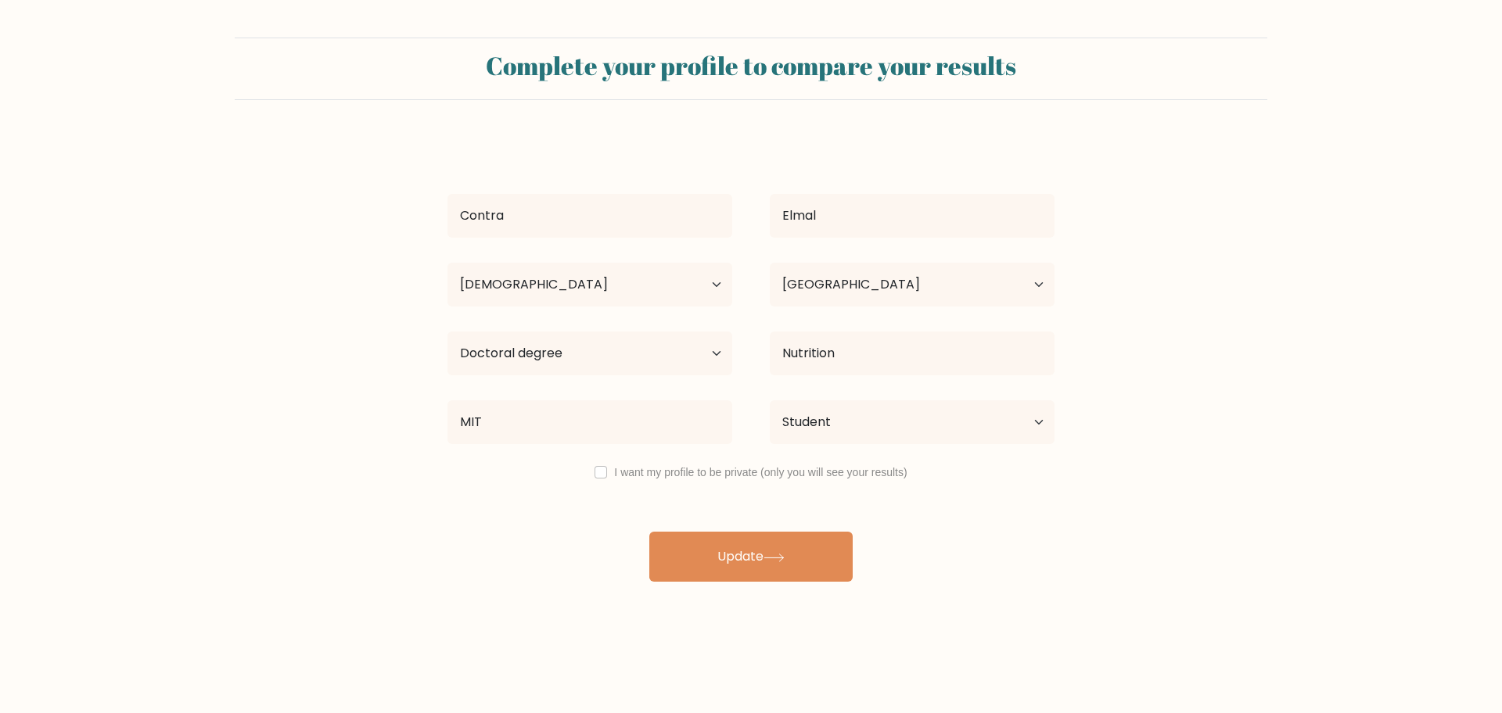
click at [645, 468] on label "I want my profile to be private (only you will see your results)" at bounding box center [760, 472] width 293 height 13
click at [590, 469] on div "I want my profile to be private (only you will see your results)" at bounding box center [751, 472] width 644 height 19
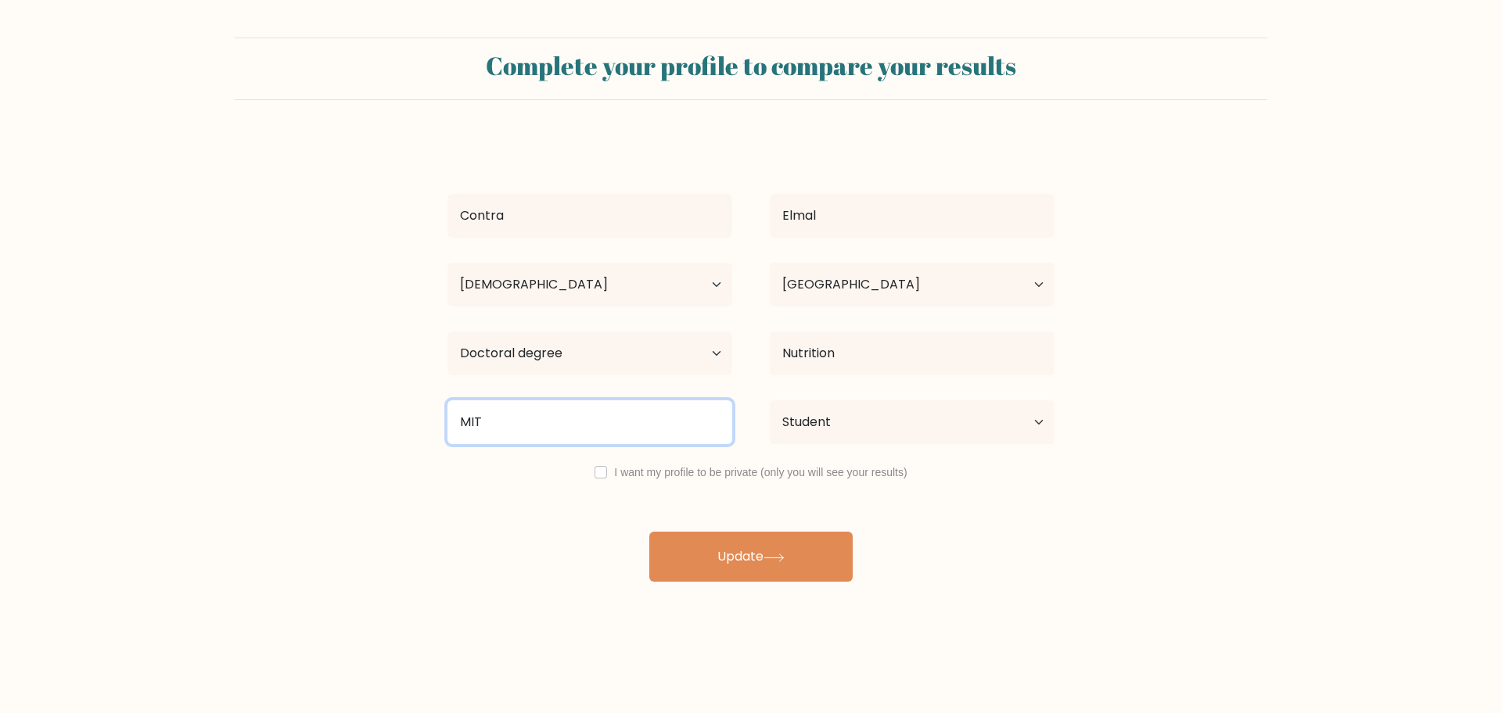
click at [604, 432] on input "MIT" at bounding box center [589, 422] width 285 height 44
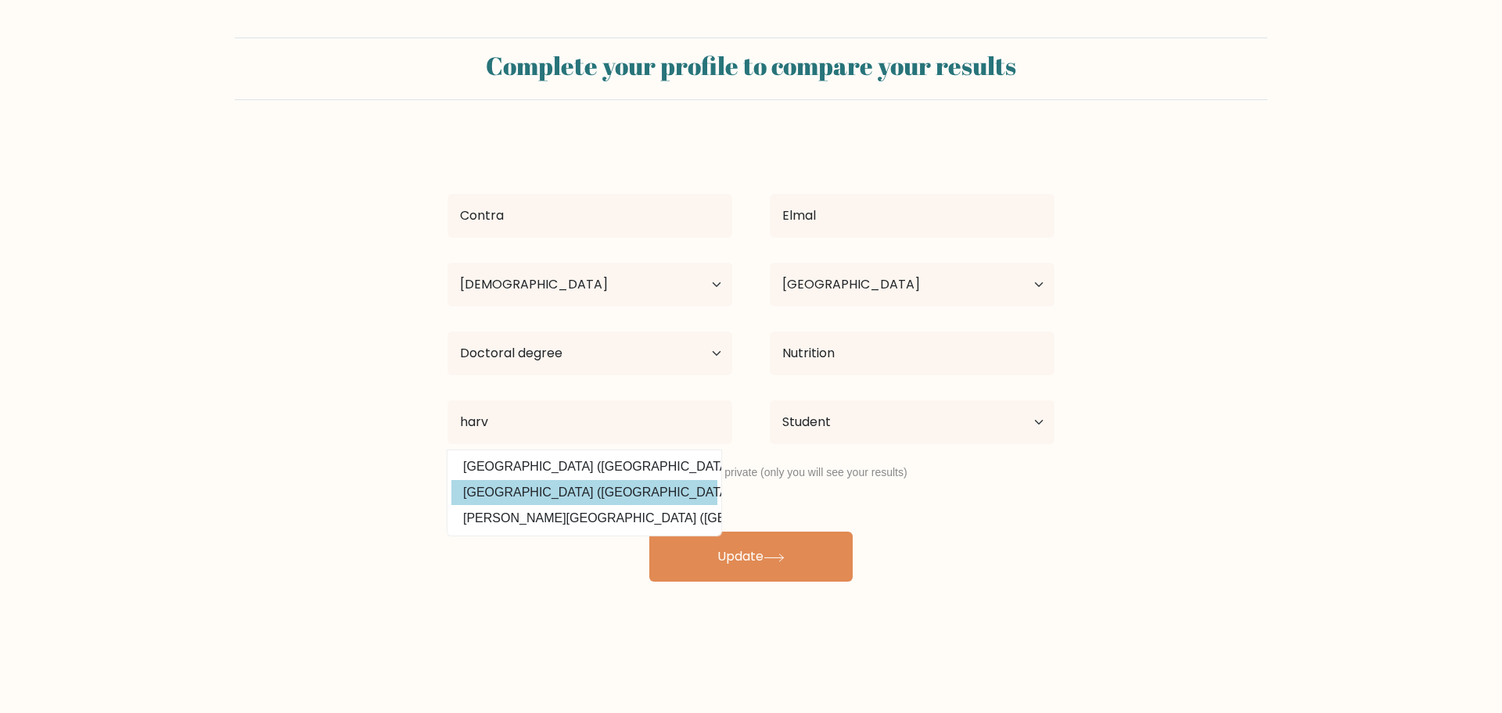
click at [594, 485] on option "Harvard University (United States)" at bounding box center [584, 492] width 266 height 25
type input "[GEOGRAPHIC_DATA]"
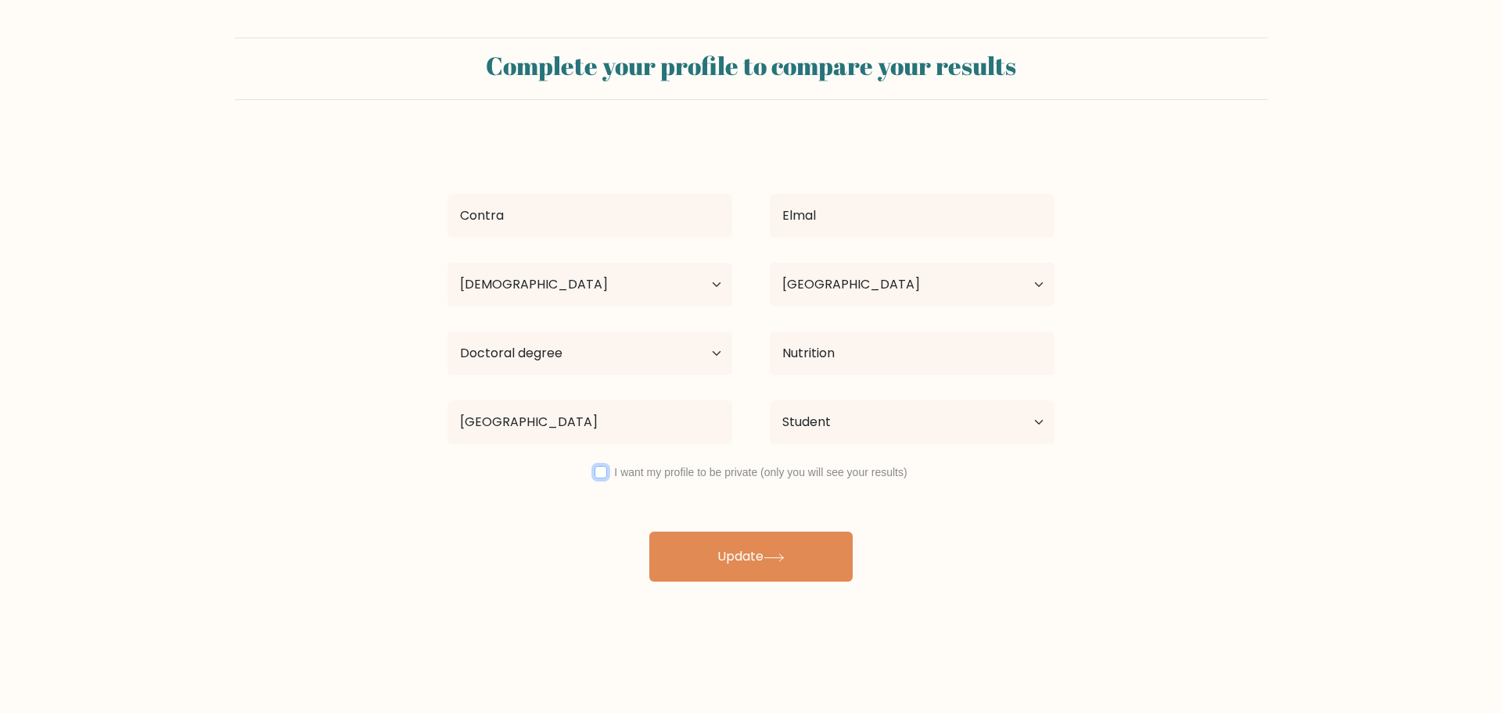
click at [600, 471] on input "checkbox" at bounding box center [600, 472] width 13 height 13
checkbox input "false"
click at [826, 429] on select "Current employment status Employed Student Retired Other / prefer not to answer" at bounding box center [912, 422] width 285 height 44
click at [770, 400] on select "Current employment status Employed Student Retired Other / prefer not to answer" at bounding box center [912, 422] width 285 height 44
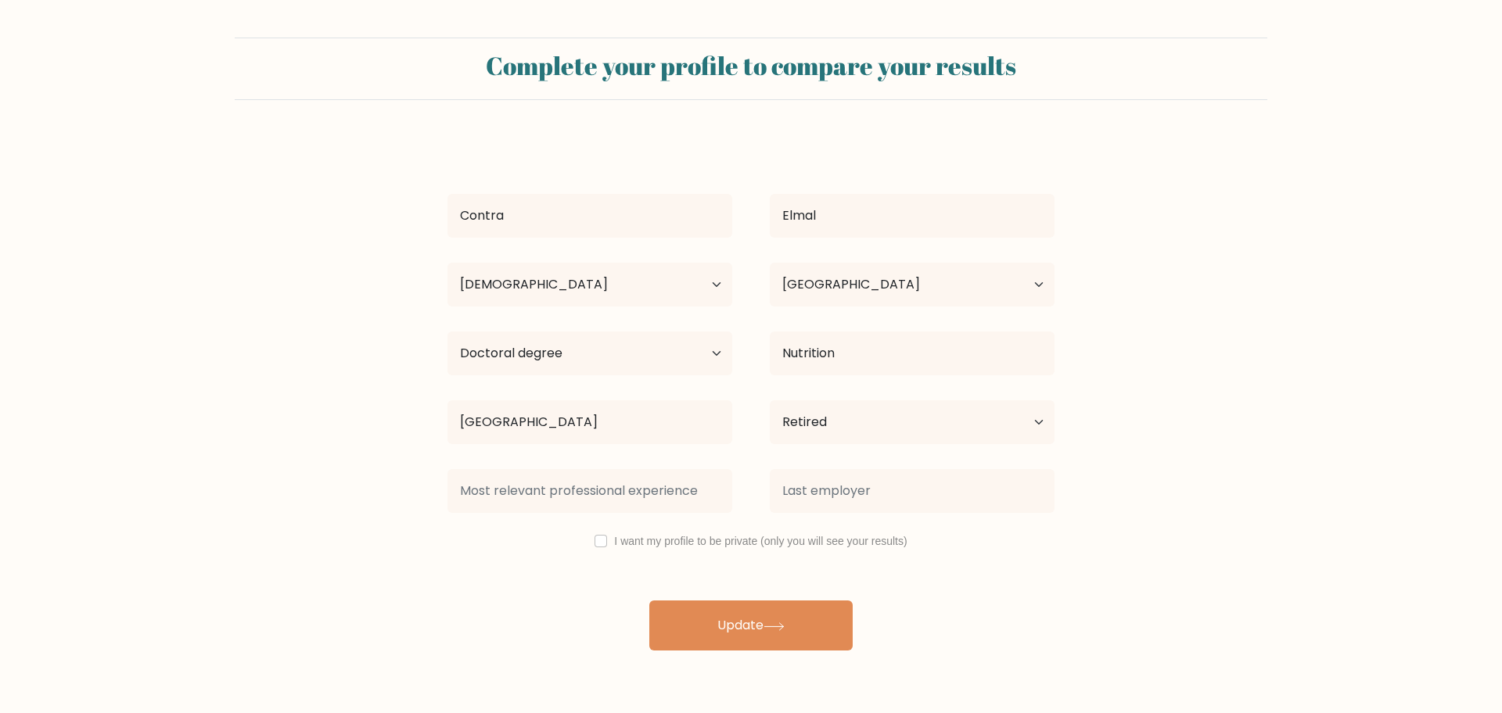
click at [827, 397] on div "Current employment status Employed Student Retired Other / prefer not to answer" at bounding box center [912, 422] width 322 height 56
click at [823, 424] on select "Current employment status Employed Student Retired Other / prefer not to answer" at bounding box center [912, 422] width 285 height 44
select select "student"
click at [770, 400] on select "Current employment status Employed Student Retired Other / prefer not to answer" at bounding box center [912, 422] width 285 height 44
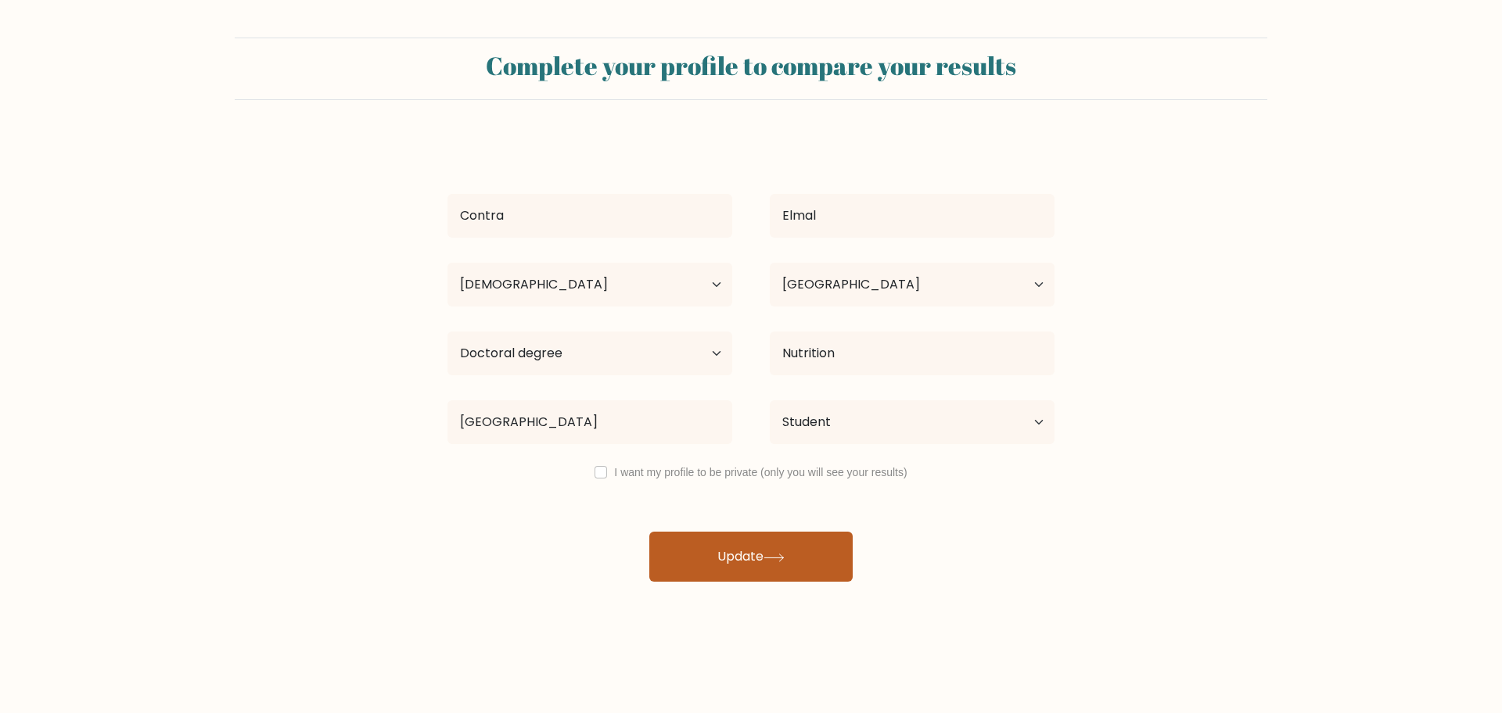
click at [761, 555] on button "Update" at bounding box center [750, 557] width 203 height 50
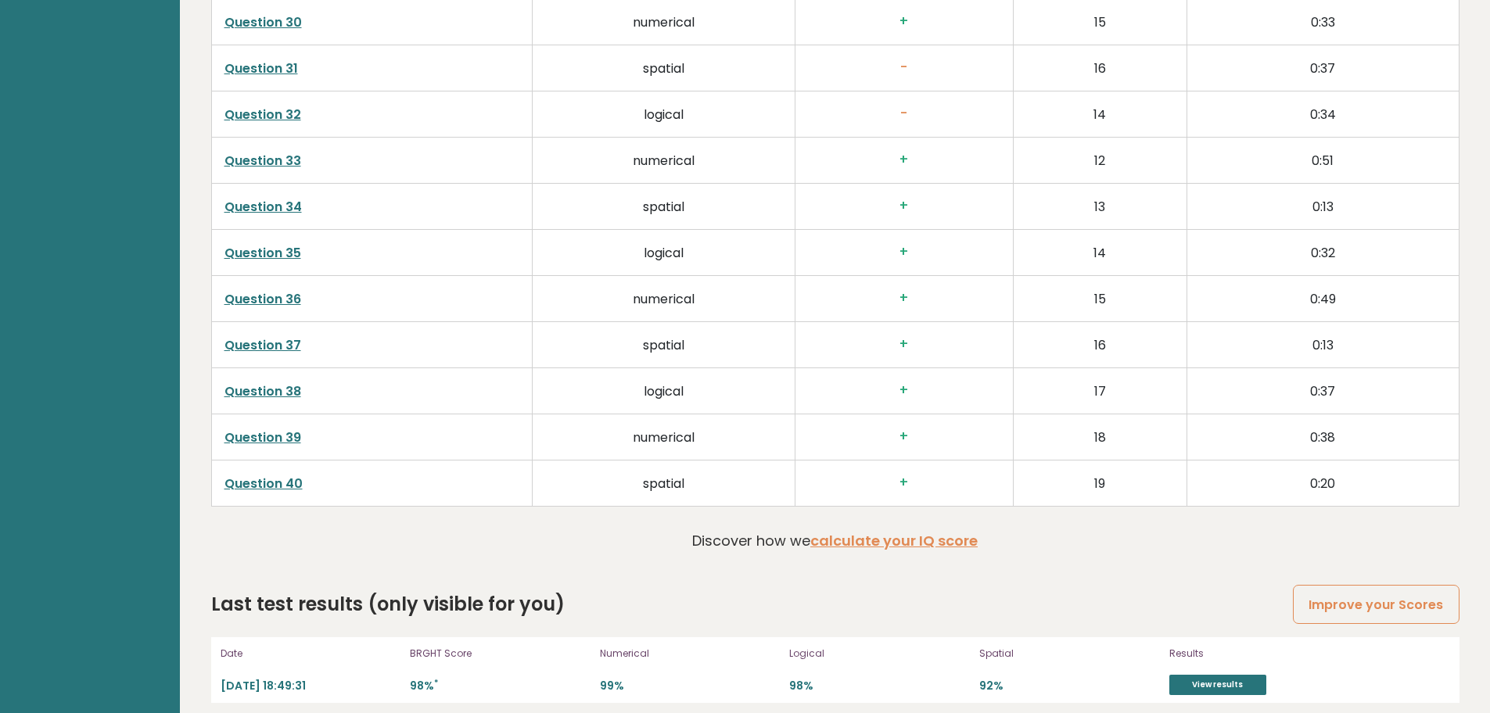
scroll to position [4131, 0]
